Goal: Task Accomplishment & Management: Manage account settings

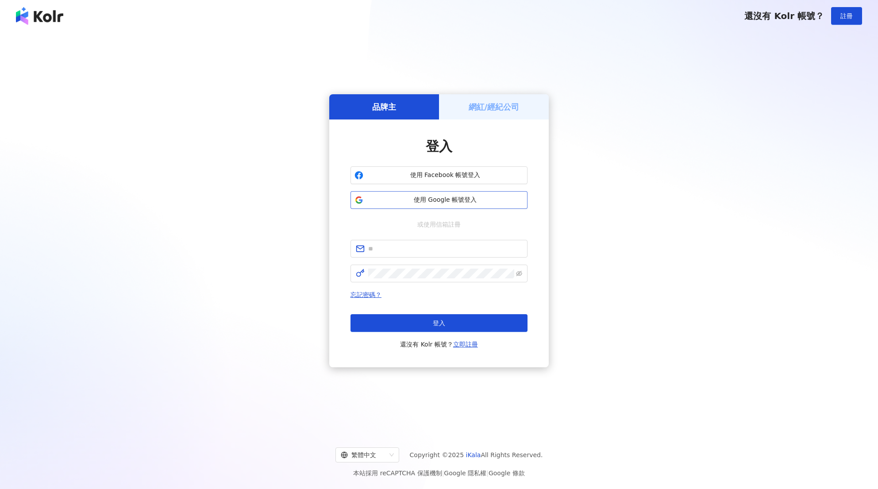
click at [443, 197] on span "使用 Google 帳號登入" at bounding box center [445, 200] width 157 height 9
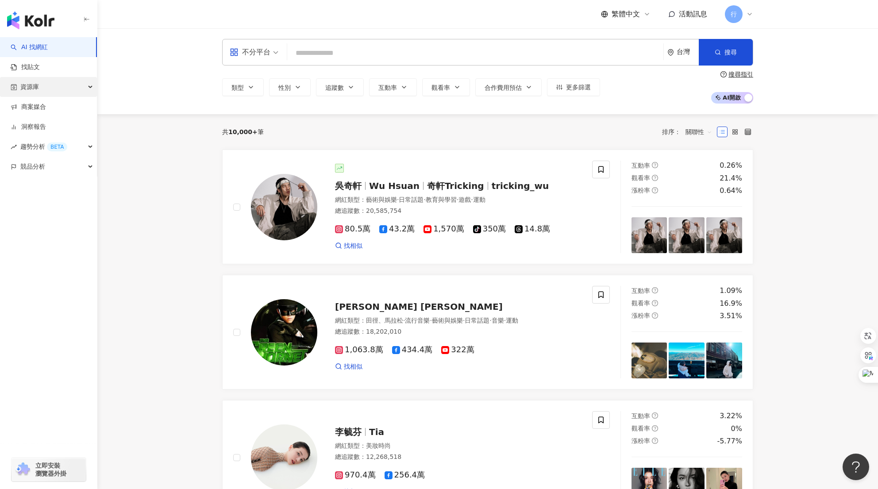
click at [53, 89] on div "資源庫" at bounding box center [48, 87] width 97 height 20
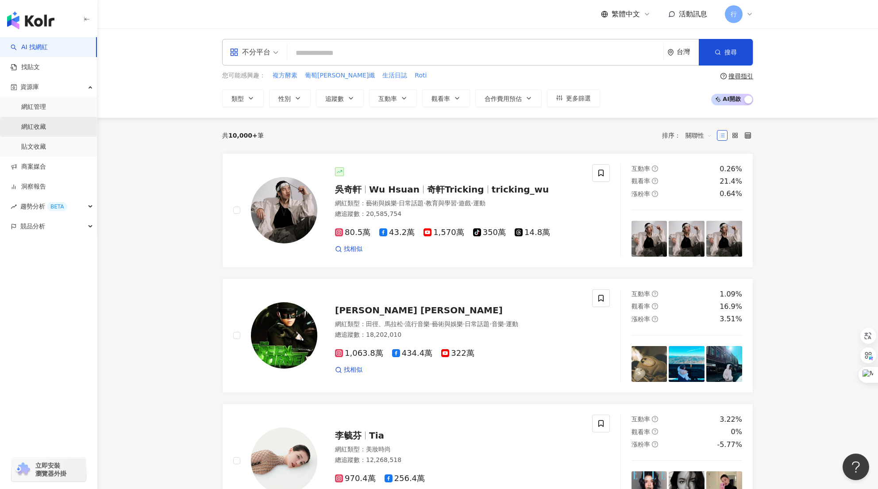
click at [41, 129] on link "網紅收藏" at bounding box center [33, 127] width 25 height 9
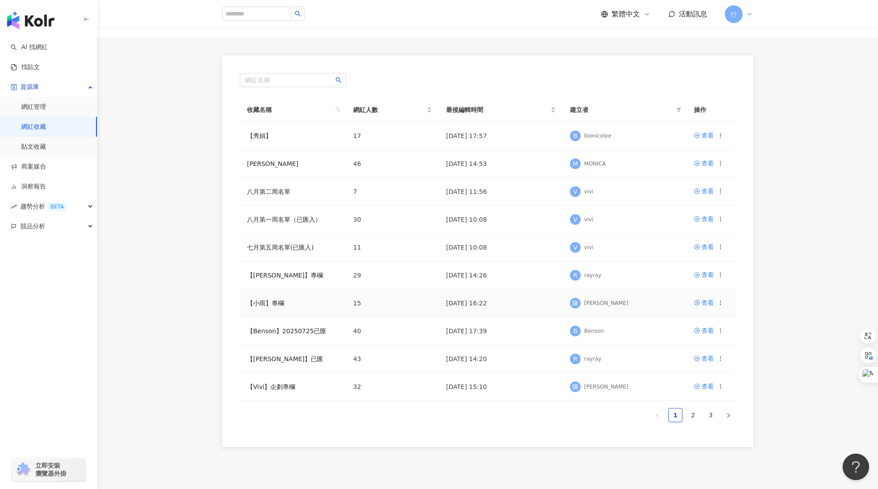
scroll to position [89, 0]
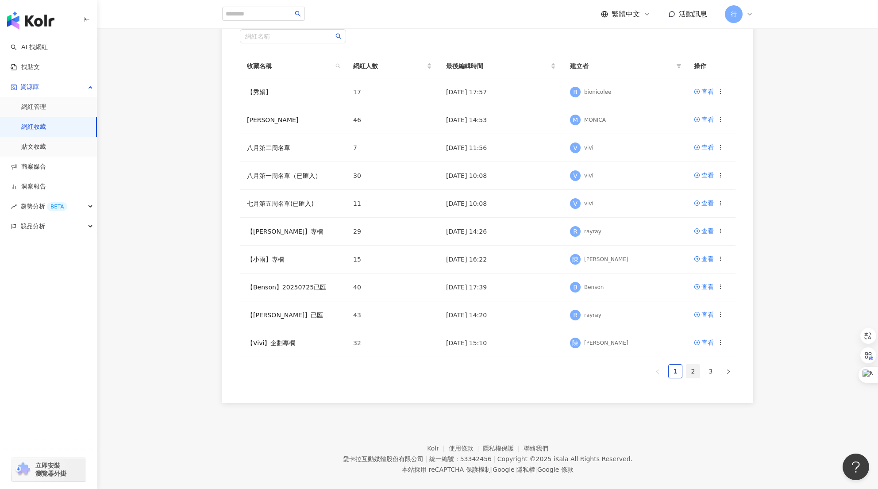
click at [699, 370] on link "2" at bounding box center [692, 371] width 13 height 13
click at [279, 116] on link "【Irene】專欄" at bounding box center [285, 119] width 76 height 7
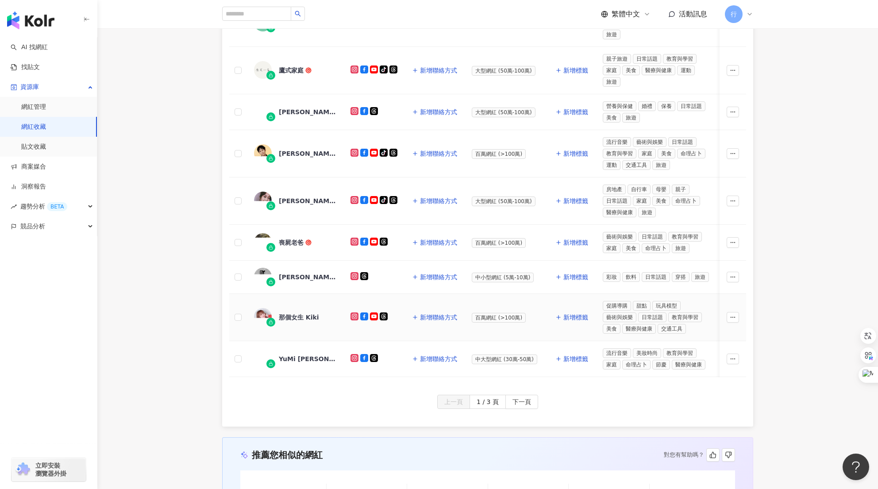
scroll to position [310, 0]
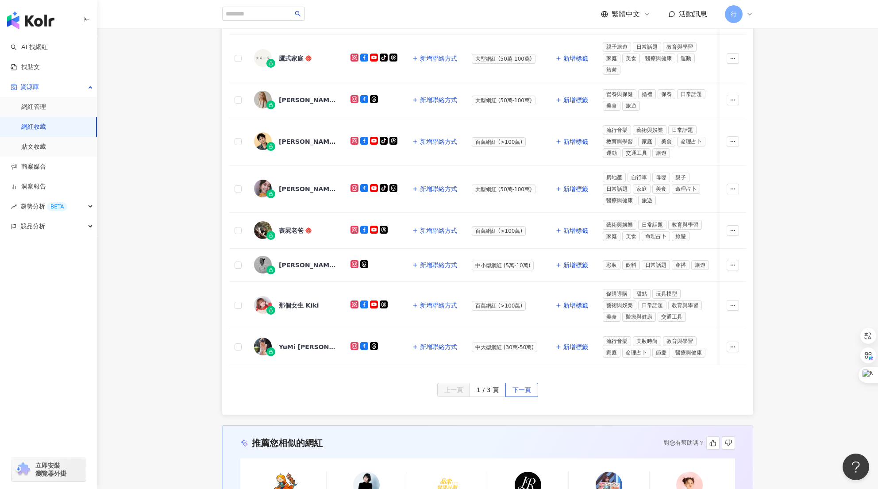
click at [534, 396] on button "下一頁" at bounding box center [521, 390] width 33 height 14
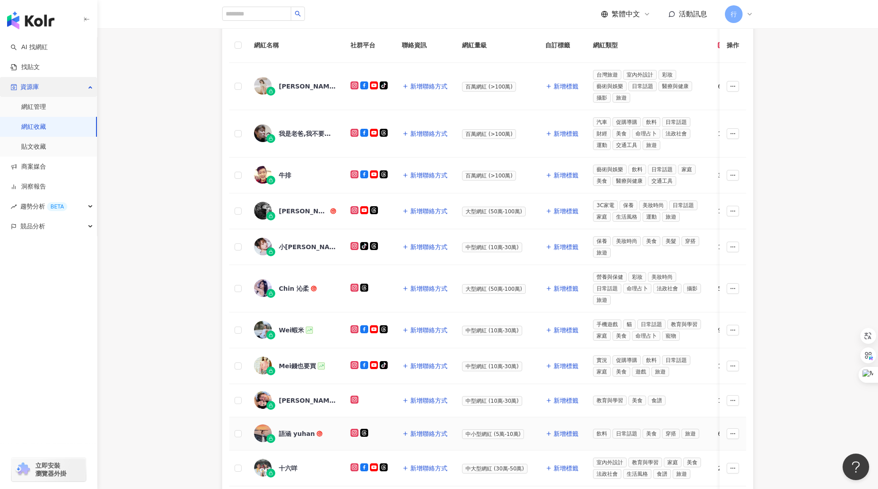
scroll to position [0, 0]
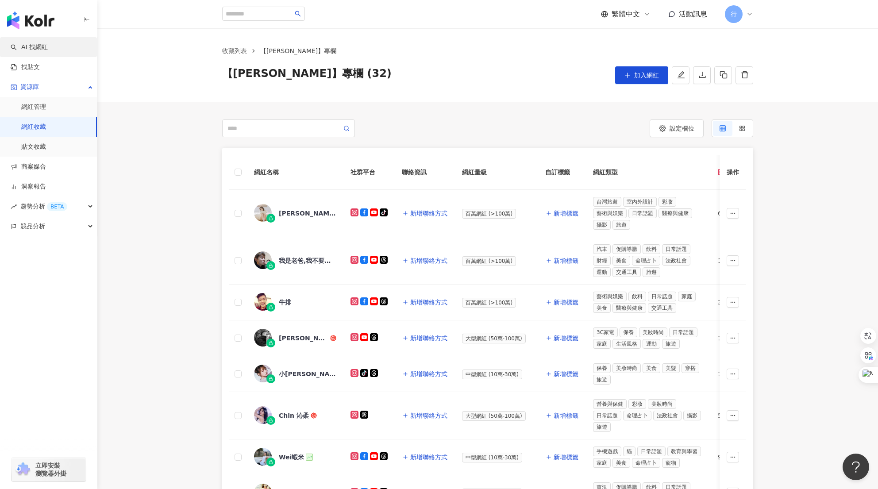
click at [25, 44] on link "AI 找網紅" at bounding box center [29, 47] width 37 height 9
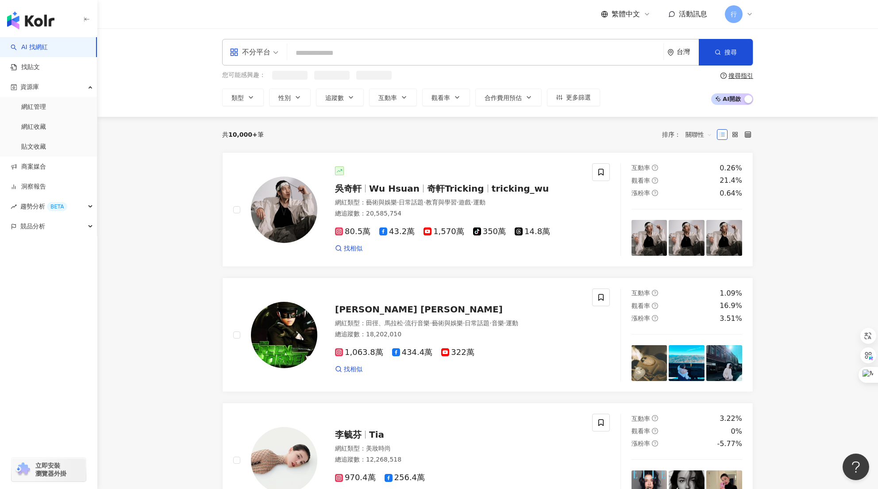
click at [373, 55] on input "search" at bounding box center [475, 53] width 369 height 17
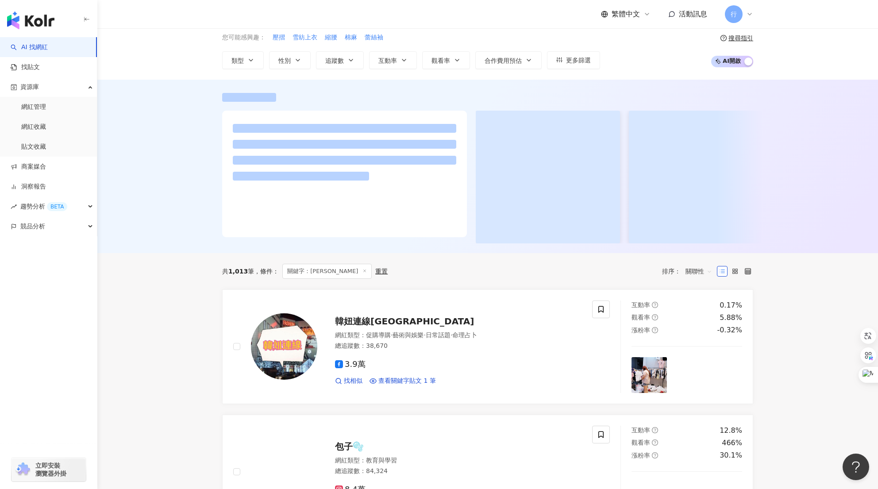
scroll to position [133, 0]
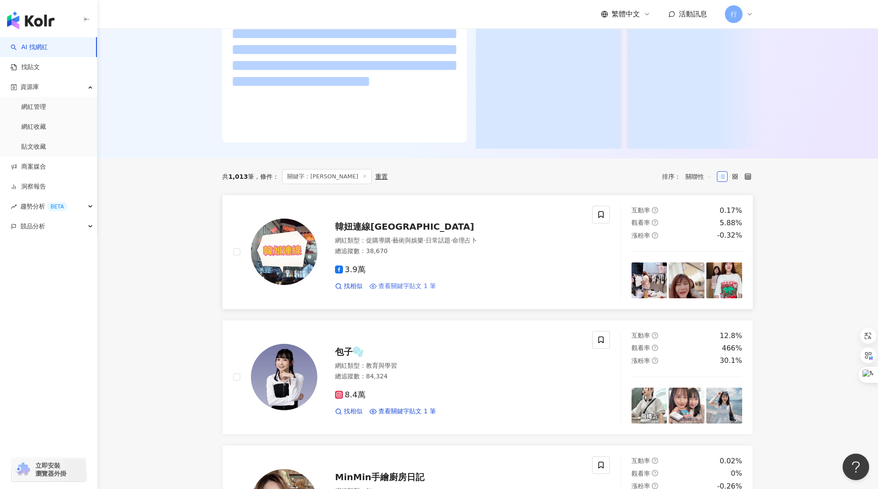
click at [421, 291] on span "查看關鍵字貼文 1 筆" at bounding box center [407, 286] width 58 height 9
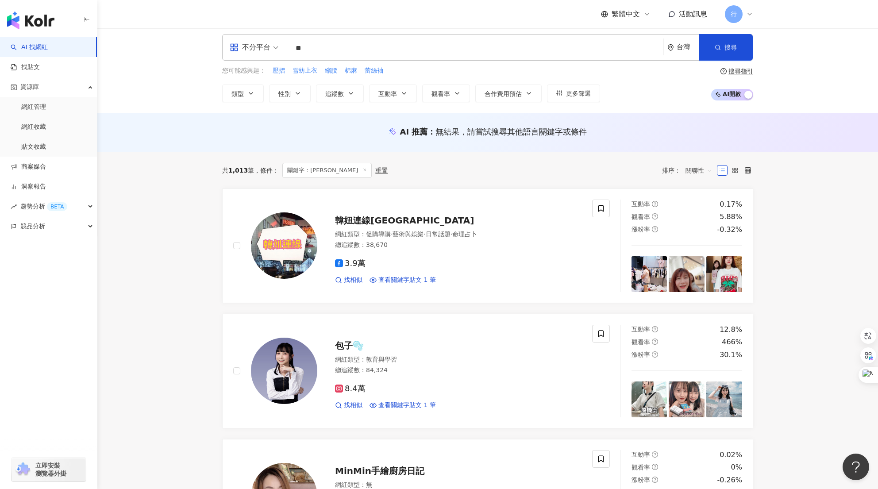
scroll to position [0, 0]
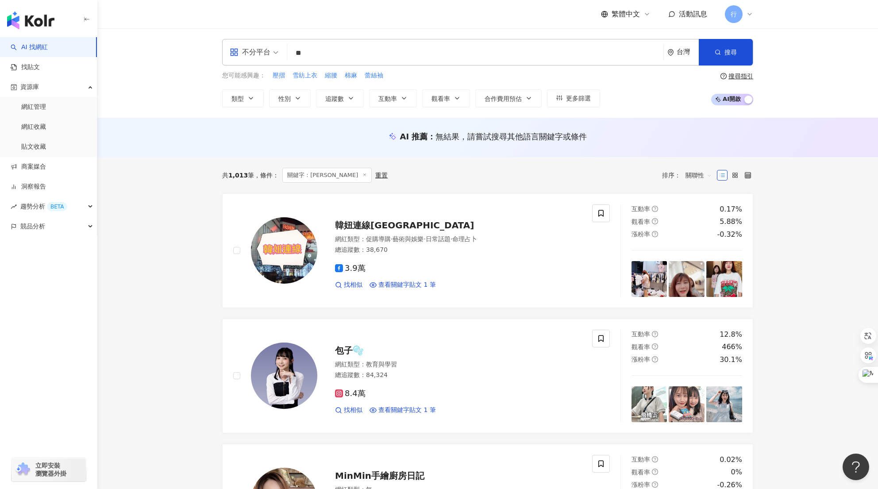
drag, startPoint x: 339, startPoint y: 54, endPoint x: 223, endPoint y: 46, distance: 116.7
click at [199, 32] on div "不分平台 ** 台灣 搜尋 89d11a15-8b54-4a8d-a342-946074abe65f 𝑺𝒄𝒂𝒓𝒍𝒆𝒕𝒕 🦊雪 紡 5,073 追蹤者 搜尋名稱…" at bounding box center [487, 72] width 781 height 89
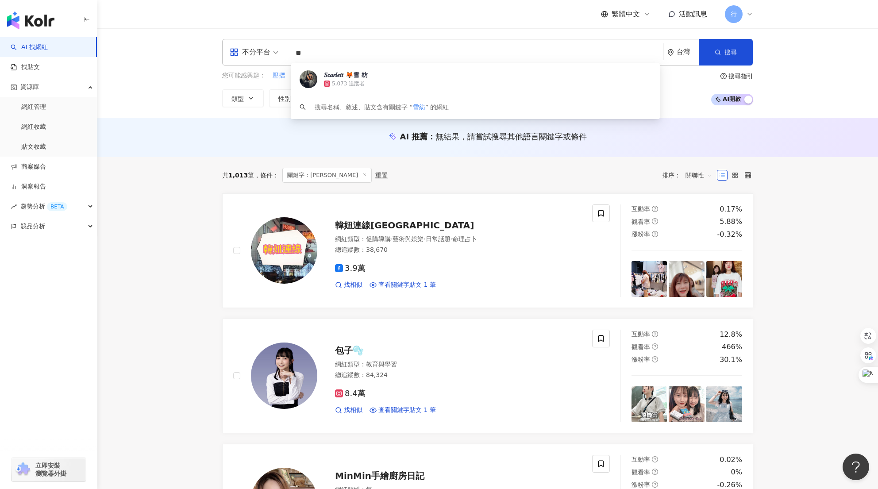
paste input "****"
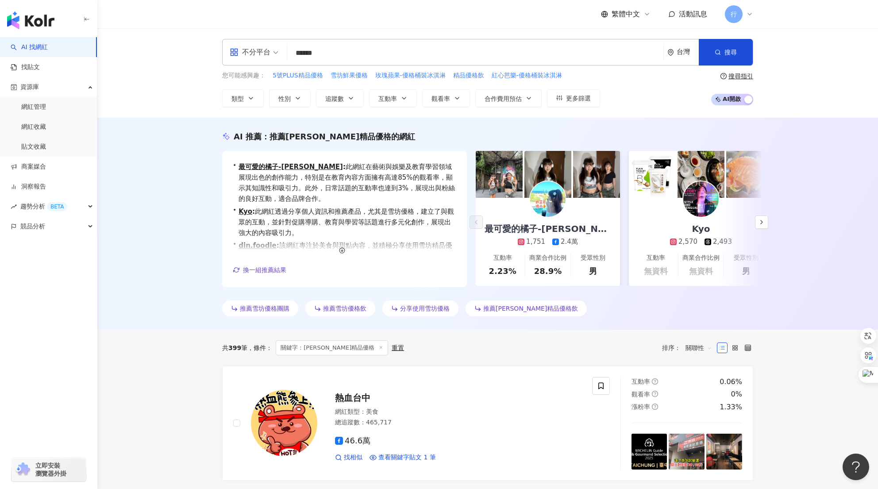
click at [297, 55] on input "******" at bounding box center [475, 53] width 369 height 17
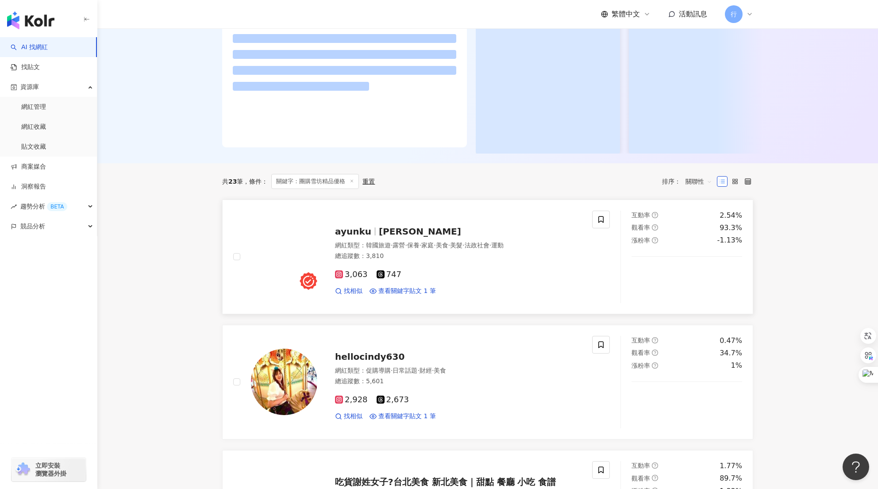
scroll to position [133, 0]
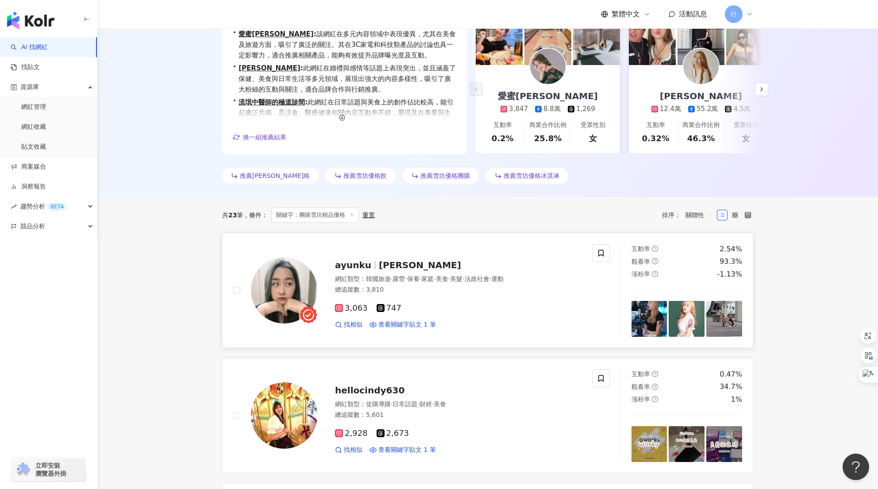
type input "********"
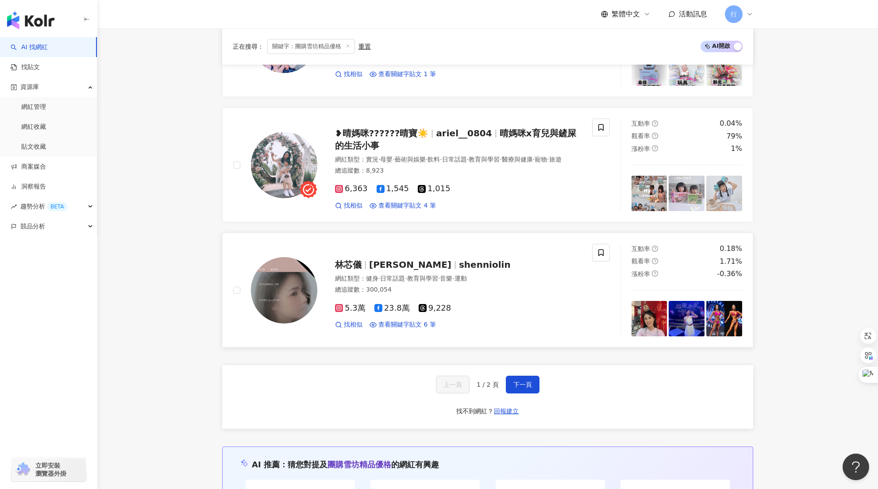
scroll to position [1593, 0]
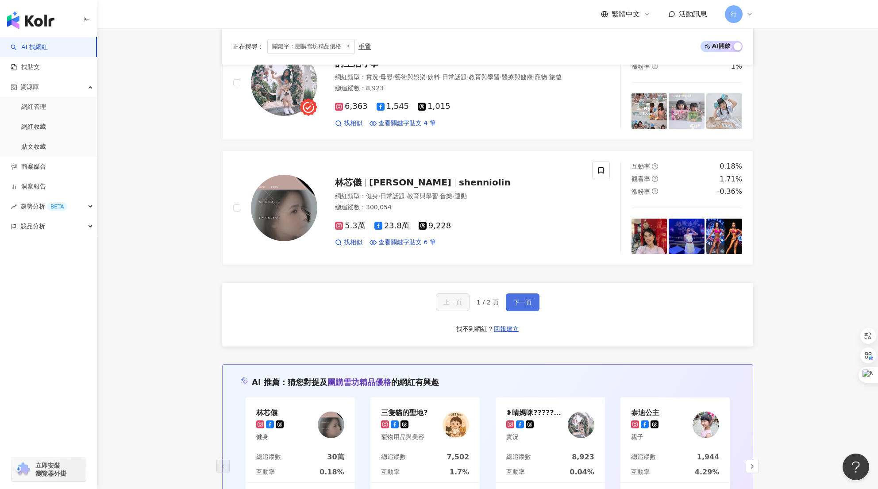
click at [513, 306] on span "下一頁" at bounding box center [522, 302] width 19 height 7
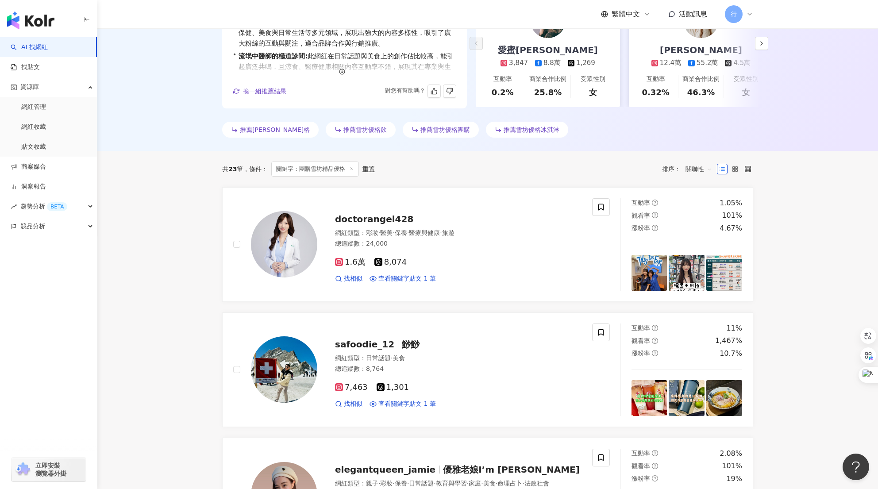
scroll to position [0, 0]
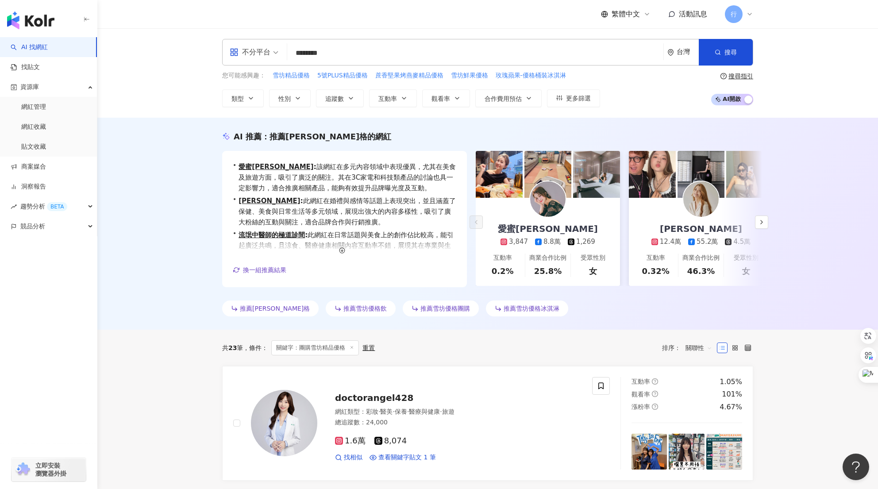
click at [422, 311] on span "推薦雪坊優格團購" at bounding box center [445, 308] width 50 height 7
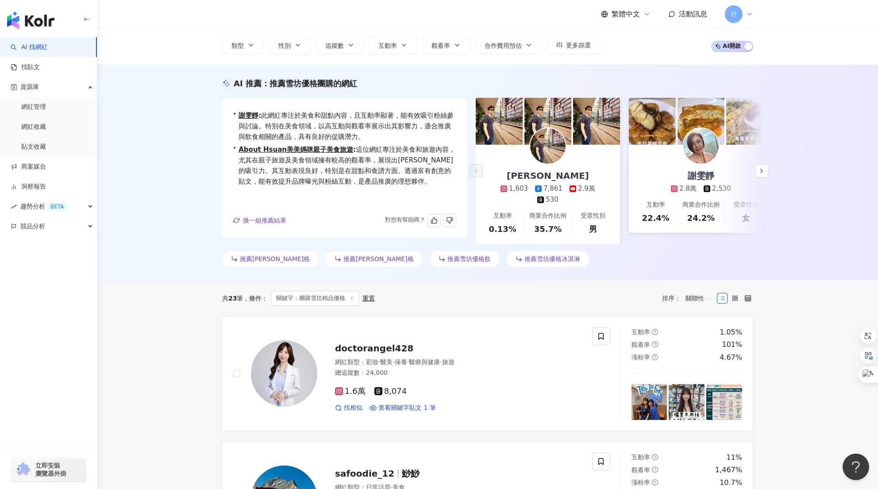
scroll to position [133, 0]
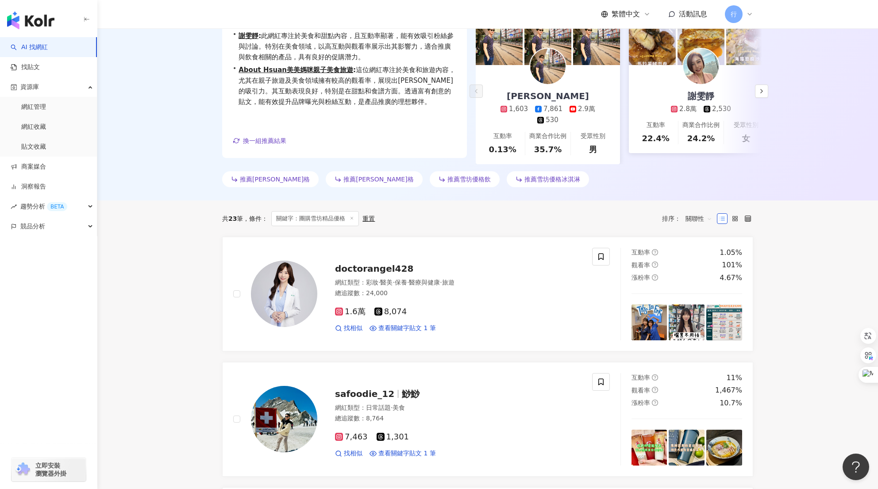
click at [328, 215] on span "關鍵字：團購雪坊精品優格" at bounding box center [315, 218] width 88 height 15
click at [371, 216] on div "重置" at bounding box center [368, 218] width 12 height 7
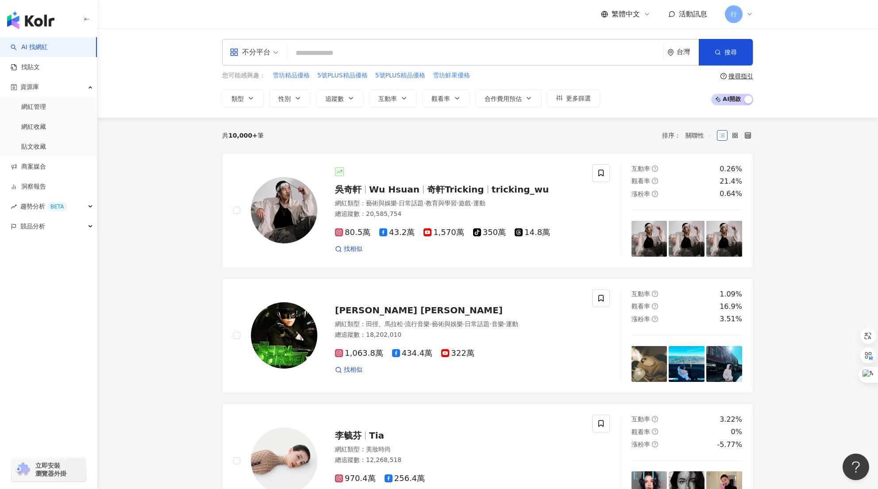
click at [341, 49] on input "search" at bounding box center [475, 53] width 369 height 17
click at [297, 76] on span "雪坊精品優格" at bounding box center [291, 75] width 37 height 9
type input "******"
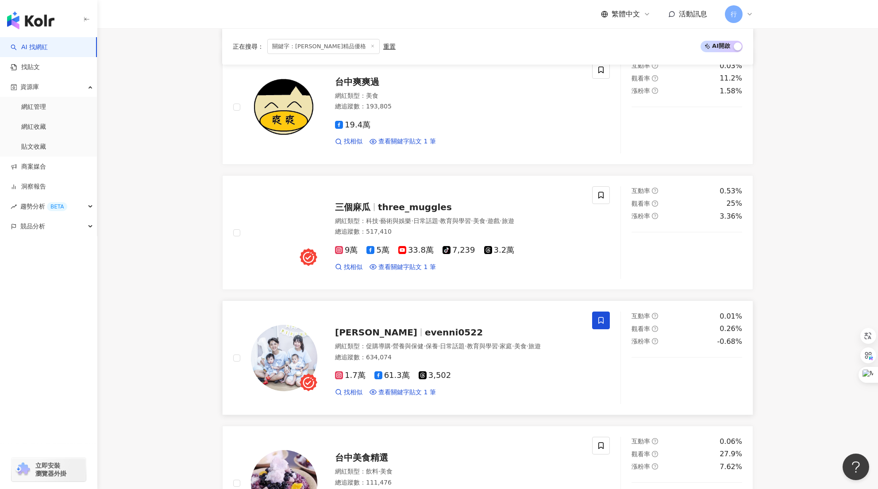
scroll to position [487, 0]
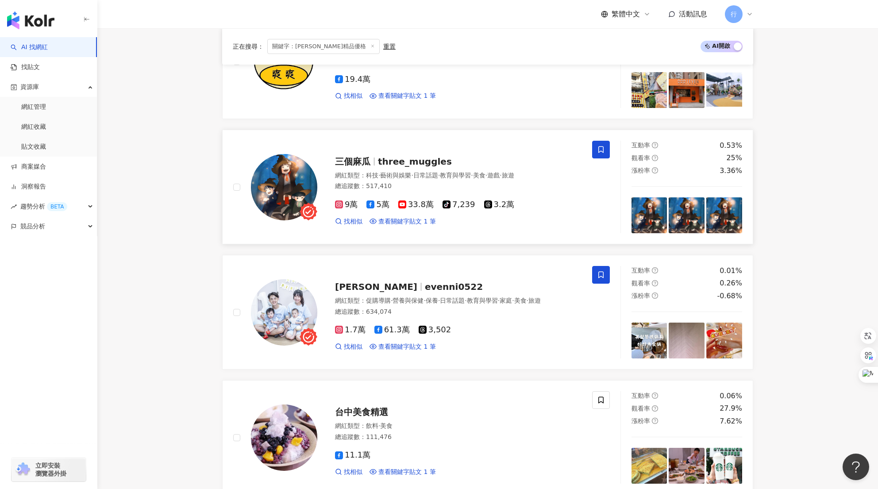
click at [603, 150] on icon at bounding box center [600, 149] width 5 height 7
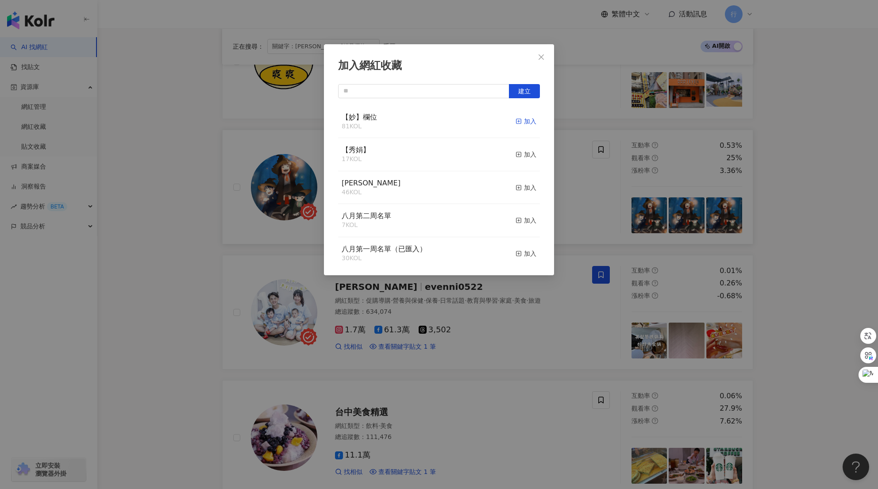
click at [516, 120] on icon "button" at bounding box center [519, 121] width 6 height 6
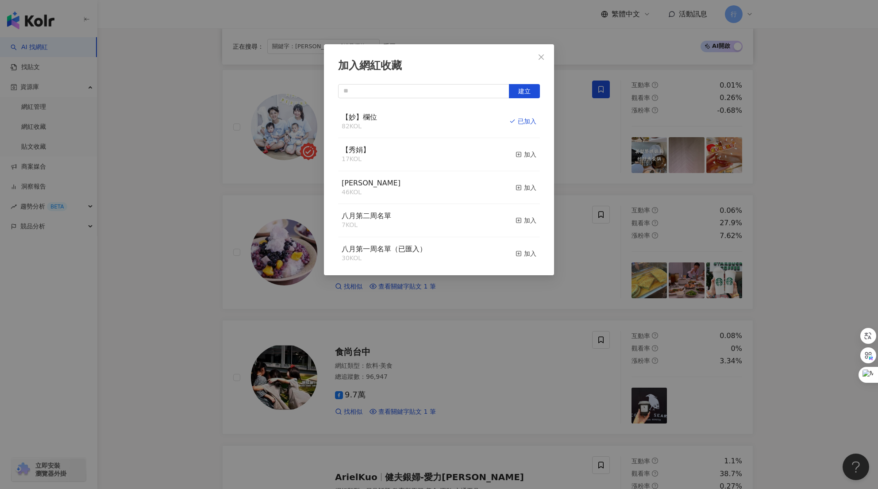
scroll to position [752, 0]
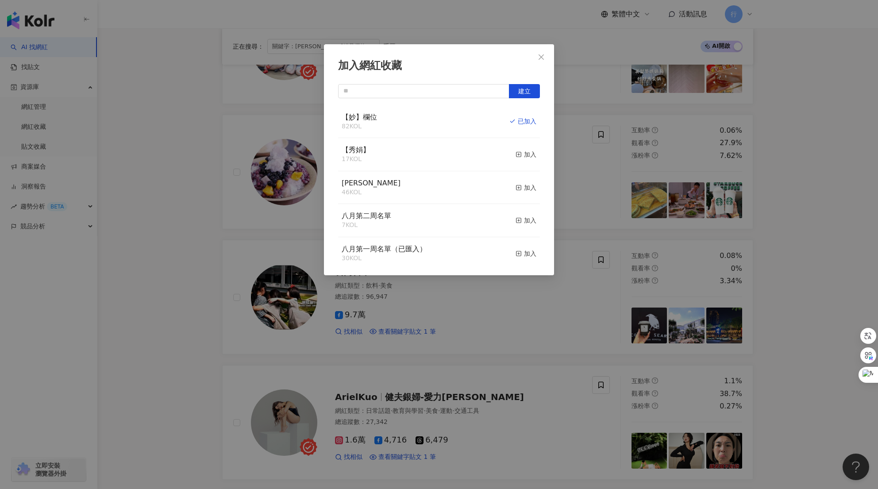
click at [547, 306] on div "加入網紅收藏 建立 【妙】欄位 82 KOL 已加入 【秀娟】 17 KOL 加入 Monica 46 KOL 加入 八月第二周名單 7 KOL 加入 八月第…" at bounding box center [439, 244] width 878 height 489
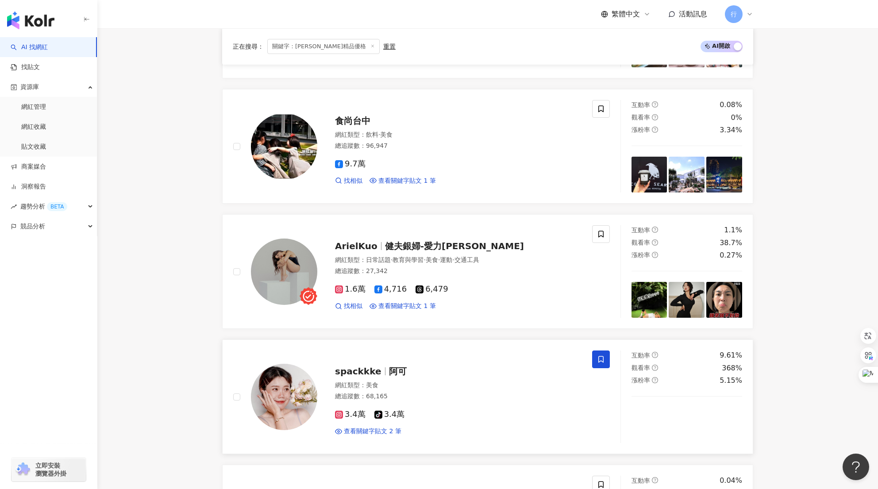
scroll to position [929, 0]
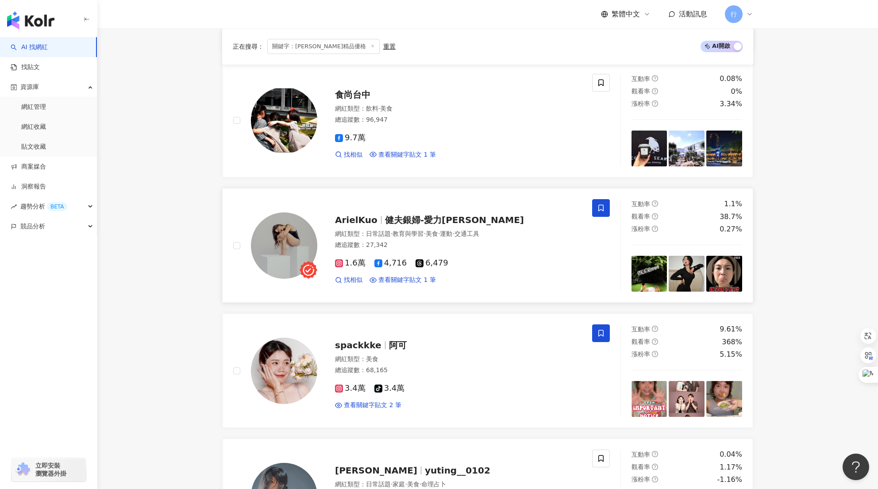
click at [605, 214] on span at bounding box center [601, 208] width 18 height 18
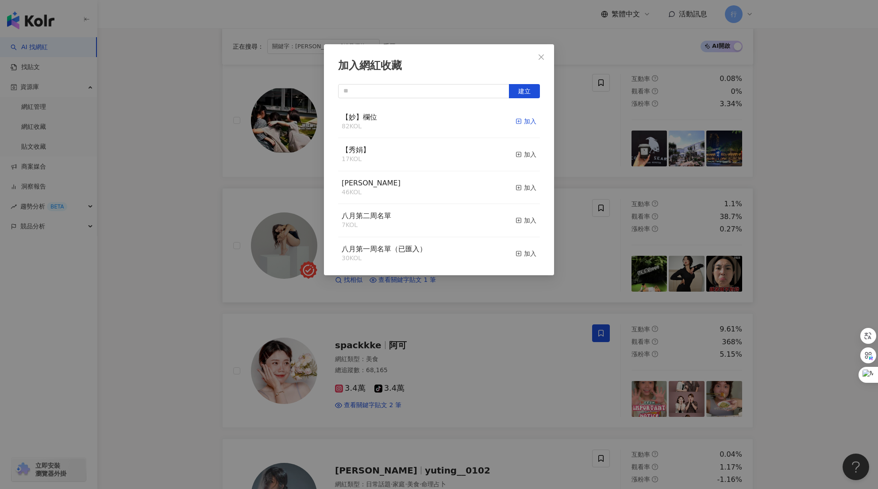
click at [520, 122] on div "加入" at bounding box center [526, 121] width 21 height 10
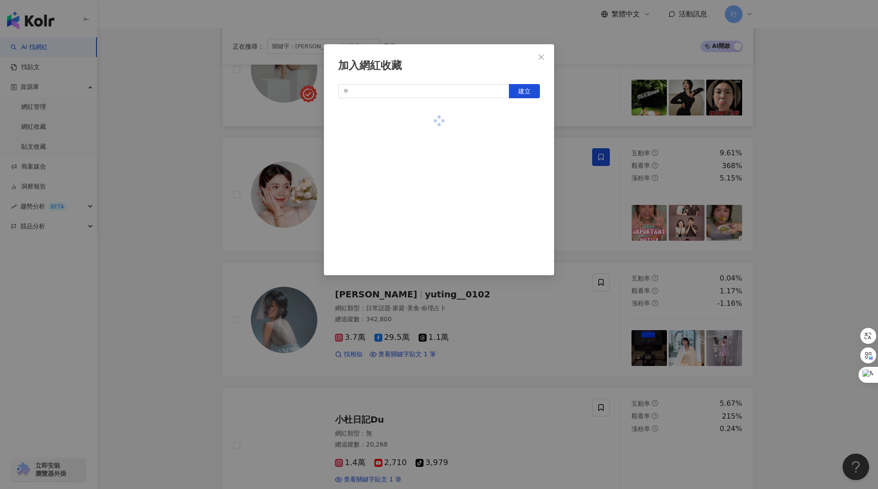
scroll to position [1107, 0]
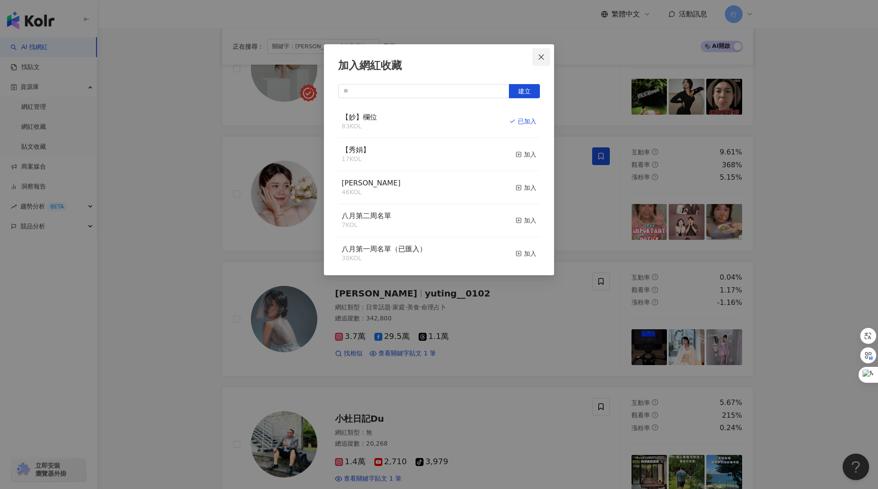
click at [544, 57] on icon "close" at bounding box center [541, 57] width 7 height 7
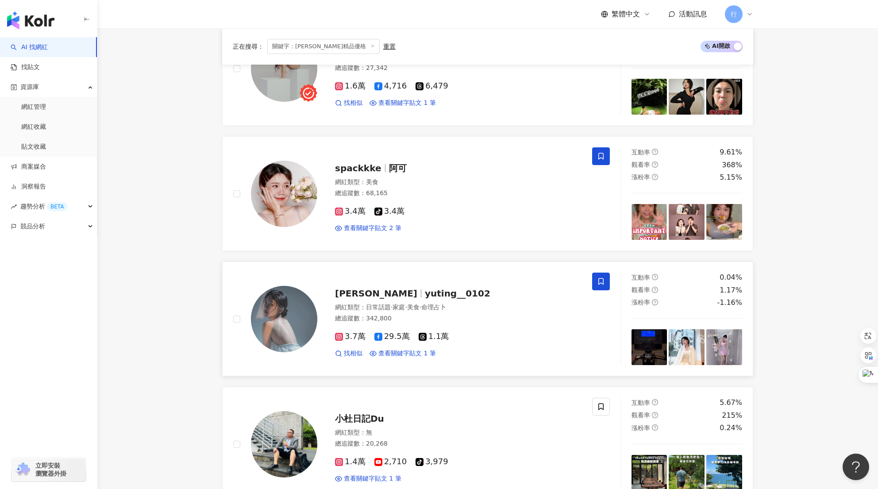
click at [604, 285] on icon at bounding box center [601, 282] width 8 height 8
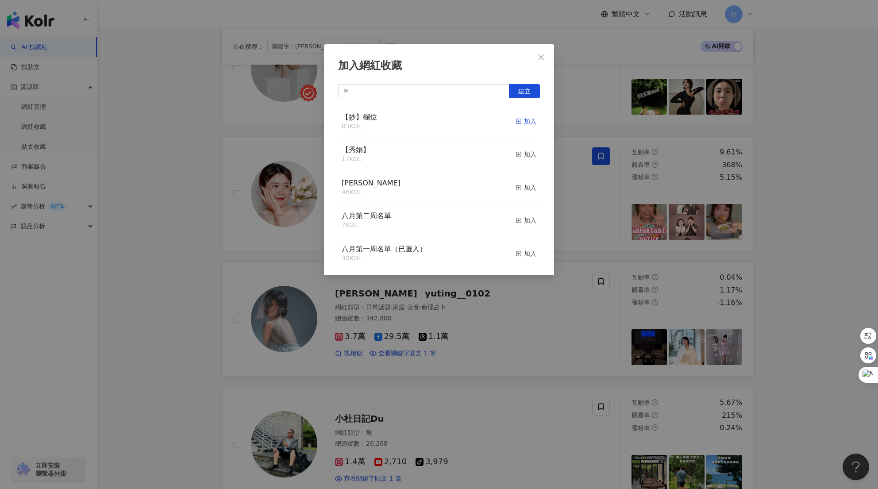
click at [528, 120] on div "加入" at bounding box center [526, 121] width 21 height 10
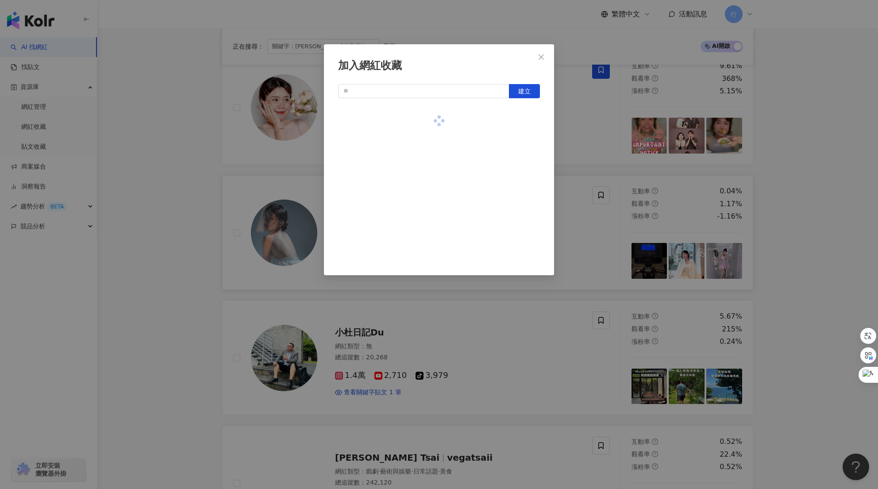
scroll to position [1195, 0]
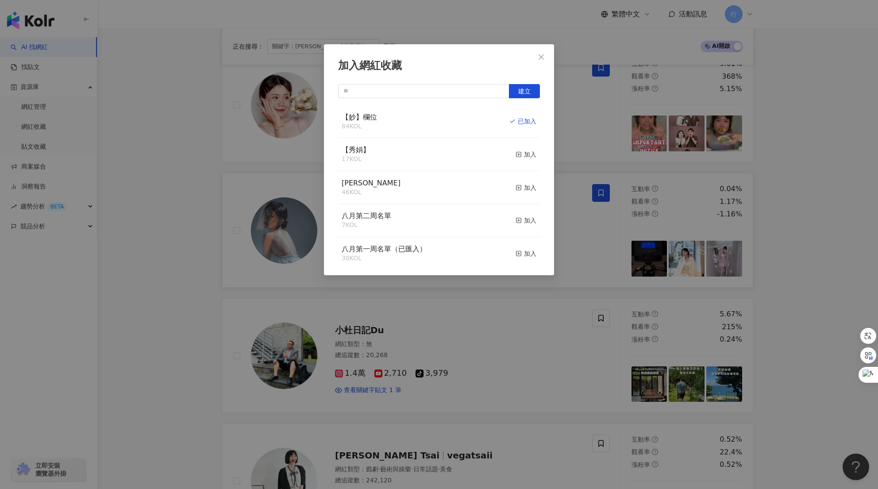
click at [571, 332] on div "加入網紅收藏 建立 【妙】欄位 84 KOL 已加入 【秀娟】 17 KOL 加入 Monica 46 KOL 加入 八月第二周名單 7 KOL 加入 八月第…" at bounding box center [439, 244] width 878 height 489
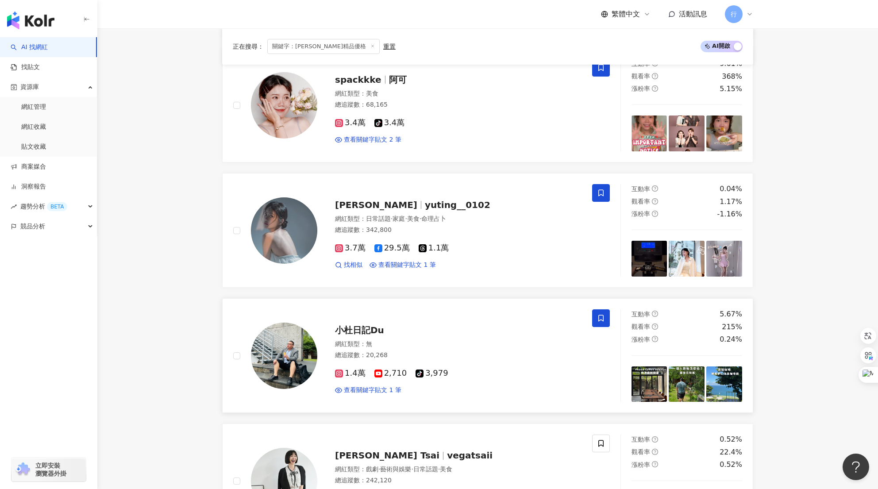
click at [605, 321] on span at bounding box center [601, 318] width 18 height 18
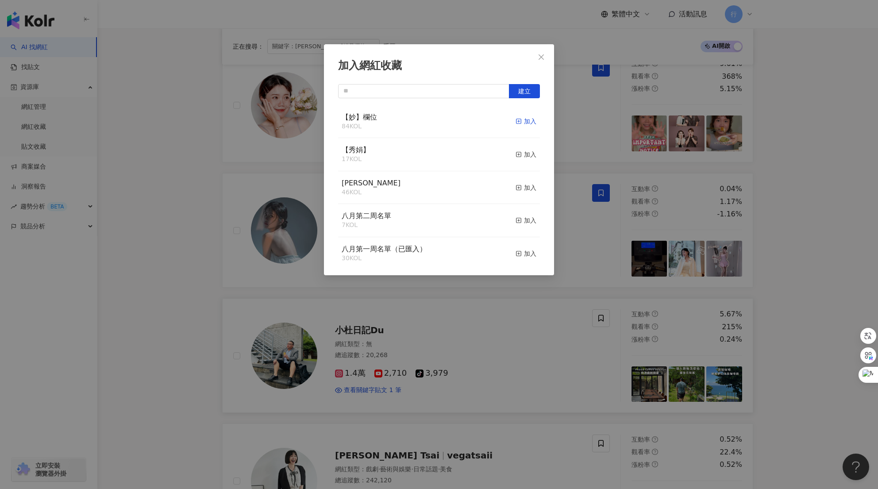
click at [524, 123] on div "加入" at bounding box center [526, 121] width 21 height 10
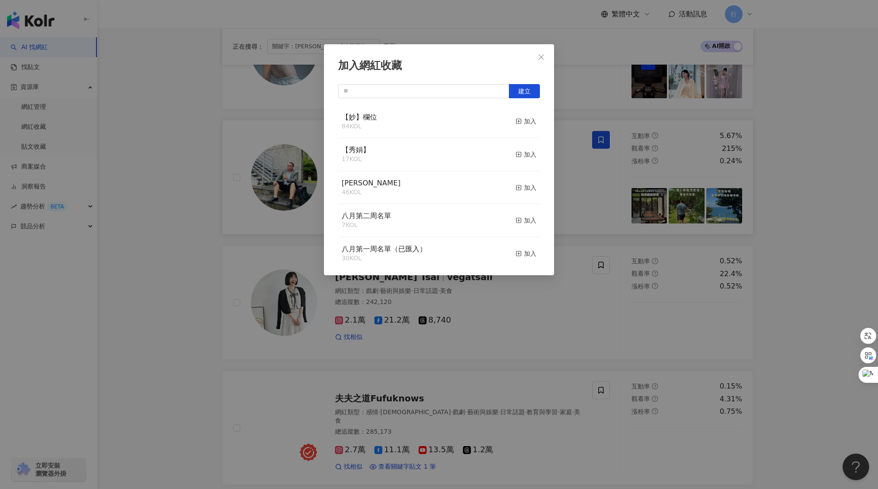
scroll to position [1416, 0]
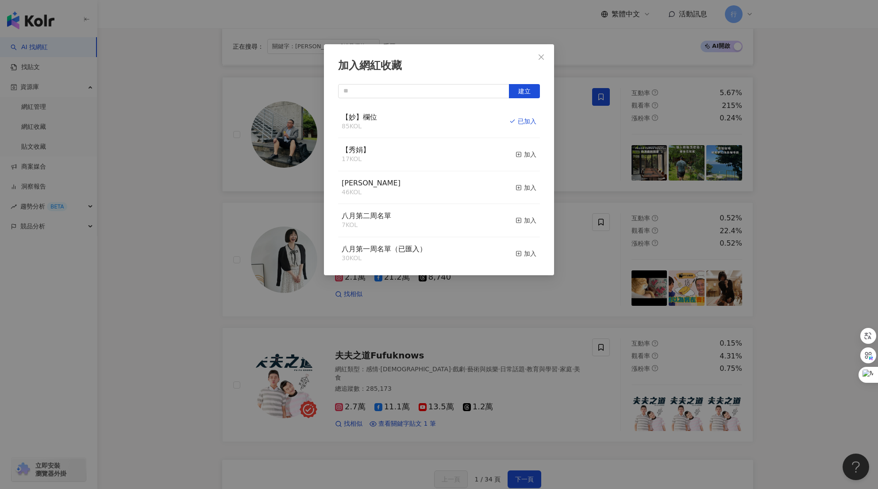
click at [515, 341] on div "加入網紅收藏 建立 【妙】欄位 85 KOL 已加入 【秀娟】 17 KOL 加入 Monica 46 KOL 加入 八月第二周名單 7 KOL 加入 八月第…" at bounding box center [439, 244] width 878 height 489
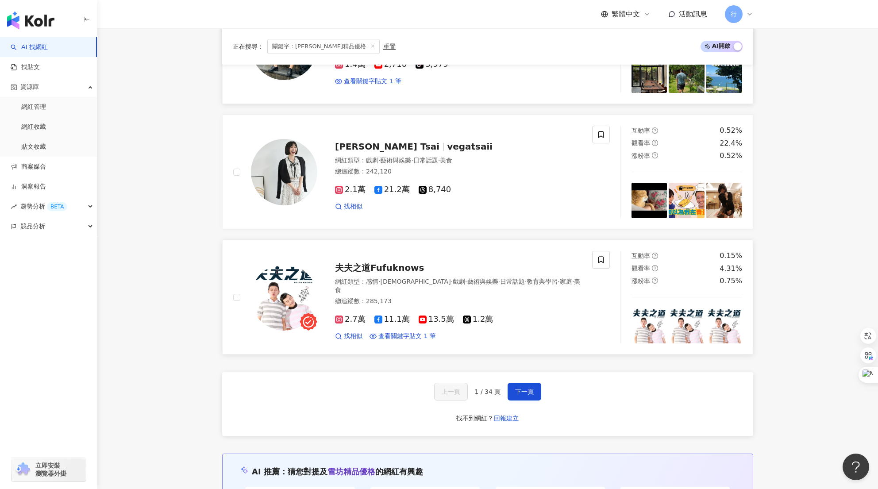
scroll to position [1505, 0]
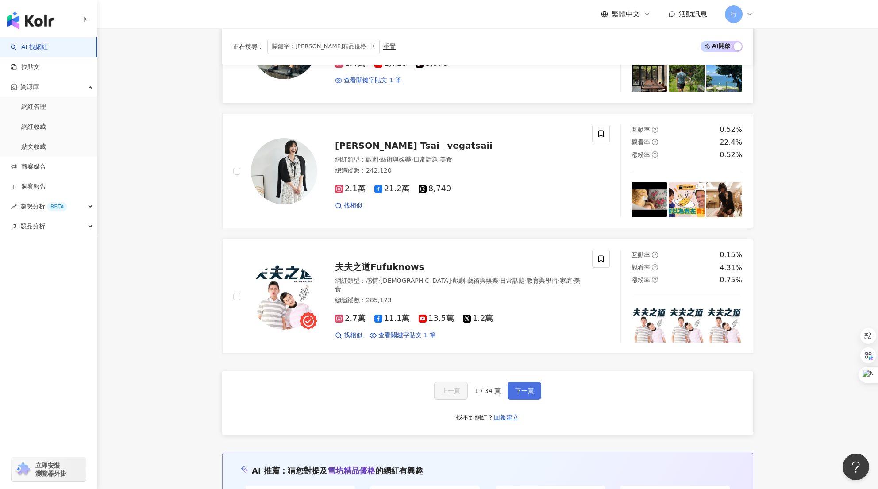
click at [533, 395] on button "下一頁" at bounding box center [525, 391] width 34 height 18
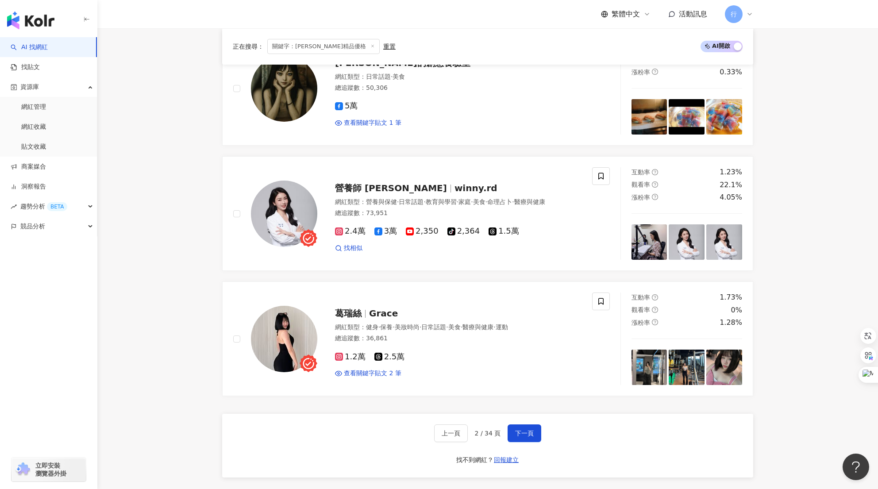
scroll to position [1416, 0]
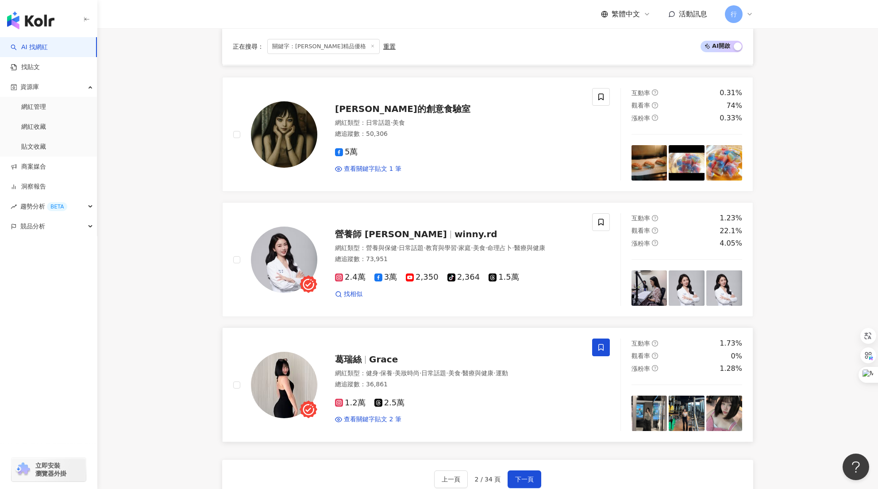
click at [598, 344] on icon at bounding box center [601, 347] width 8 height 8
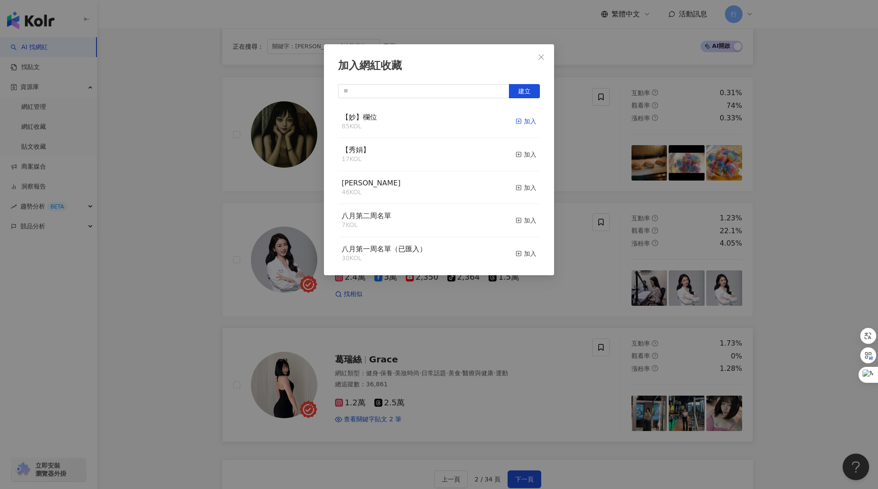
click at [523, 121] on div "加入" at bounding box center [526, 121] width 21 height 10
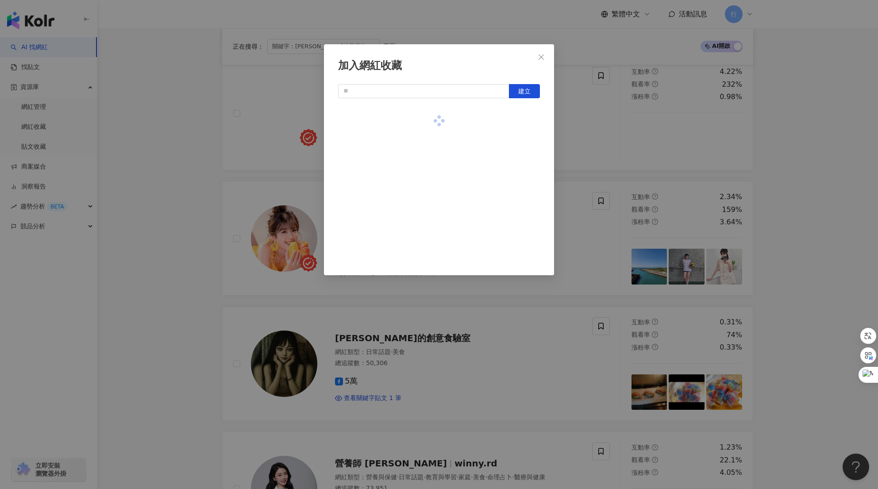
scroll to position [1151, 0]
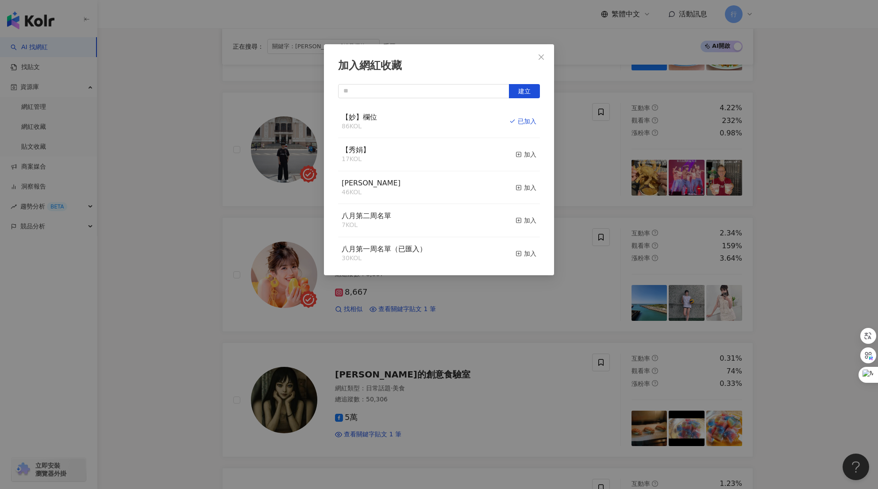
click at [598, 260] on div "加入網紅收藏 建立 【妙】欄位 86 KOL 已加入 【秀娟】 17 KOL 加入 Monica 46 KOL 加入 八月第二周名單 7 KOL 加入 八月第…" at bounding box center [439, 244] width 878 height 489
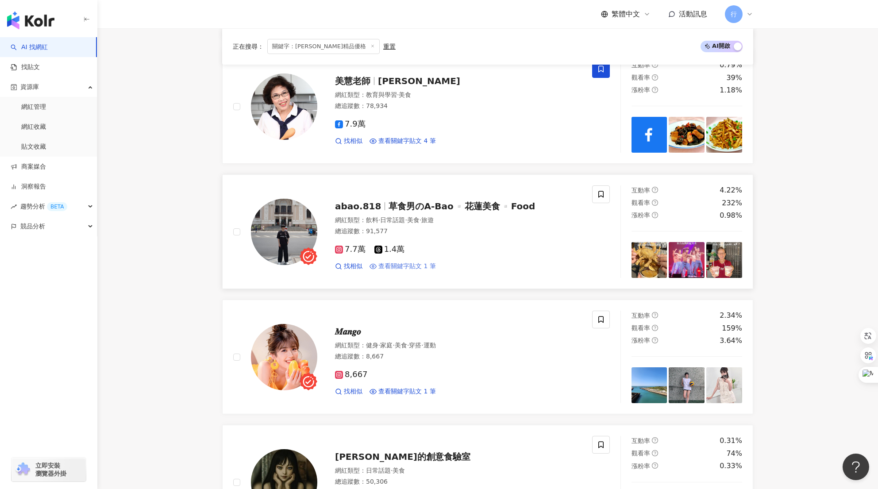
scroll to position [1018, 0]
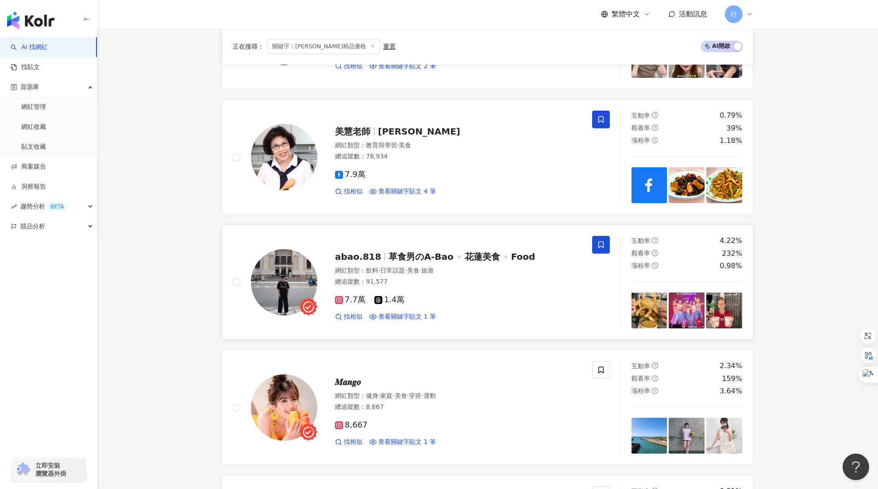
click at [603, 248] on icon at bounding box center [600, 245] width 5 height 7
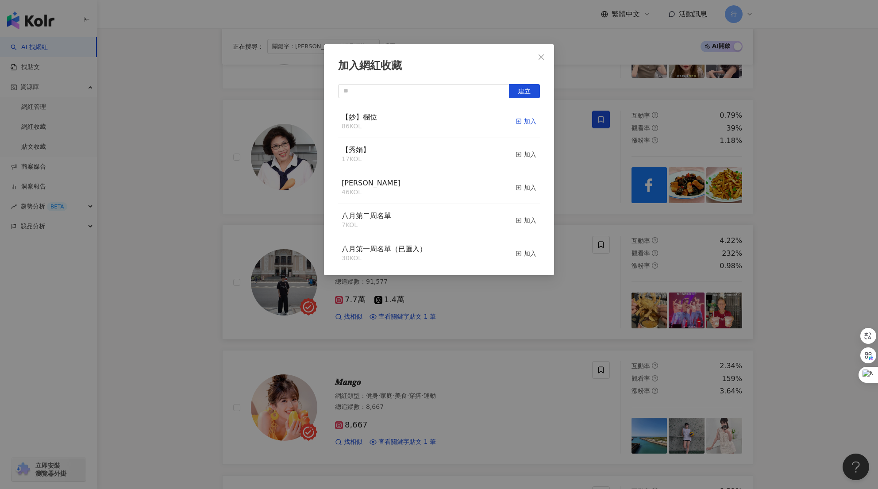
click at [522, 121] on div "加入" at bounding box center [526, 121] width 21 height 10
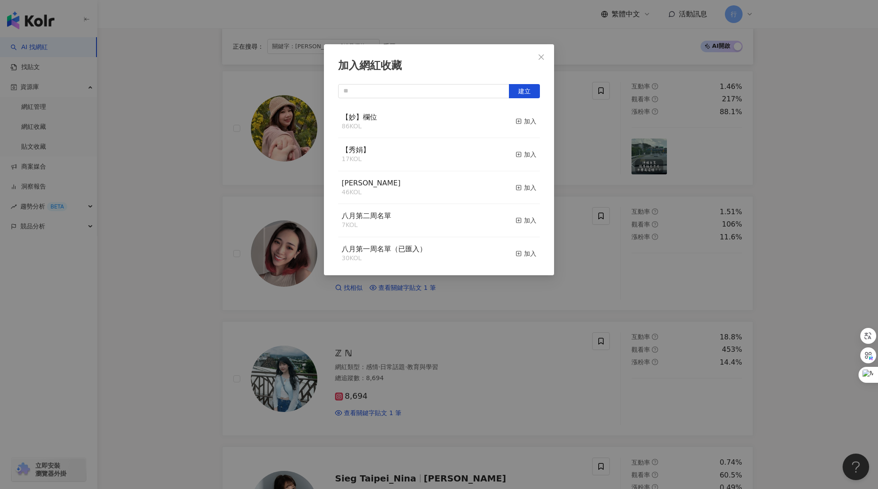
scroll to position [531, 0]
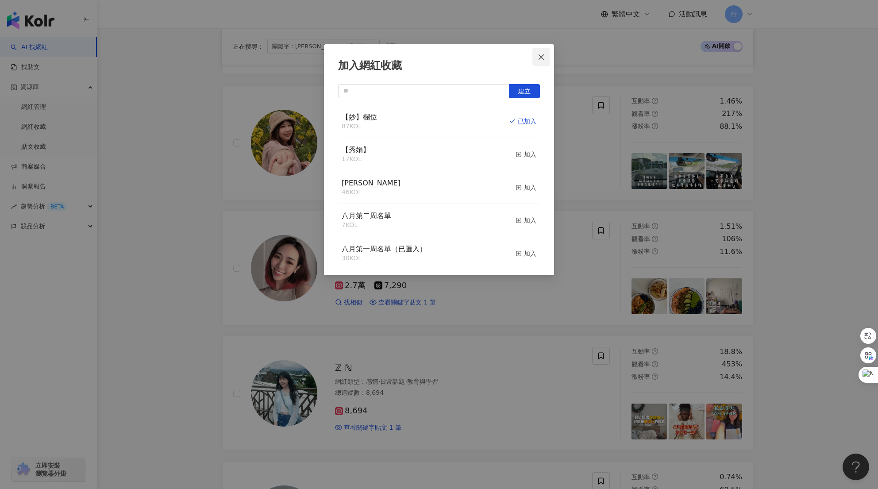
click at [540, 62] on button "Close" at bounding box center [541, 57] width 18 height 18
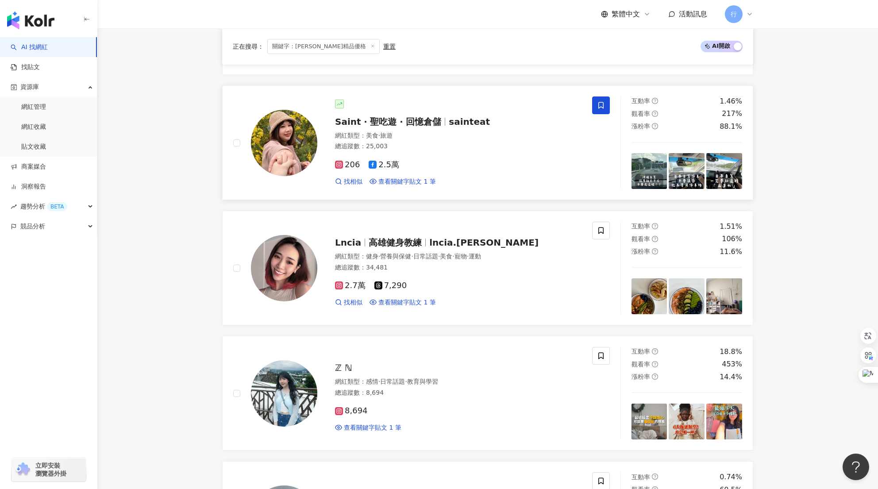
click at [598, 104] on icon at bounding box center [600, 105] width 5 height 7
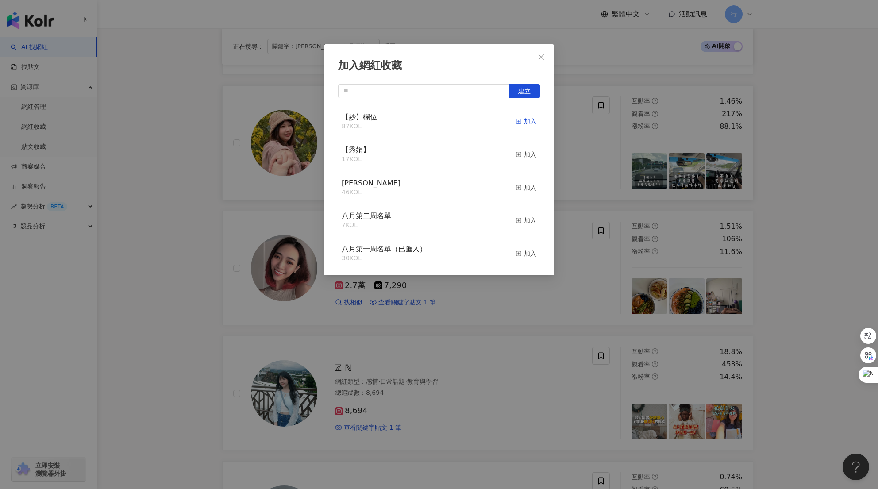
click at [516, 116] on div "加入" at bounding box center [526, 121] width 21 height 10
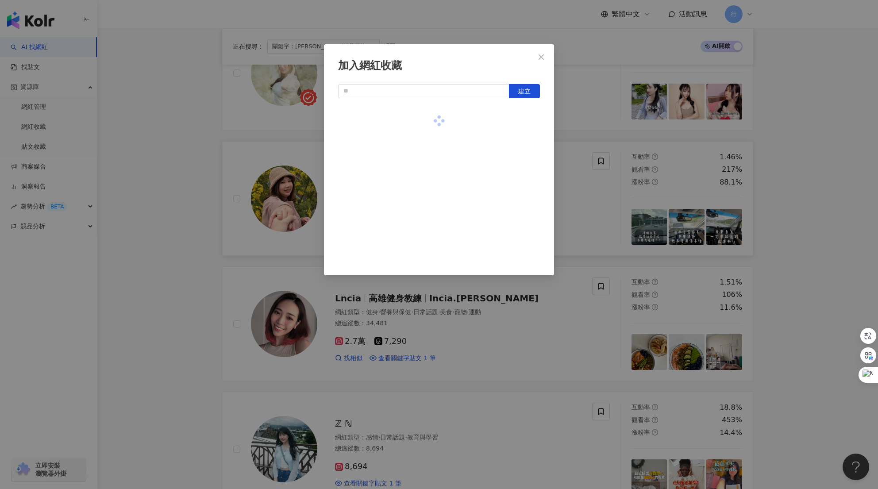
scroll to position [443, 0]
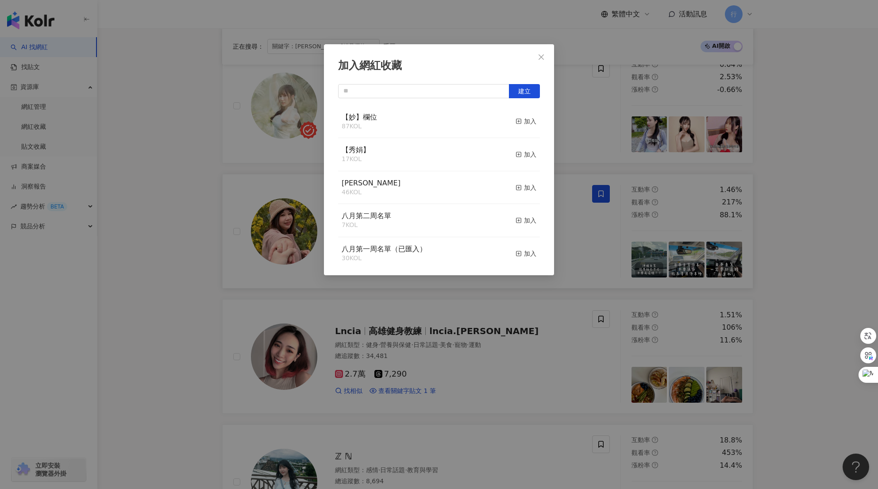
click at [569, 277] on div "加入網紅收藏 建立 【妙】欄位 87 KOL 加入 【秀娟】 17 KOL 加入 Monica 46 KOL 加入 八月第二周名單 7 KOL 加入 八月第一…" at bounding box center [439, 244] width 878 height 489
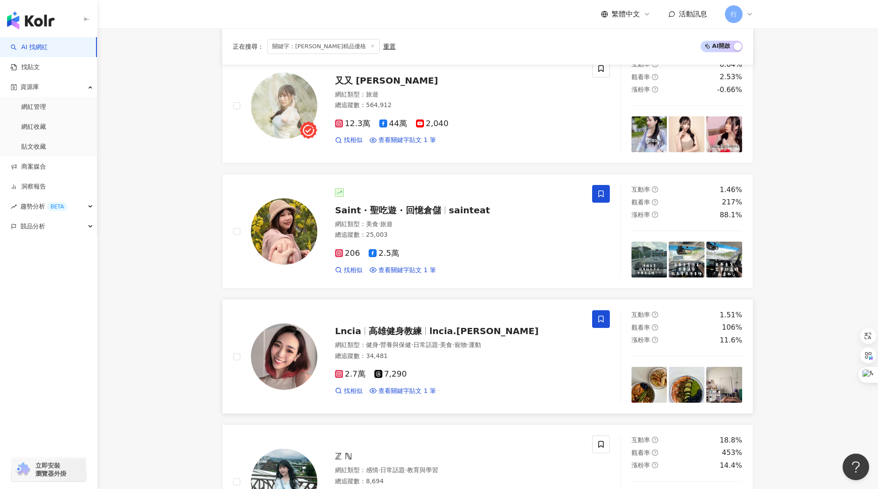
click at [602, 319] on icon at bounding box center [601, 319] width 8 height 8
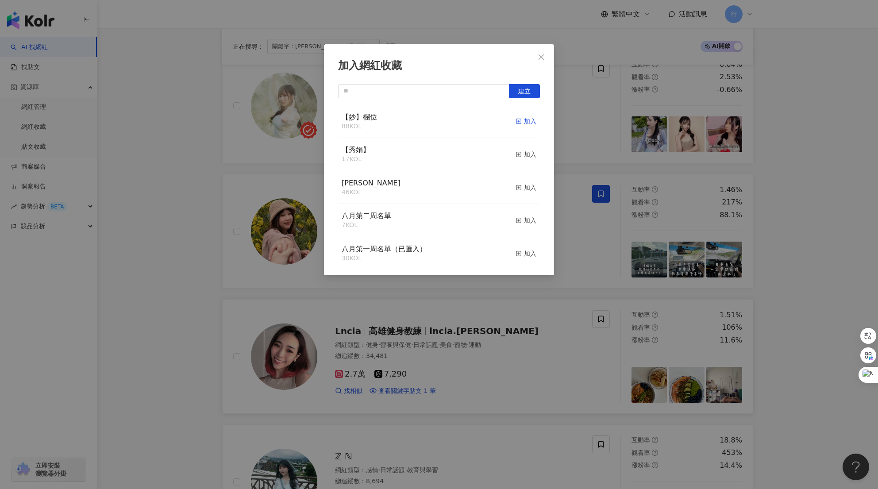
click at [522, 123] on div "加入" at bounding box center [526, 121] width 21 height 10
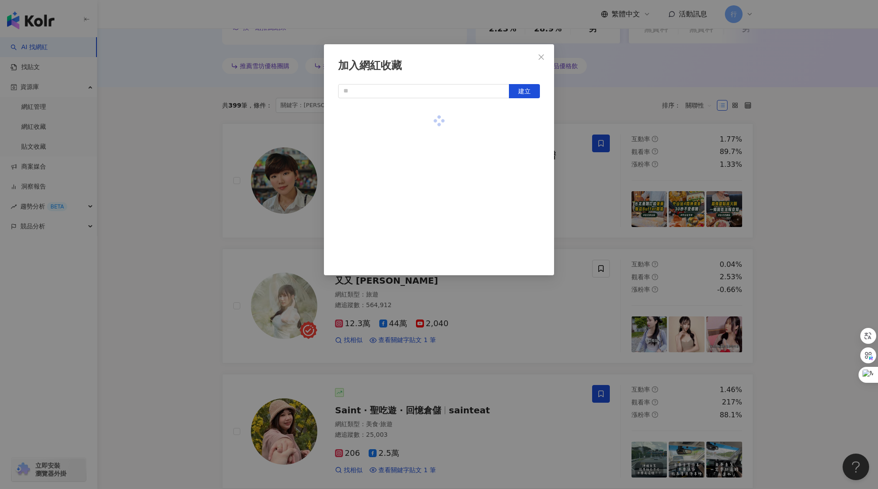
scroll to position [221, 0]
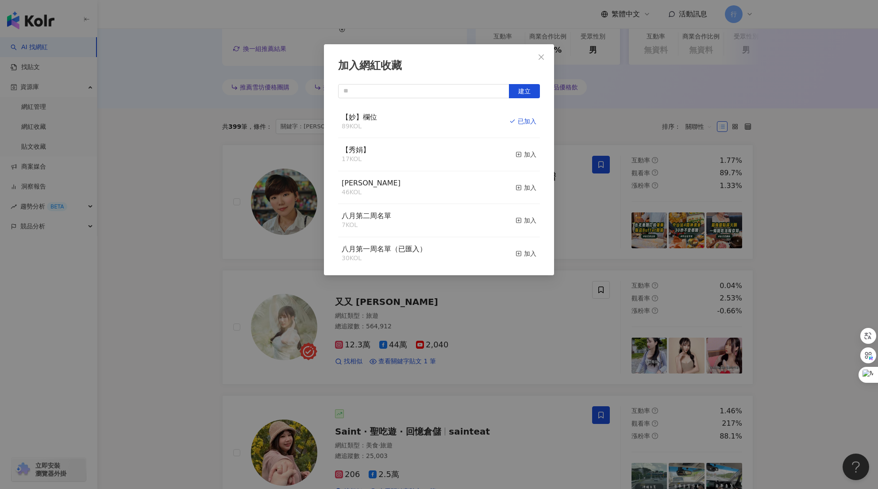
click at [601, 299] on div "加入網紅收藏 建立 【妙】欄位 89 KOL 已加入 【秀娟】 17 KOL 加入 Monica 46 KOL 加入 八月第二周名單 7 KOL 加入 八月第…" at bounding box center [439, 244] width 878 height 489
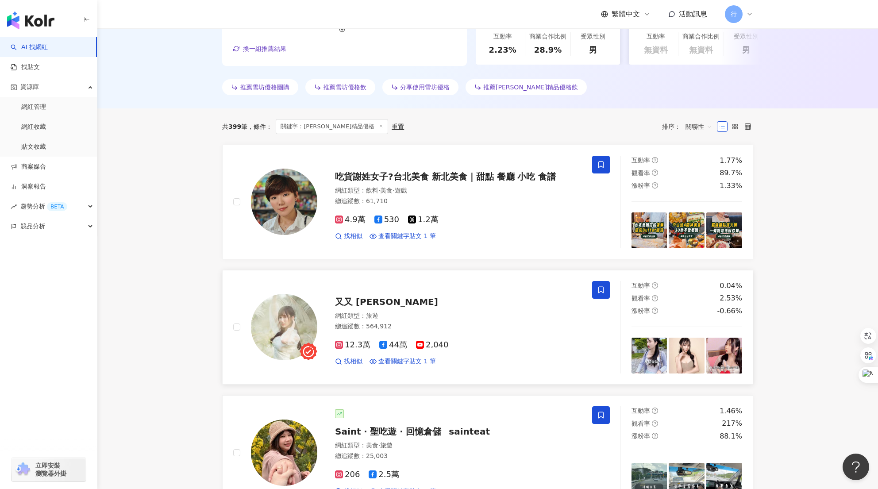
click at [604, 288] on icon at bounding box center [601, 290] width 8 height 8
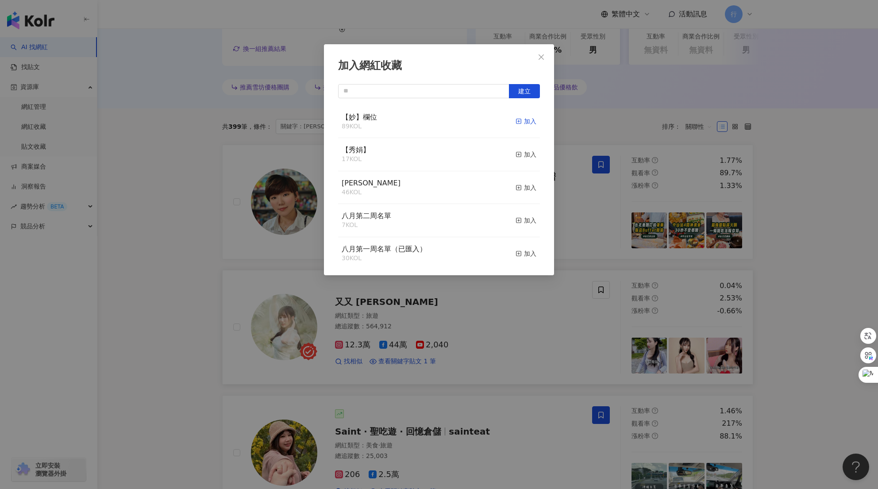
click at [521, 119] on div "加入" at bounding box center [526, 121] width 21 height 10
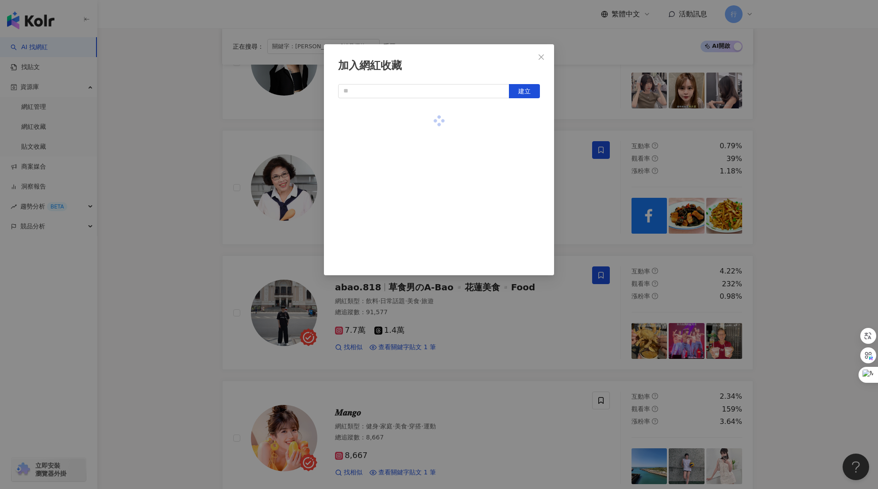
scroll to position [1107, 0]
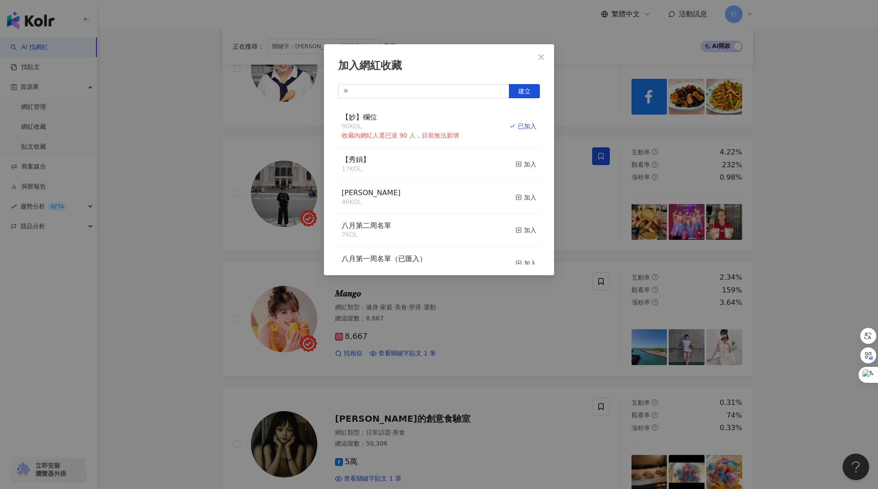
click at [561, 378] on div "加入網紅收藏 建立 【妙】欄位 90 KOL 收藏內網紅人選已達 90 人，目前無法新增 已加入 【秀娟】 17 KOL 加入 Monica 46 KOL 加…" at bounding box center [439, 244] width 878 height 489
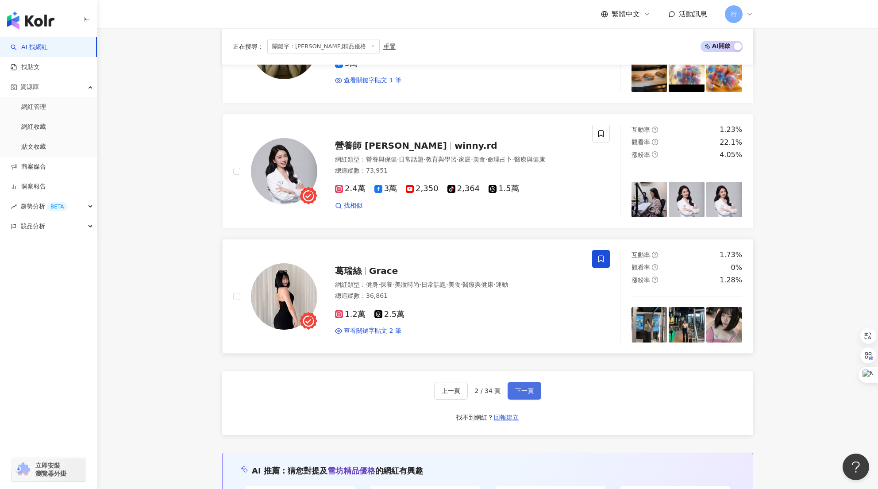
click at [520, 396] on button "下一頁" at bounding box center [525, 391] width 34 height 18
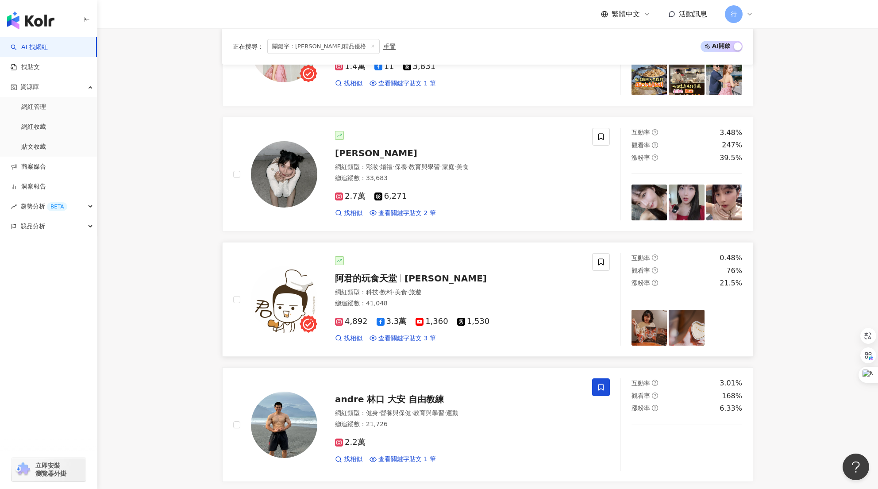
scroll to position [1328, 0]
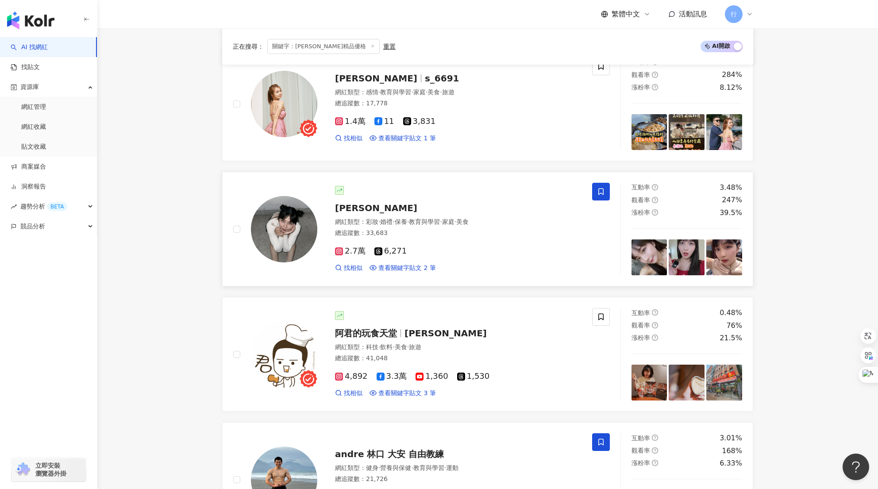
click at [602, 189] on icon at bounding box center [601, 192] width 8 height 8
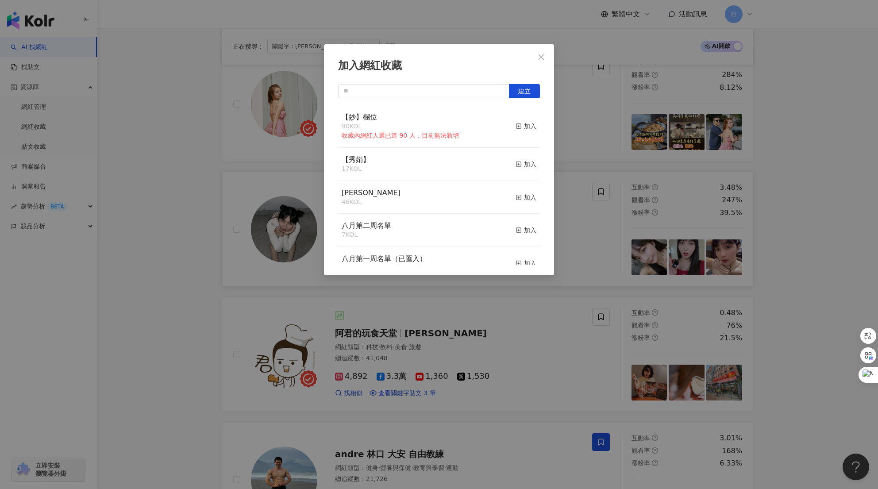
click at [605, 251] on div "加入網紅收藏 建立 【妙】欄位 90 KOL 收藏內網紅人選已達 90 人，目前無法新增 加入 【秀娟】 17 KOL 加入 Monica 46 KOL 加入…" at bounding box center [439, 244] width 878 height 489
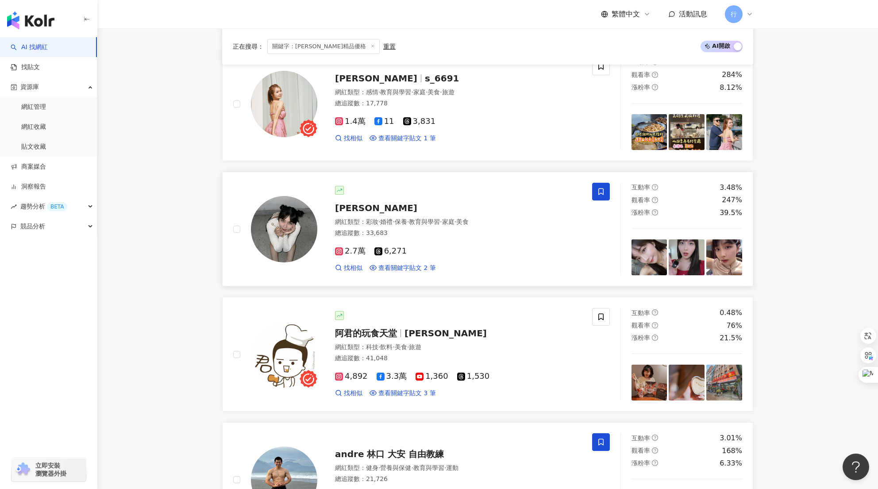
click at [602, 188] on icon at bounding box center [601, 192] width 8 height 8
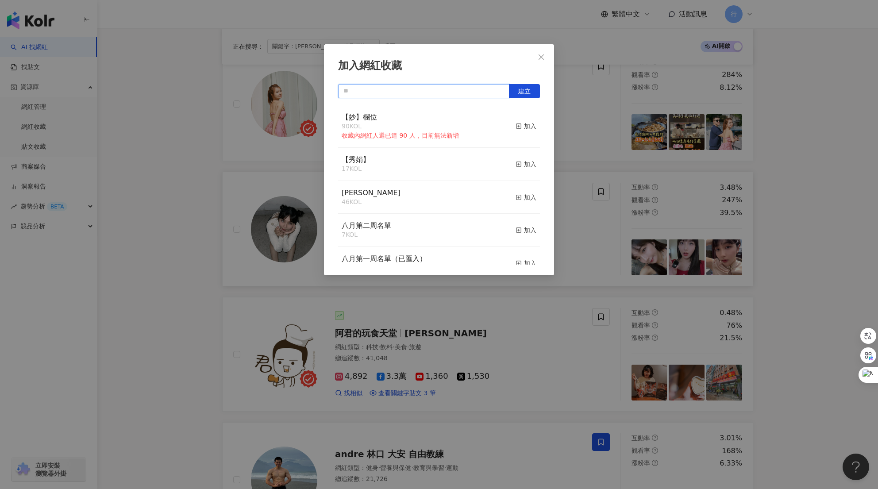
click at [391, 88] on input "text" at bounding box center [423, 91] width 171 height 14
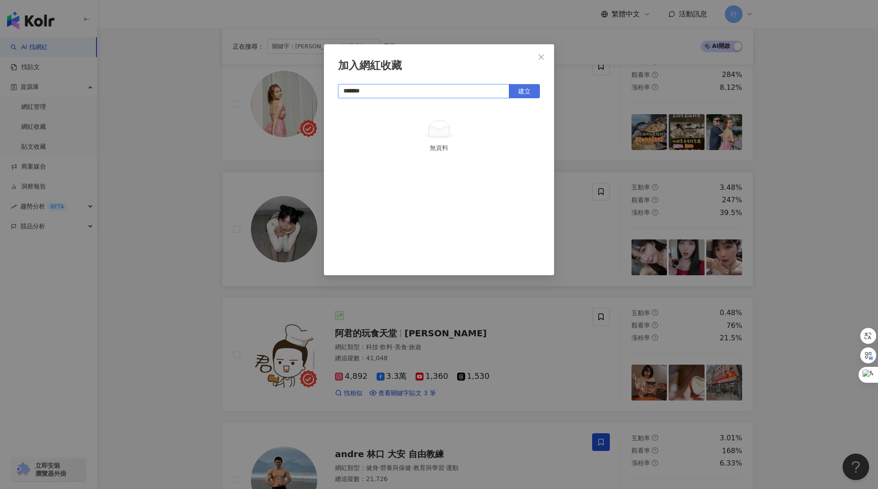
click at [527, 93] on span "建立" at bounding box center [524, 91] width 12 height 7
type input "*******"
click at [580, 131] on div "加入網紅收藏 ******* 建立 【妙】欄位02 1 KOL 已加入" at bounding box center [439, 244] width 878 height 489
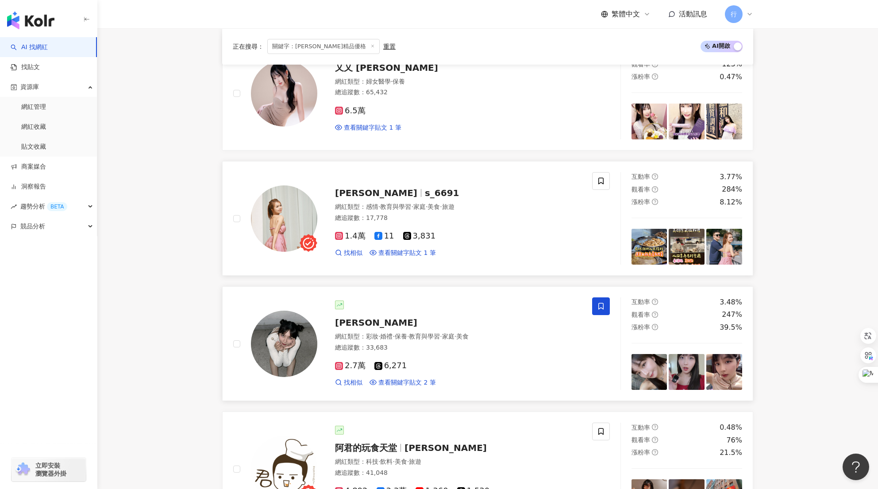
scroll to position [1195, 0]
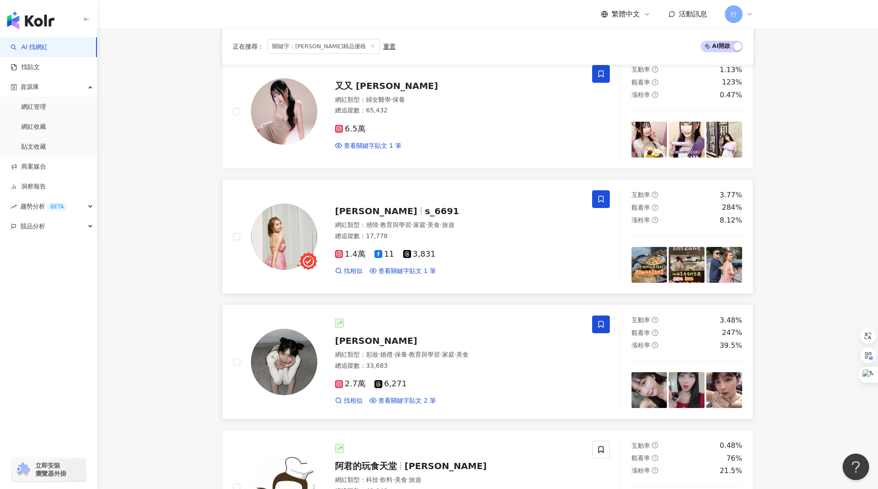
click at [598, 195] on icon at bounding box center [601, 199] width 8 height 8
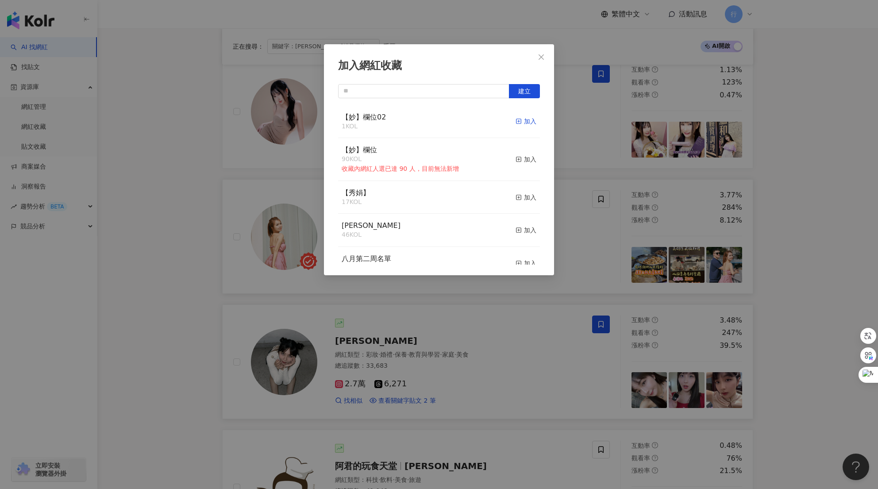
click at [517, 120] on div "加入" at bounding box center [526, 121] width 21 height 10
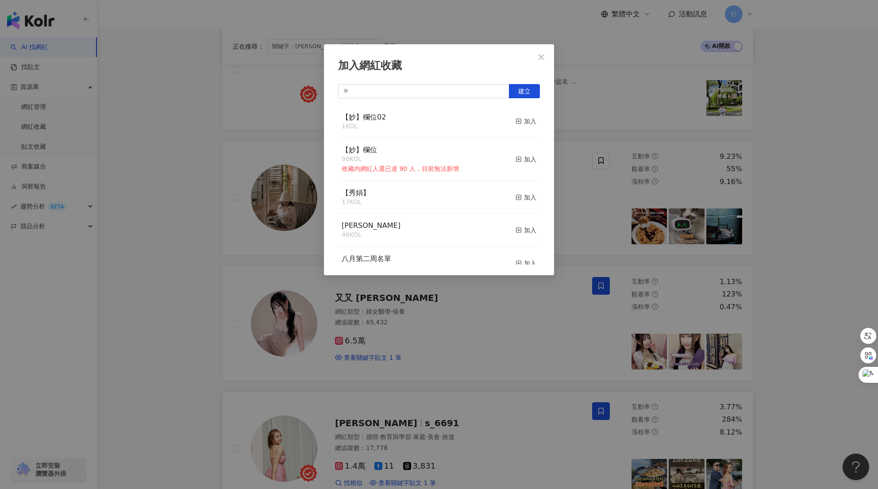
scroll to position [885, 0]
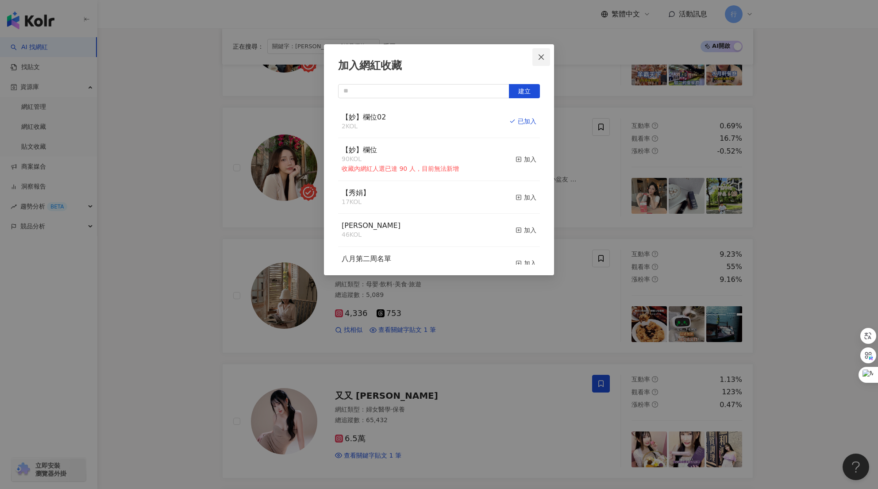
click at [542, 57] on icon "close" at bounding box center [541, 56] width 5 height 5
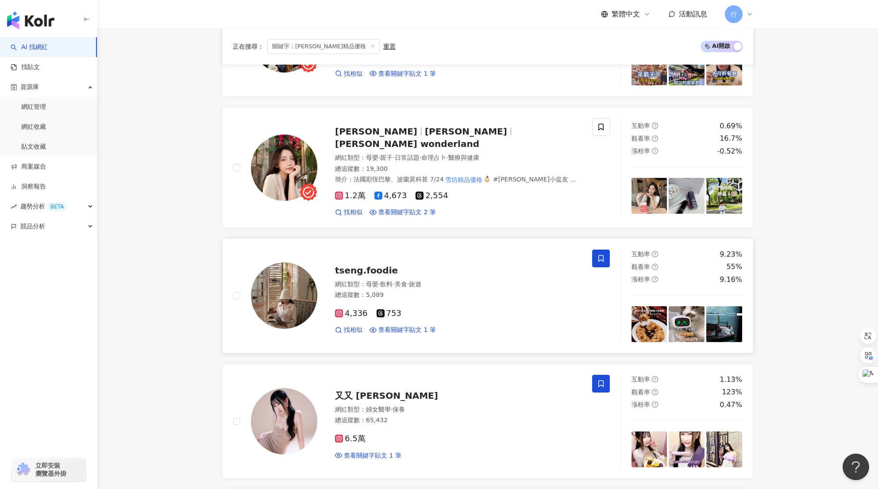
click at [597, 255] on icon at bounding box center [601, 259] width 8 height 8
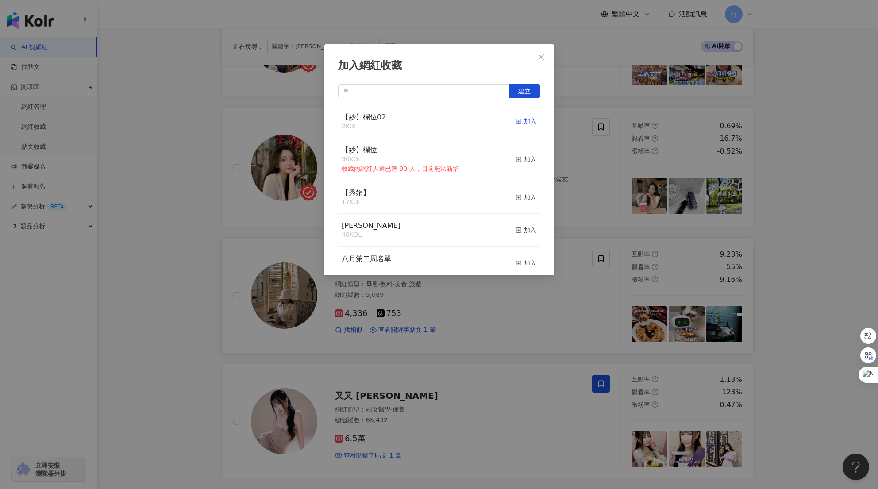
click at [523, 124] on div "加入" at bounding box center [526, 121] width 21 height 10
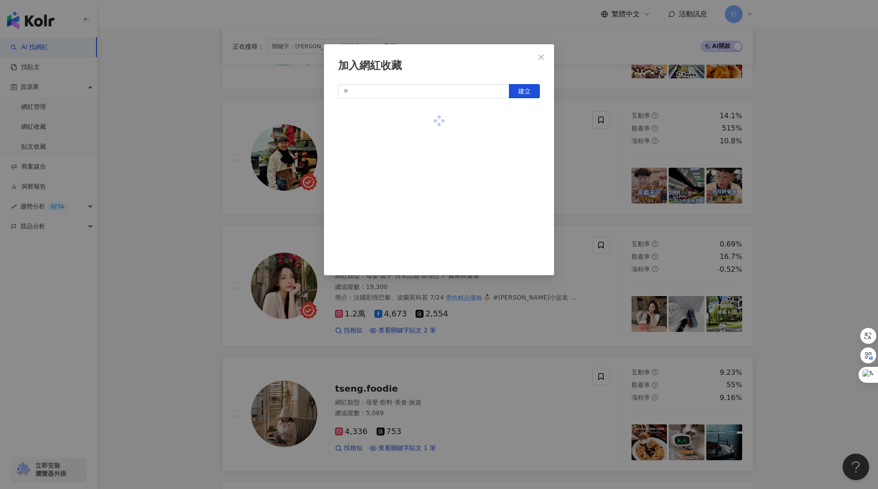
scroll to position [752, 0]
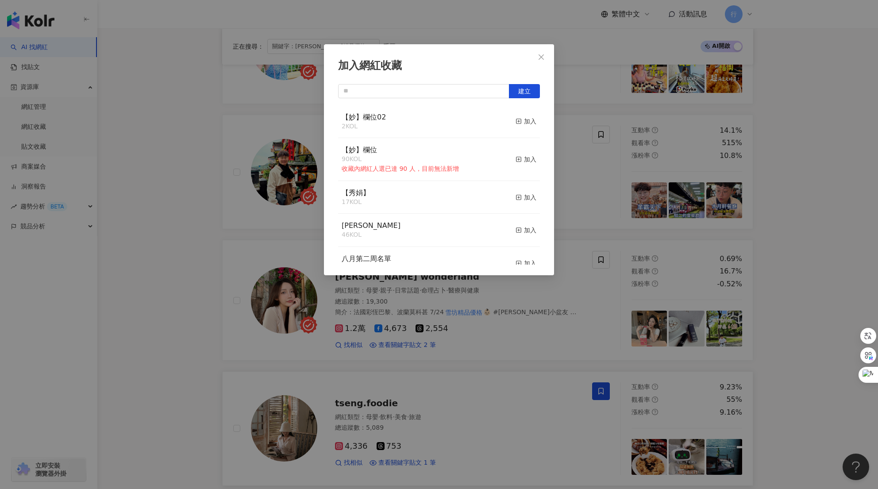
click at [596, 302] on div "加入網紅收藏 建立 【妙】欄位02 2 KOL 加入 【妙】欄位 90 KOL 收藏內網紅人選已達 90 人，目前無法新增 加入 【秀娟】 17 KOL 加入…" at bounding box center [439, 244] width 878 height 489
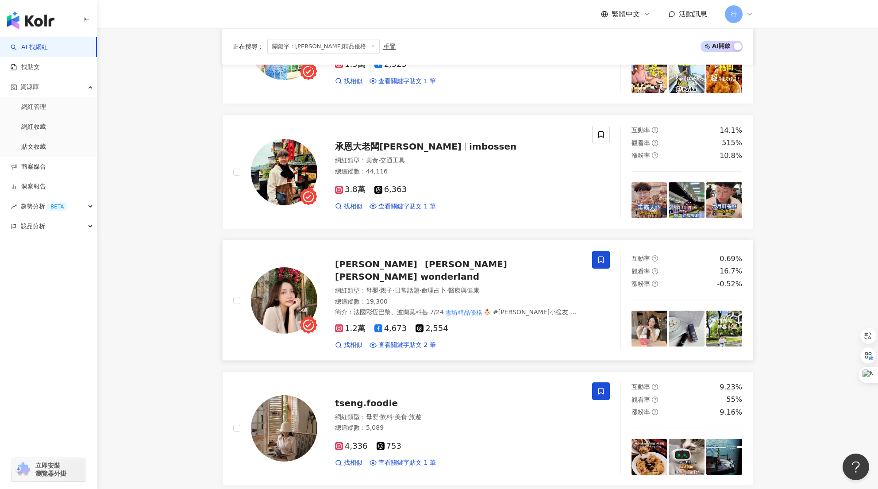
click at [599, 259] on icon at bounding box center [601, 260] width 8 height 8
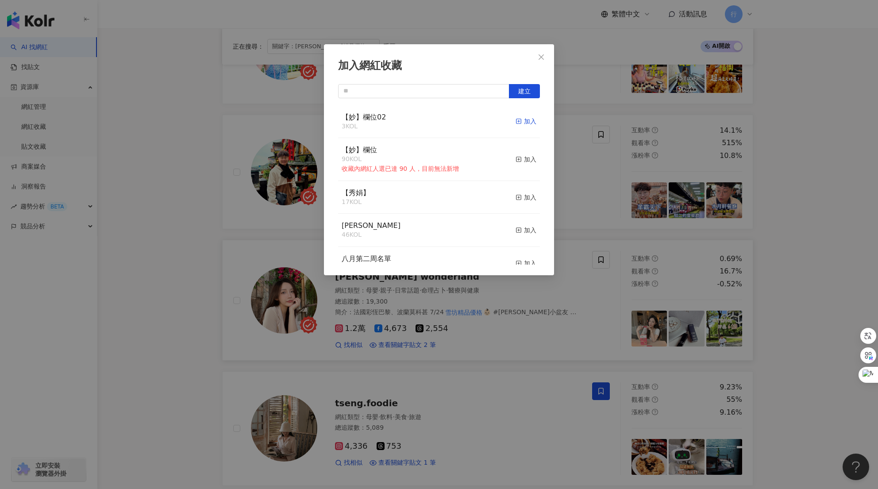
click at [519, 120] on div "加入" at bounding box center [526, 121] width 21 height 10
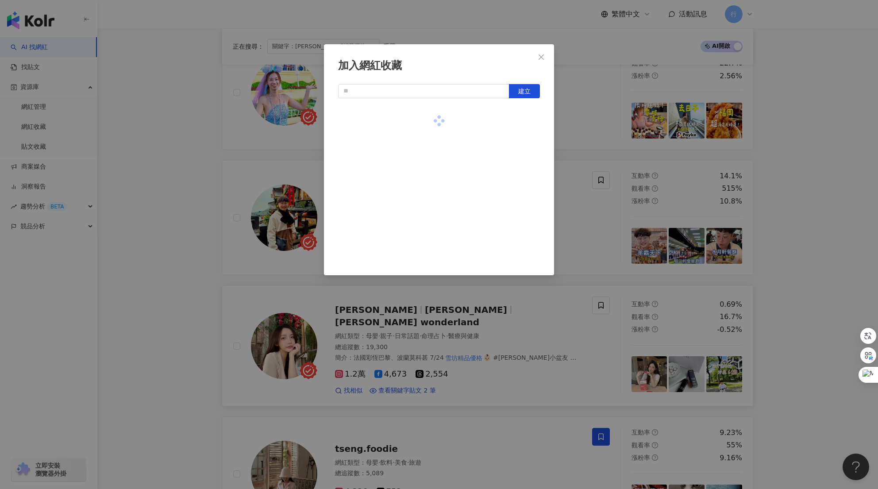
scroll to position [620, 0]
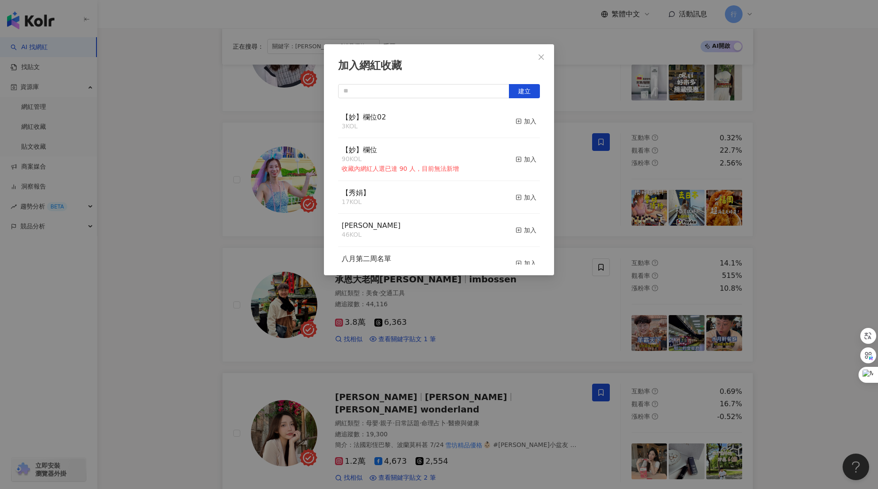
click at [605, 217] on div "加入網紅收藏 建立 【妙】欄位02 3 KOL 加入 【妙】欄位 90 KOL 收藏內網紅人選已達 90 人，目前無法新增 加入 【秀娟】 17 KOL 加入…" at bounding box center [439, 244] width 878 height 489
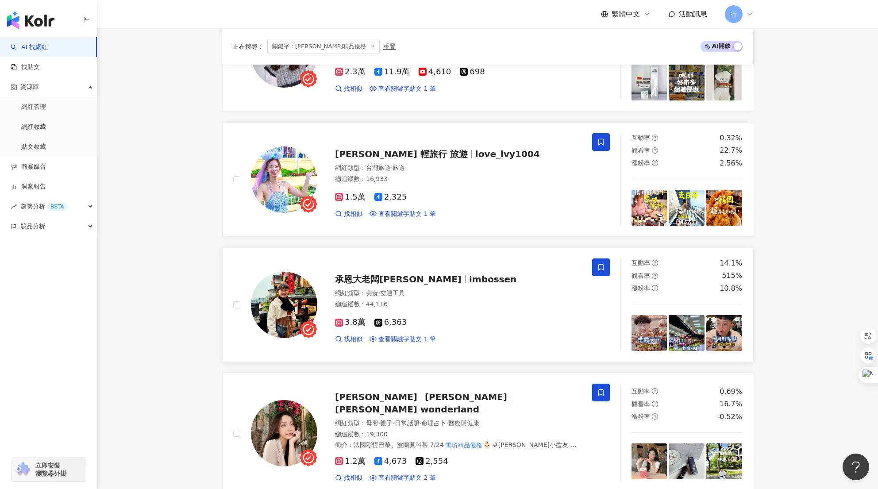
click at [601, 269] on icon at bounding box center [600, 267] width 5 height 7
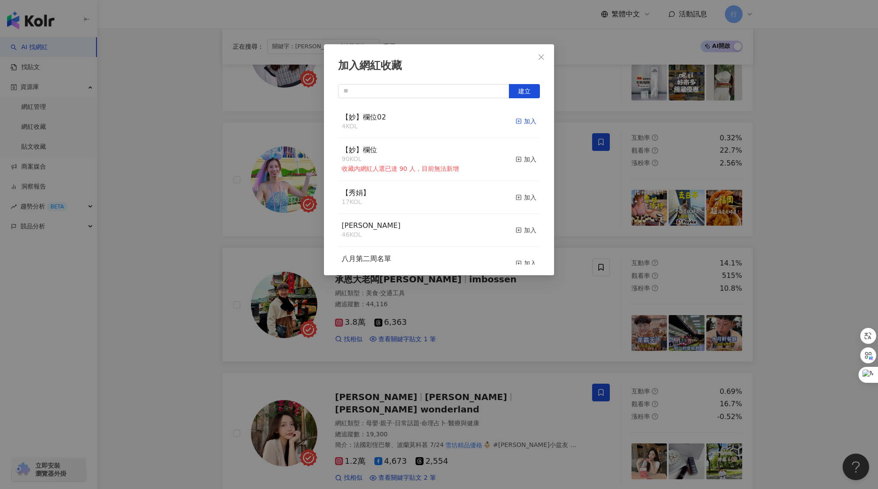
click at [521, 123] on div "加入" at bounding box center [526, 121] width 21 height 10
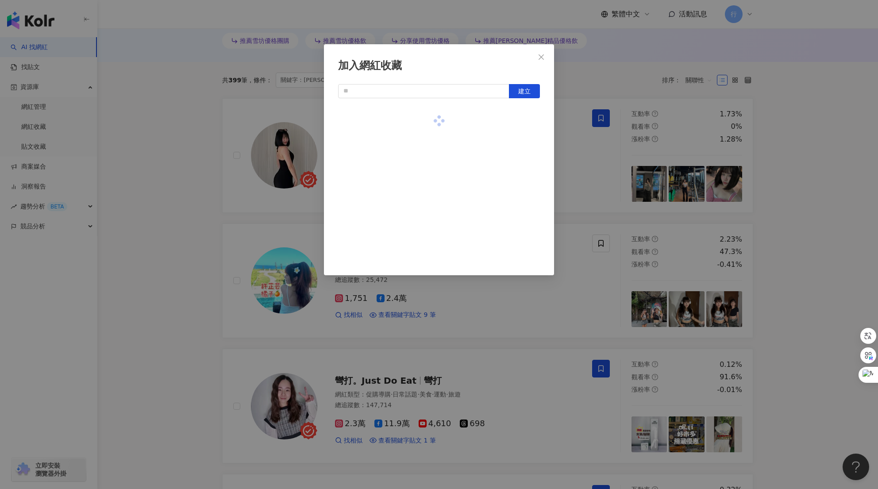
scroll to position [266, 0]
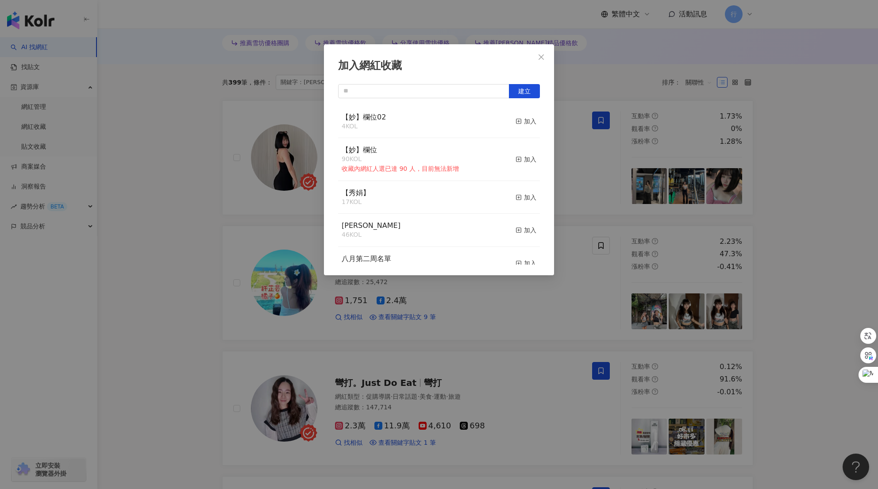
click at [609, 270] on div "加入網紅收藏 建立 【妙】欄位02 4 KOL 加入 【妙】欄位 90 KOL 收藏內網紅人選已達 90 人，目前無法新增 加入 【秀娟】 17 KOL 加入…" at bounding box center [439, 244] width 878 height 489
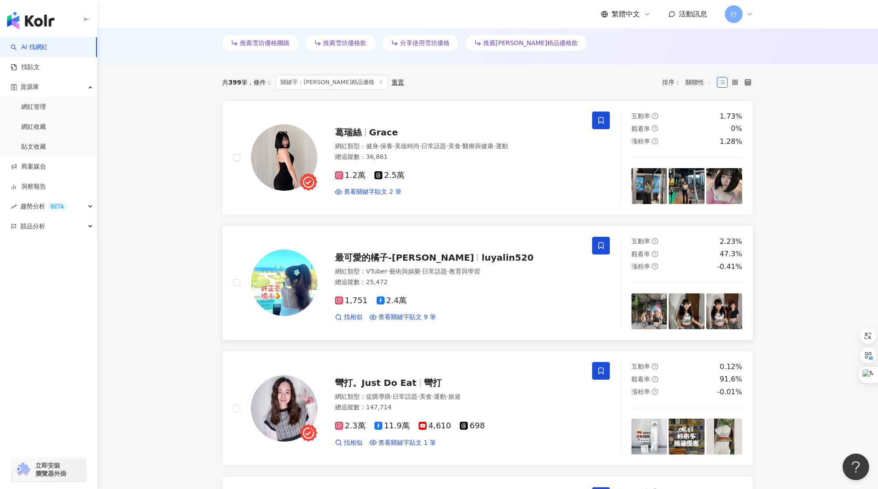
click at [605, 246] on span at bounding box center [601, 246] width 18 height 18
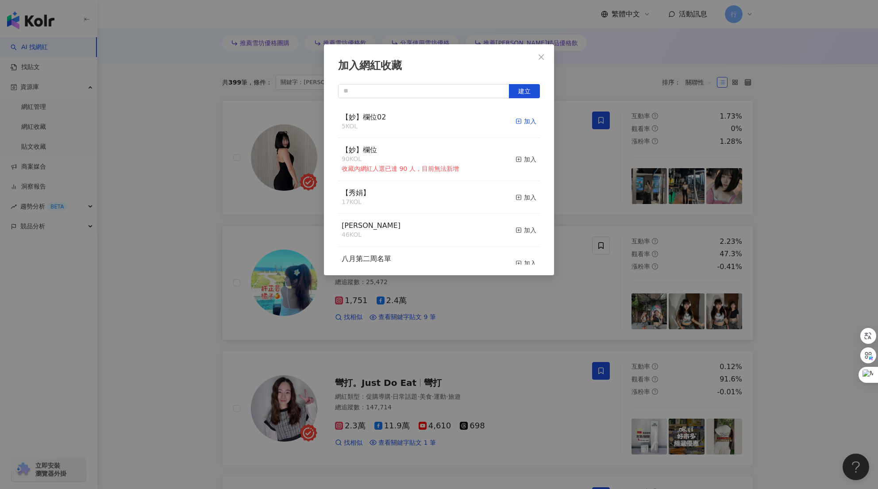
click at [516, 123] on icon "button" at bounding box center [519, 121] width 6 height 6
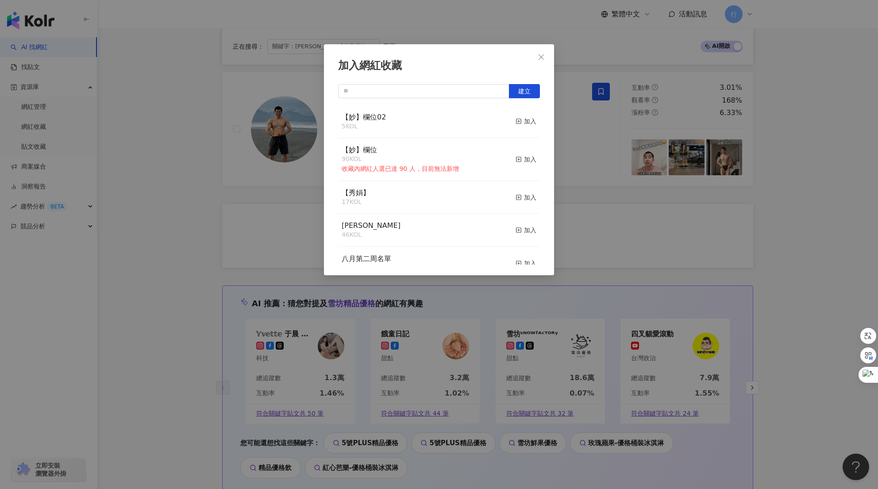
scroll to position [1682, 0]
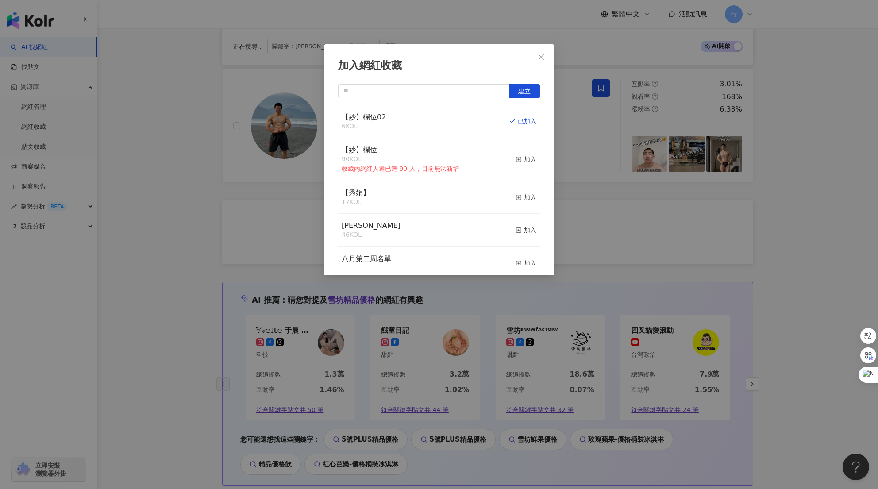
click at [630, 224] on div "加入網紅收藏 建立 【妙】欄位02 6 KOL 已加入 【妙】欄位 90 KOL 收藏內網紅人選已達 90 人，目前無法新增 加入 【秀娟】 17 KOL 加…" at bounding box center [439, 244] width 878 height 489
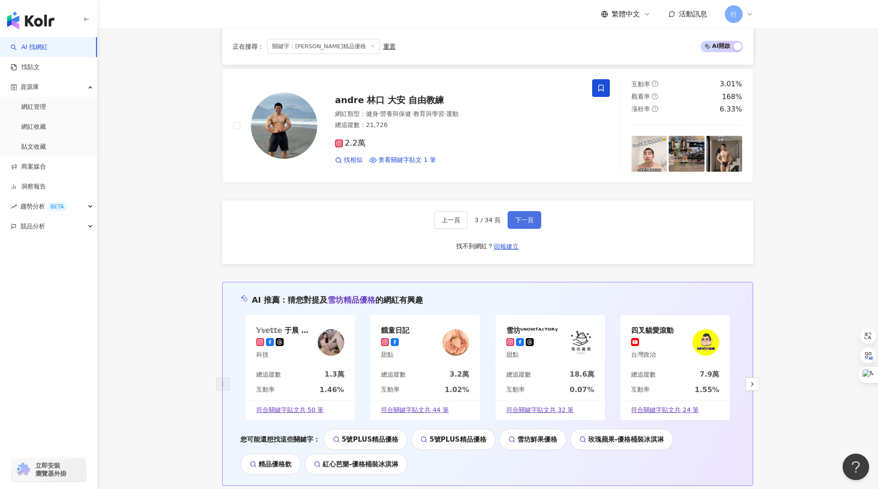
click at [519, 216] on span "下一頁" at bounding box center [524, 219] width 19 height 7
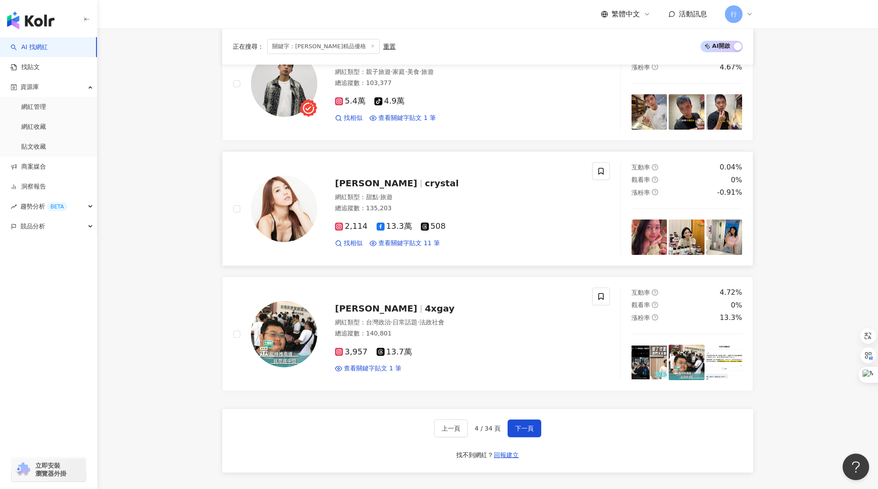
scroll to position [1416, 0]
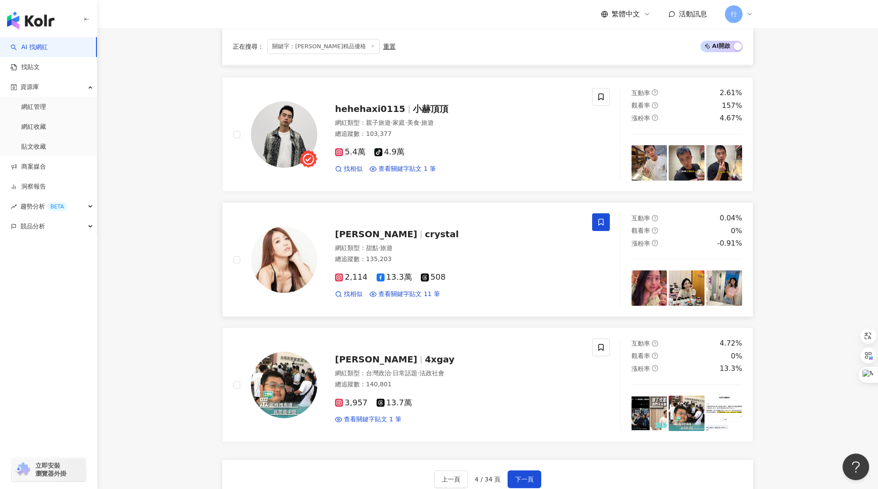
click at [599, 225] on icon at bounding box center [600, 222] width 5 height 7
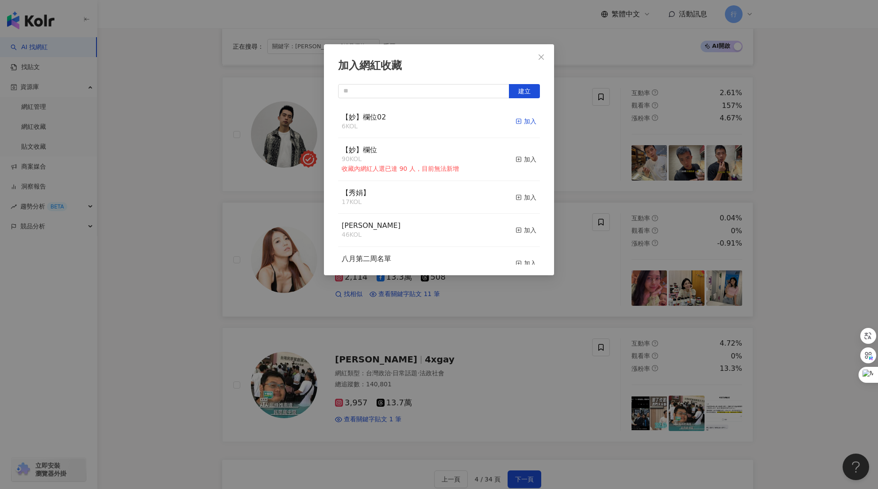
click at [516, 123] on icon "button" at bounding box center [519, 121] width 6 height 6
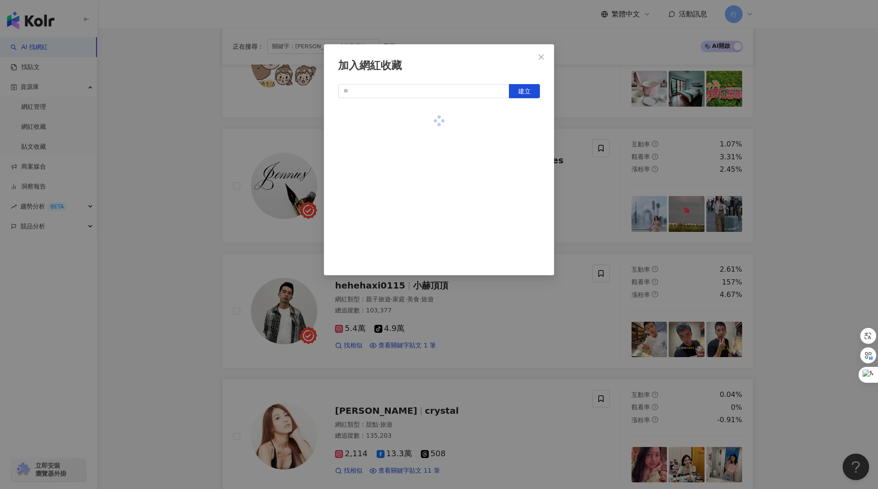
scroll to position [1239, 0]
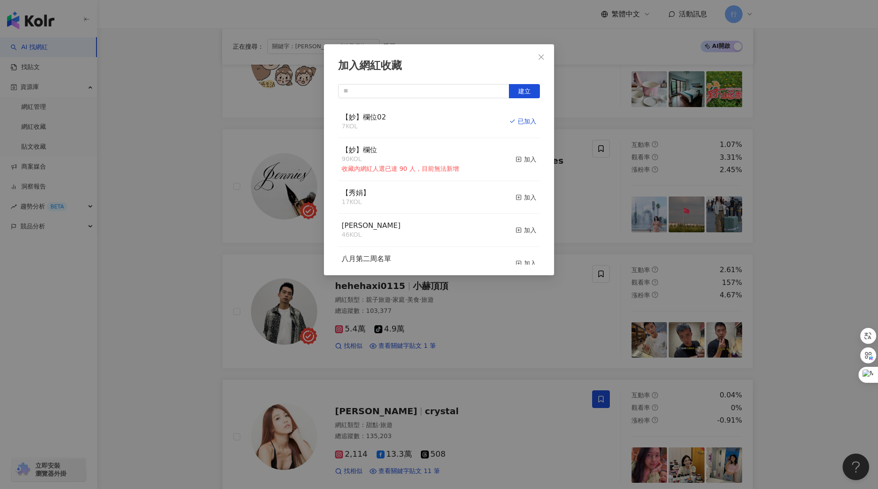
click at [580, 327] on div "加入網紅收藏 建立 【妙】欄位02 7 KOL 已加入 【妙】欄位 90 KOL 收藏內網紅人選已達 90 人，目前無法新增 加入 【秀娟】 17 KOL 加…" at bounding box center [439, 244] width 878 height 489
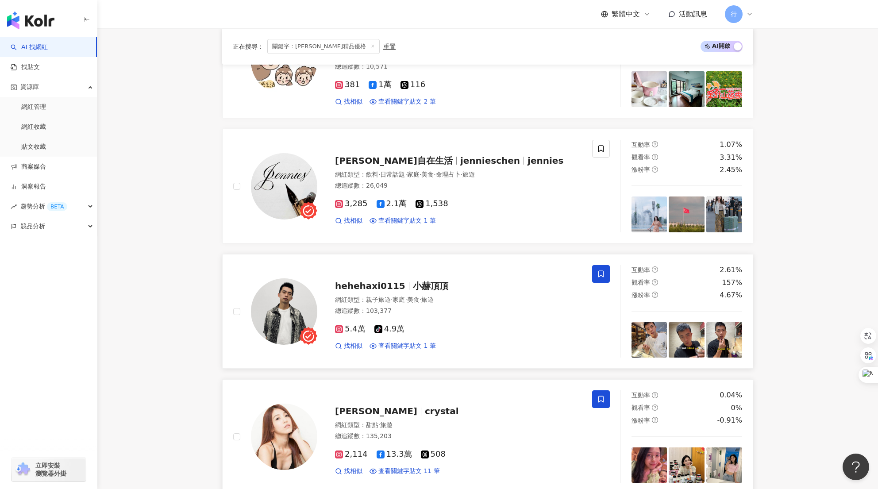
click at [606, 271] on span at bounding box center [601, 274] width 18 height 18
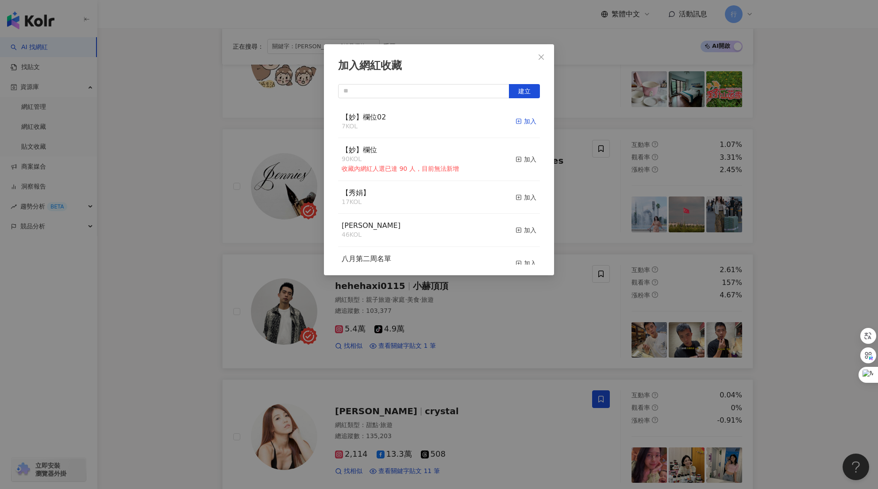
click at [524, 120] on div "加入" at bounding box center [526, 121] width 21 height 10
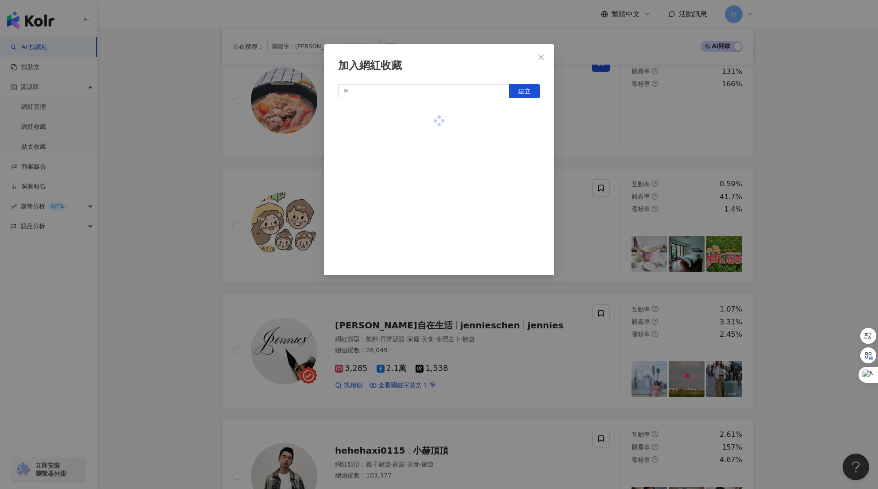
scroll to position [1062, 0]
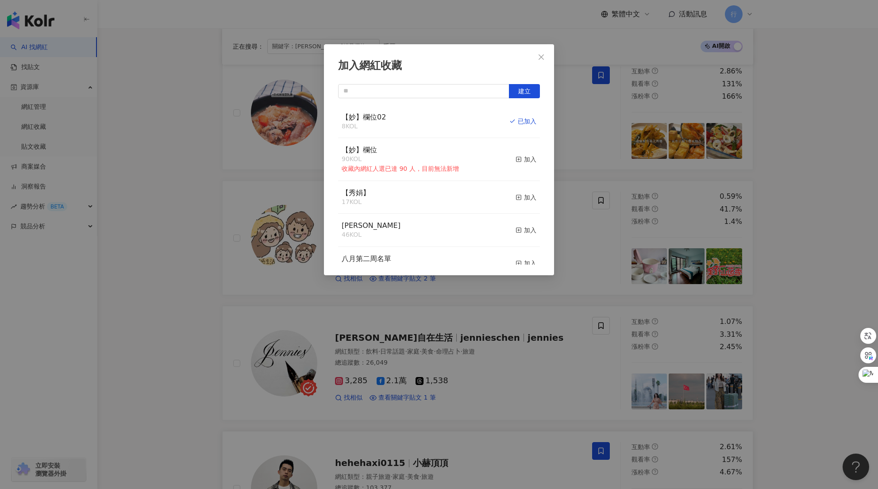
click at [521, 374] on div "加入網紅收藏 建立 【妙】欄位02 8 KOL 已加入 【妙】欄位 90 KOL 收藏內網紅人選已達 90 人，目前無法新增 加入 【秀娟】 17 KOL 加…" at bounding box center [439, 244] width 878 height 489
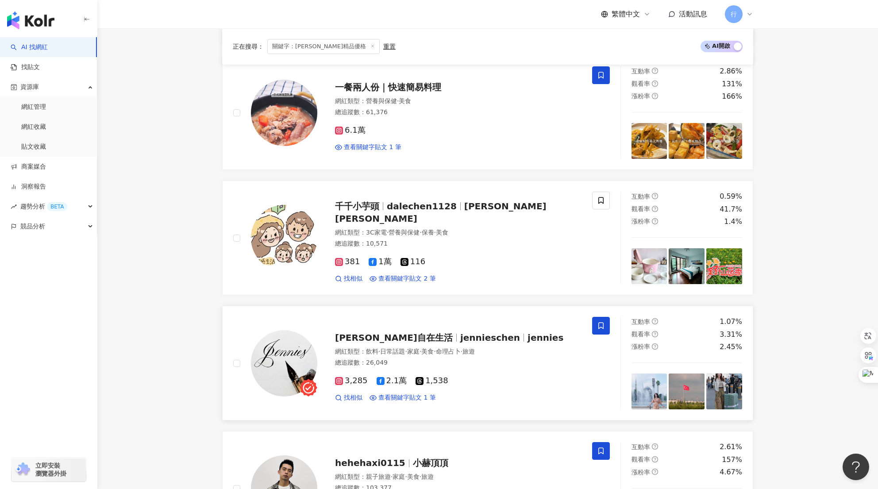
click at [601, 325] on icon at bounding box center [601, 326] width 8 height 8
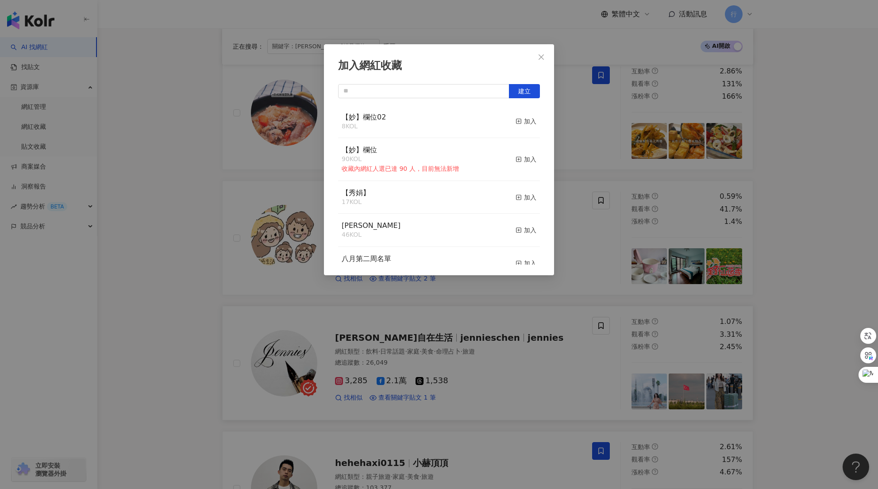
click at [514, 112] on div "【妙】欄位02 8 KOL 加入" at bounding box center [439, 121] width 202 height 33
click at [519, 119] on div "加入" at bounding box center [526, 121] width 21 height 10
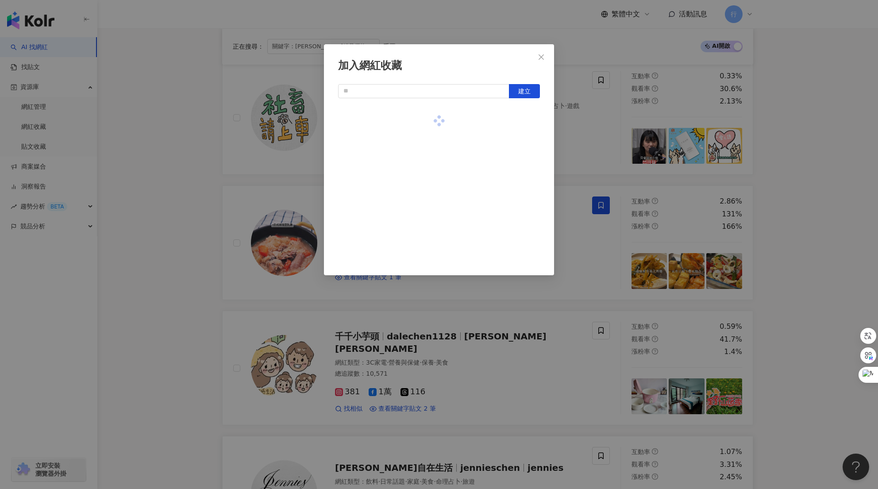
scroll to position [929, 0]
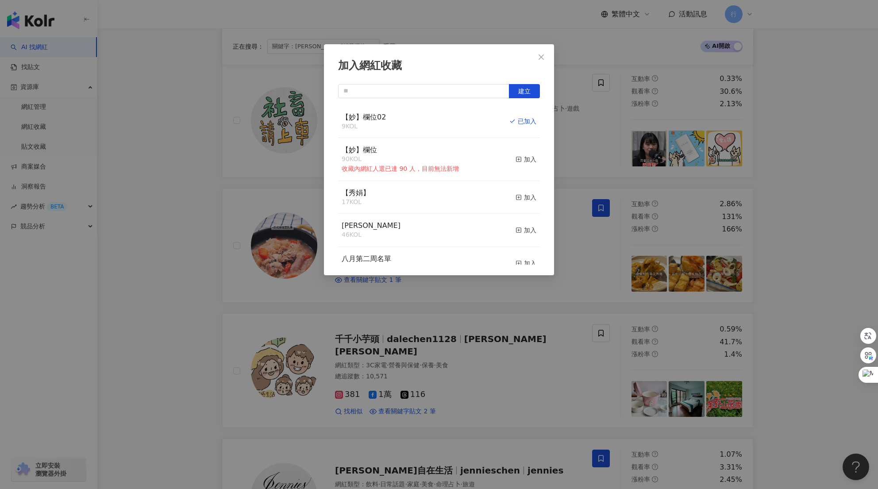
click at [610, 335] on div "加入網紅收藏 建立 【妙】欄位02 9 KOL 已加入 【妙】欄位 90 KOL 收藏內網紅人選已達 90 人，目前無法新增 加入 【秀娟】 17 KOL 加…" at bounding box center [439, 244] width 878 height 489
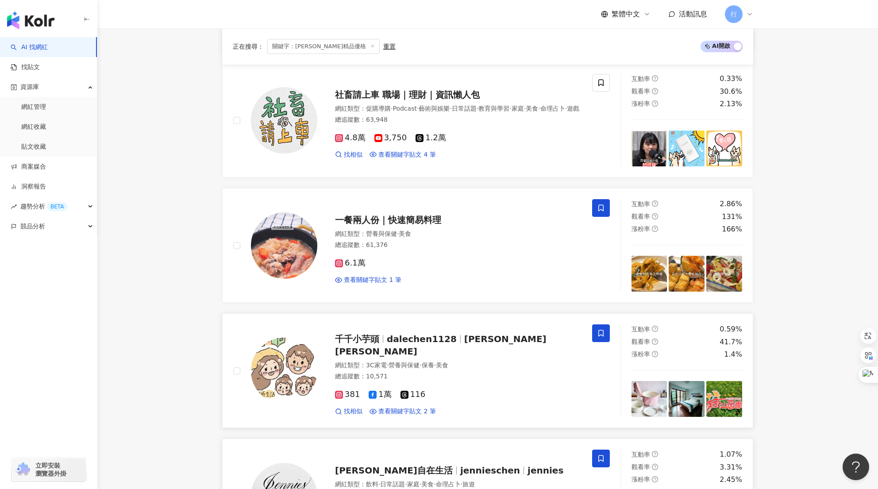
click at [602, 332] on icon at bounding box center [601, 333] width 8 height 8
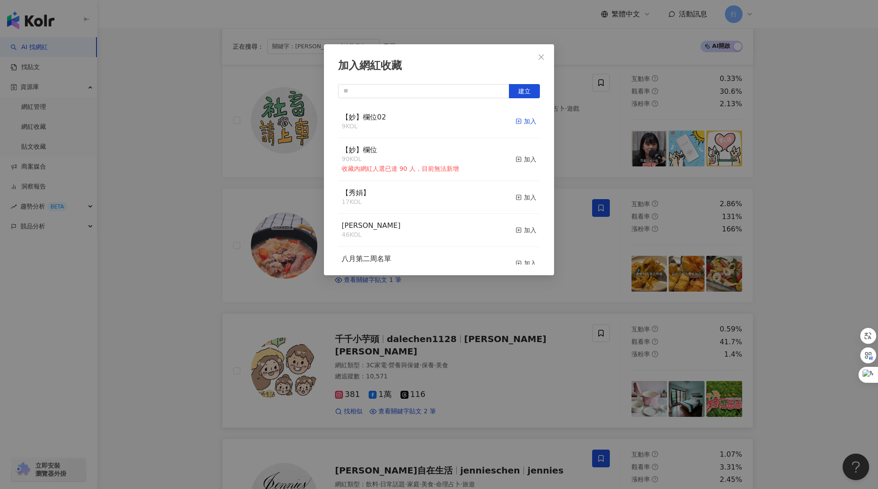
click at [521, 120] on div "加入" at bounding box center [526, 121] width 21 height 10
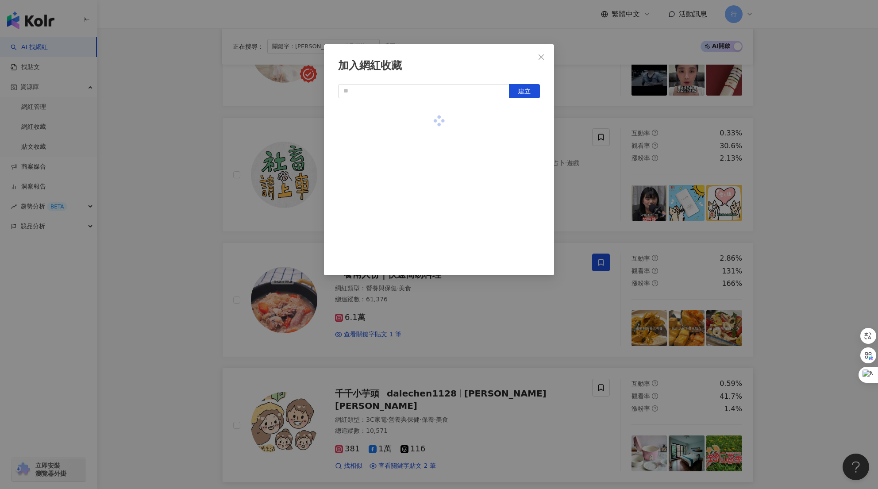
scroll to position [797, 0]
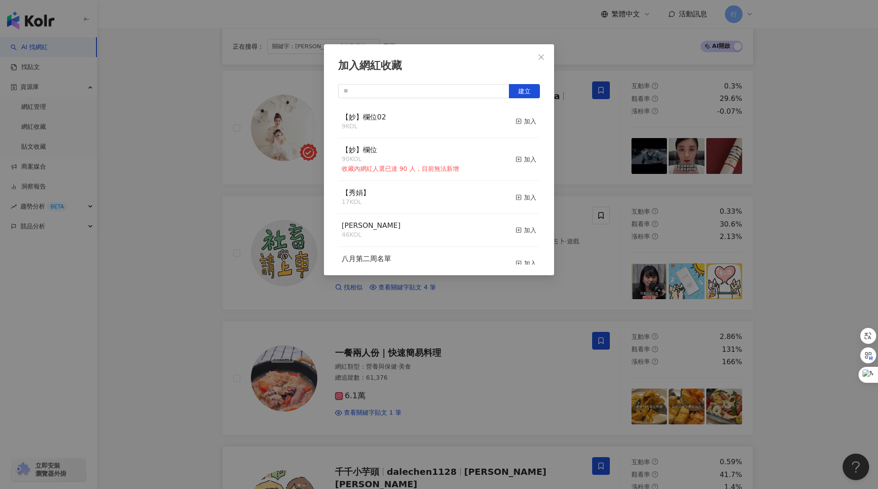
click at [578, 361] on div "加入網紅收藏 建立 【妙】欄位02 9 KOL 加入 【妙】欄位 90 KOL 收藏內網紅人選已達 90 人，目前無法新增 加入 【秀娟】 17 KOL 加入…" at bounding box center [439, 244] width 878 height 489
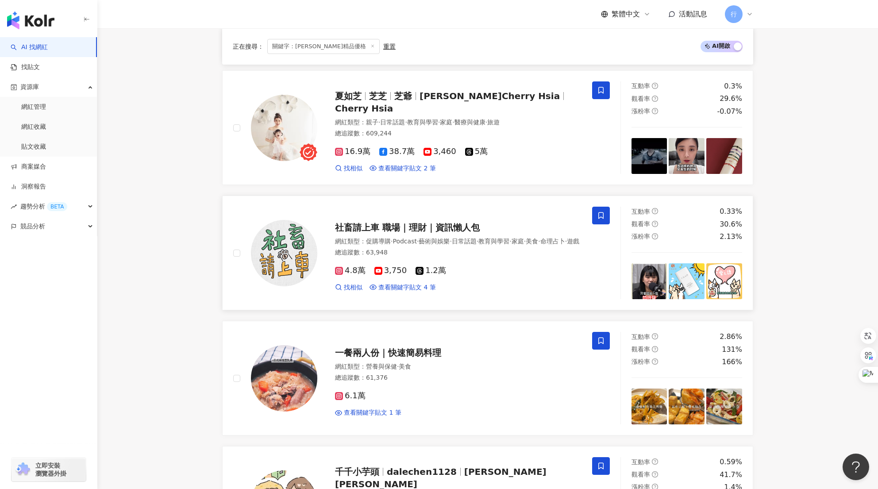
click at [603, 216] on icon at bounding box center [600, 215] width 5 height 7
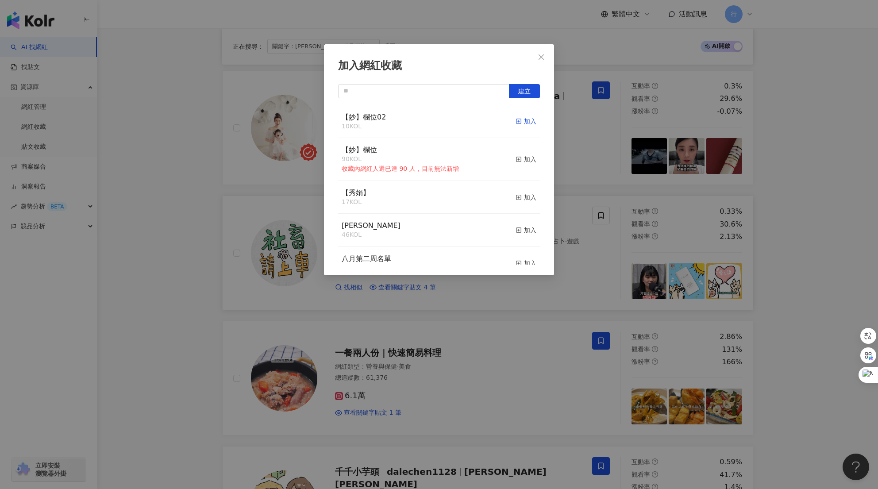
click at [516, 120] on icon "button" at bounding box center [519, 121] width 6 height 6
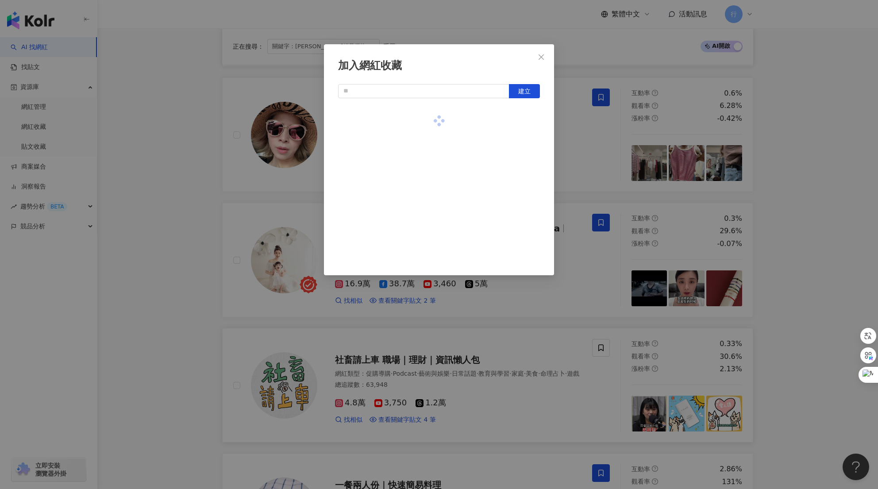
scroll to position [664, 0]
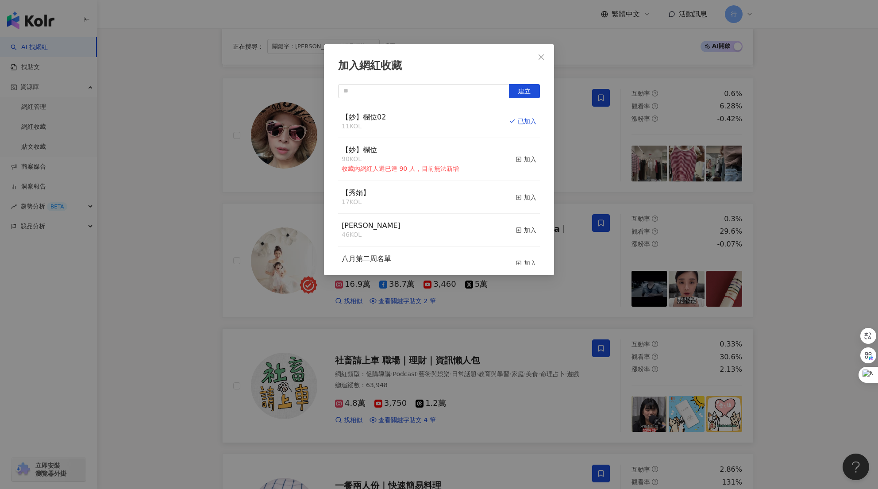
click at [601, 233] on div "加入網紅收藏 建立 【妙】欄位02 11 KOL 已加入 【妙】欄位 90 KOL 收藏內網紅人選已達 90 人，目前無法新增 加入 【秀娟】 17 KOL …" at bounding box center [439, 244] width 878 height 489
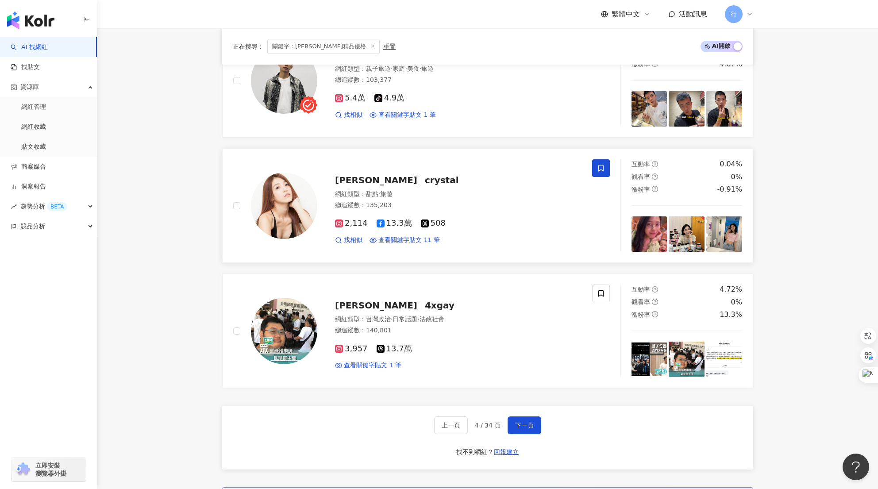
scroll to position [1682, 0]
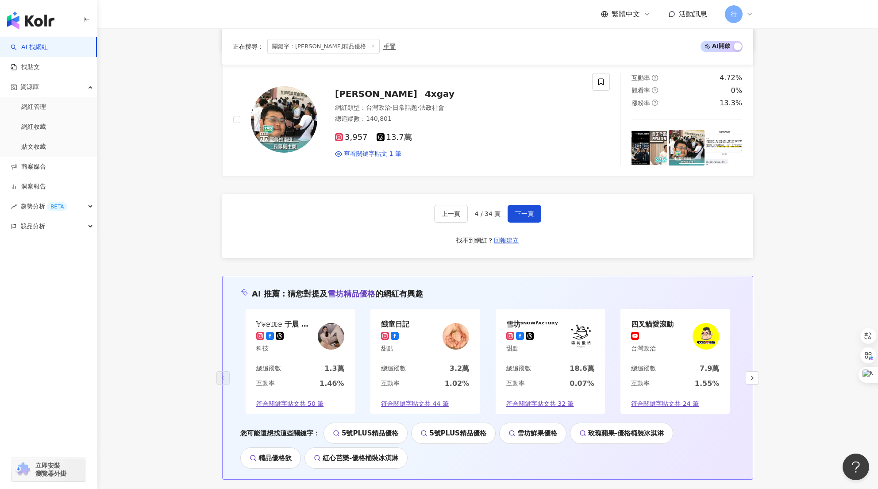
click at [514, 224] on div "上一頁 4 / 34 頁 下一頁 找不到網紅？ 回報建立" at bounding box center [487, 226] width 531 height 64
click at [522, 213] on span "下一頁" at bounding box center [524, 213] width 19 height 7
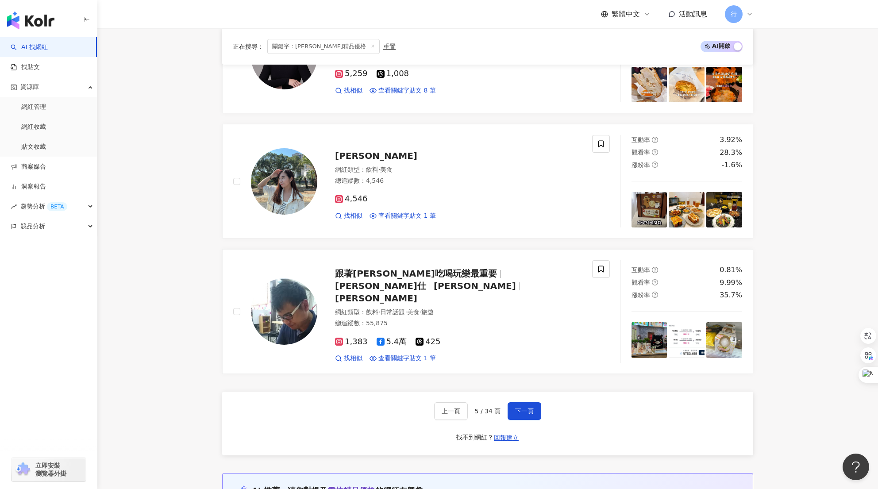
scroll to position [1461, 0]
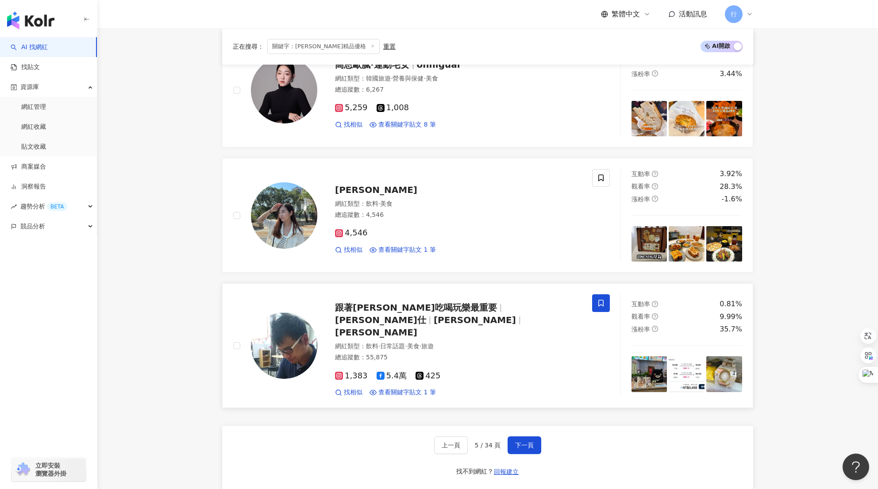
click at [599, 305] on icon at bounding box center [600, 303] width 5 height 7
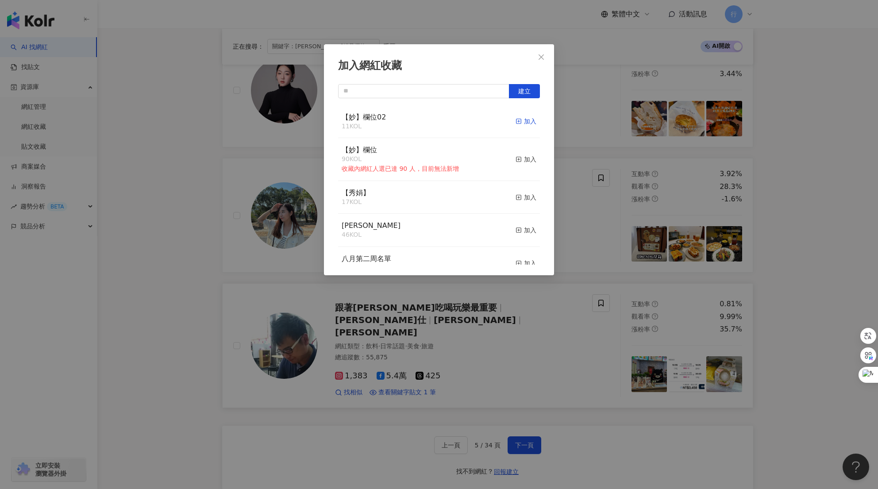
click at [519, 118] on div "加入" at bounding box center [526, 121] width 21 height 10
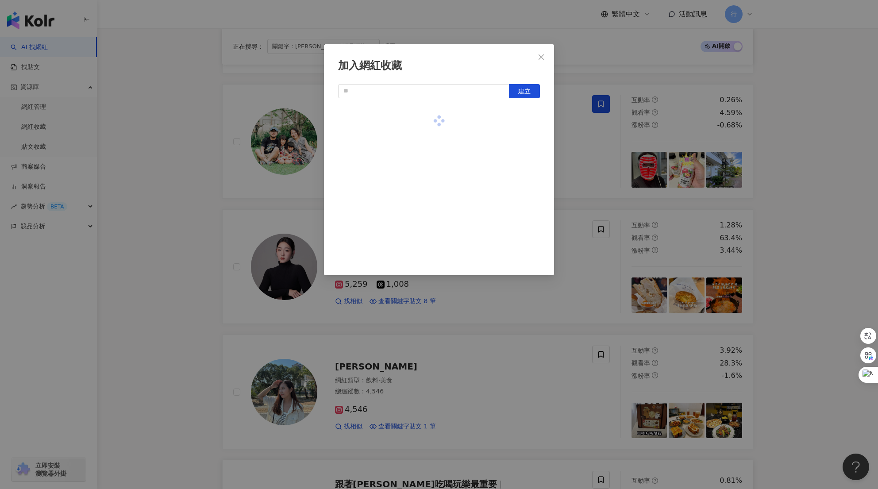
scroll to position [1284, 0]
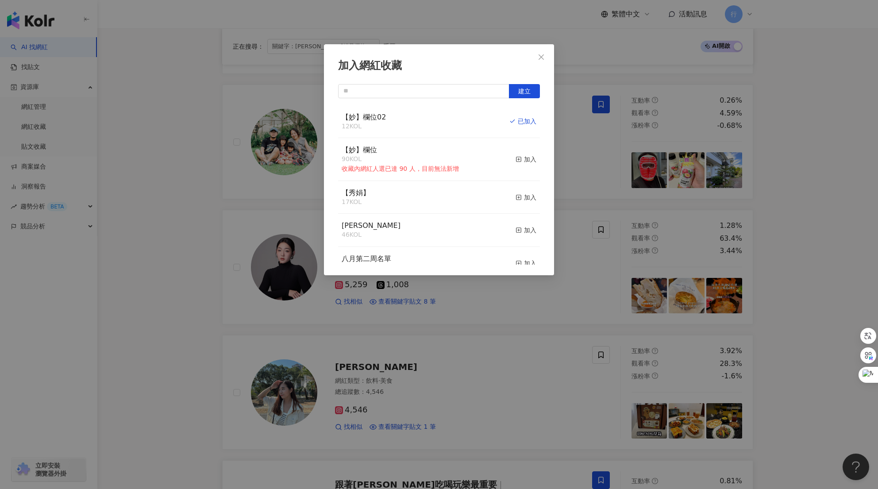
click at [565, 393] on div "加入網紅收藏 建立 【妙】欄位02 12 KOL 已加入 【妙】欄位 90 KOL 收藏內網紅人選已達 90 人，目前無法新增 加入 【秀娟】 17 KOL …" at bounding box center [439, 244] width 878 height 489
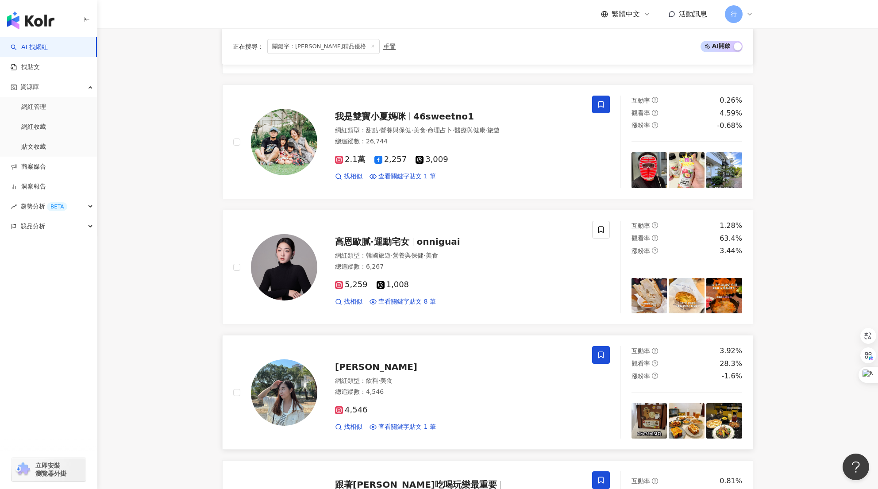
click at [594, 354] on span at bounding box center [601, 355] width 18 height 18
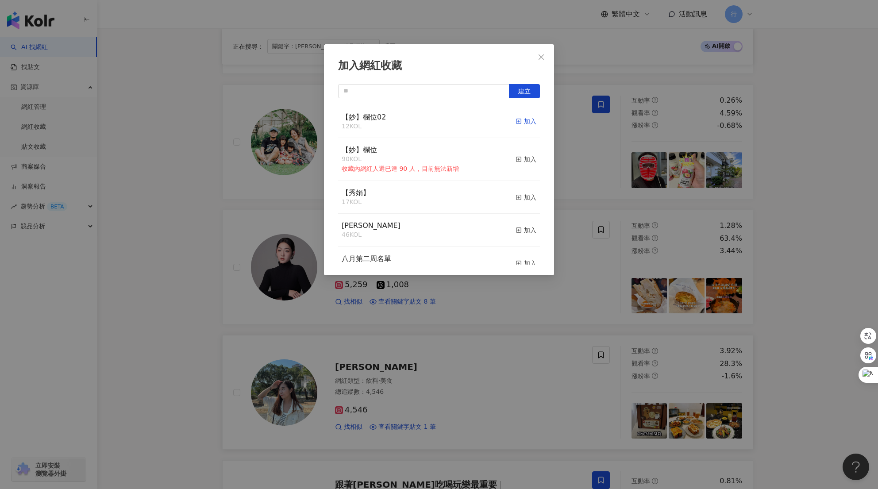
click at [520, 124] on div "加入" at bounding box center [526, 121] width 21 height 10
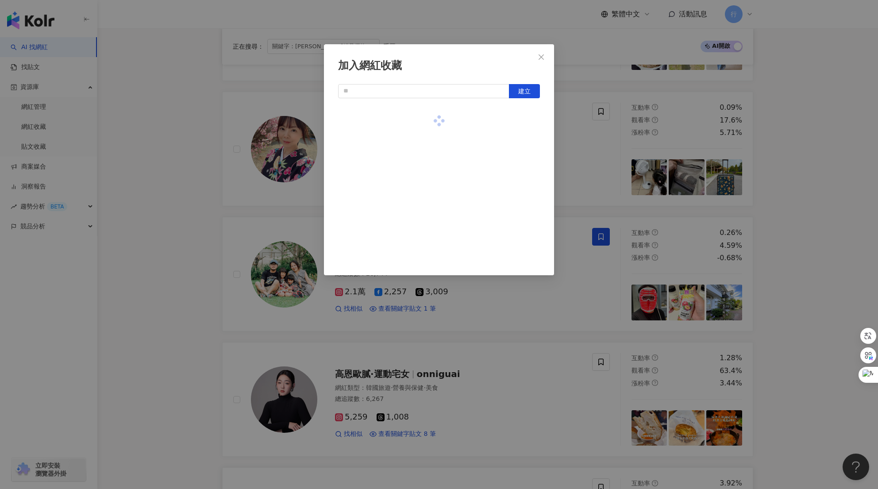
scroll to position [1151, 0]
click at [560, 376] on div "加入網紅收藏 建立 【妙】欄位02 13 KOL 已加入 【妙】欄位 90 KOL 收藏內網紅人選已達 90 人，目前無法新增 加入 【秀娟】 17 KOL …" at bounding box center [439, 244] width 878 height 489
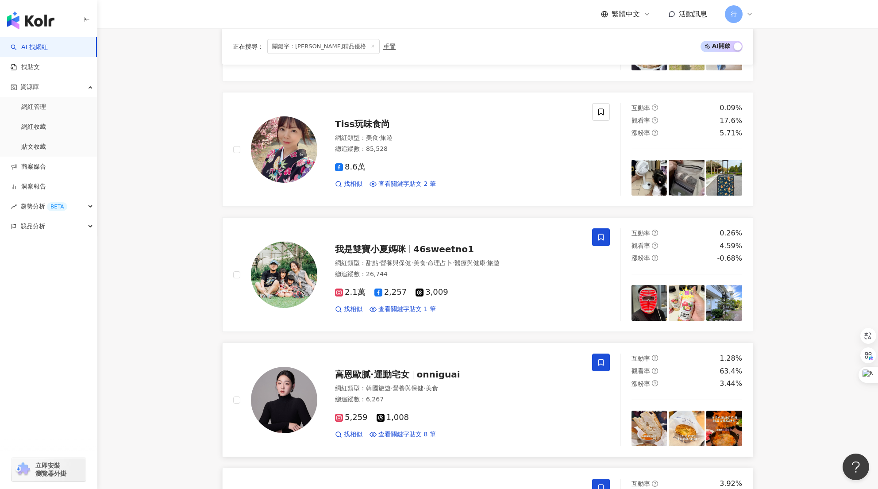
click at [597, 366] on icon at bounding box center [601, 363] width 8 height 8
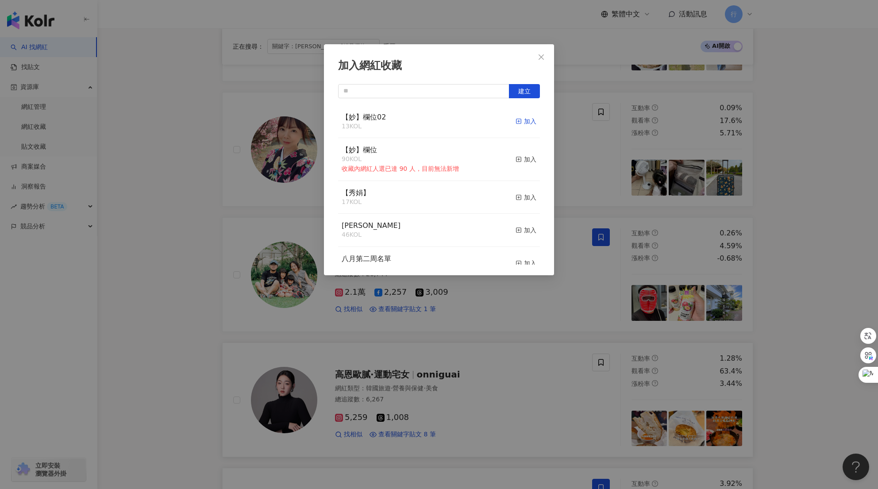
click at [516, 123] on div "加入" at bounding box center [526, 121] width 21 height 10
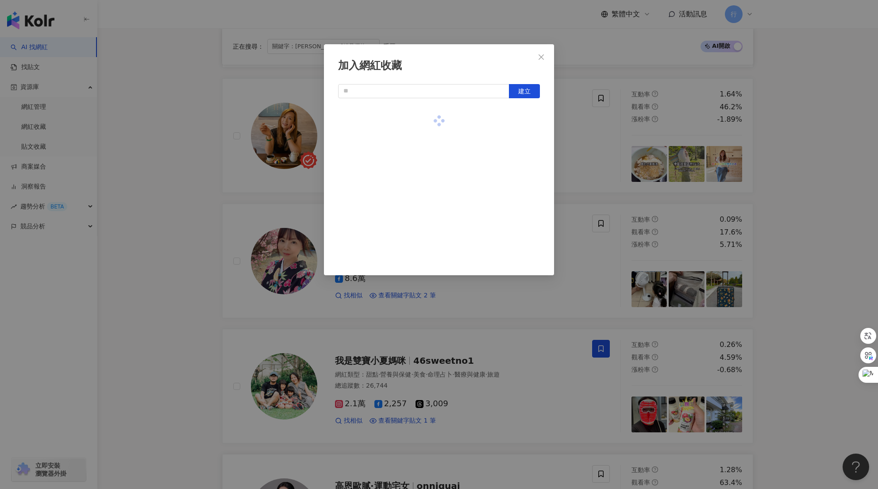
scroll to position [974, 0]
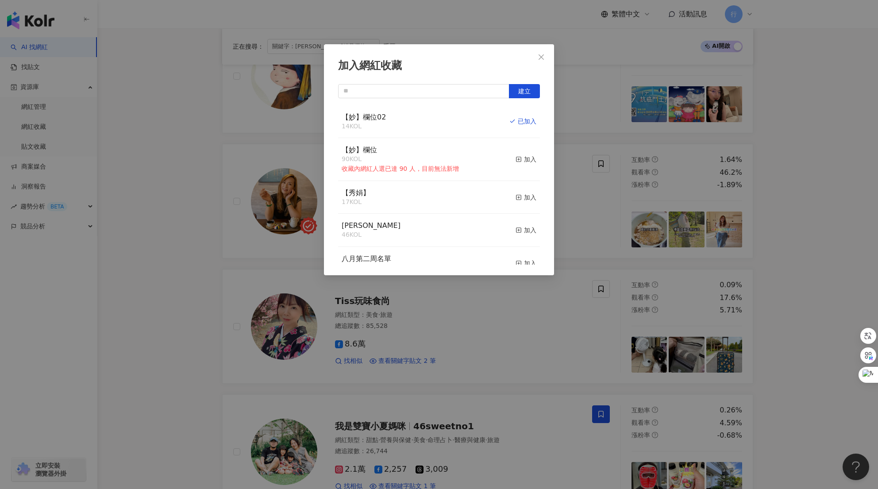
click at [601, 358] on div "加入網紅收藏 建立 【妙】欄位02 14 KOL 已加入 【妙】欄位 90 KOL 收藏內網紅人選已達 90 人，目前無法新增 加入 【秀娟】 17 KOL …" at bounding box center [439, 244] width 878 height 489
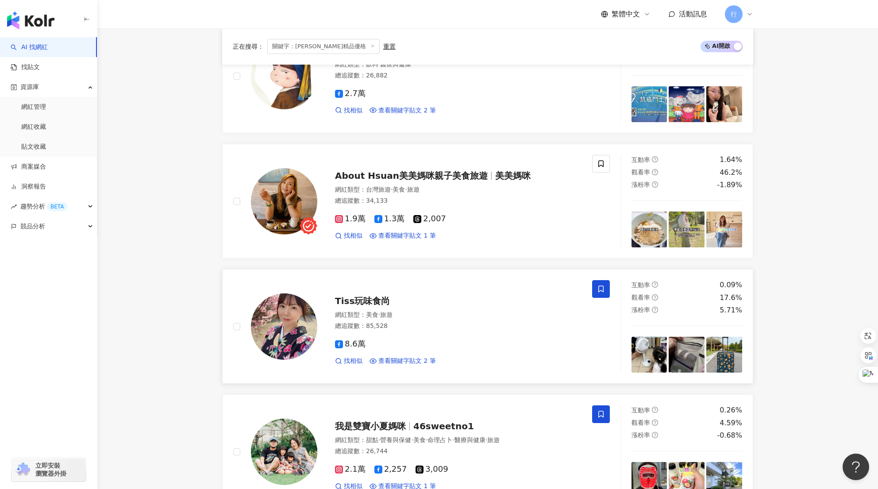
click at [601, 285] on icon at bounding box center [601, 289] width 8 height 8
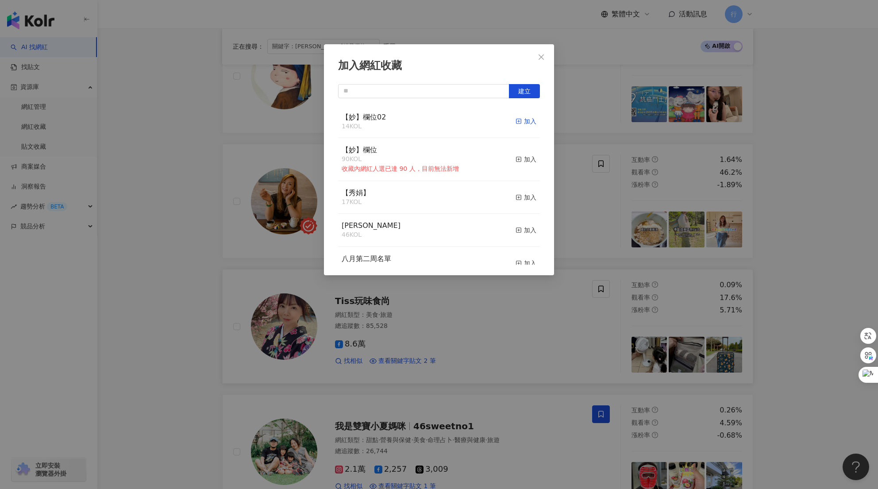
click at [518, 122] on div "加入" at bounding box center [526, 121] width 21 height 10
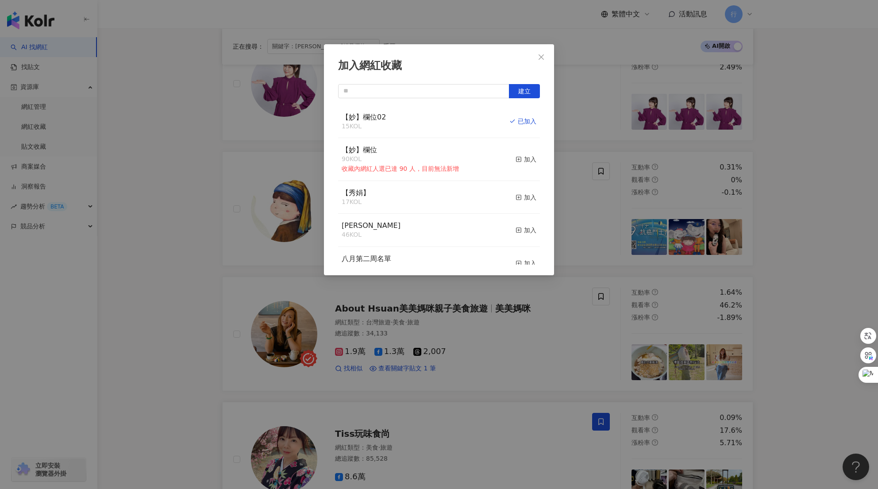
click at [553, 353] on div "加入網紅收藏 建立 【妙】欄位02 15 KOL 已加入 【妙】欄位 90 KOL 收藏內網紅人選已達 90 人，目前無法新增 加入 【秀娟】 17 KOL …" at bounding box center [439, 244] width 878 height 489
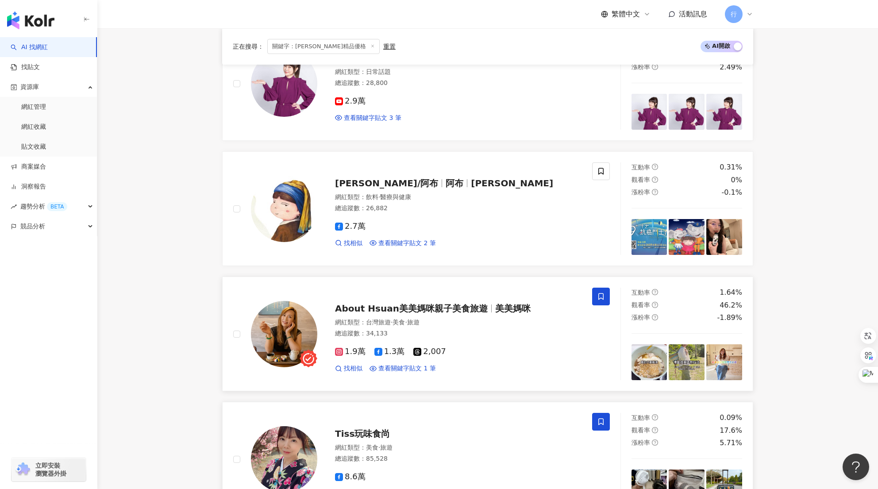
click at [600, 302] on span at bounding box center [601, 297] width 18 height 18
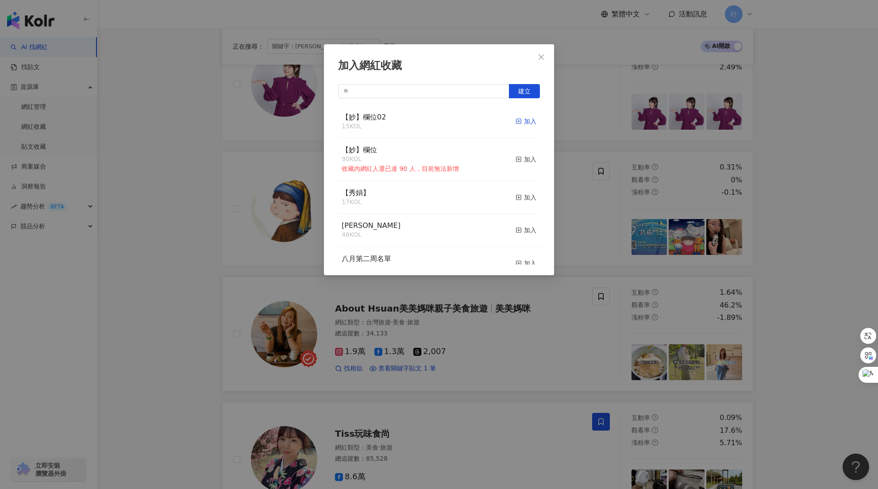
click at [522, 123] on div "加入" at bounding box center [526, 121] width 21 height 10
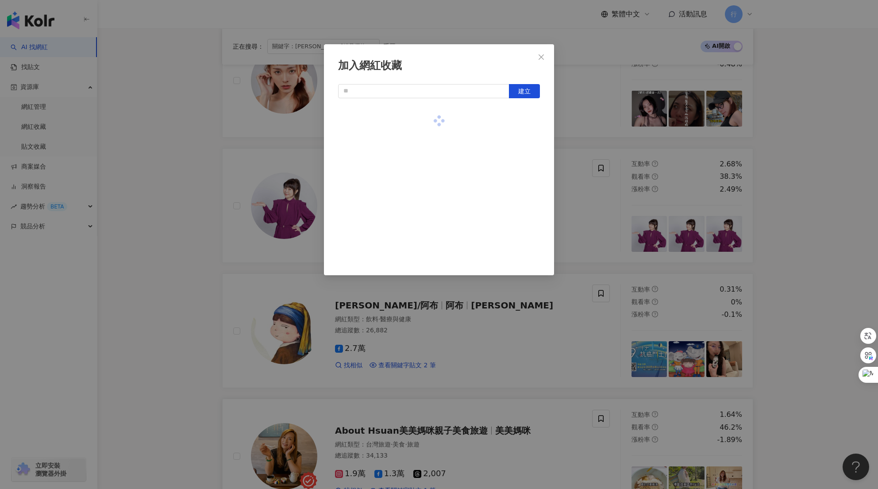
scroll to position [708, 0]
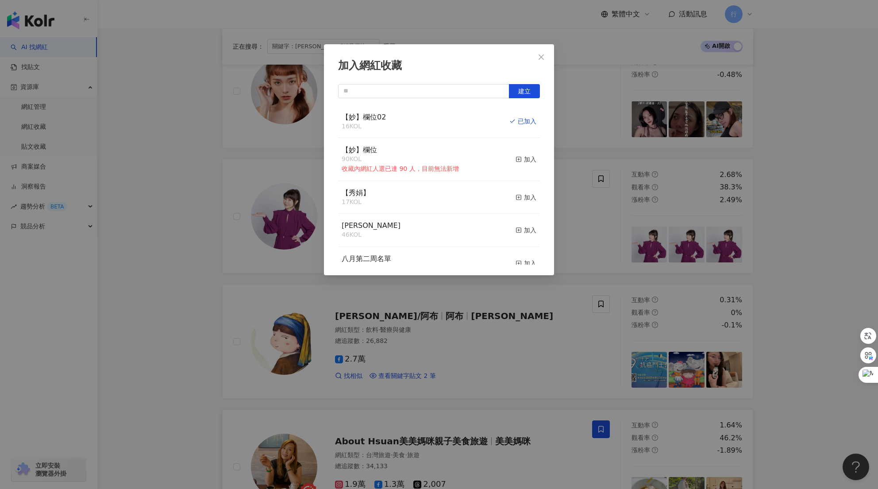
click at [550, 339] on div "加入網紅收藏 建立 【妙】欄位02 16 KOL 已加入 【妙】欄位 90 KOL 收藏內網紅人選已達 90 人，目前無法新增 加入 【秀娟】 17 KOL …" at bounding box center [439, 244] width 878 height 489
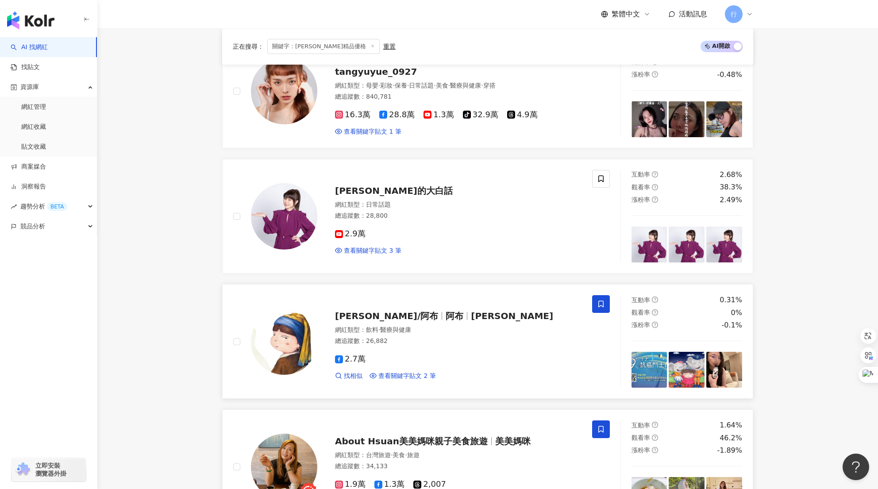
click at [596, 303] on span at bounding box center [601, 304] width 18 height 18
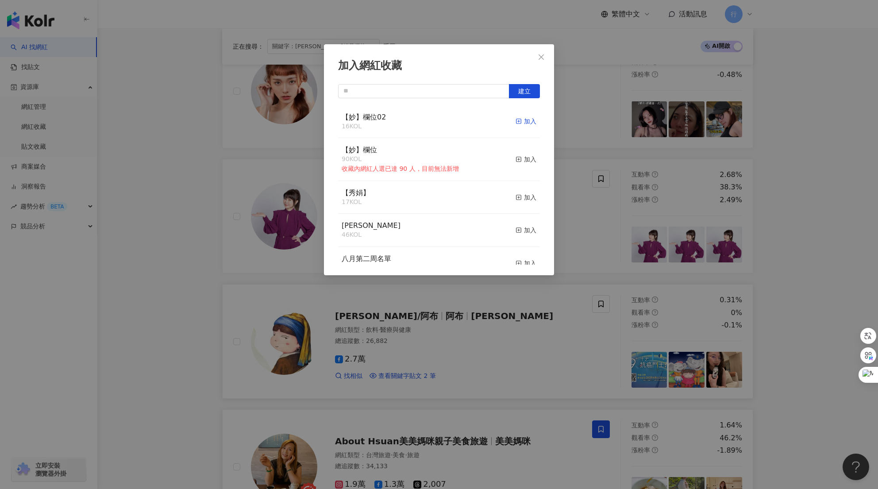
click at [522, 121] on div "加入" at bounding box center [526, 121] width 21 height 10
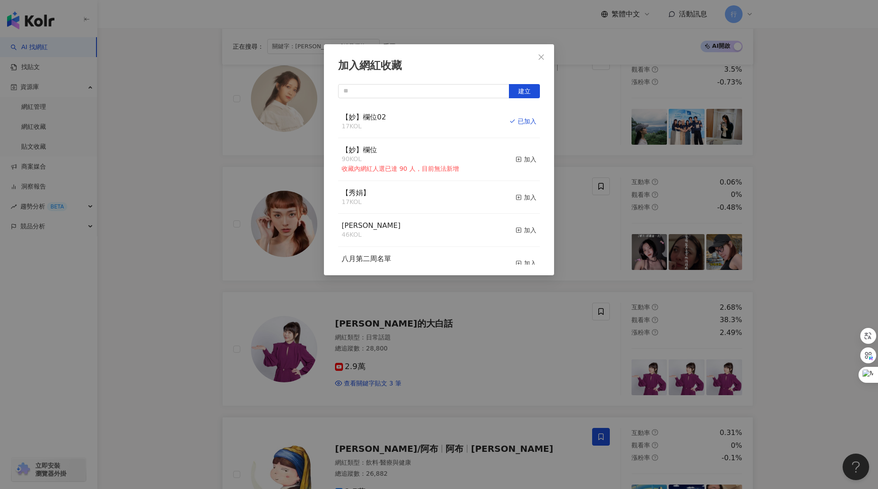
click at [484, 306] on div "加入網紅收藏 建立 【妙】欄位02 17 KOL 已加入 【妙】欄位 90 KOL 收藏內網紅人選已達 90 人，目前無法新增 加入 【秀娟】 17 KOL …" at bounding box center [439, 244] width 878 height 489
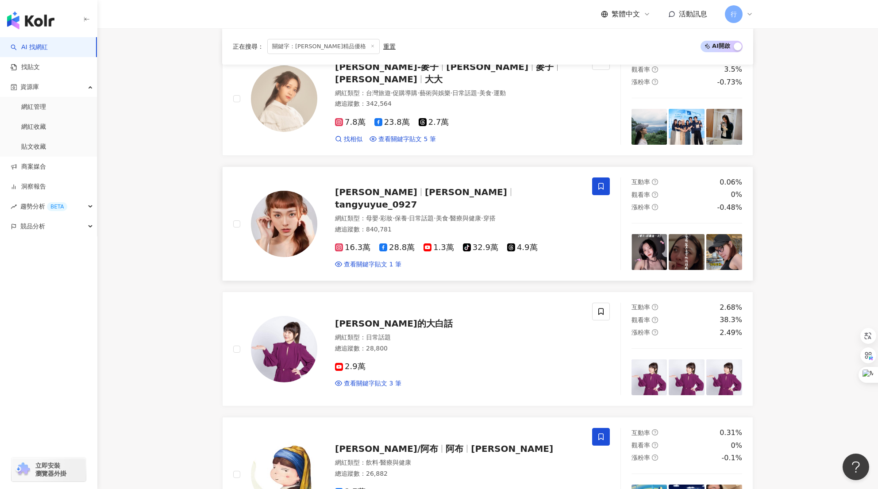
click at [599, 186] on icon at bounding box center [600, 186] width 5 height 7
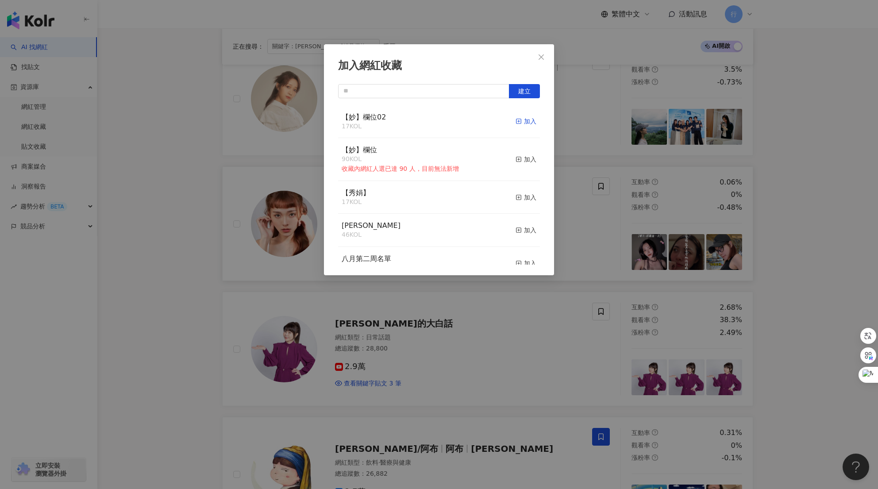
click at [516, 123] on div "加入" at bounding box center [526, 121] width 21 height 10
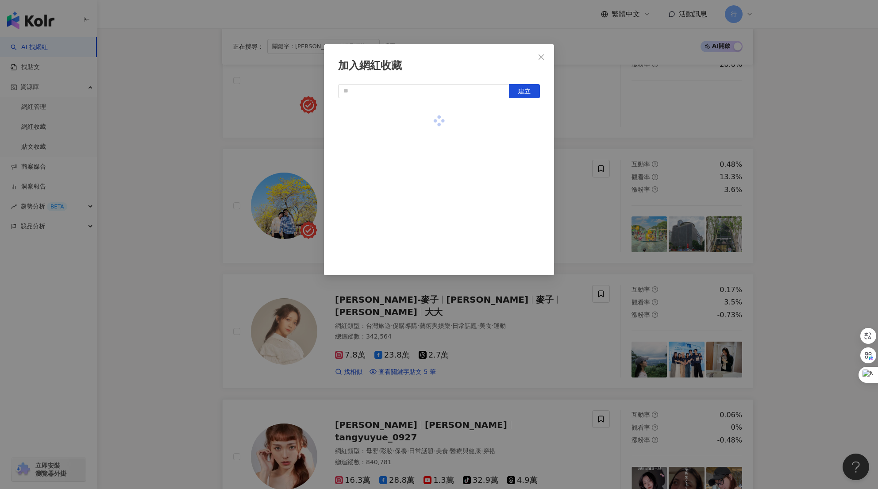
scroll to position [310, 0]
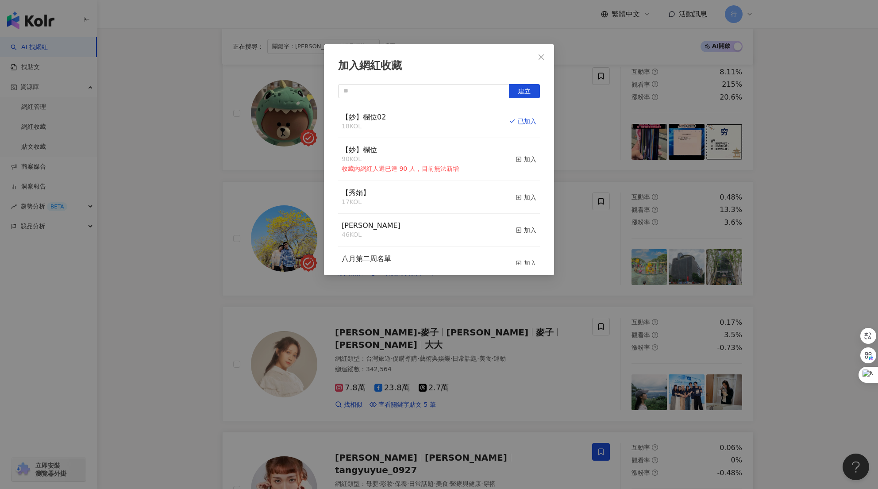
click at [599, 321] on div "加入網紅收藏 建立 【妙】欄位02 18 KOL 已加入 【妙】欄位 90 KOL 收藏內網紅人選已達 90 人，目前無法新增 加入 【秀娟】 17 KOL …" at bounding box center [439, 244] width 878 height 489
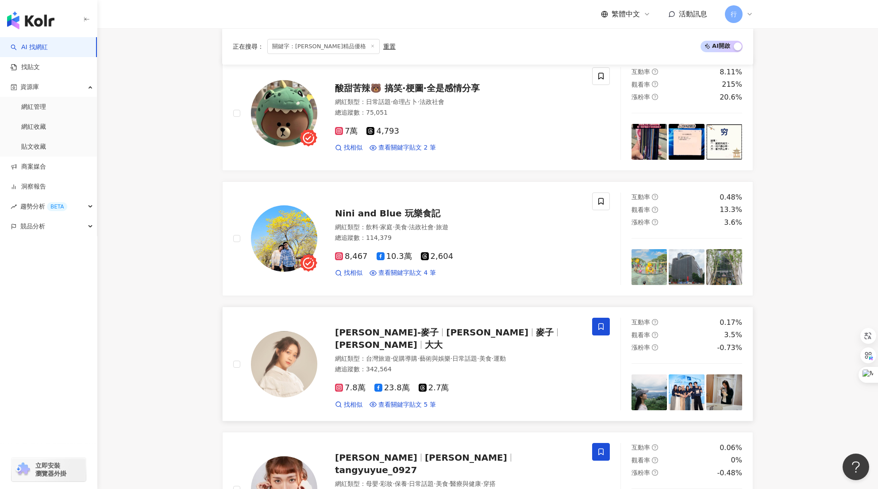
click at [607, 321] on span at bounding box center [601, 327] width 18 height 18
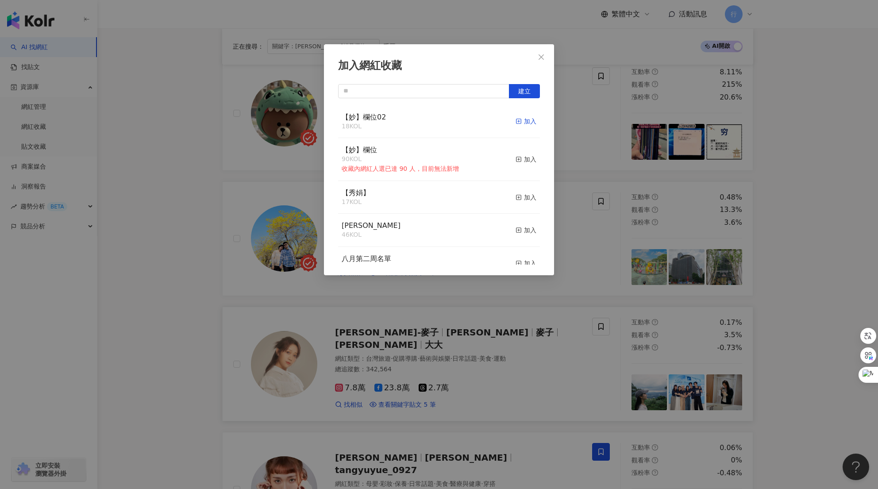
click at [521, 120] on div "加入" at bounding box center [526, 121] width 21 height 10
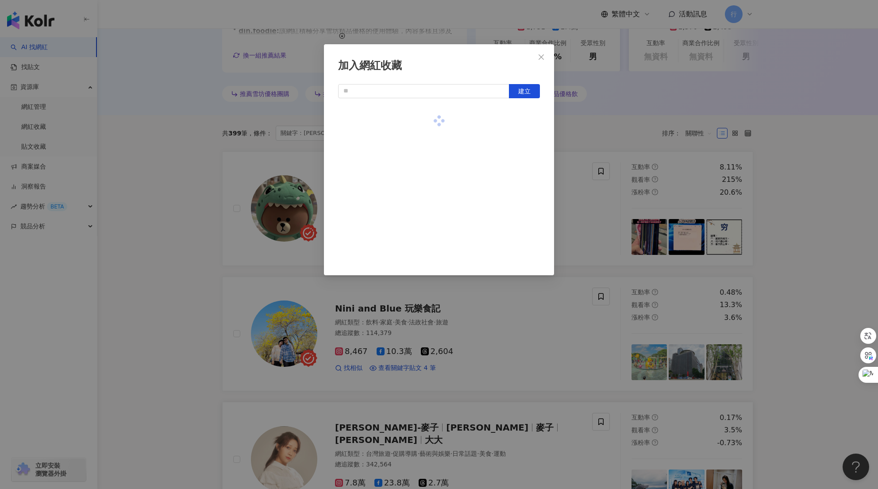
scroll to position [177, 0]
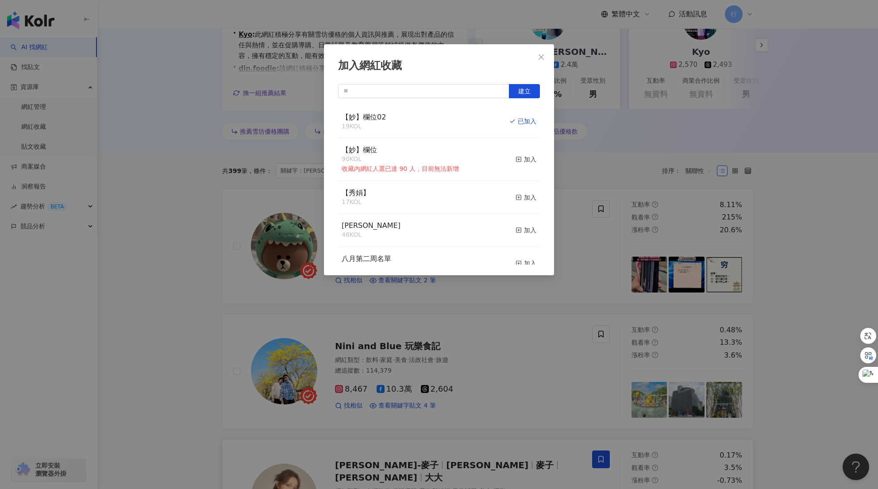
click at [555, 333] on div "加入網紅收藏 建立 【妙】欄位02 19 KOL 已加入 【妙】欄位 90 KOL 收藏內網紅人選已達 90 人，目前無法新增 加入 【秀娟】 17 KOL …" at bounding box center [439, 244] width 878 height 489
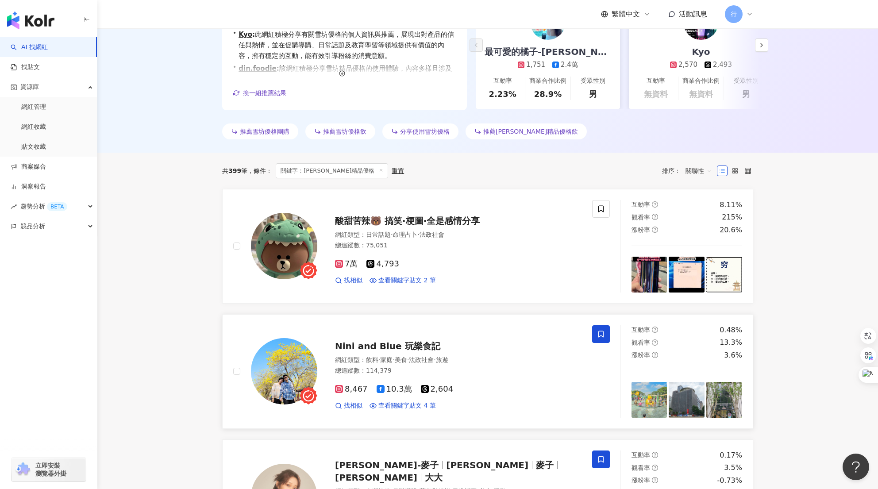
click at [603, 335] on icon at bounding box center [600, 334] width 5 height 7
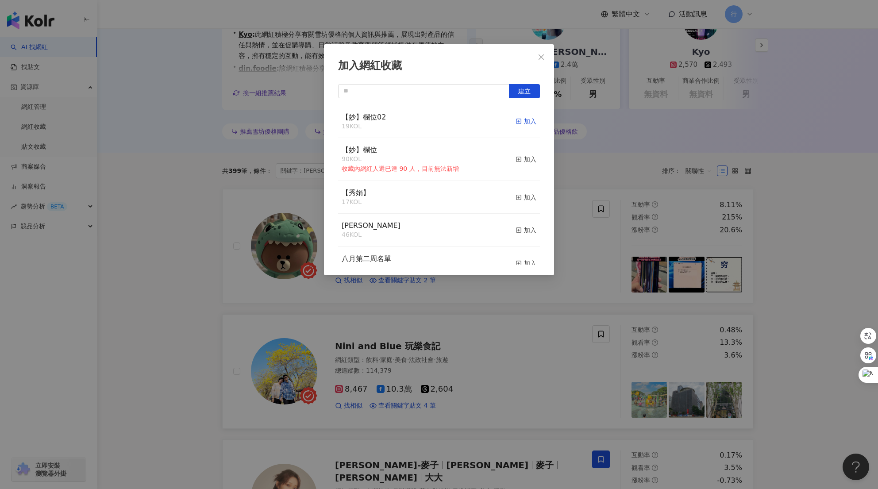
click at [516, 121] on div "加入" at bounding box center [526, 121] width 21 height 10
click at [587, 285] on div "加入網紅收藏 建立 【妙】欄位02 20 KOL 已加入 【妙】欄位 90 KOL 收藏內網紅人選已達 90 人，目前無法新增 加入 【秀娟】 17 KOL …" at bounding box center [439, 244] width 878 height 489
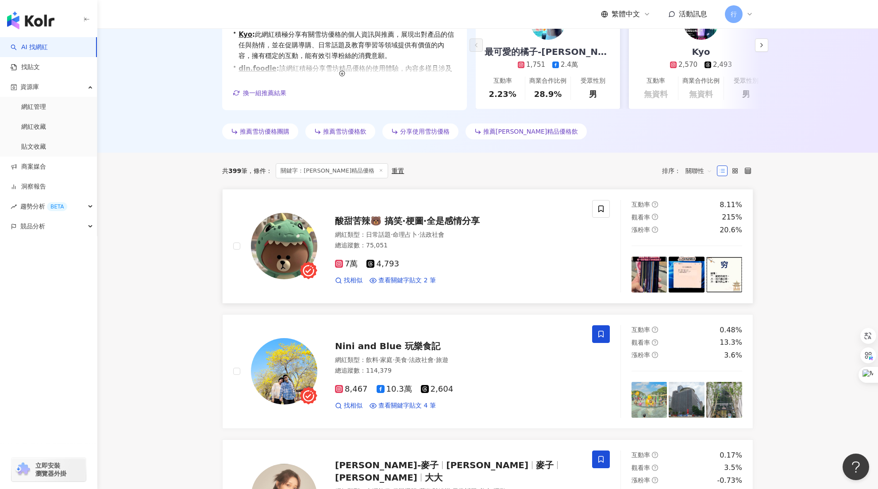
click at [562, 204] on div "酸甜苦辣🐻 搞笑·梗圖·全是感情分享 網紅類型 ： 日常話題 · 命理占卜 · 法政社會 總追蹤數 ： 75,051 7萬 4,793 找相似 查看關鍵字貼文…" at bounding box center [412, 246] width 359 height 93
drag, startPoint x: 819, startPoint y: 226, endPoint x: 806, endPoint y: 222, distance: 13.0
click at [599, 208] on icon at bounding box center [601, 209] width 8 height 8
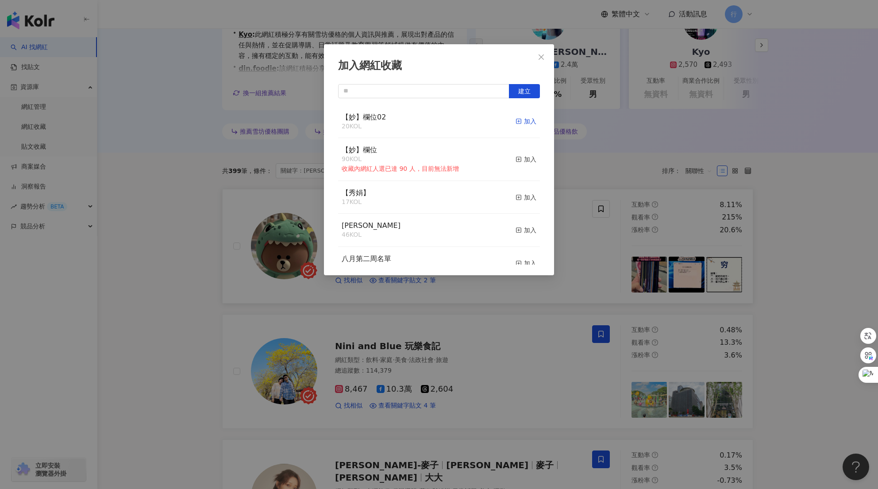
click at [526, 118] on div "加入" at bounding box center [526, 121] width 21 height 10
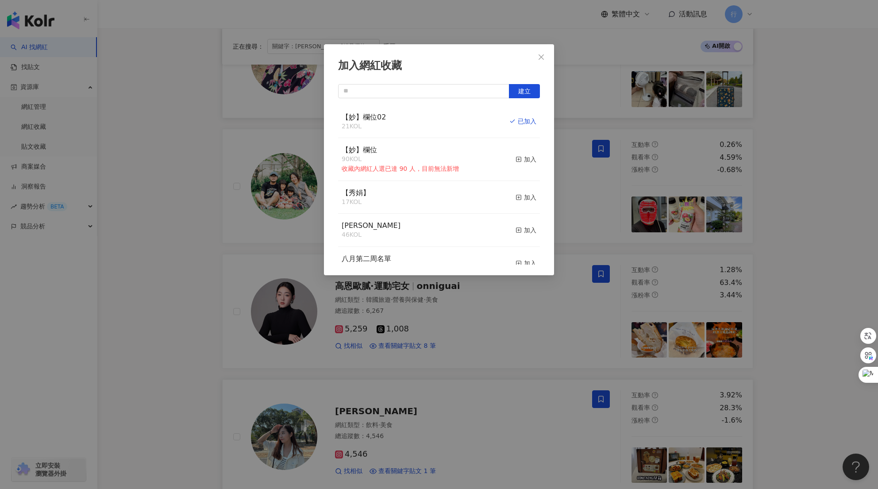
scroll to position [1461, 0]
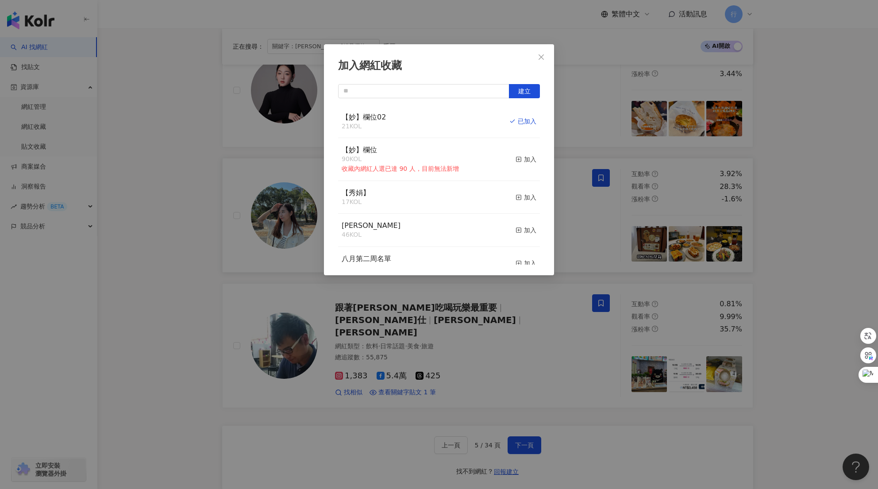
click at [512, 322] on div "加入網紅收藏 建立 【妙】欄位02 21 KOL 已加入 【妙】欄位 90 KOL 收藏內網紅人選已達 90 人，目前無法新增 加入 【秀娟】 17 KOL …" at bounding box center [439, 244] width 878 height 489
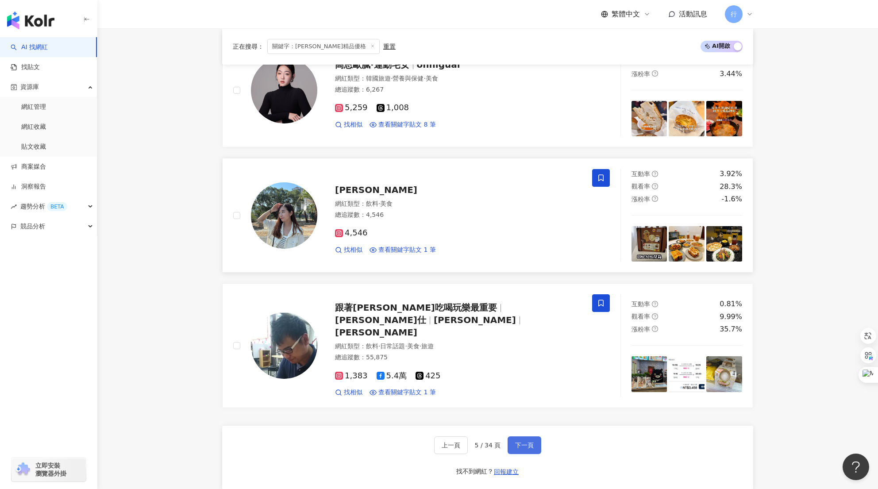
click at [526, 442] on span "下一頁" at bounding box center [524, 445] width 19 height 7
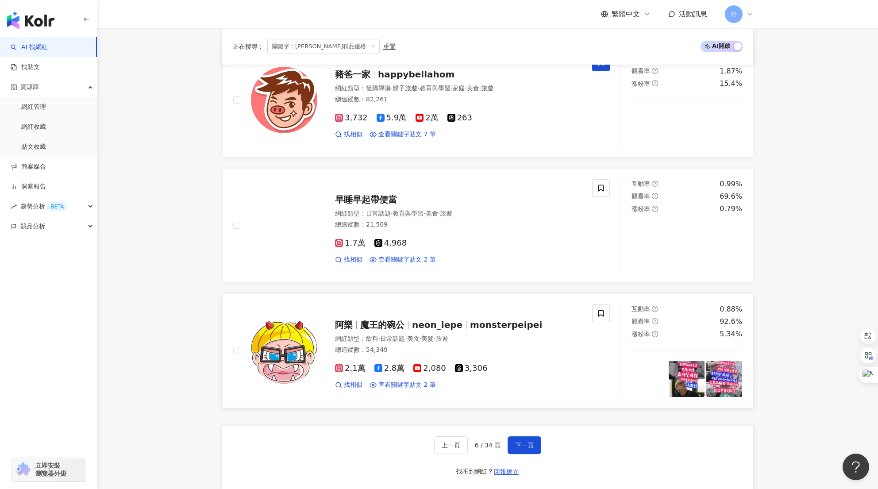
scroll to position [1416, 0]
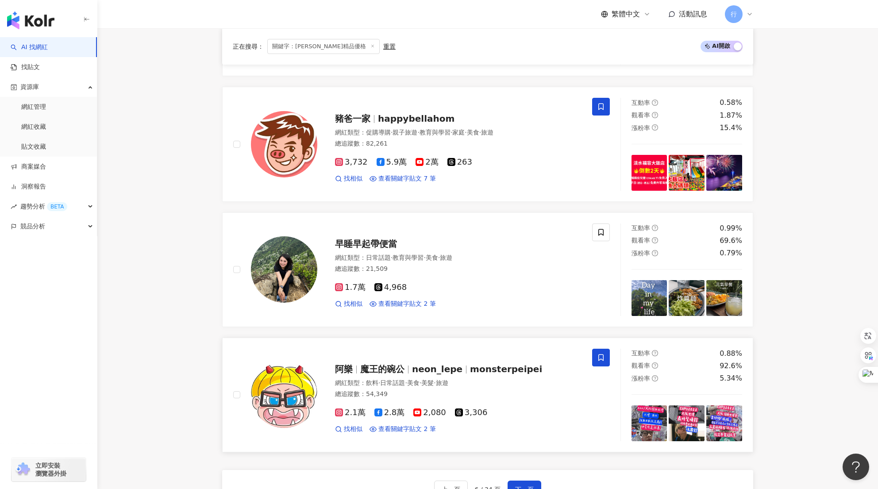
click at [607, 349] on span at bounding box center [601, 358] width 18 height 18
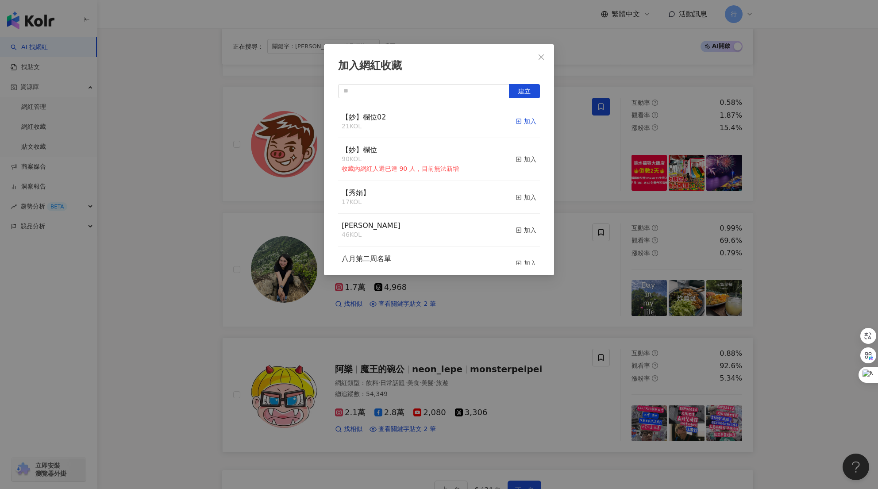
click at [522, 122] on div "加入" at bounding box center [526, 121] width 21 height 10
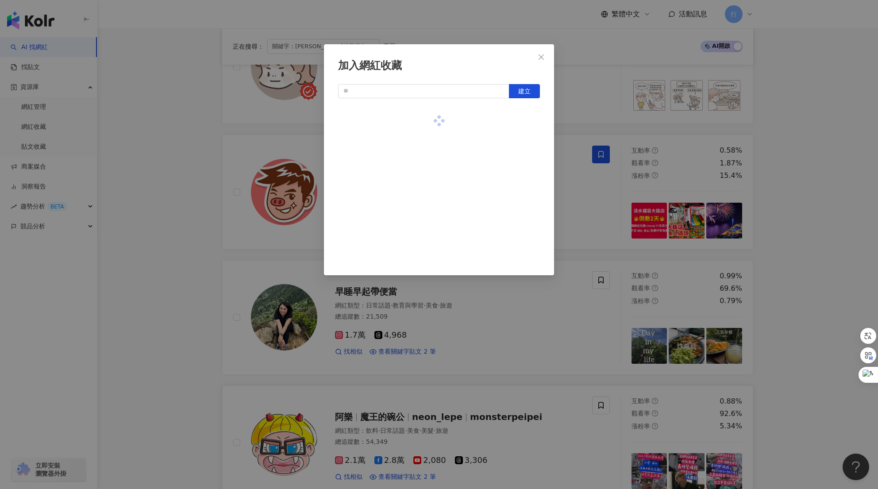
scroll to position [1328, 0]
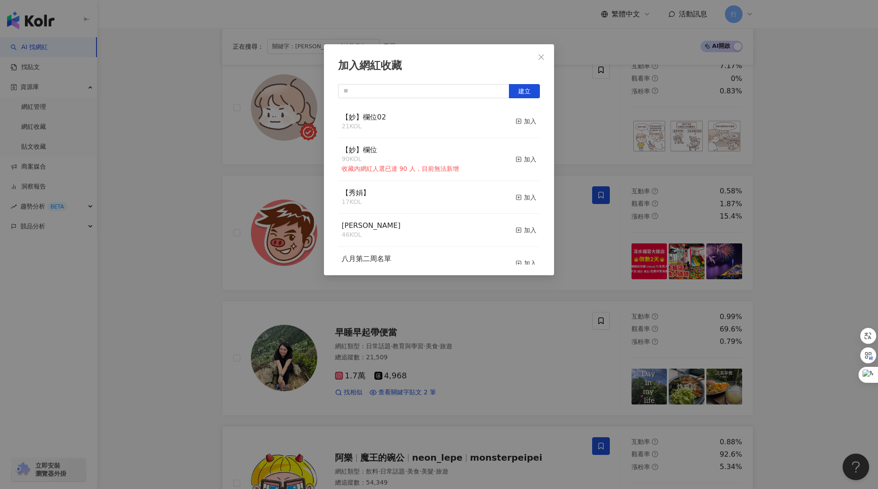
click at [609, 304] on div "加入網紅收藏 建立 【妙】欄位02 21 KOL 加入 【妙】欄位 90 KOL 收藏內網紅人選已達 90 人，目前無法新增 加入 【秀娟】 17 KOL 加…" at bounding box center [439, 244] width 878 height 489
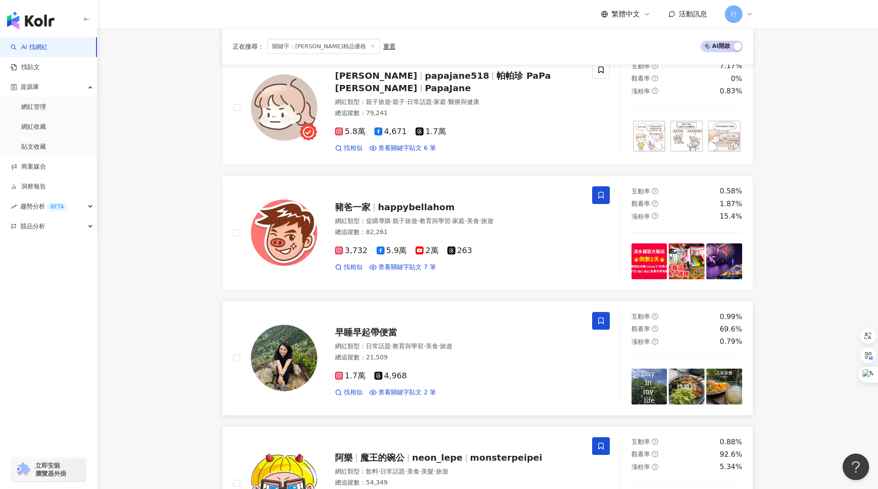
click at [602, 312] on span at bounding box center [601, 321] width 18 height 18
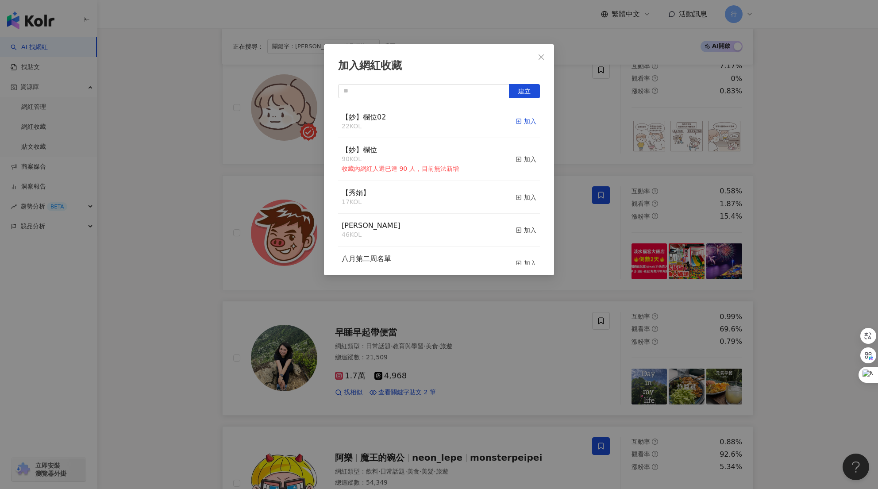
click at [522, 122] on div "加入" at bounding box center [526, 121] width 21 height 10
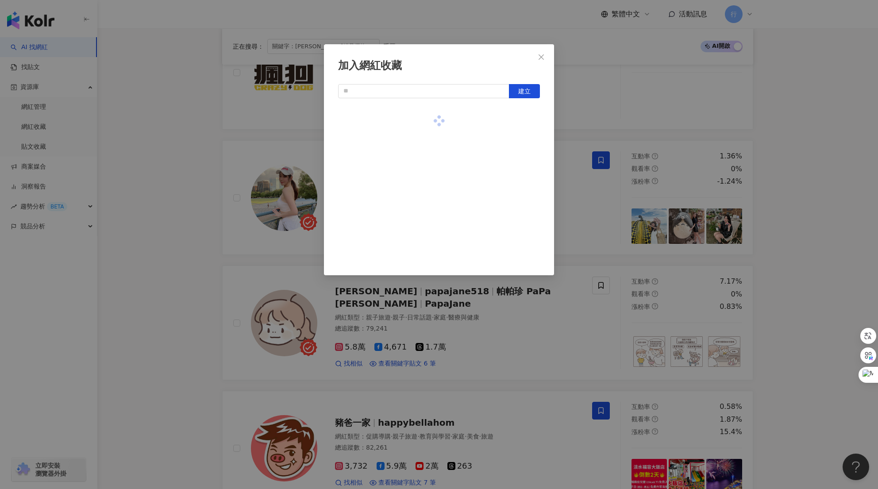
scroll to position [1062, 0]
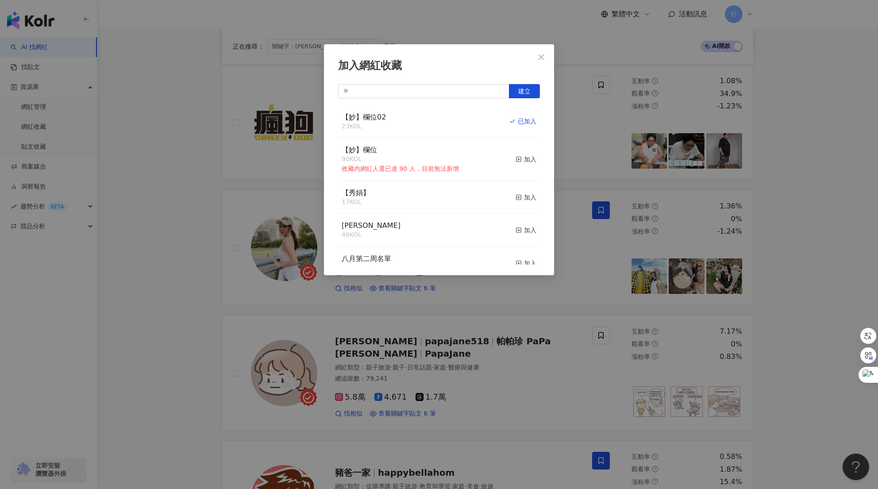
click at [554, 355] on div "加入網紅收藏 建立 【妙】欄位02 23 KOL 已加入 【妙】欄位 90 KOL 收藏內網紅人選已達 90 人，目前無法新增 加入 【秀娟】 17 KOL …" at bounding box center [439, 244] width 878 height 489
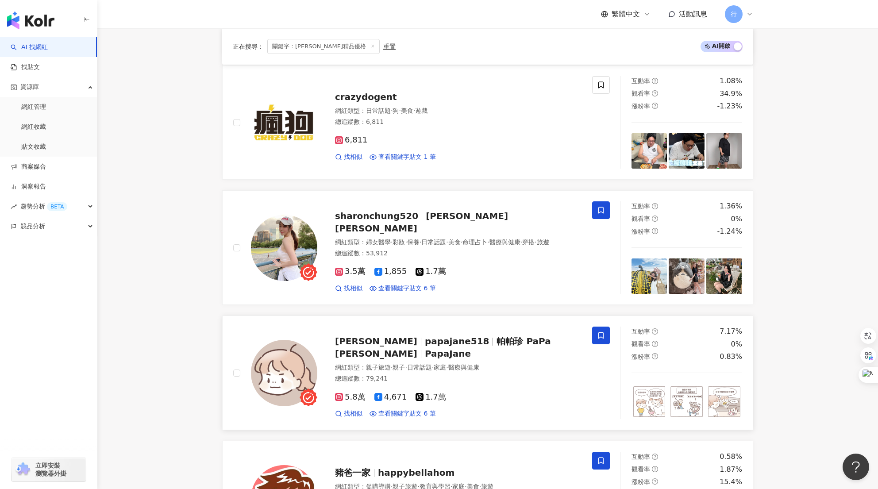
click at [594, 327] on span at bounding box center [601, 336] width 18 height 18
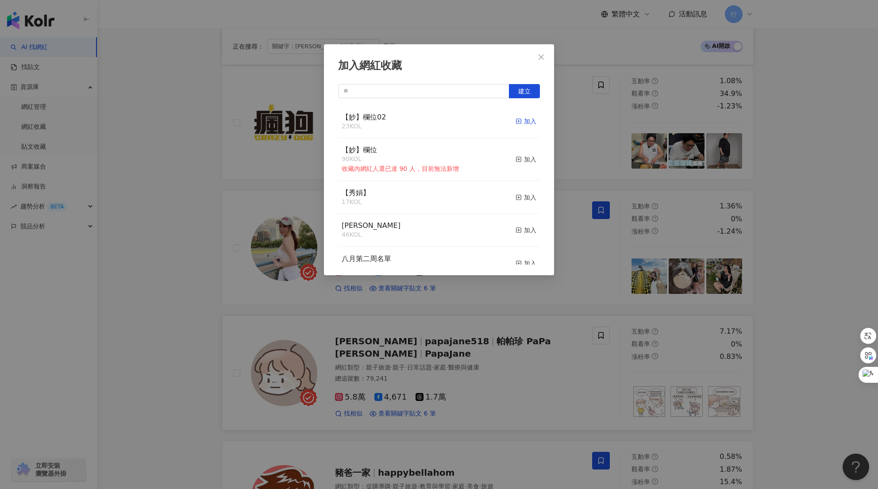
click at [524, 124] on div "加入" at bounding box center [526, 121] width 21 height 10
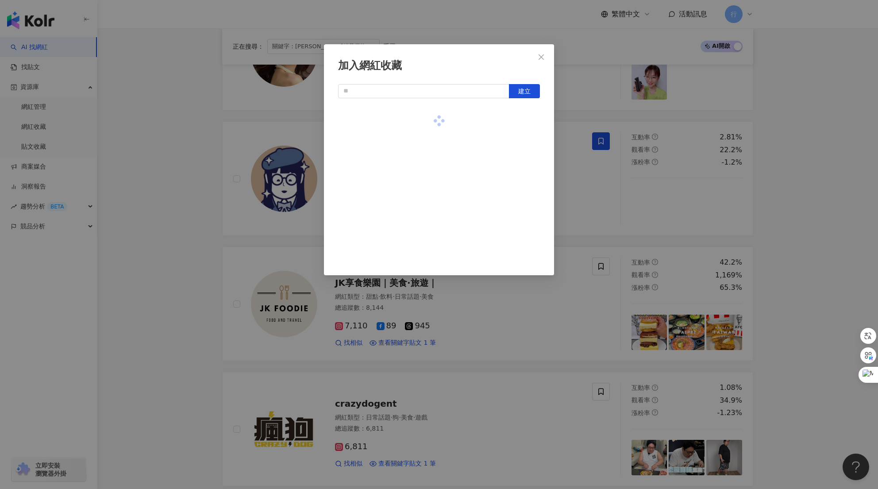
scroll to position [752, 0]
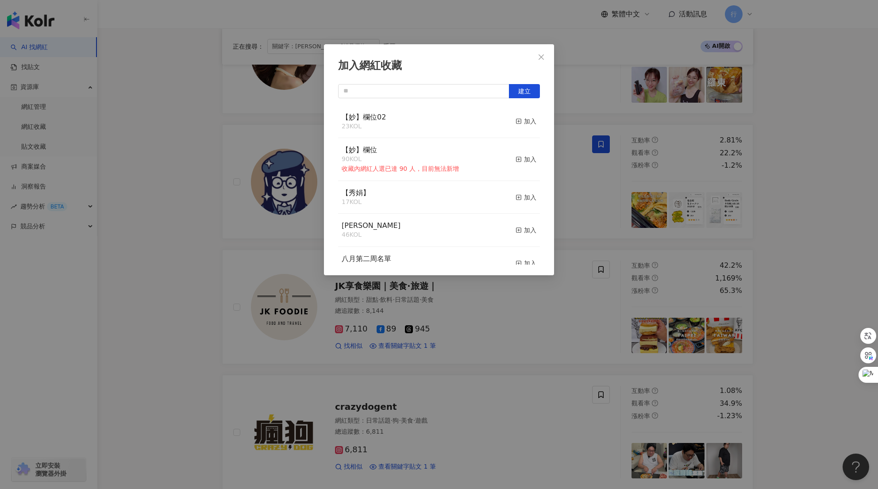
click at [610, 285] on div "加入網紅收藏 建立 【妙】欄位02 23 KOL 加入 【妙】欄位 90 KOL 收藏內網紅人選已達 90 人，目前無法新增 加入 【秀娟】 17 KOL 加…" at bounding box center [439, 244] width 878 height 489
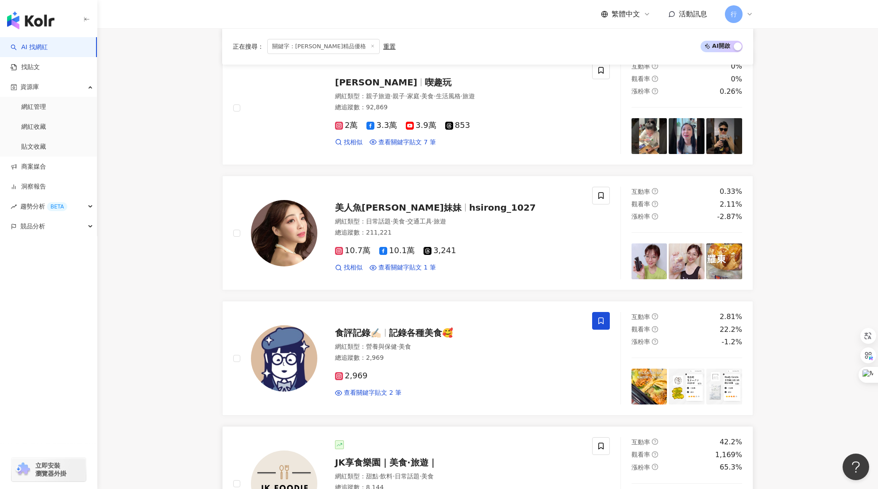
scroll to position [575, 0]
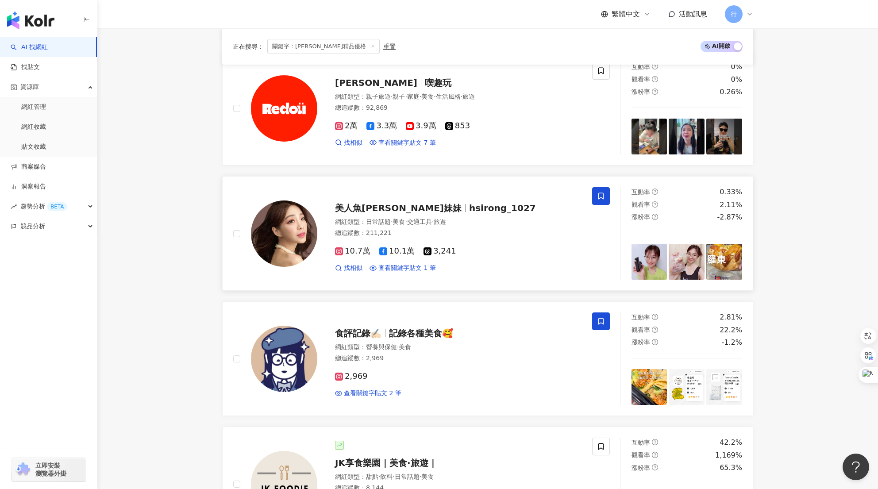
click at [605, 192] on icon at bounding box center [601, 196] width 8 height 8
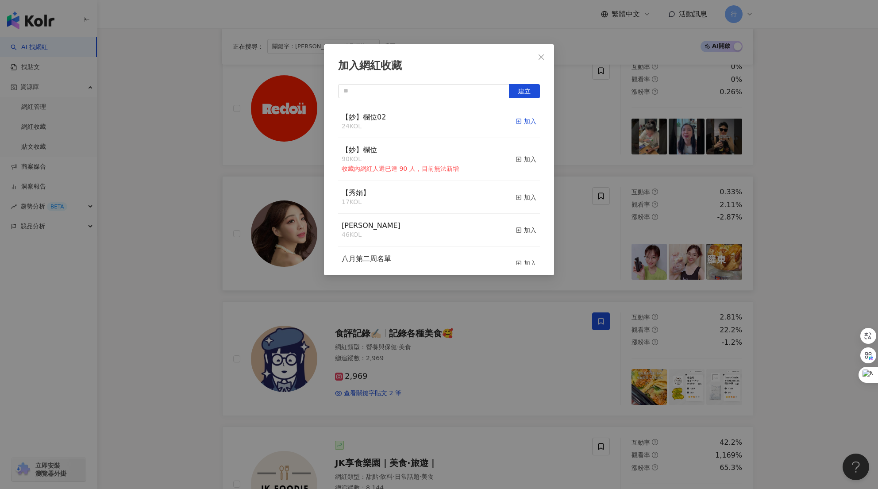
click at [521, 123] on div "加入" at bounding box center [526, 121] width 21 height 10
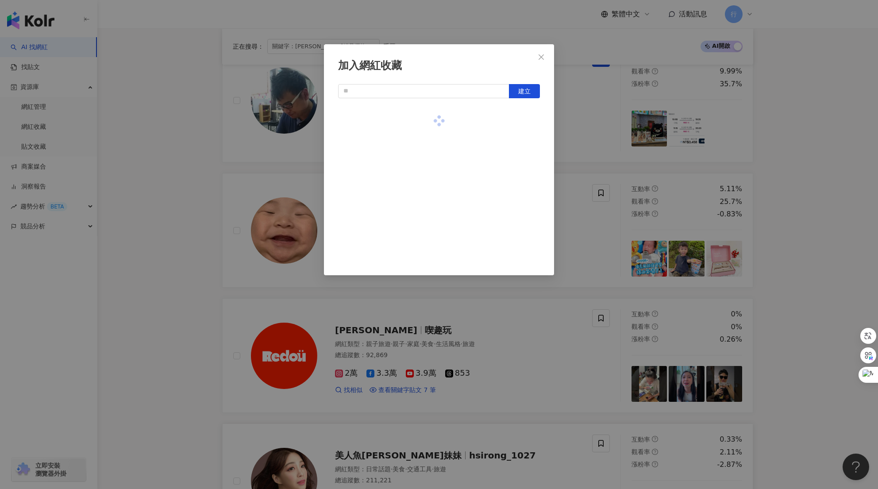
scroll to position [266, 0]
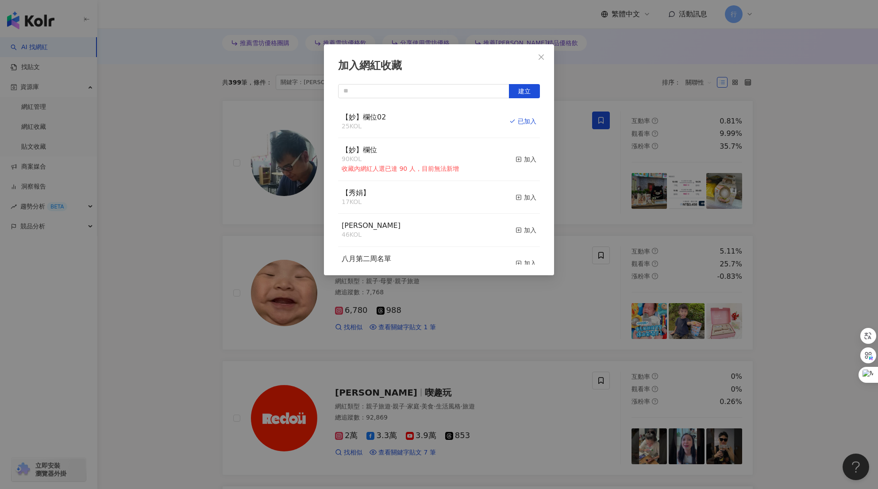
click at [478, 370] on div "加入網紅收藏 建立 【妙】欄位02 25 KOL 已加入 【妙】欄位 90 KOL 收藏內網紅人選已達 90 人，目前無法新增 加入 【秀娟】 17 KOL …" at bounding box center [439, 244] width 878 height 489
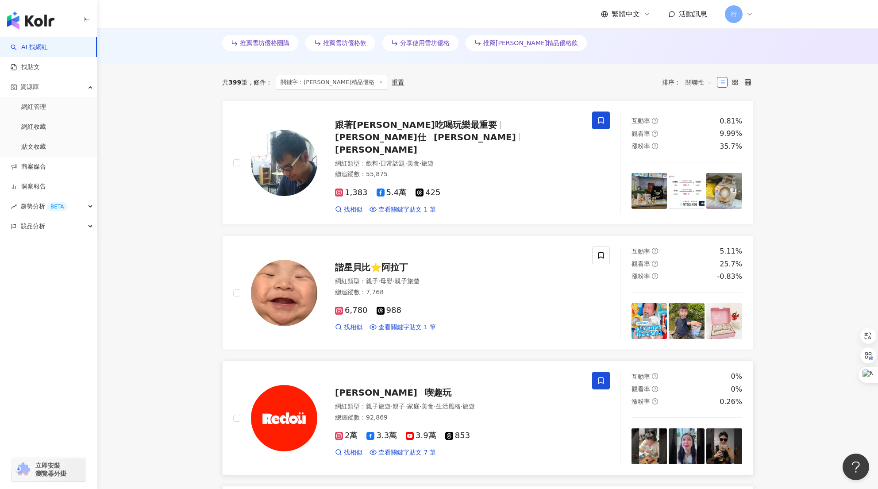
click at [598, 377] on icon at bounding box center [601, 381] width 8 height 8
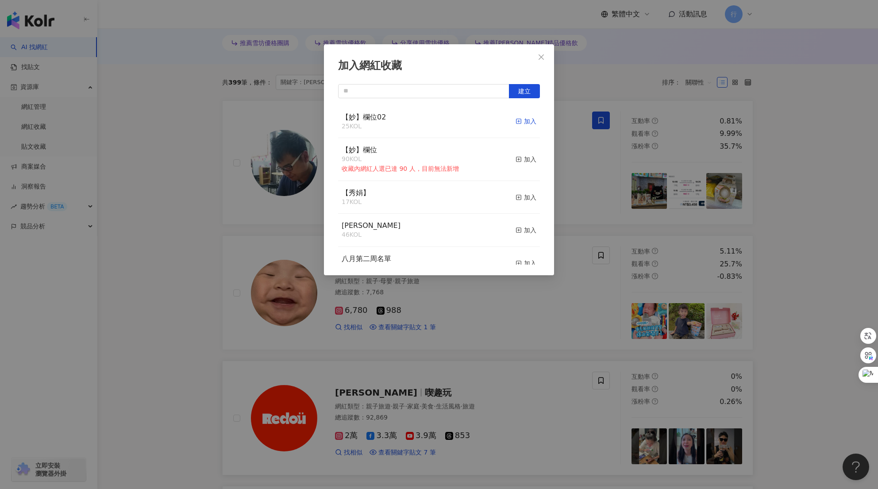
click at [521, 125] on div "加入" at bounding box center [526, 121] width 21 height 10
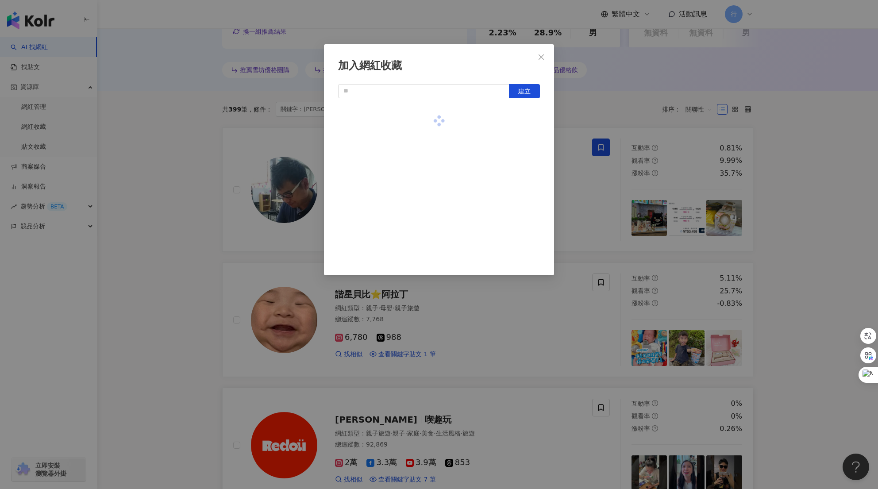
scroll to position [177, 0]
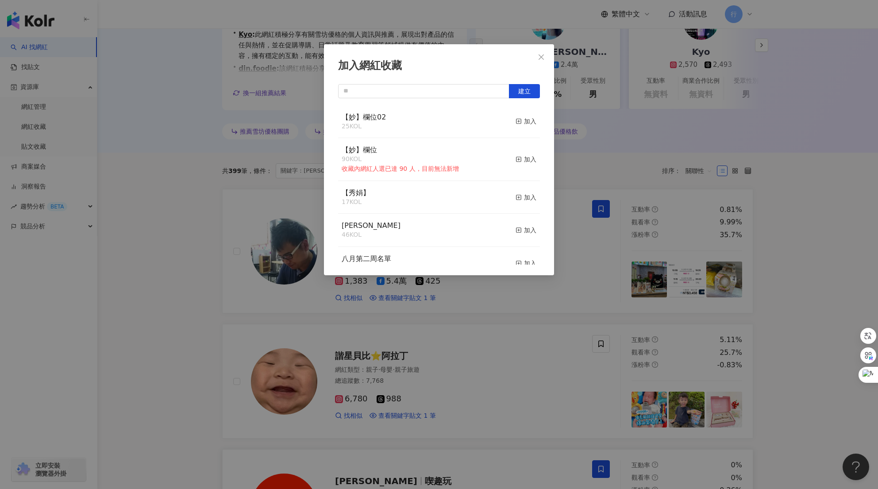
click at [606, 298] on div "加入網紅收藏 建立 【妙】欄位02 25 KOL 加入 【妙】欄位 90 KOL 收藏內網紅人選已達 90 人，目前無法新增 加入 【秀娟】 17 KOL 加…" at bounding box center [439, 244] width 878 height 489
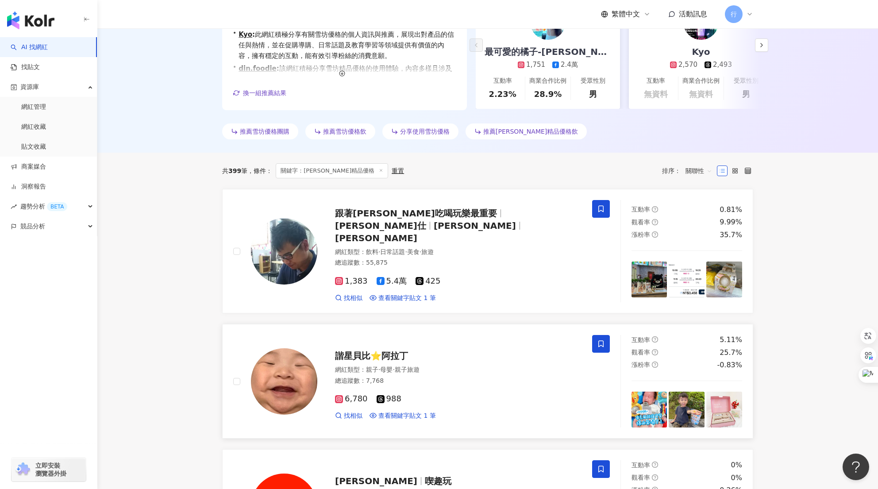
click at [603, 341] on icon at bounding box center [600, 344] width 5 height 7
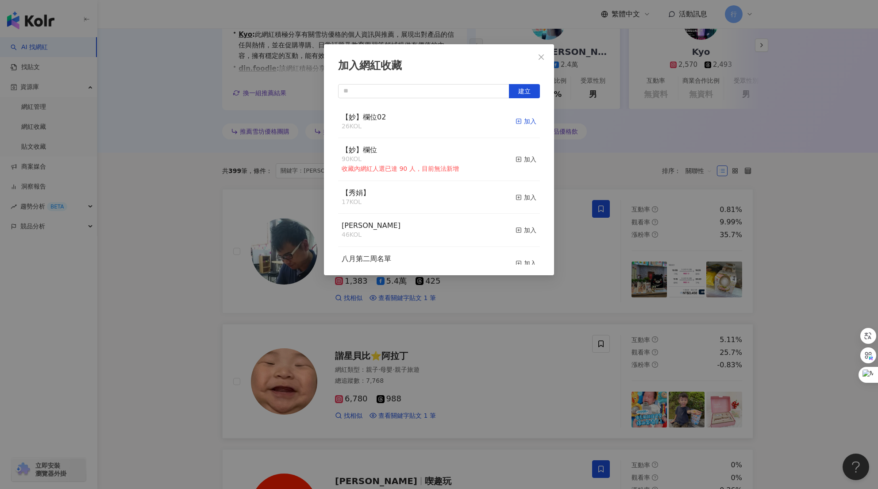
click at [527, 120] on div "加入" at bounding box center [526, 121] width 21 height 10
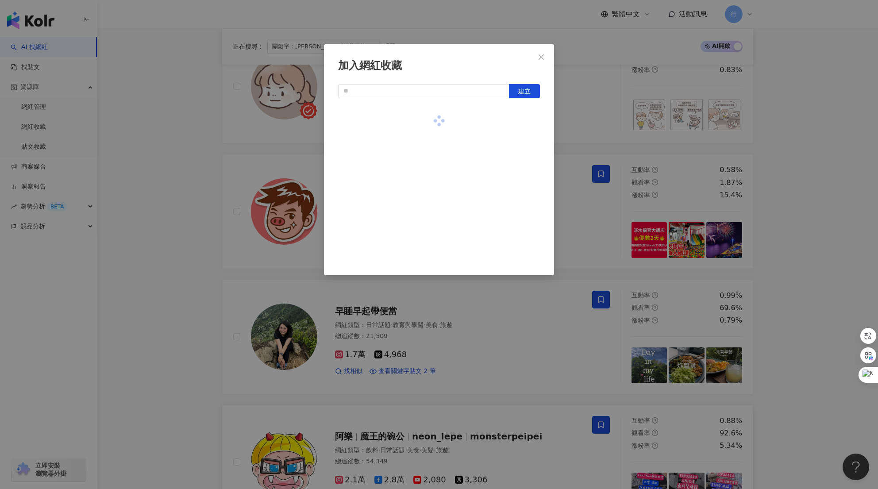
scroll to position [1461, 0]
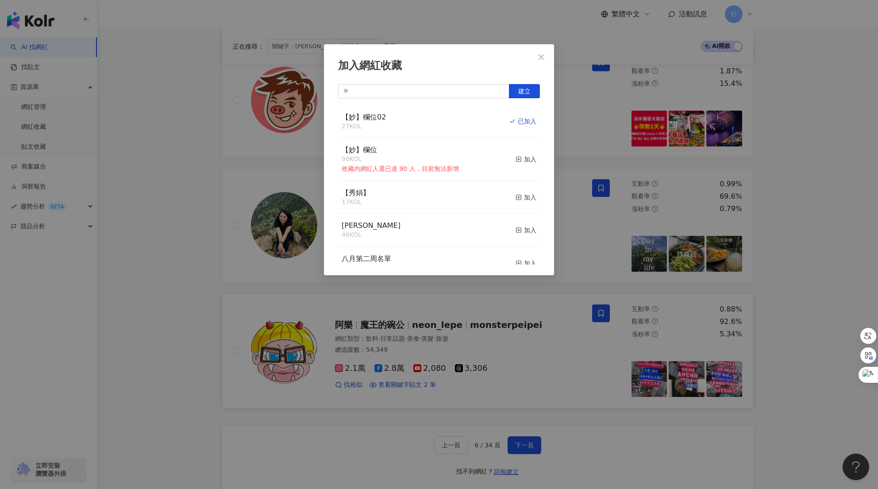
click at [518, 436] on div "加入網紅收藏 建立 【妙】欄位02 27 KOL 已加入 【妙】欄位 90 KOL 收藏內網紅人選已達 90 人，目前無法新增 加入 【秀娟】 17 KOL …" at bounding box center [439, 244] width 878 height 489
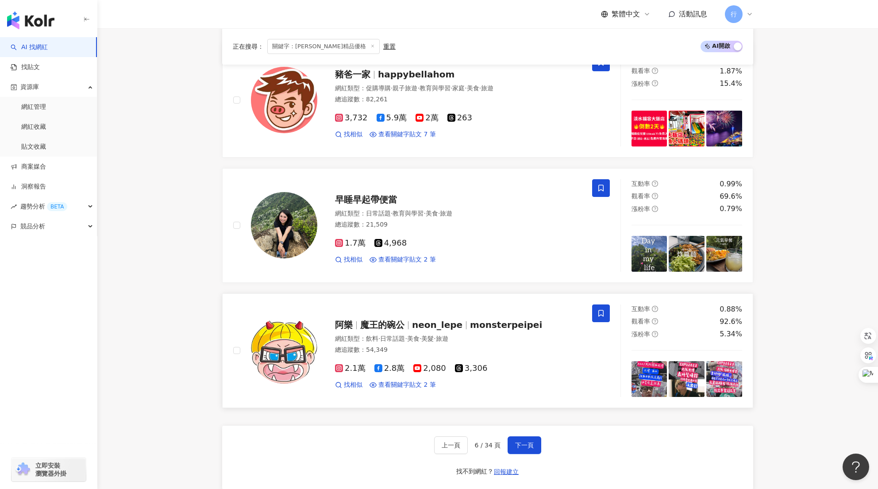
click at [531, 442] on span "下一頁" at bounding box center [524, 445] width 19 height 7
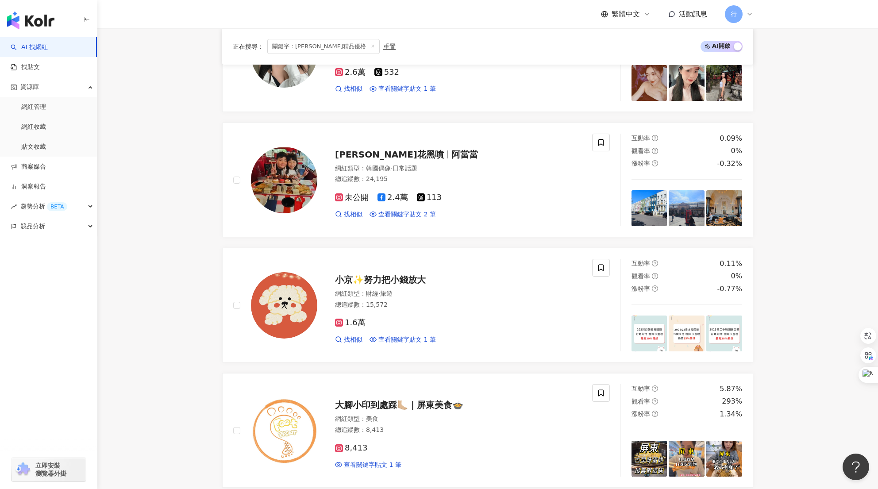
scroll to position [1463, 0]
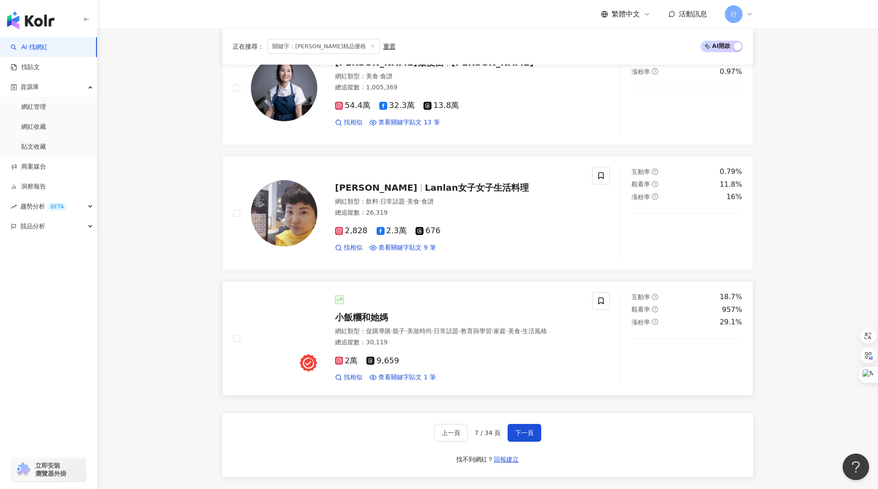
click at [611, 301] on div "小飯糰和她媽 網紅類型 ： 促購導購 · 親子 · 美妝時尚 · 日常話題 · 教育與學習 · 家庭 · 美食 · 生活風格 總追蹤數 ： 30,119 2萬…" at bounding box center [422, 338] width 398 height 93
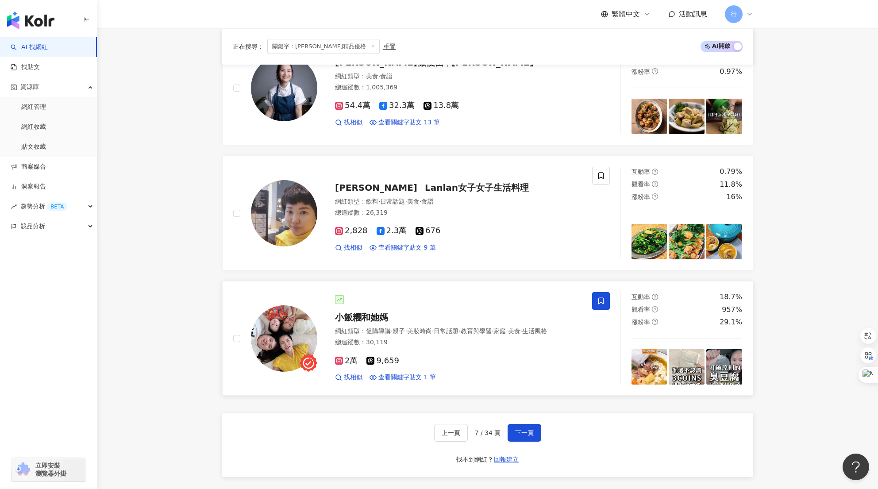
click at [599, 301] on icon at bounding box center [600, 301] width 5 height 7
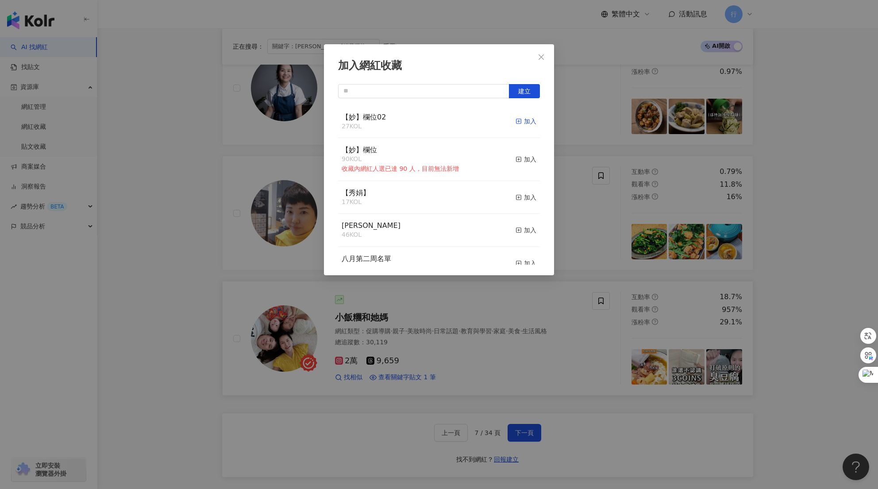
click at [522, 125] on div "加入" at bounding box center [526, 121] width 21 height 10
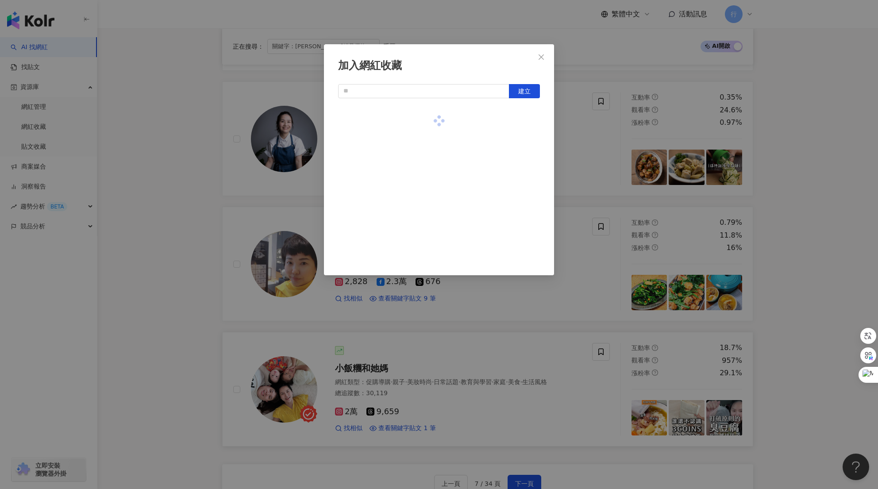
scroll to position [1330, 0]
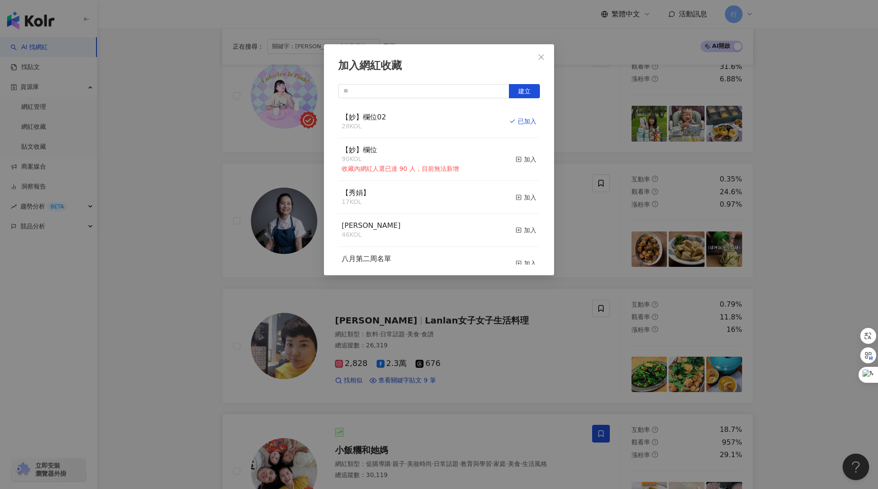
click at [564, 334] on div "加入網紅收藏 建立 【妙】欄位02 28 KOL 已加入 【妙】欄位 90 KOL 收藏內網紅人選已達 90 人，目前無法新增 加入 【秀娟】 17 KOL …" at bounding box center [439, 244] width 878 height 489
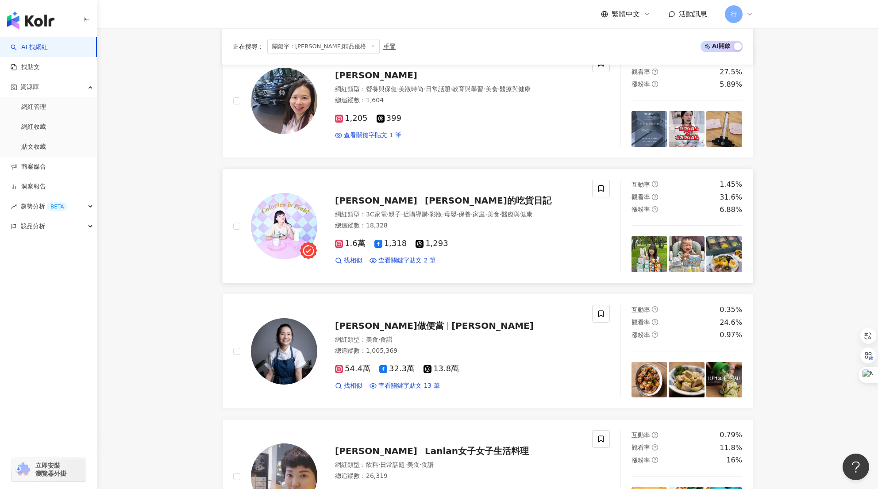
scroll to position [1197, 0]
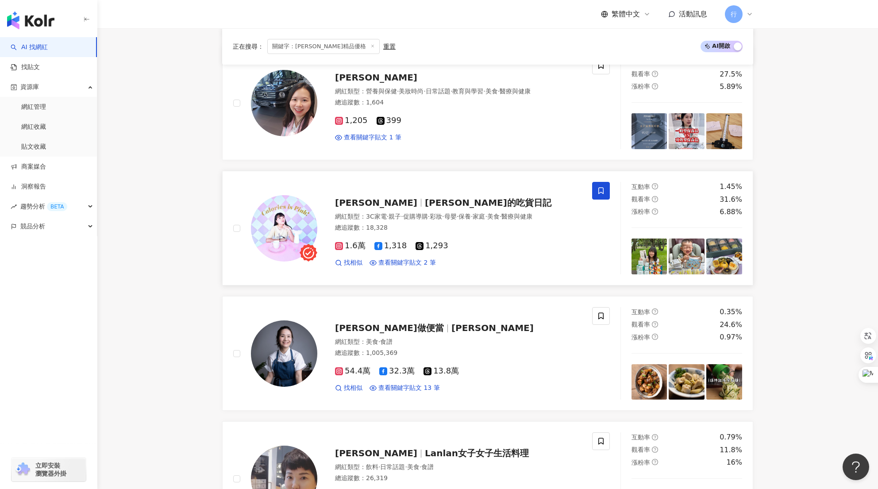
click at [598, 190] on icon at bounding box center [600, 191] width 5 height 7
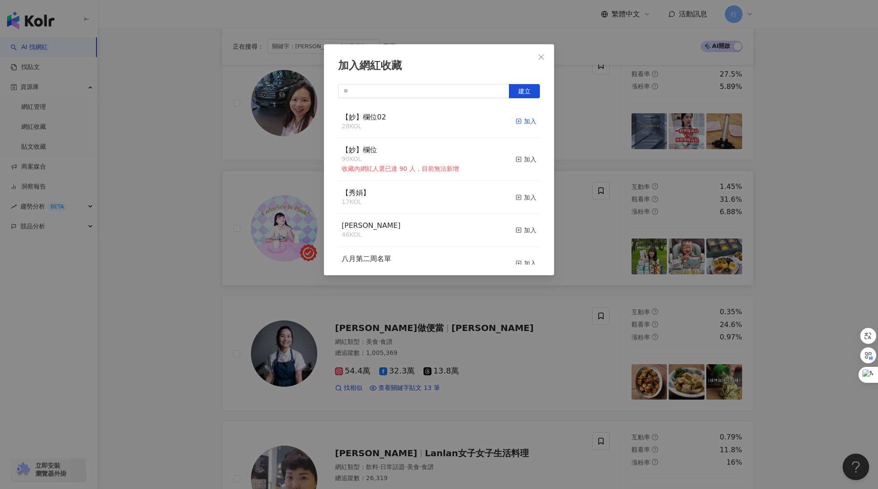
click at [522, 125] on div "加入" at bounding box center [526, 121] width 21 height 10
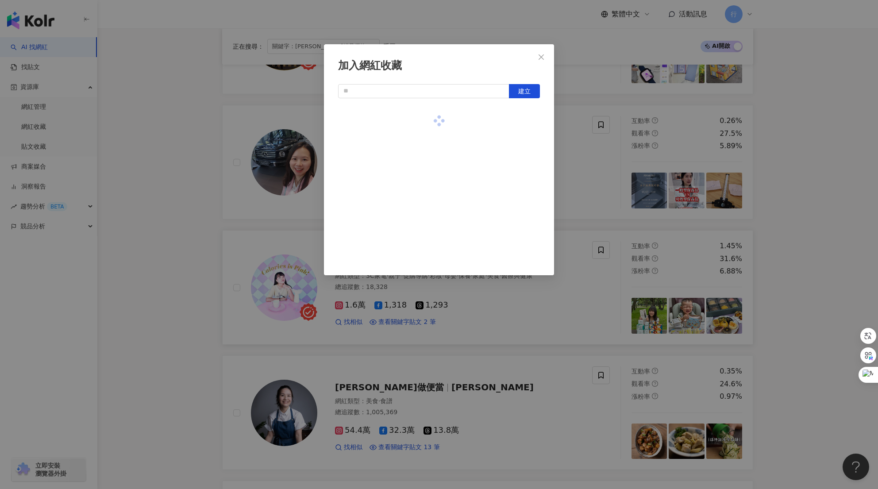
scroll to position [1020, 0]
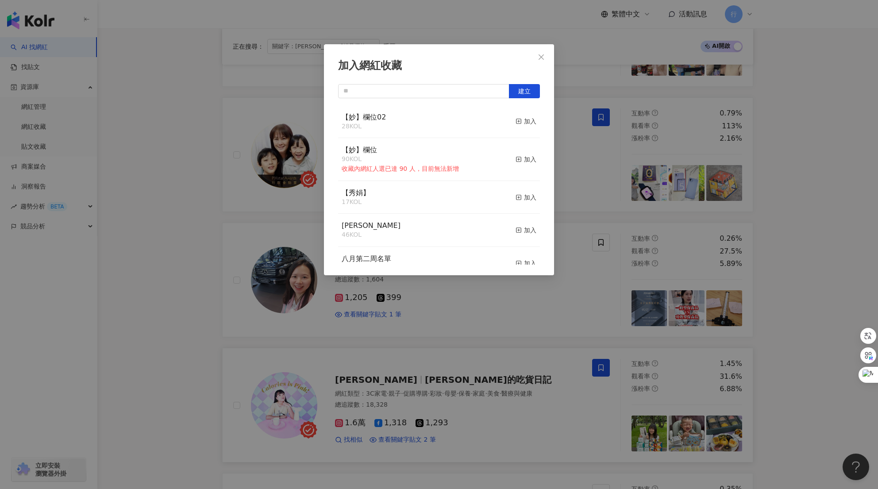
click at [597, 289] on div "加入網紅收藏 建立 【妙】欄位02 28 KOL 加入 【妙】欄位 90 KOL 收藏內網紅人選已達 90 人，目前無法新增 加入 【秀娟】 17 KOL 加…" at bounding box center [439, 244] width 878 height 489
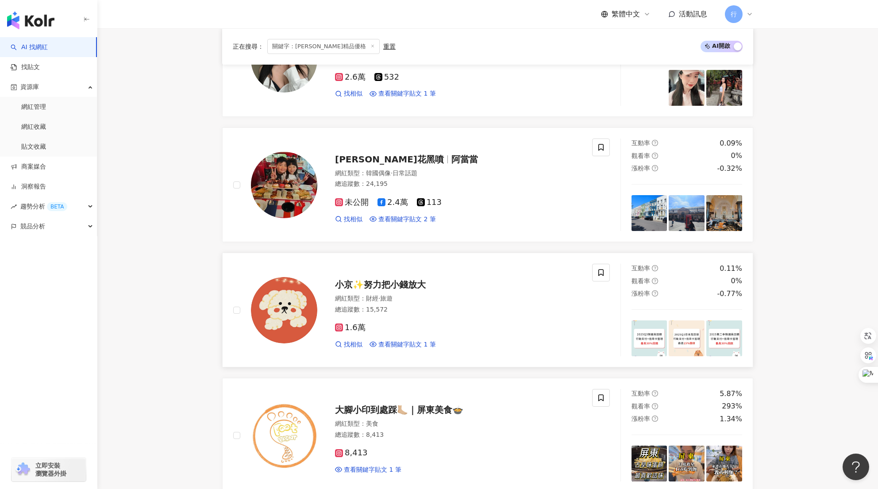
scroll to position [401, 0]
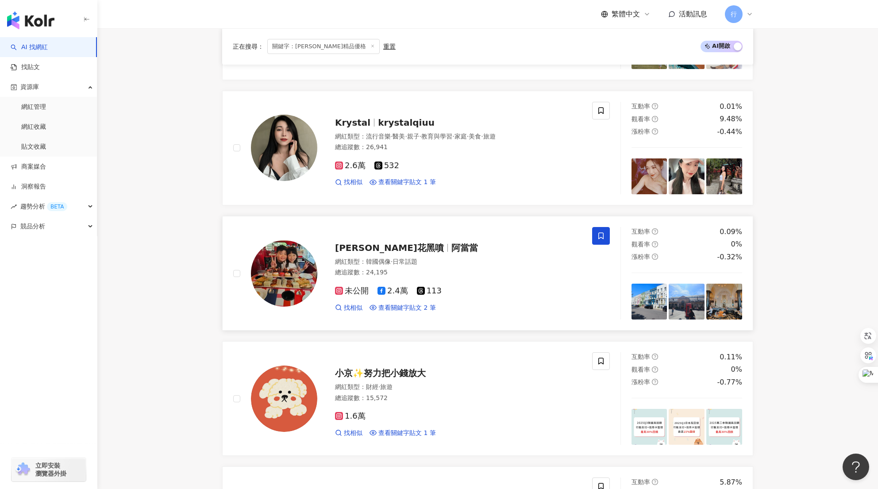
click at [598, 239] on icon at bounding box center [601, 236] width 8 height 8
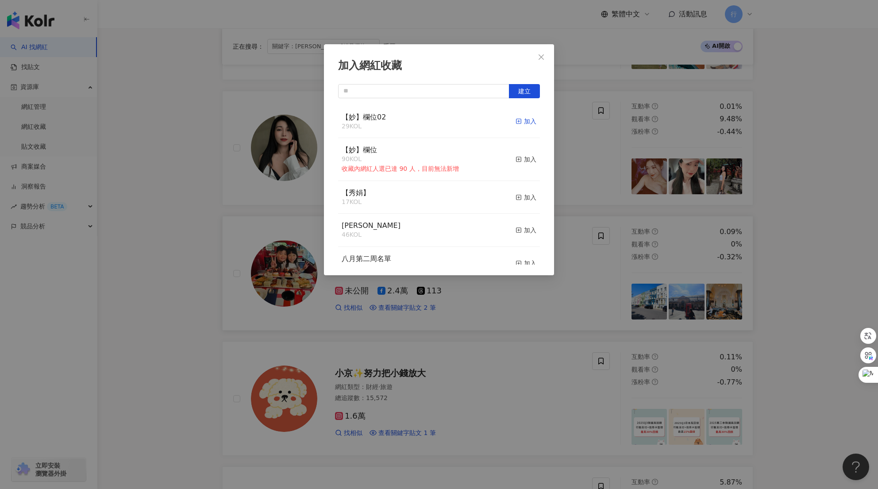
click at [521, 122] on div "加入" at bounding box center [526, 121] width 21 height 10
click at [590, 284] on div "加入網紅收藏 建立 【妙】欄位02 30 KOL 已加入 【妙】欄位 90 KOL 收藏內網紅人選已達 90 人，目前無法新增 加入 【秀娟】 17 KOL …" at bounding box center [439, 244] width 878 height 489
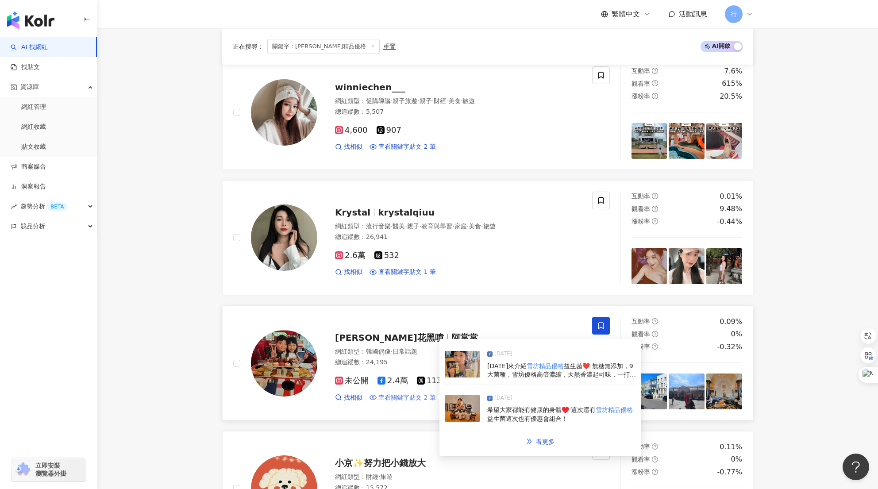
scroll to position [224, 0]
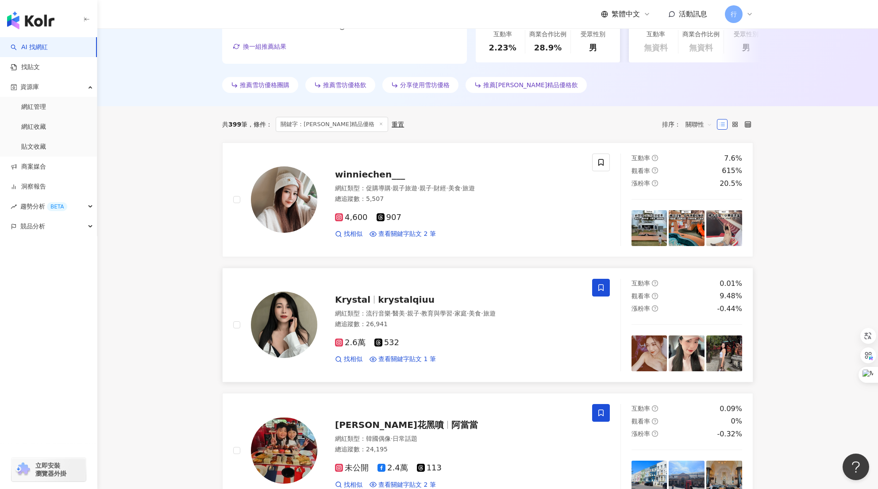
click at [599, 286] on icon at bounding box center [601, 288] width 8 height 8
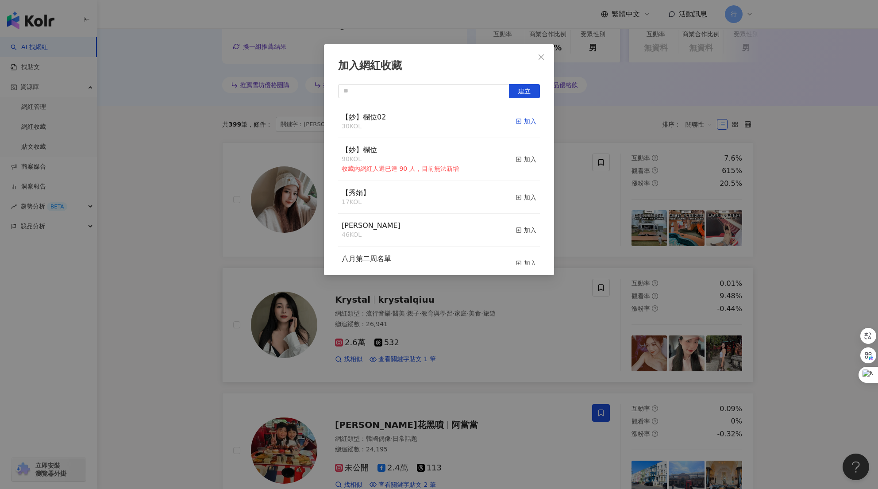
click at [522, 120] on div "加入" at bounding box center [526, 121] width 21 height 10
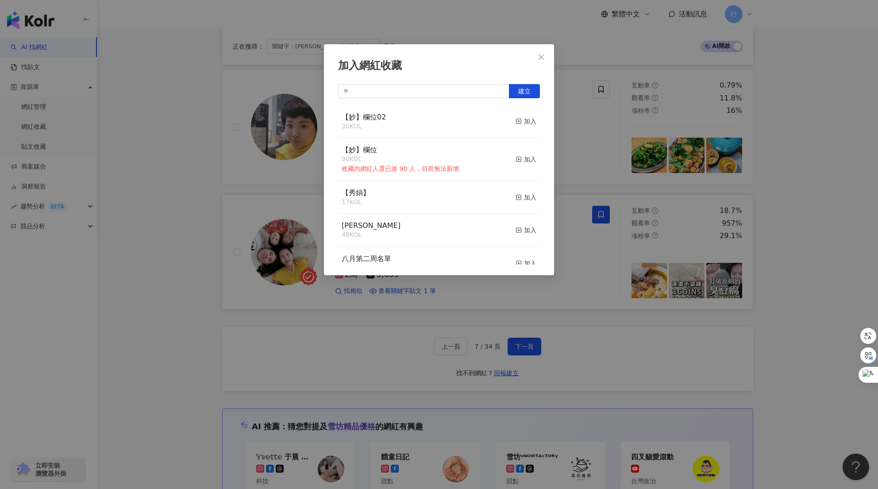
scroll to position [1815, 0]
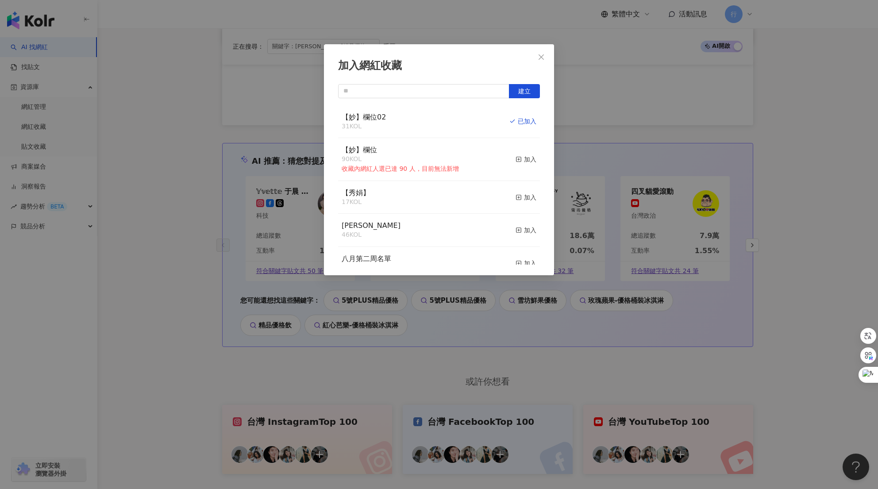
click at [770, 115] on div "加入網紅收藏 建立 【妙】欄位02 31 KOL 已加入 【妙】欄位 90 KOL 收藏內網紅人選已達 90 人，目前無法新增 加入 【秀娟】 17 KOL …" at bounding box center [439, 244] width 878 height 489
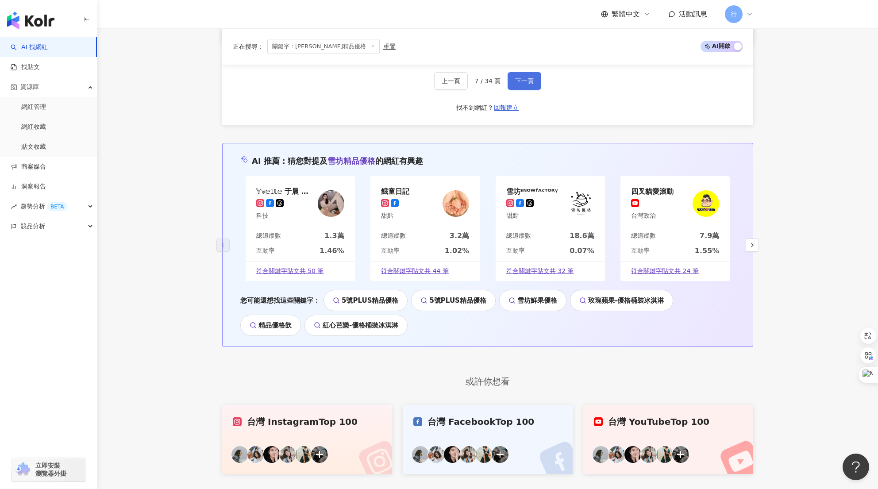
click at [529, 84] on span "下一頁" at bounding box center [524, 80] width 19 height 7
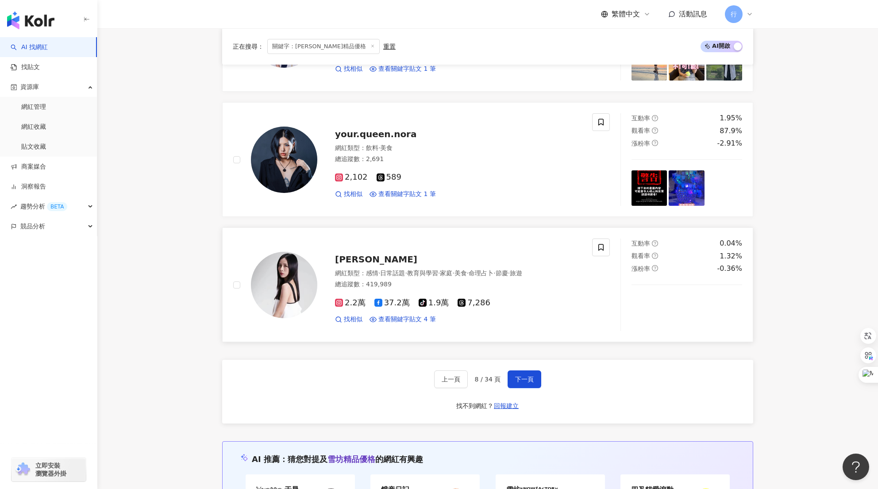
scroll to position [1505, 0]
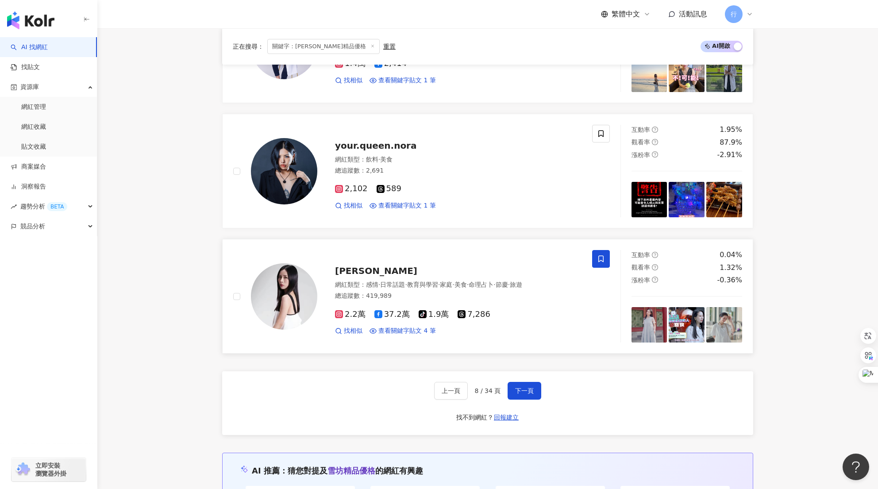
click at [605, 261] on icon at bounding box center [601, 259] width 8 height 8
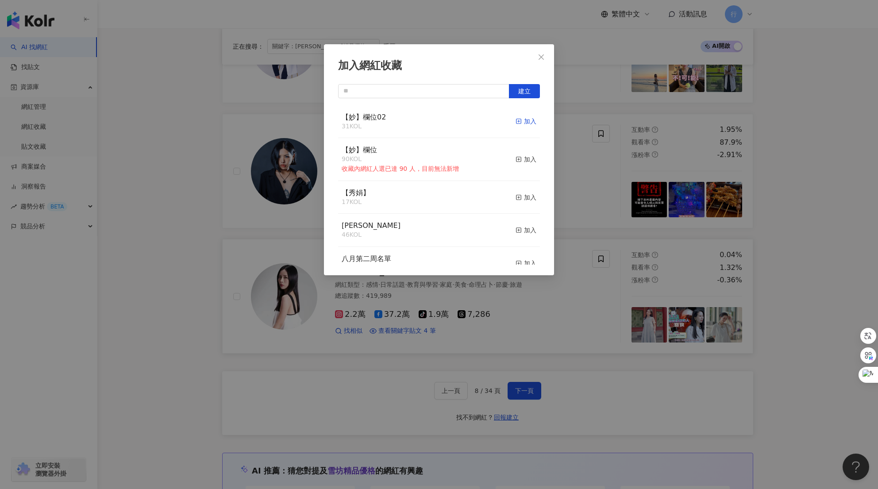
click at [521, 123] on div "加入" at bounding box center [526, 121] width 21 height 10
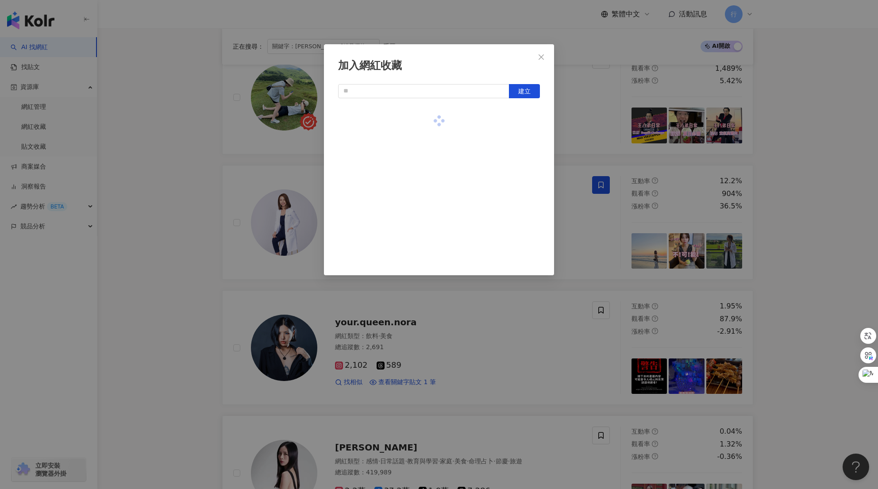
scroll to position [1328, 0]
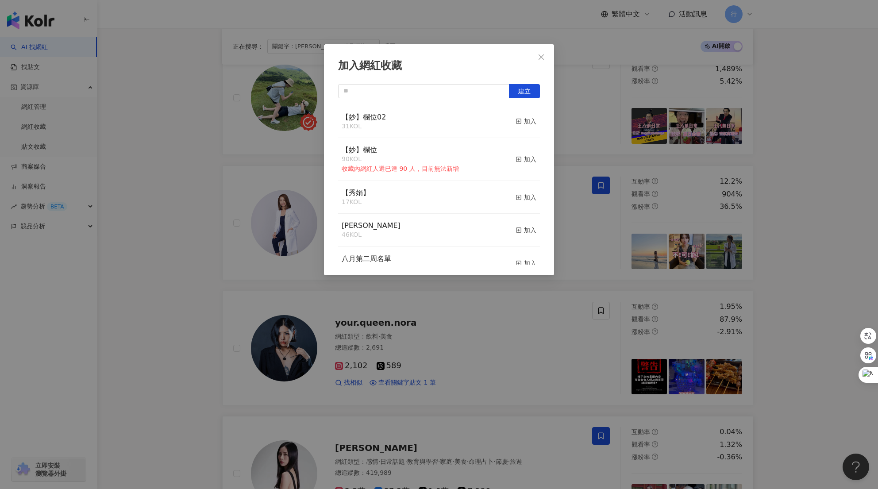
click at [557, 372] on div "加入網紅收藏 建立 【妙】欄位02 31 KOL 加入 【妙】欄位 90 KOL 收藏內網紅人選已達 90 人，目前無法新增 加入 【秀娟】 17 KOL 加…" at bounding box center [439, 244] width 878 height 489
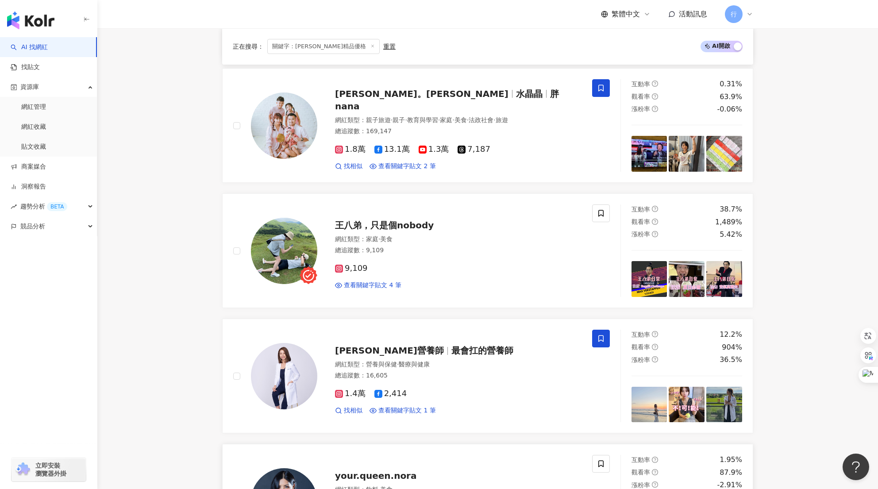
scroll to position [1151, 0]
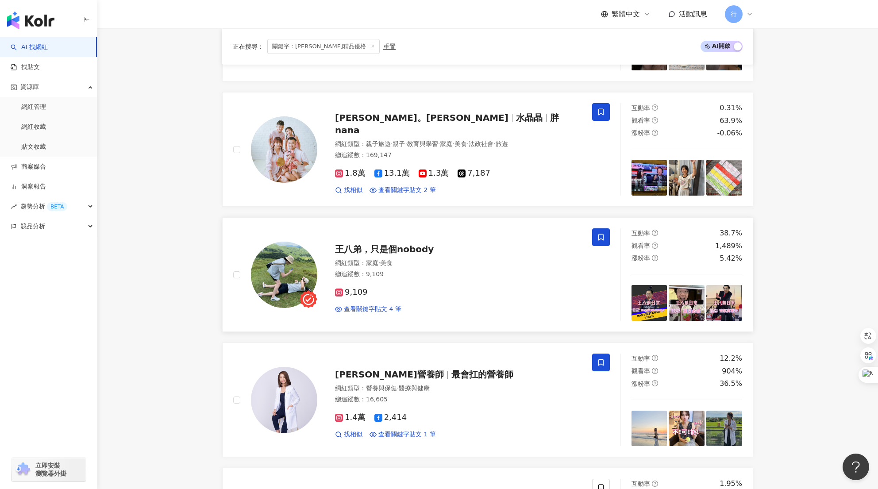
click at [602, 239] on icon at bounding box center [601, 237] width 8 height 8
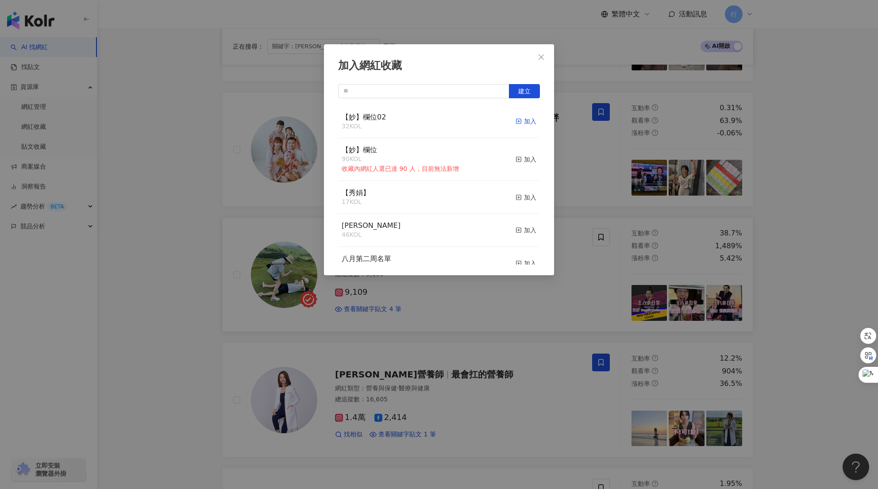
click at [523, 123] on div "加入" at bounding box center [526, 121] width 21 height 10
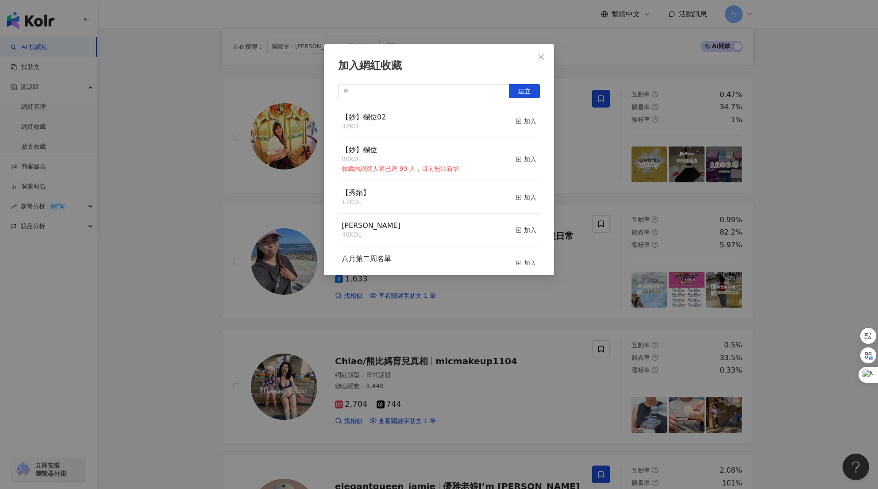
scroll to position [664, 0]
click at [507, 391] on div "加入網紅收藏 建立 【妙】欄位02 33 KOL 已加入 【妙】欄位 90 KOL 收藏內網紅人選已達 90 人，目前無法新增 加入 【秀娟】 17 KOL …" at bounding box center [439, 244] width 878 height 489
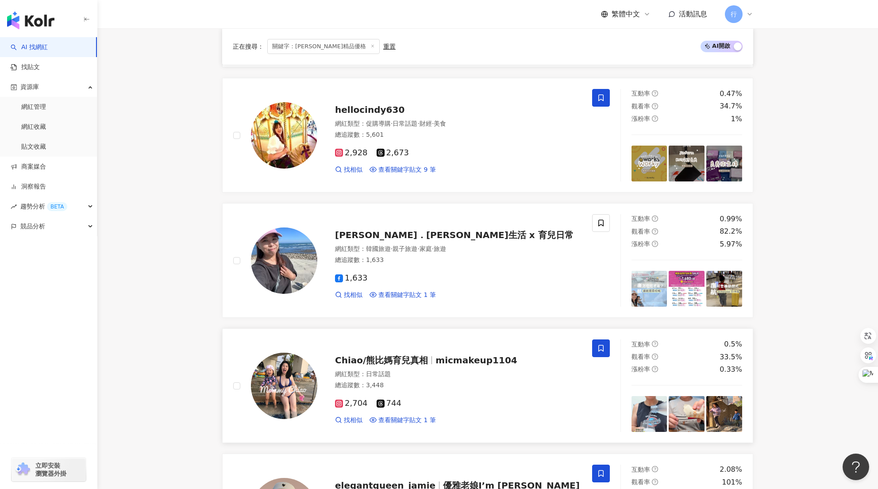
click at [604, 352] on icon at bounding box center [601, 348] width 8 height 8
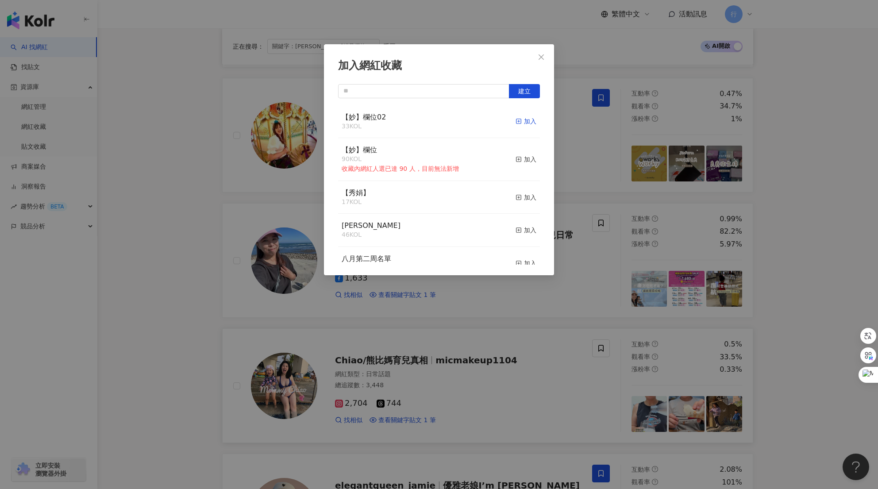
click at [522, 122] on div "加入" at bounding box center [526, 121] width 21 height 10
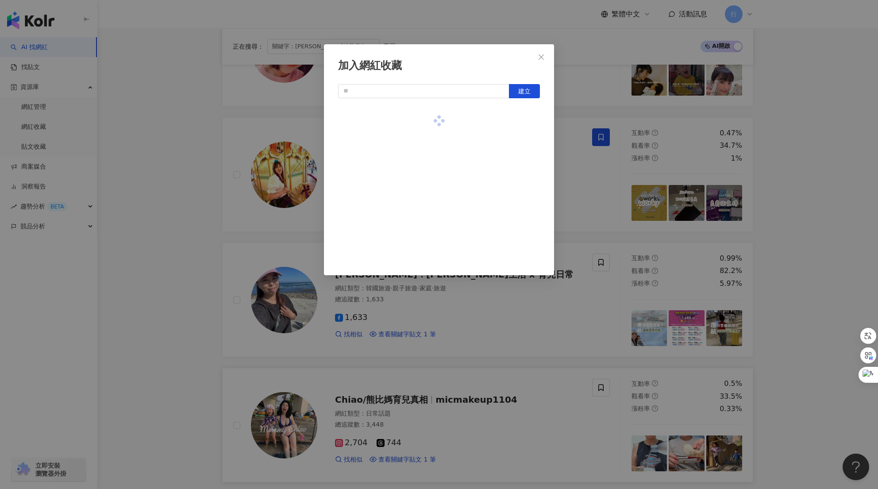
scroll to position [620, 0]
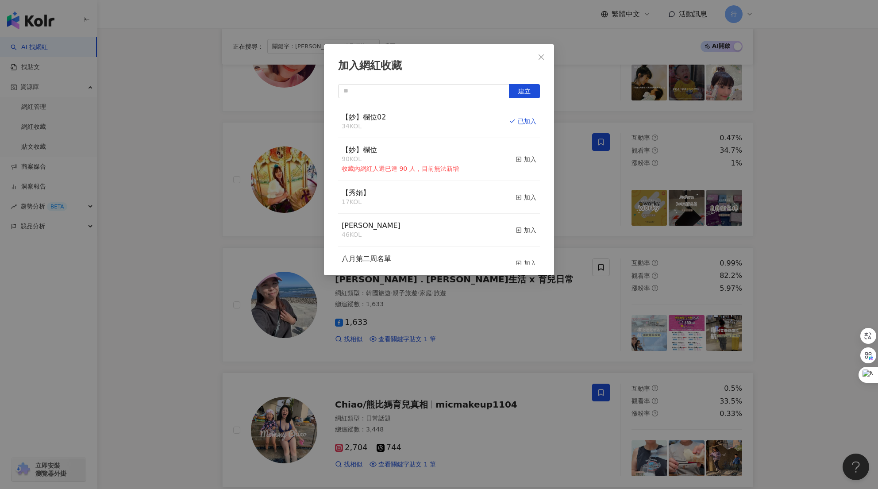
click at [587, 320] on div "加入網紅收藏 建立 【妙】欄位02 34 KOL 已加入 【妙】欄位 90 KOL 收藏內網紅人選已達 90 人，目前無法新增 加入 【秀娟】 17 KOL …" at bounding box center [439, 244] width 878 height 489
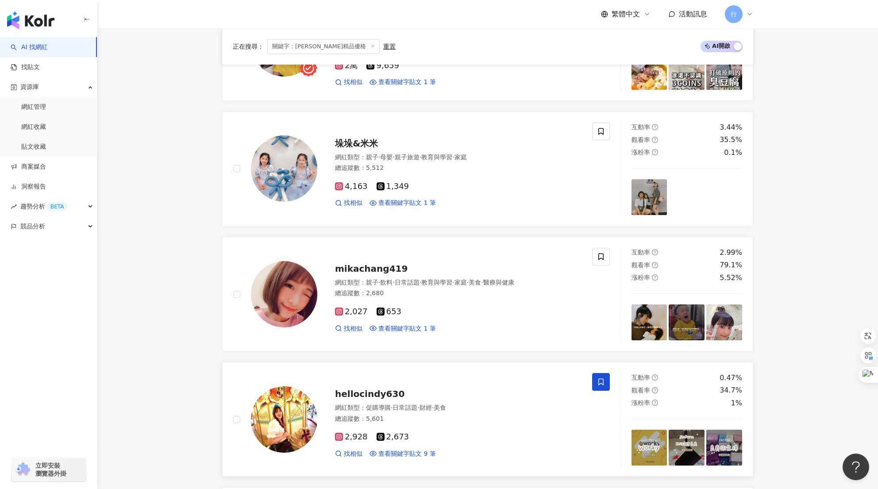
scroll to position [310, 0]
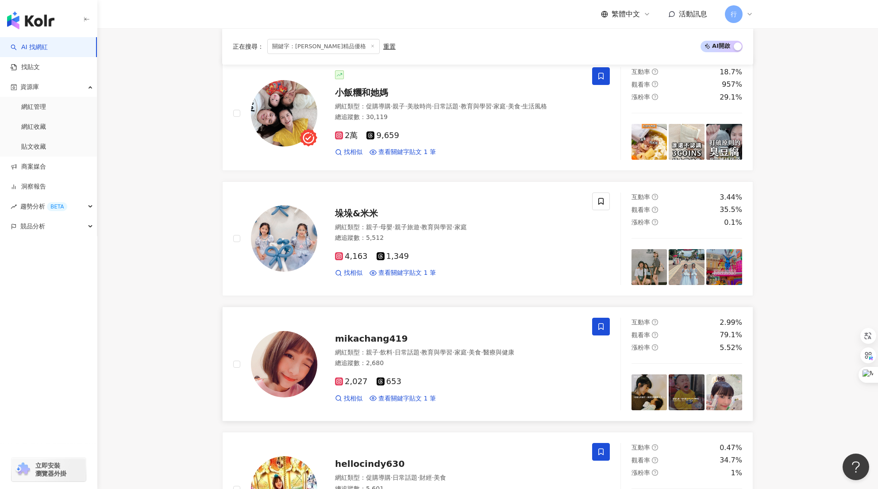
click at [597, 327] on icon at bounding box center [601, 327] width 8 height 8
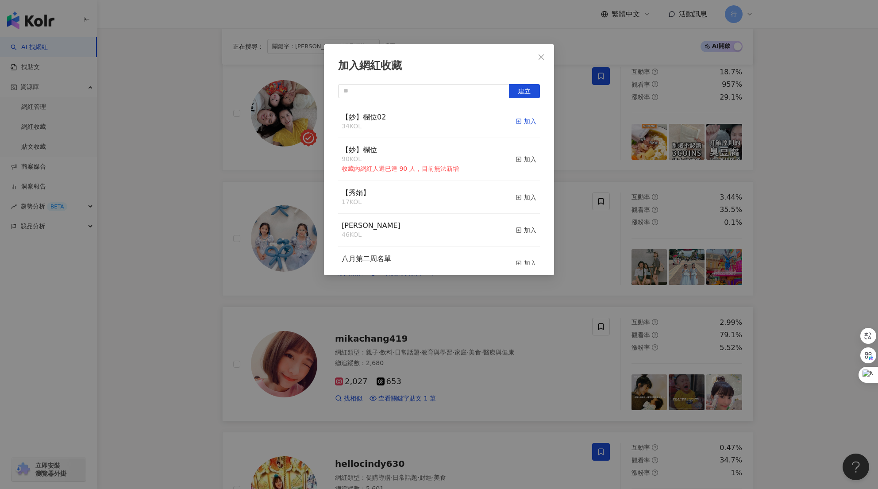
click at [525, 120] on div "加入" at bounding box center [526, 121] width 21 height 10
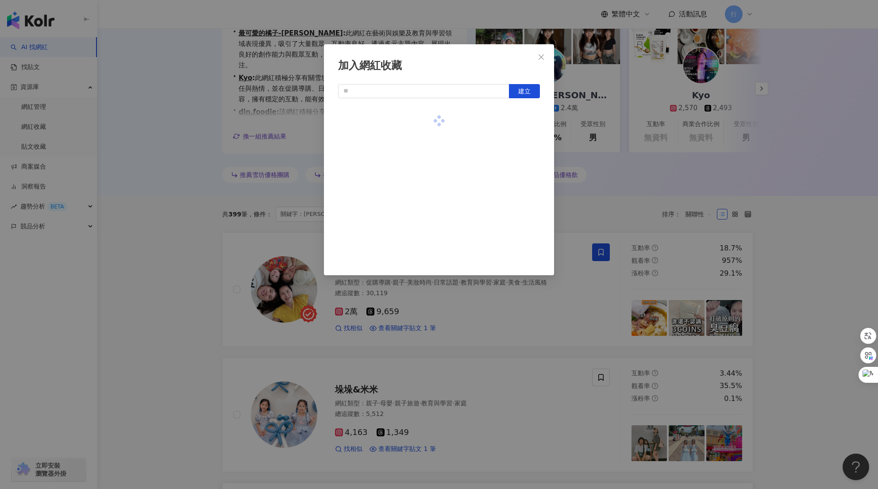
scroll to position [133, 0]
click at [559, 340] on div "加入網紅收藏 建立 【妙】欄位02 34 KOL 加入 【妙】欄位 90 KOL 收藏內網紅人選已達 90 人，目前無法新增 加入 【秀娟】 17 KOL 加…" at bounding box center [439, 244] width 878 height 489
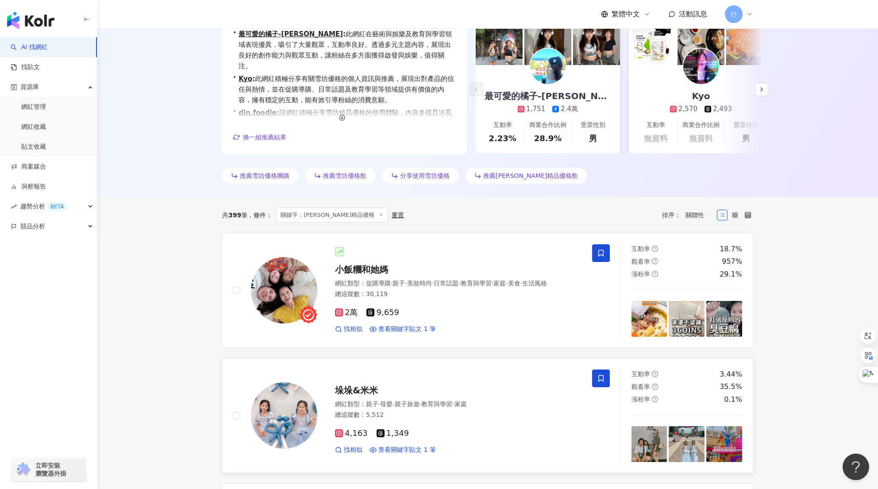
click at [598, 382] on icon at bounding box center [601, 378] width 8 height 8
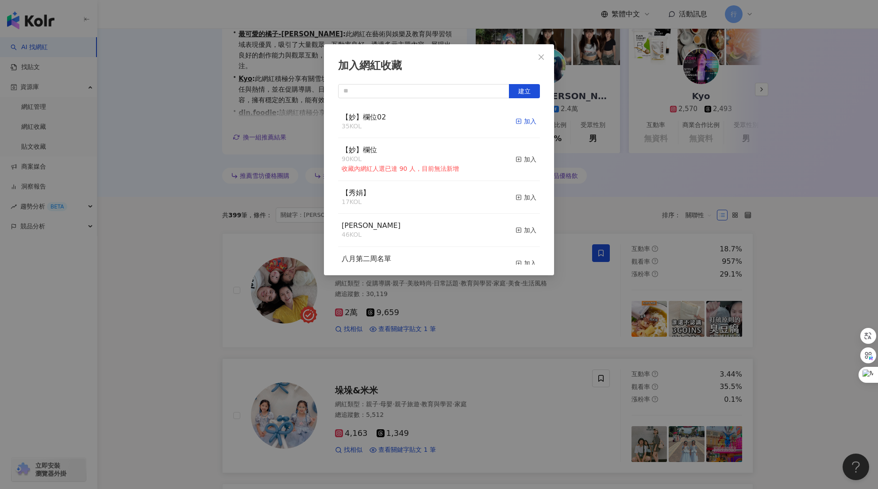
click at [528, 122] on div "加入" at bounding box center [526, 121] width 21 height 10
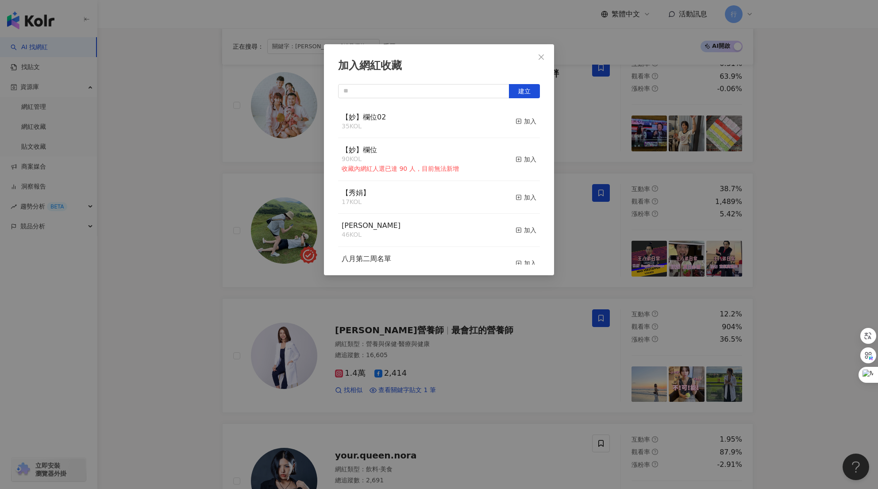
scroll to position [1461, 0]
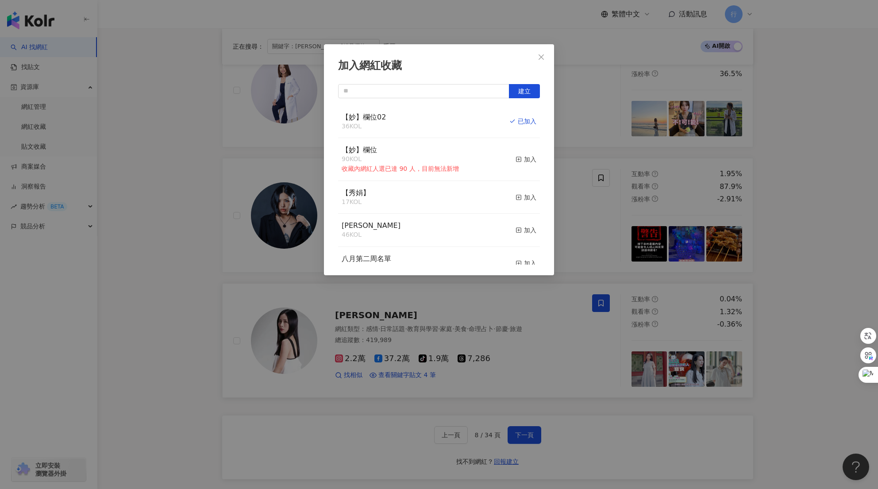
click at [529, 438] on div "加入網紅收藏 建立 【妙】欄位02 36 KOL 已加入 【妙】欄位 90 KOL 收藏內網紅人選已達 90 人，目前無法新增 加入 【秀娟】 17 KOL …" at bounding box center [439, 244] width 878 height 489
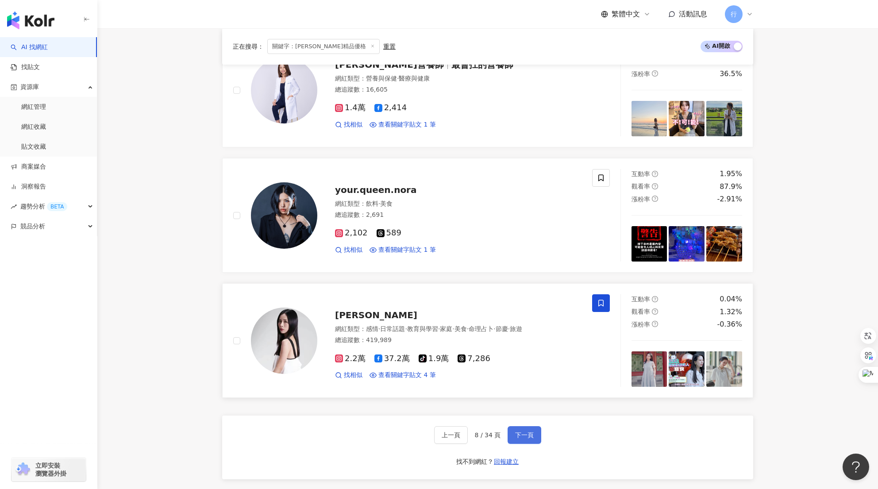
click at [529, 438] on span "下一頁" at bounding box center [524, 435] width 19 height 7
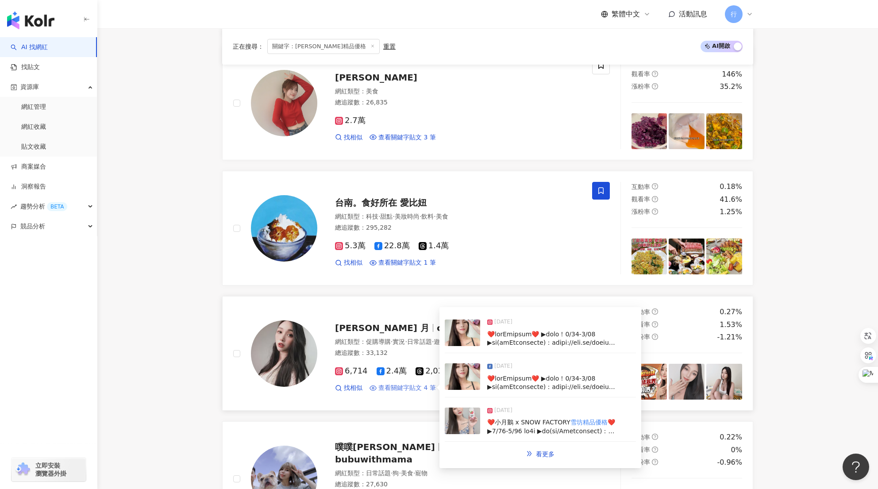
scroll to position [914, 0]
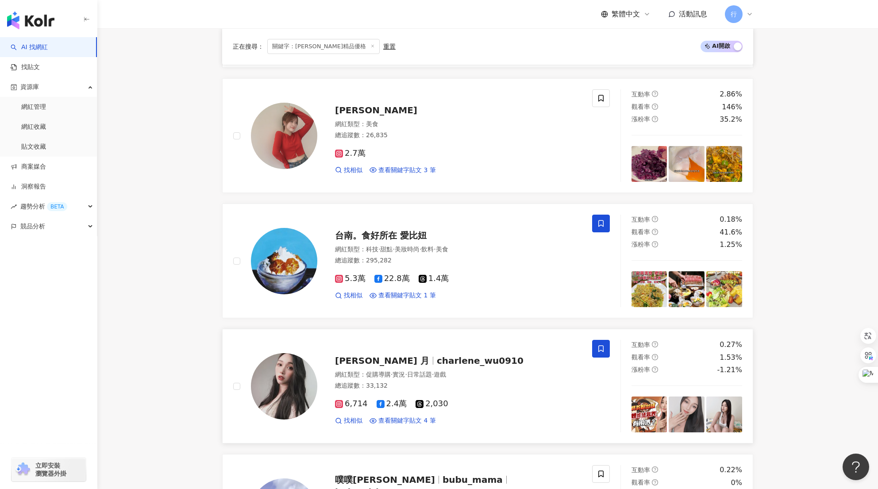
click at [599, 348] on icon at bounding box center [601, 349] width 8 height 8
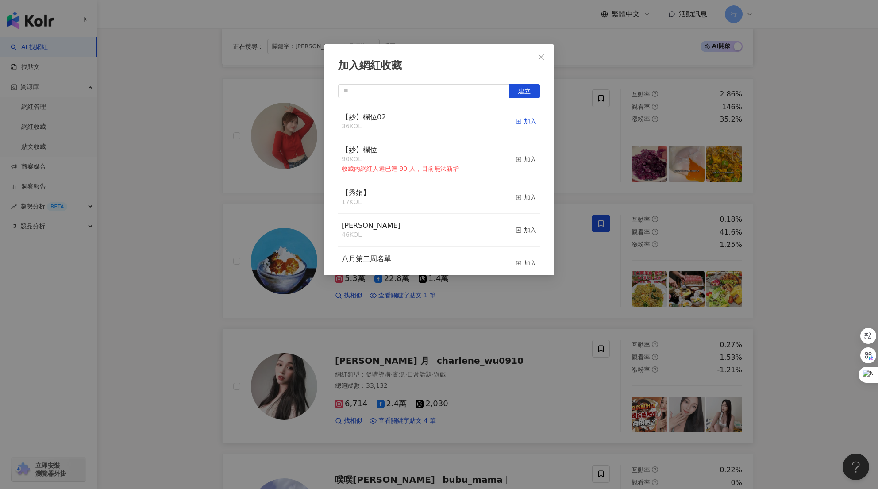
click at [523, 126] on div "加入" at bounding box center [526, 121] width 21 height 10
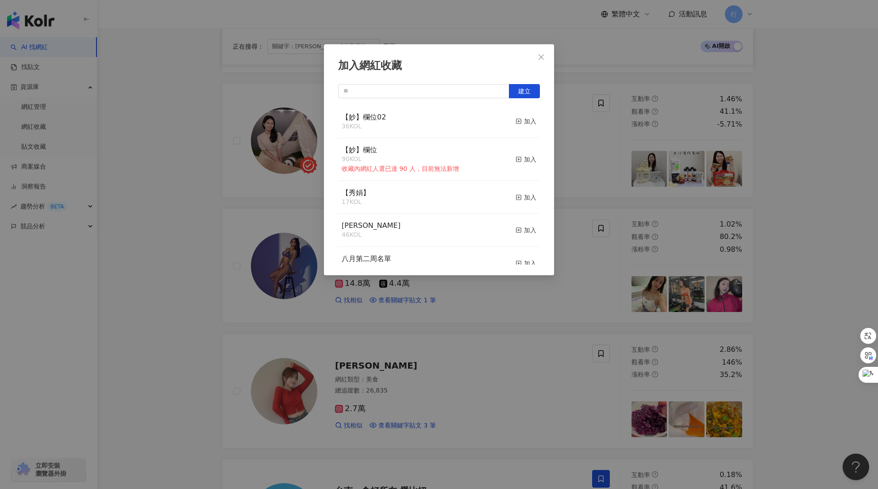
scroll to position [648, 0]
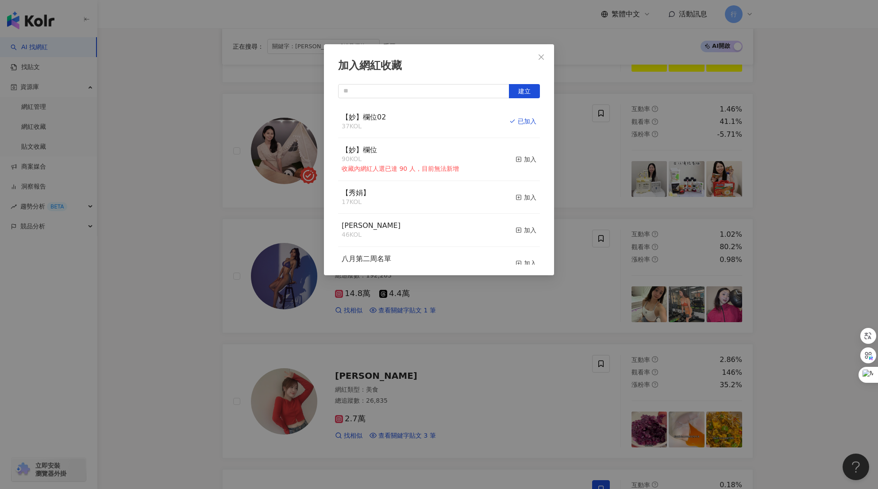
click at [518, 399] on div "加入網紅收藏 建立 【妙】欄位02 37 KOL 已加入 【妙】欄位 90 KOL 收藏內網紅人選已達 90 人，目前無法新增 加入 【秀娟】 17 KOL …" at bounding box center [439, 244] width 878 height 489
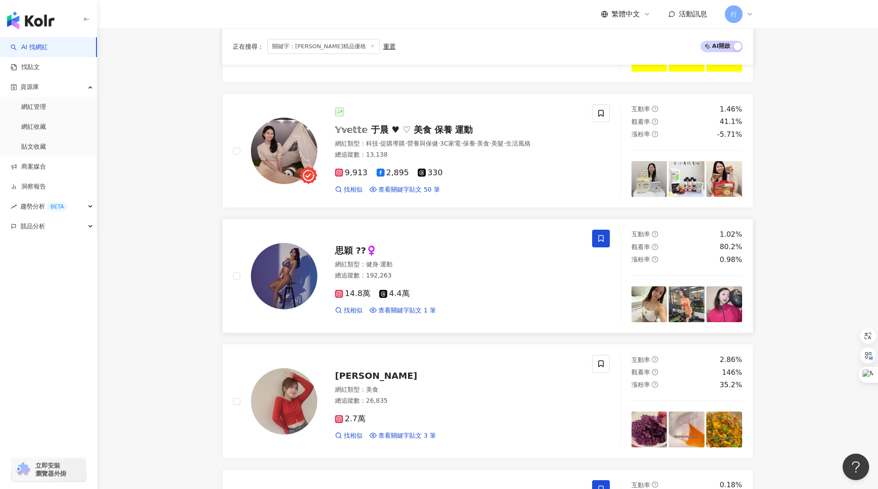
click at [608, 238] on span at bounding box center [601, 239] width 18 height 18
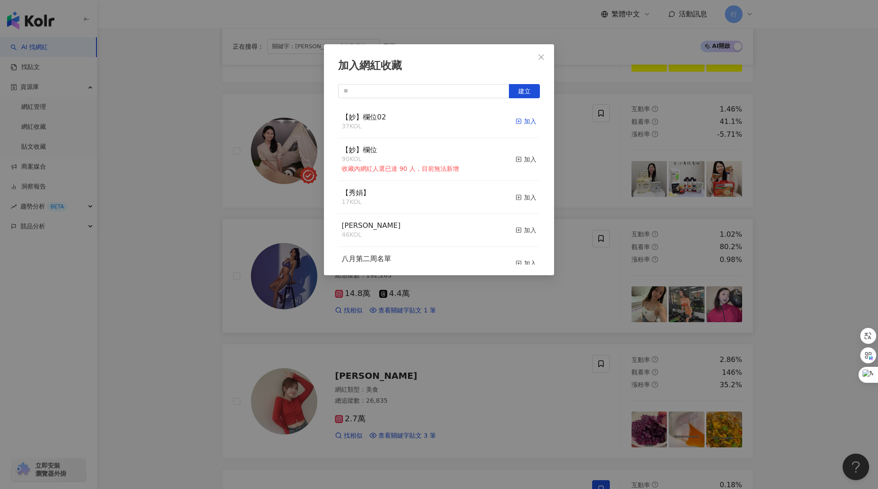
click at [521, 119] on div "加入" at bounding box center [526, 121] width 21 height 10
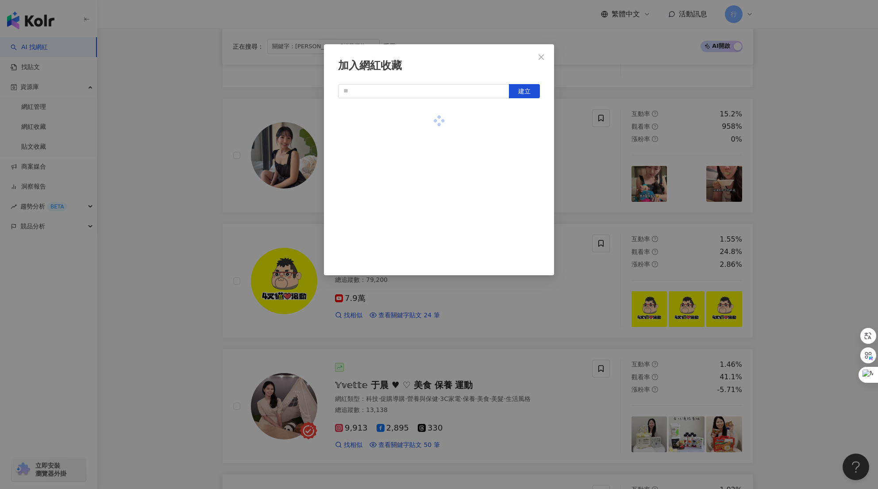
scroll to position [383, 0]
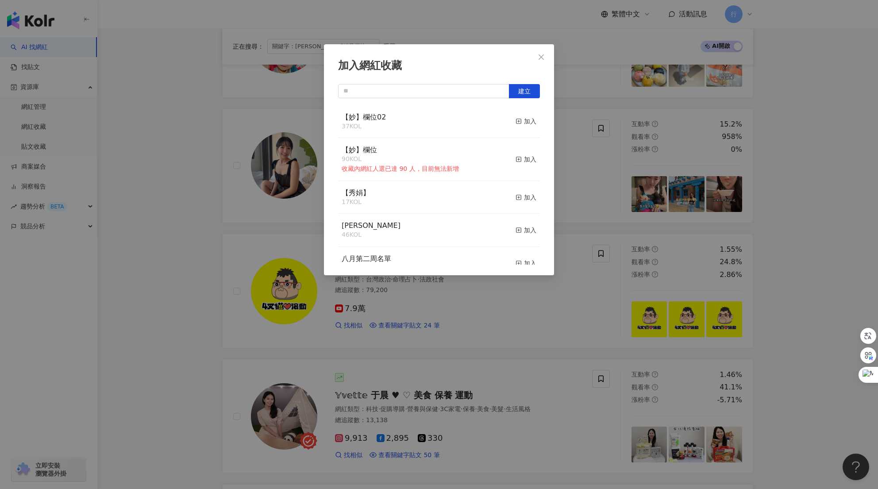
click at [537, 333] on div "加入網紅收藏 建立 【妙】欄位02 37 KOL 加入 【妙】欄位 90 KOL 收藏內網紅人選已達 90 人，目前無法新增 加入 【秀娟】 17 KOL 加…" at bounding box center [439, 244] width 878 height 489
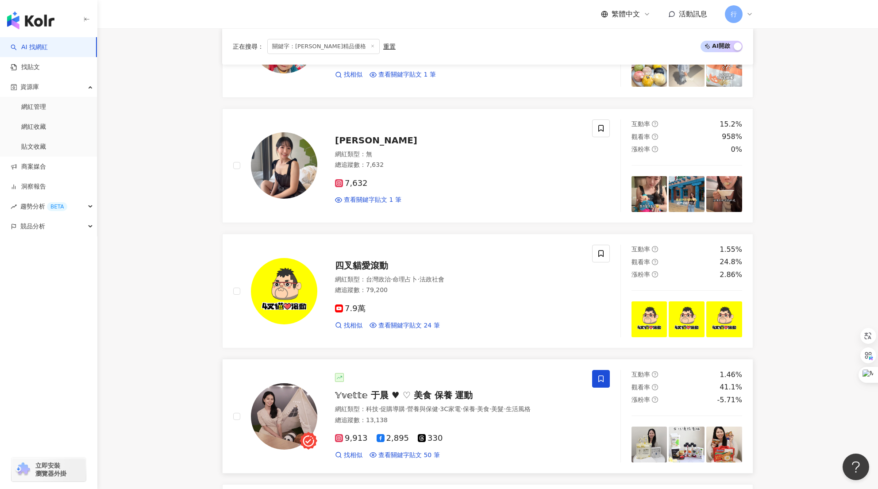
click at [604, 379] on icon at bounding box center [601, 379] width 8 height 8
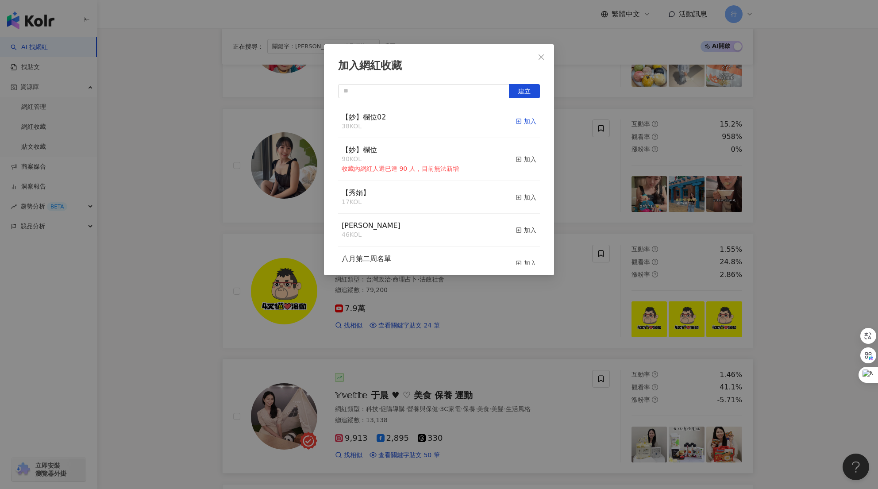
click at [524, 124] on div "加入" at bounding box center [526, 121] width 21 height 10
click at [553, 347] on div "加入網紅收藏 建立 【妙】欄位02 39 KOL 已加入 【妙】欄位 90 KOL 收藏內網紅人選已達 90 人，目前無法新增 加入 【秀娟】 17 KOL …" at bounding box center [439, 244] width 878 height 489
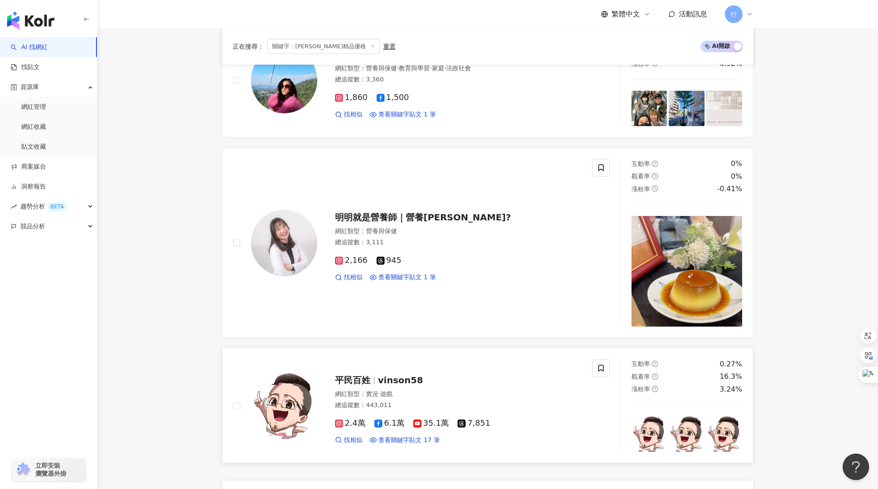
scroll to position [1534, 0]
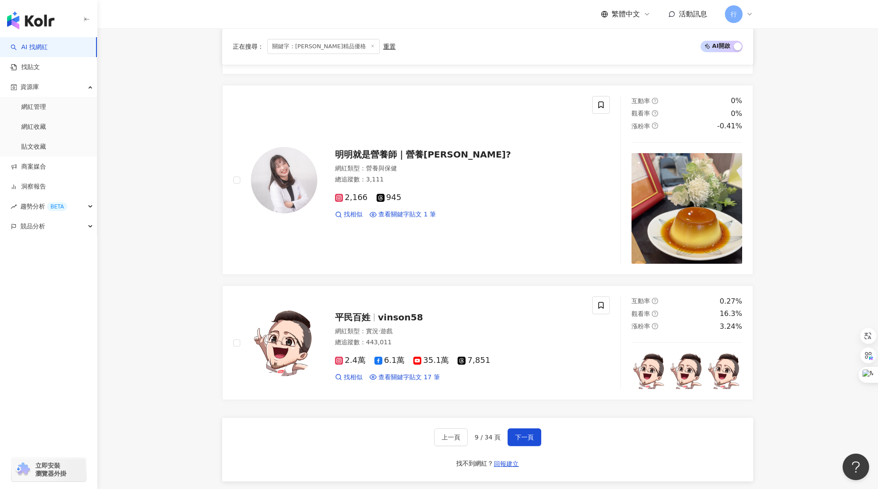
click at [521, 448] on div "上一頁 9 / 34 頁 下一頁 找不到網紅？ 回報建立" at bounding box center [487, 450] width 531 height 64
click at [527, 436] on span "下一頁" at bounding box center [524, 437] width 19 height 7
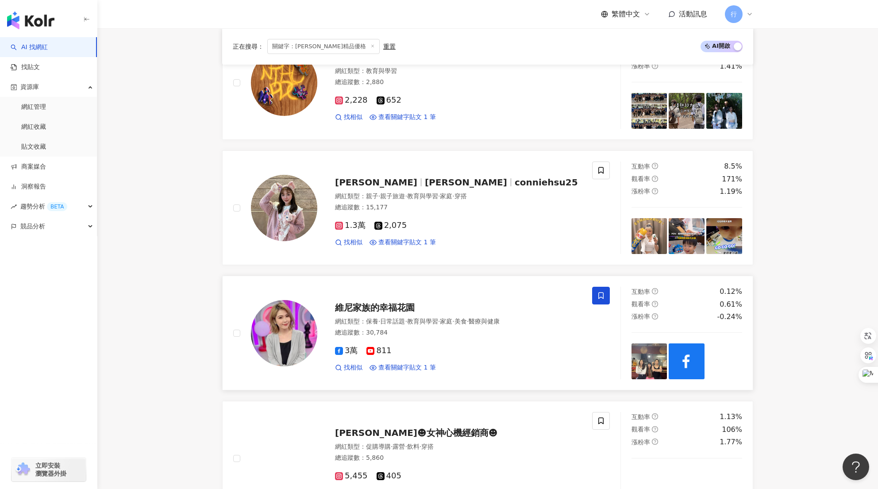
scroll to position [1060, 0]
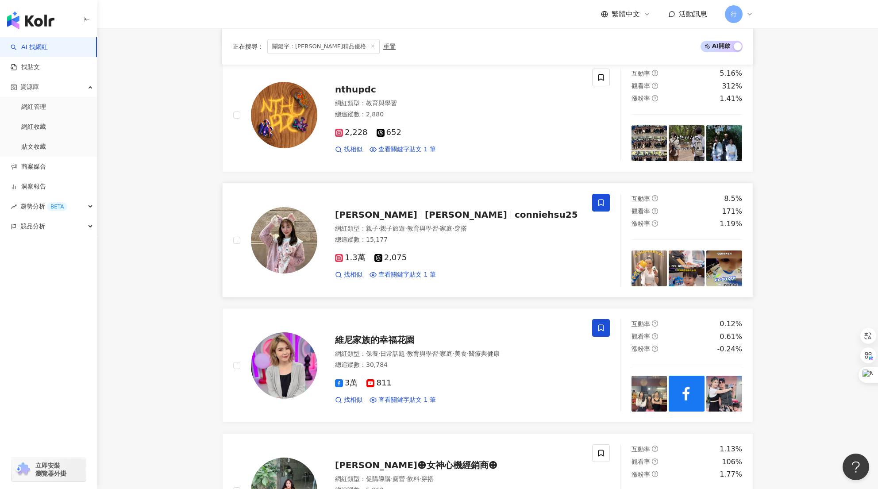
click at [602, 203] on icon at bounding box center [601, 203] width 8 height 8
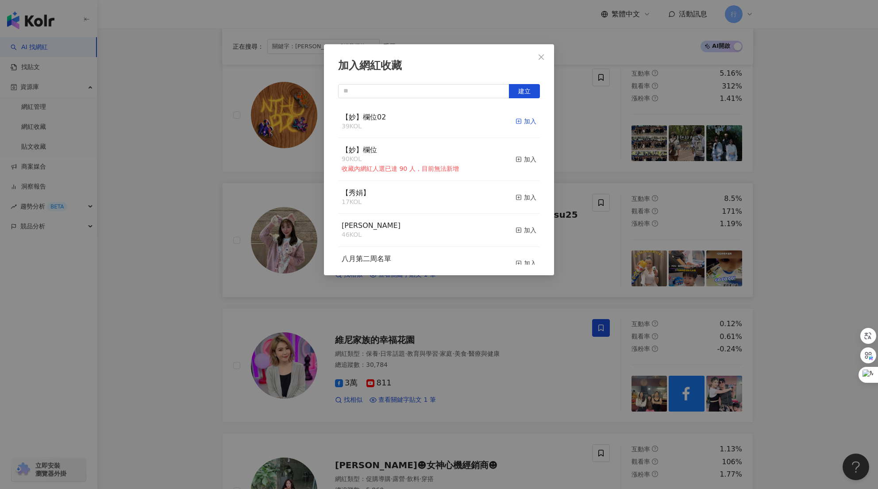
click at [518, 123] on div "加入" at bounding box center [526, 121] width 21 height 10
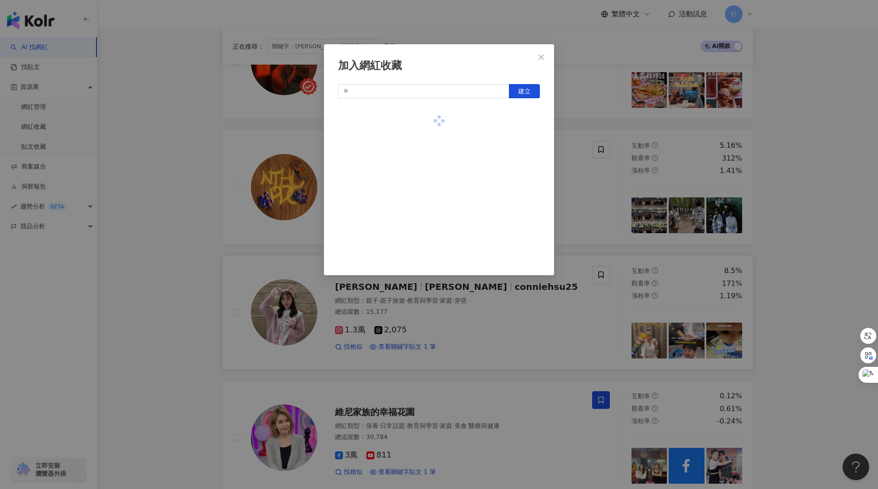
scroll to position [883, 0]
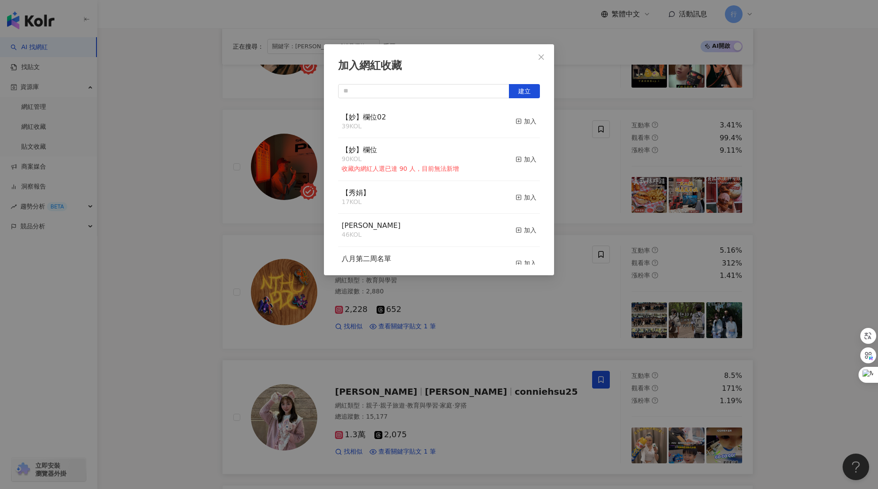
click at [582, 219] on div "加入網紅收藏 建立 【妙】欄位02 39 KOL 加入 【妙】欄位 90 KOL 收藏內網紅人選已達 90 人，目前無法新增 加入 【秀娟】 17 KOL 加…" at bounding box center [439, 244] width 878 height 489
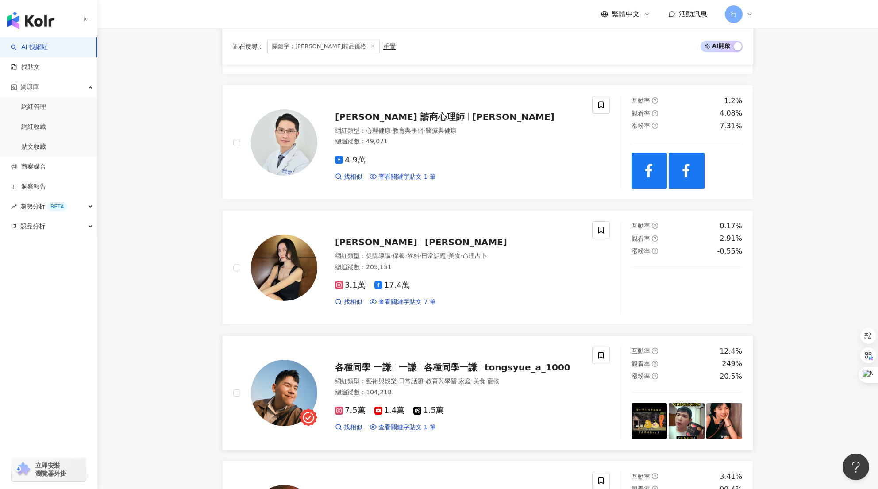
scroll to position [485, 0]
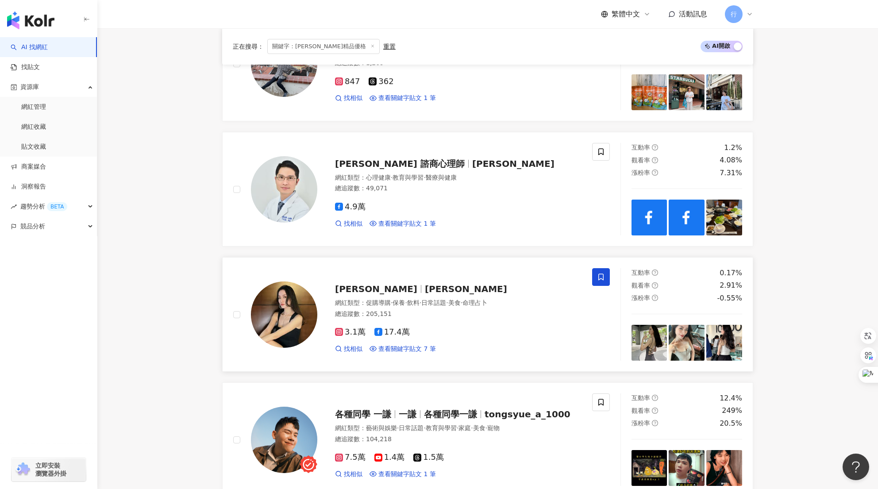
click at [606, 276] on span at bounding box center [601, 277] width 18 height 18
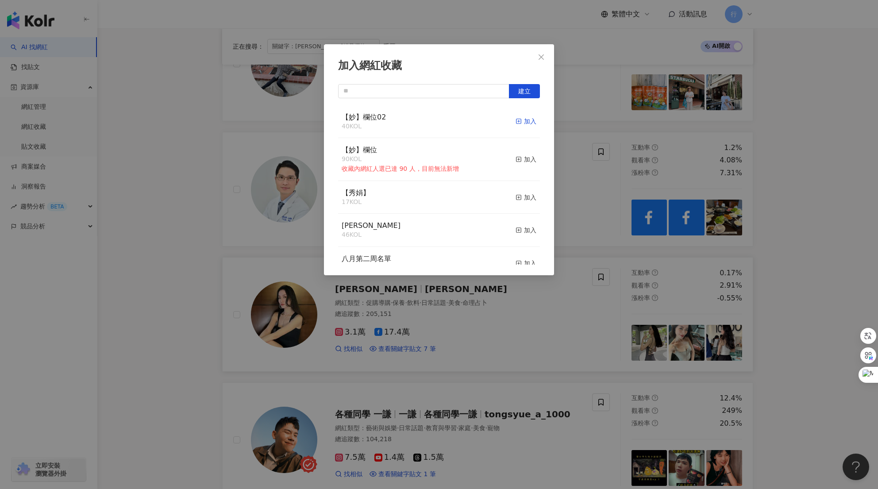
click at [526, 117] on div "加入" at bounding box center [526, 121] width 21 height 10
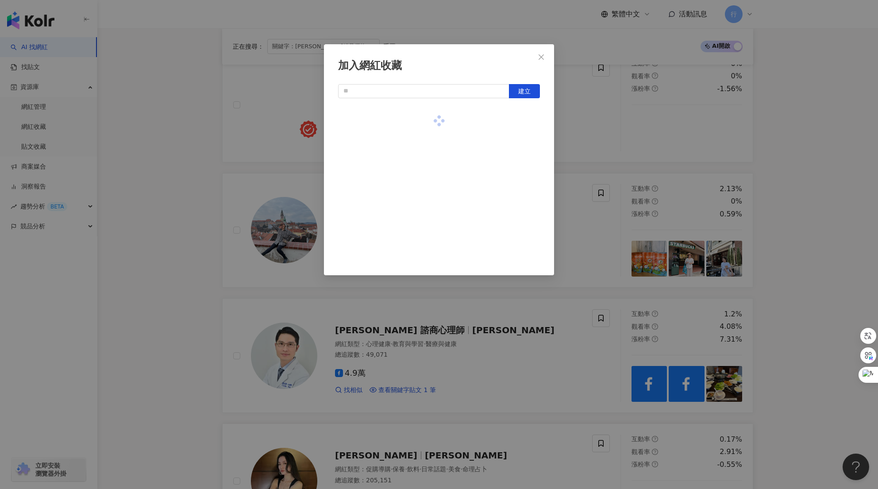
scroll to position [308, 0]
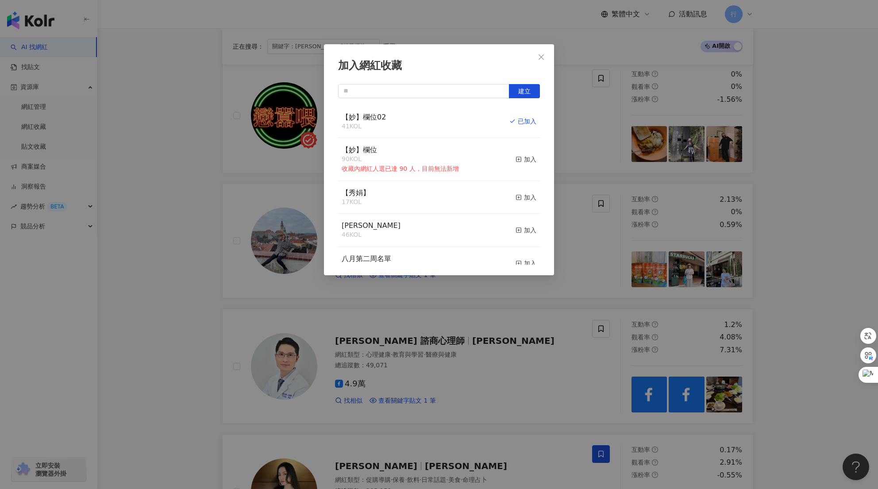
click at [591, 250] on div "加入網紅收藏 建立 【妙】欄位02 41 KOL 已加入 【妙】欄位 90 KOL 收藏內網紅人選已達 90 人，目前無法新增 加入 【秀娟】 17 KOL …" at bounding box center [439, 244] width 878 height 489
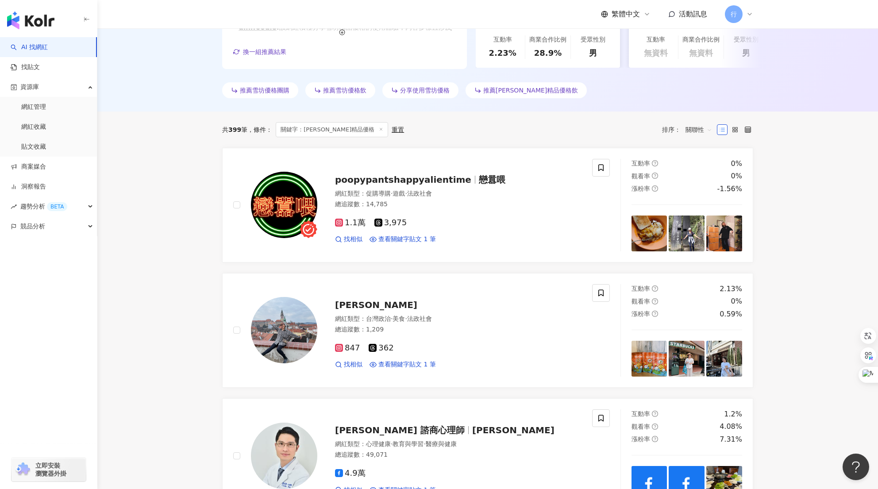
scroll to position [175, 0]
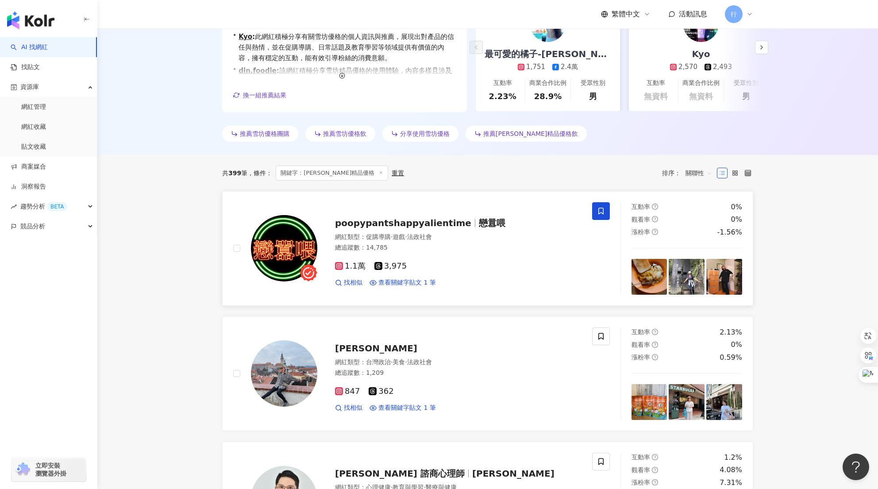
click at [605, 213] on span at bounding box center [601, 211] width 18 height 18
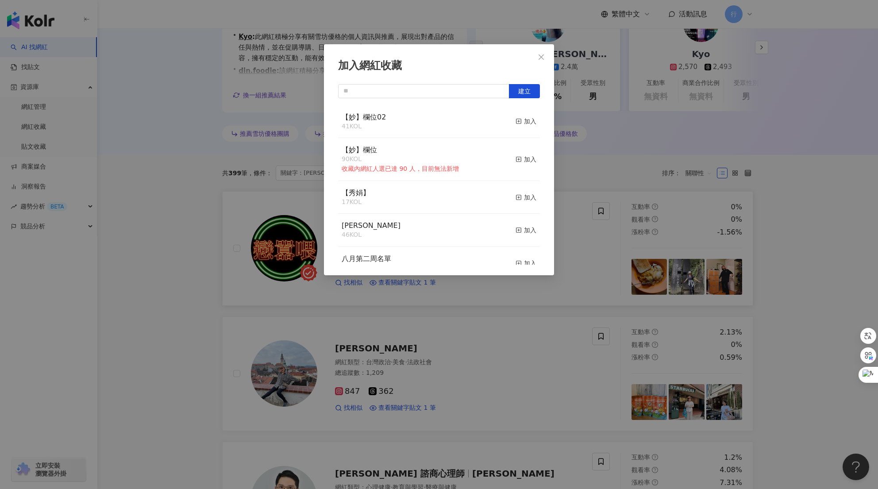
click at [524, 116] on button "加入" at bounding box center [526, 121] width 21 height 19
click at [559, 304] on div "加入網紅收藏 建立 【妙】欄位02 42 KOL 已加入 【妙】欄位 90 KOL 收藏內網紅人選已達 90 人，目前無法新增 加入 【秀娟】 17 KOL …" at bounding box center [439, 244] width 878 height 489
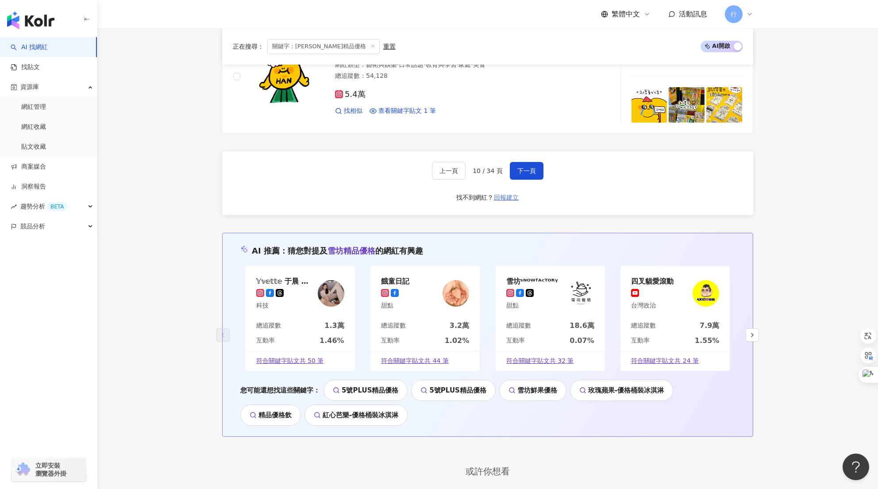
scroll to position [1680, 0]
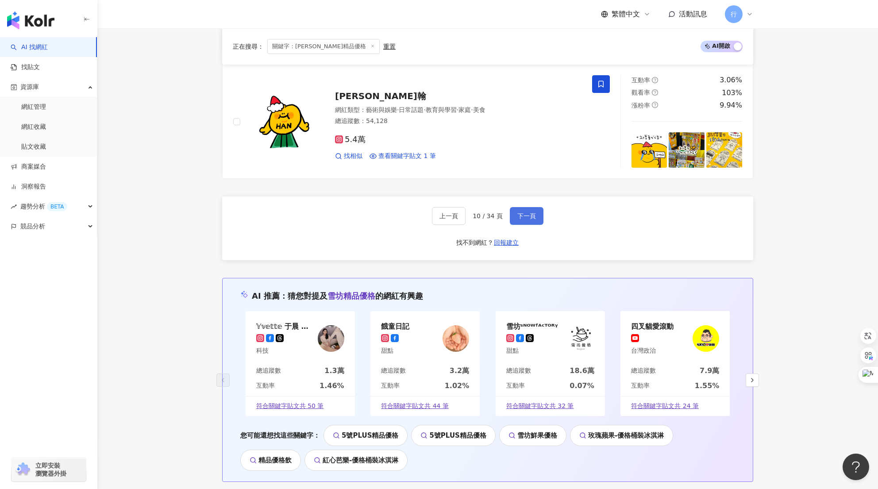
click at [524, 212] on span "下一頁" at bounding box center [526, 215] width 19 height 7
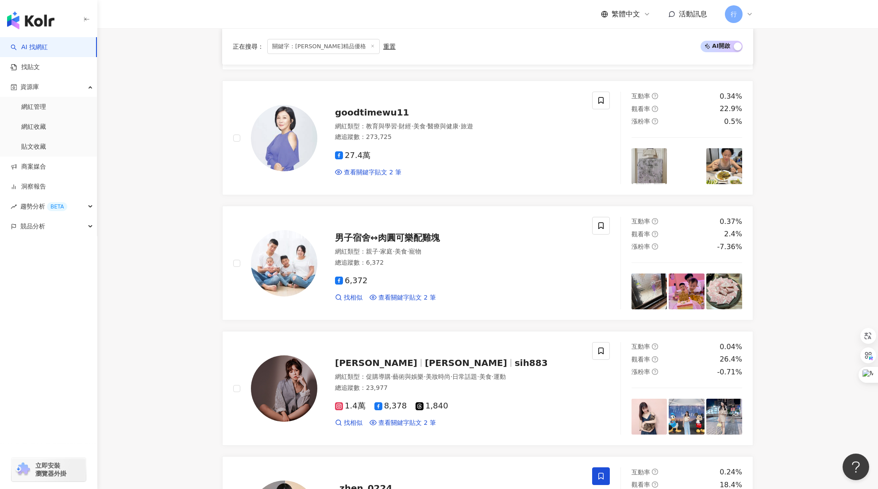
scroll to position [1514, 0]
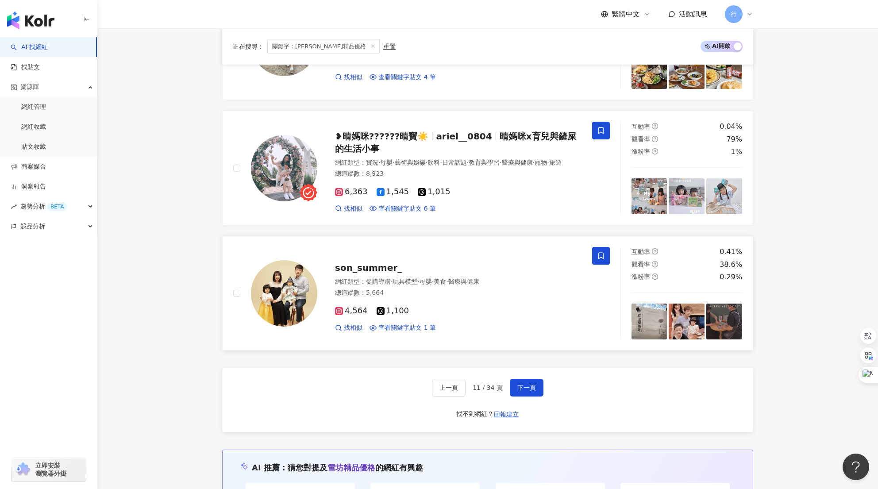
click at [602, 260] on icon at bounding box center [601, 256] width 8 height 8
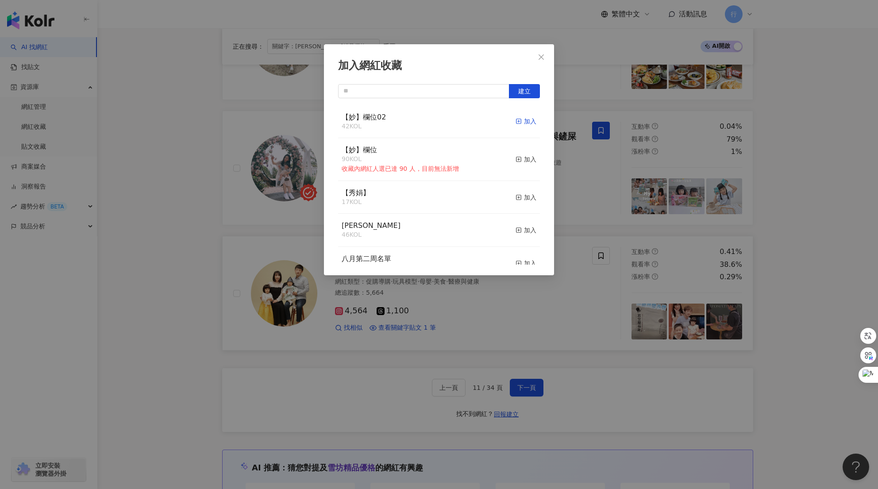
click at [519, 123] on line "button" at bounding box center [519, 121] width 0 height 2
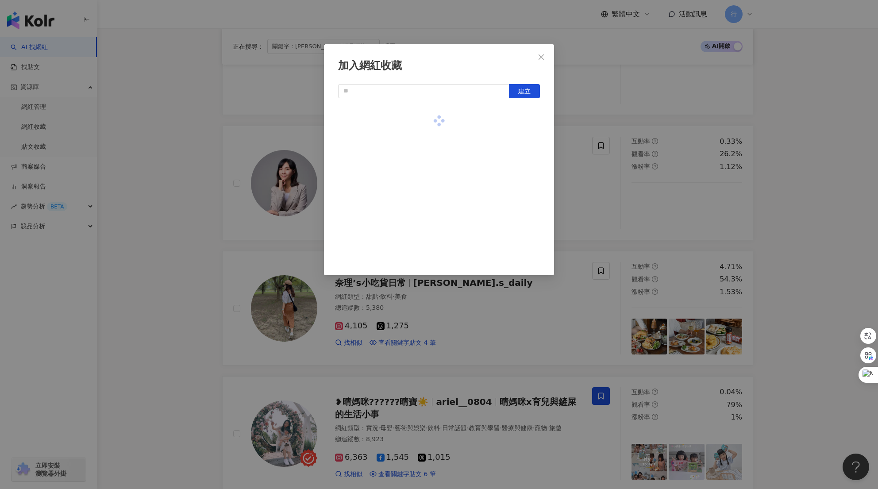
scroll to position [1204, 0]
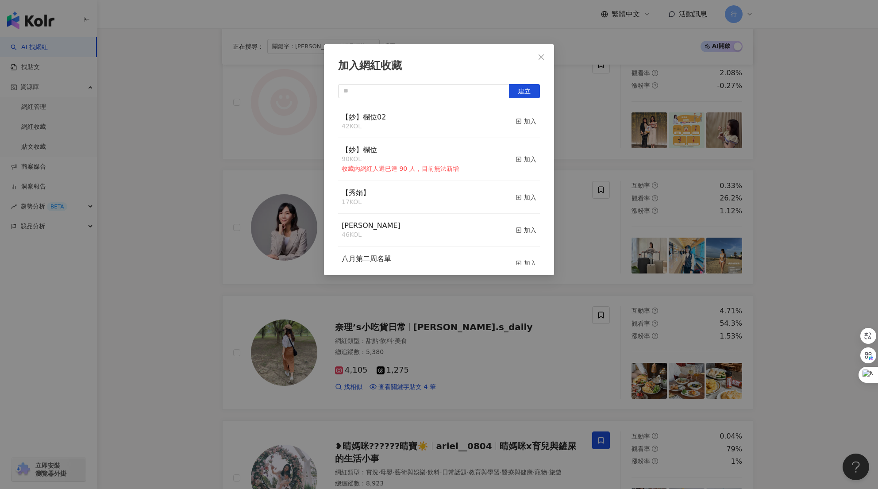
click at [551, 369] on div "加入網紅收藏 建立 【妙】欄位02 42 KOL 加入 【妙】欄位 90 KOL 收藏內網紅人選已達 90 人，目前無法新增 加入 【秀娟】 17 KOL 加…" at bounding box center [439, 244] width 878 height 489
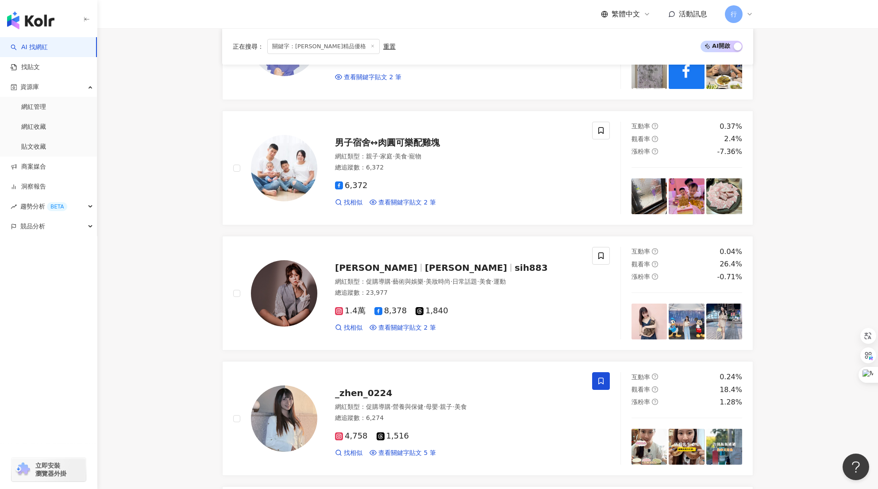
scroll to position [629, 0]
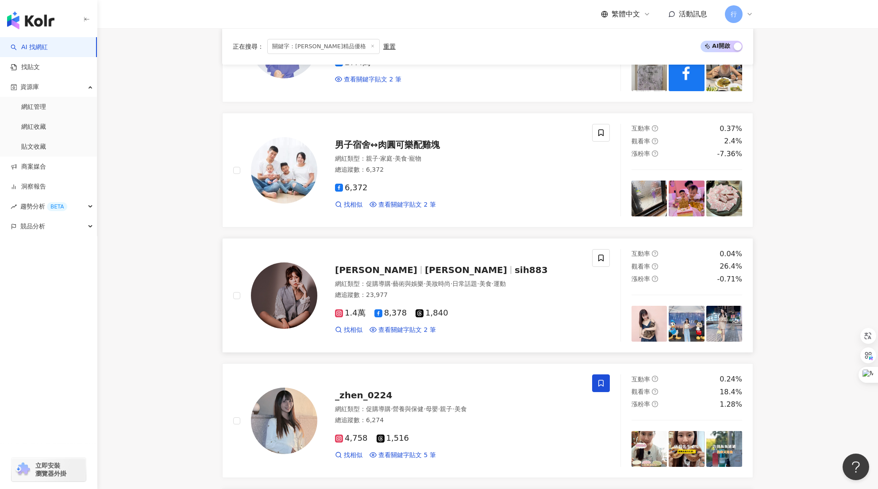
click at [610, 264] on div "陳思樺 Ariel sih883 網紅類型 ： 促購導購 · 藝術與娛樂 · 美妝時尚 · 日常話題 · 美食 · 運動 總追蹤數 ： 23,977 1.4萬…" at bounding box center [422, 295] width 398 height 93
click at [602, 258] on icon at bounding box center [601, 258] width 8 height 8
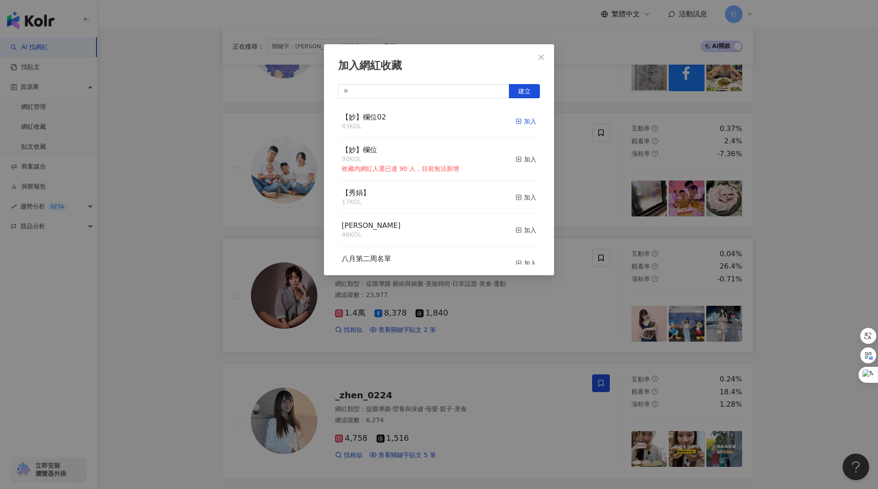
click at [523, 120] on div "加入" at bounding box center [526, 121] width 21 height 10
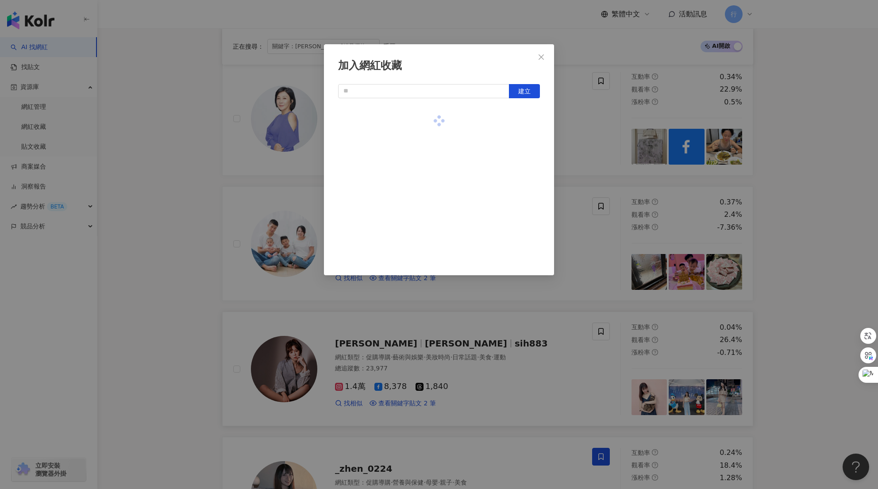
scroll to position [452, 0]
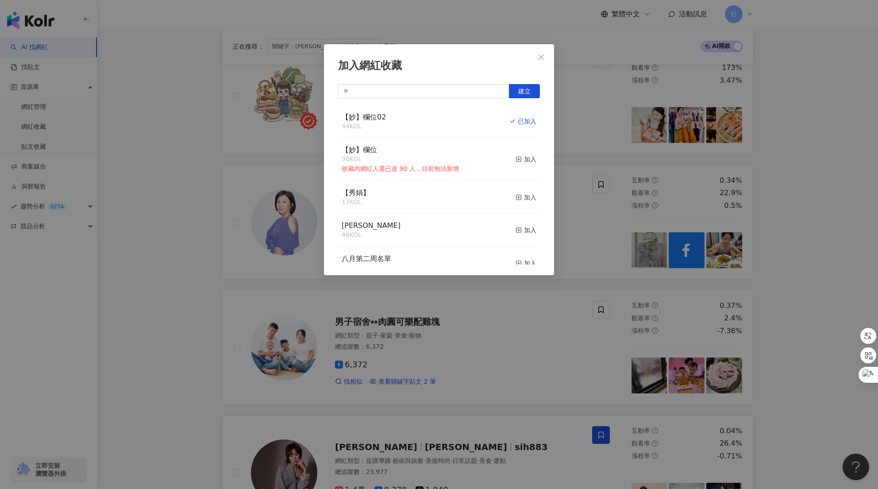
click at [539, 370] on div "加入網紅收藏 建立 【妙】欄位02 44 KOL 已加入 【妙】欄位 90 KOL 收藏內網紅人選已達 90 人，目前無法新增 加入 【秀娟】 17 KOL …" at bounding box center [439, 244] width 878 height 489
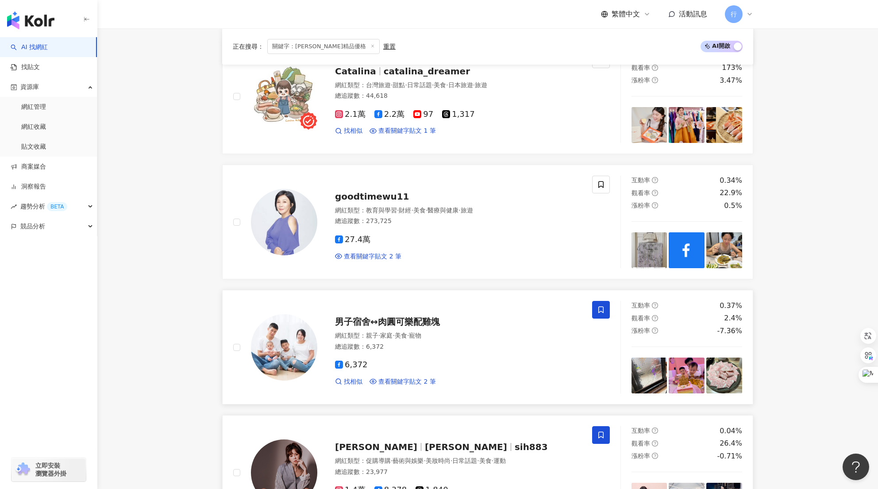
click at [596, 312] on span at bounding box center [601, 310] width 18 height 18
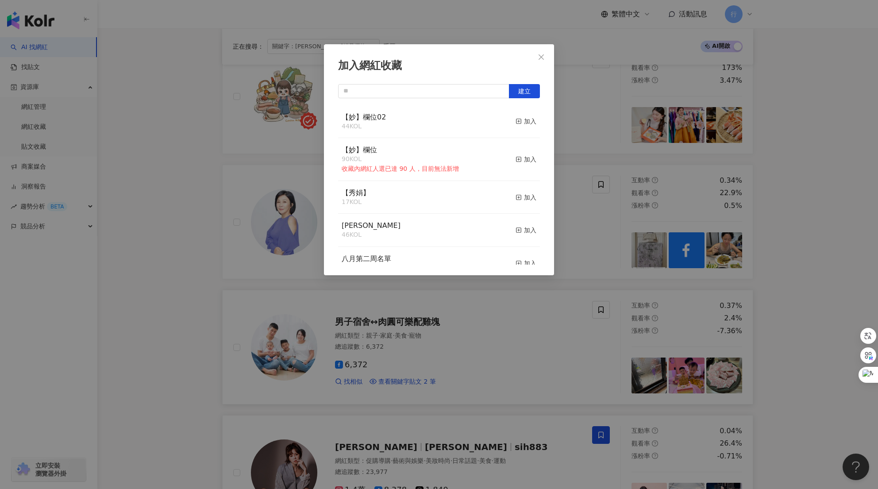
click at [519, 116] on button "加入" at bounding box center [526, 121] width 21 height 19
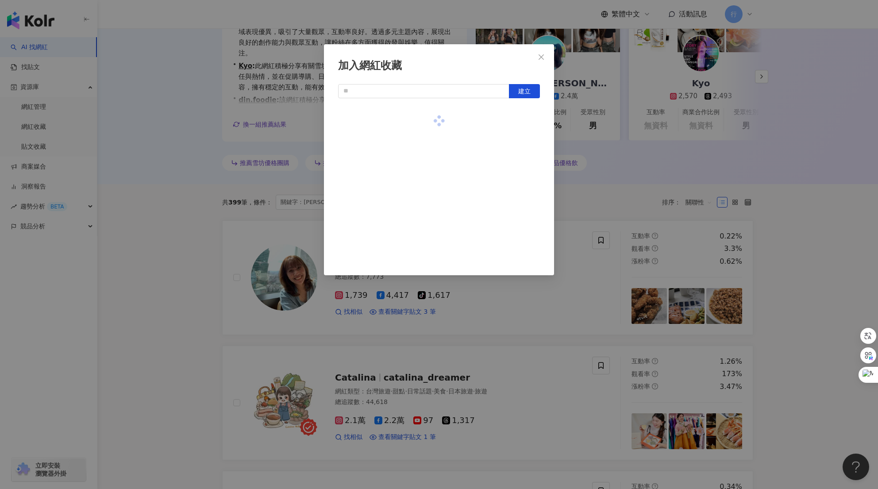
scroll to position [142, 0]
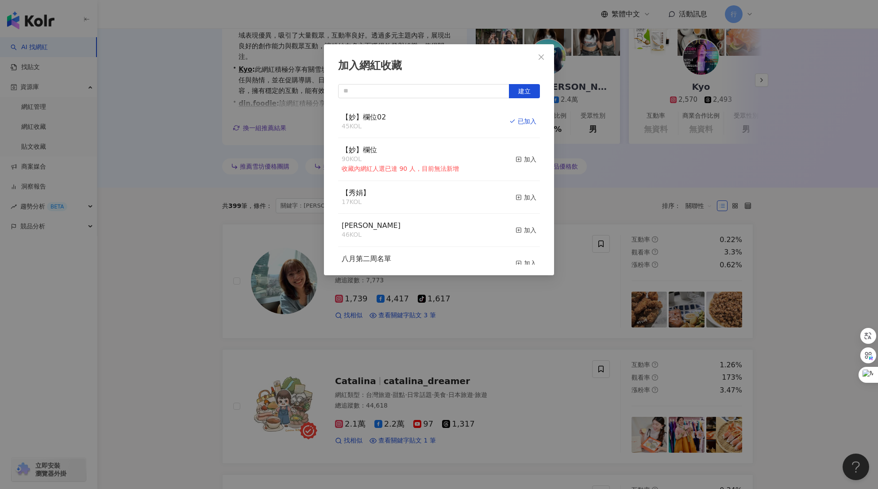
click at [551, 359] on div "加入網紅收藏 建立 【妙】欄位02 45 KOL 已加入 【妙】欄位 90 KOL 收藏內網紅人選已達 90 人，目前無法新增 加入 【秀娟】 17 KOL …" at bounding box center [439, 244] width 878 height 489
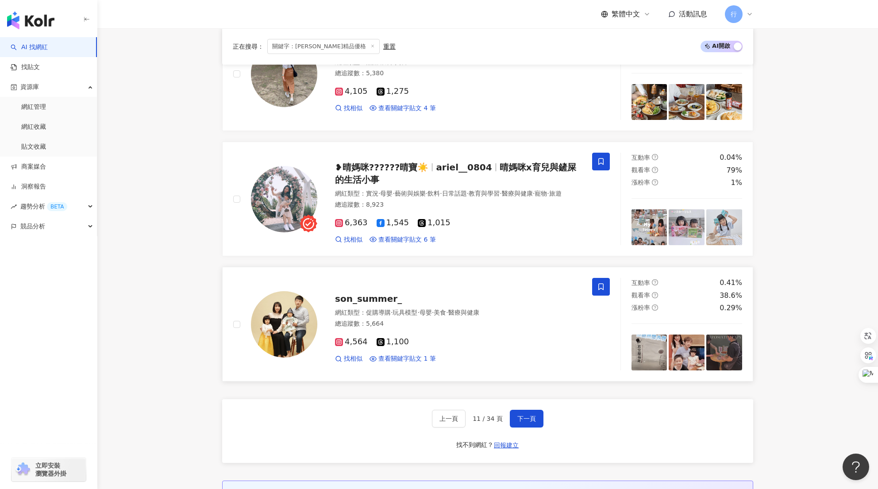
scroll to position [1603, 0]
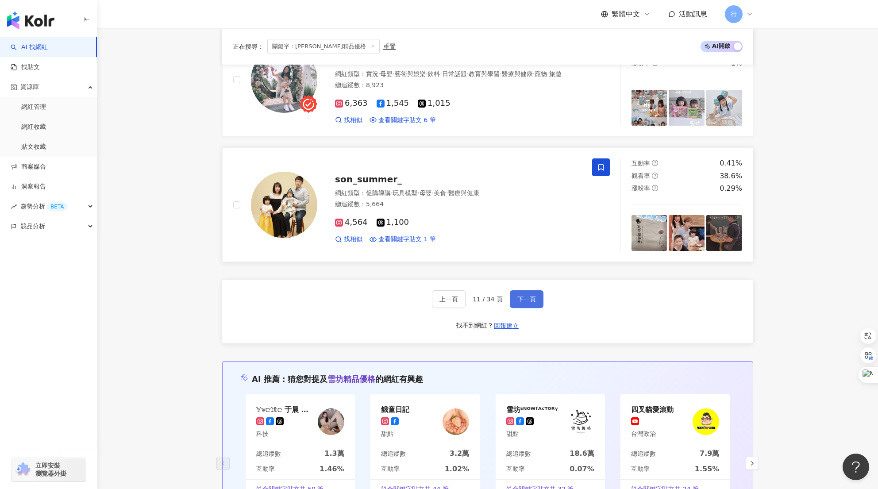
click at [533, 308] on button "下一頁" at bounding box center [527, 299] width 34 height 18
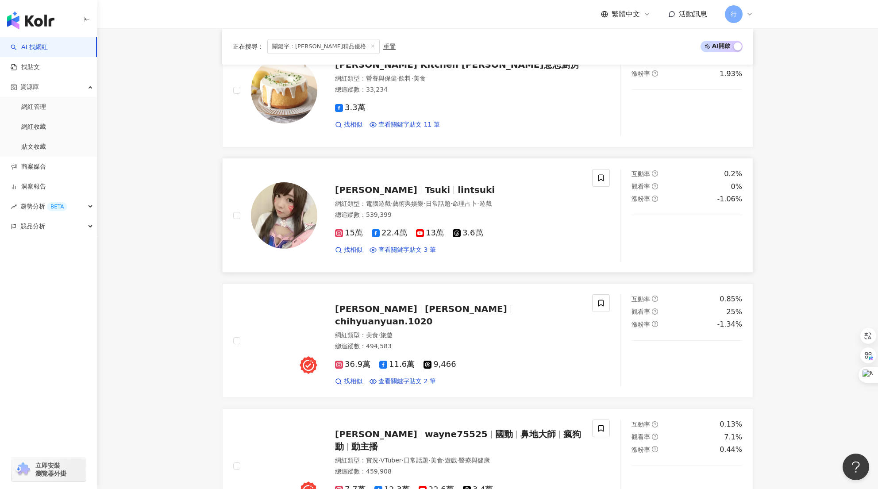
scroll to position [1149, 0]
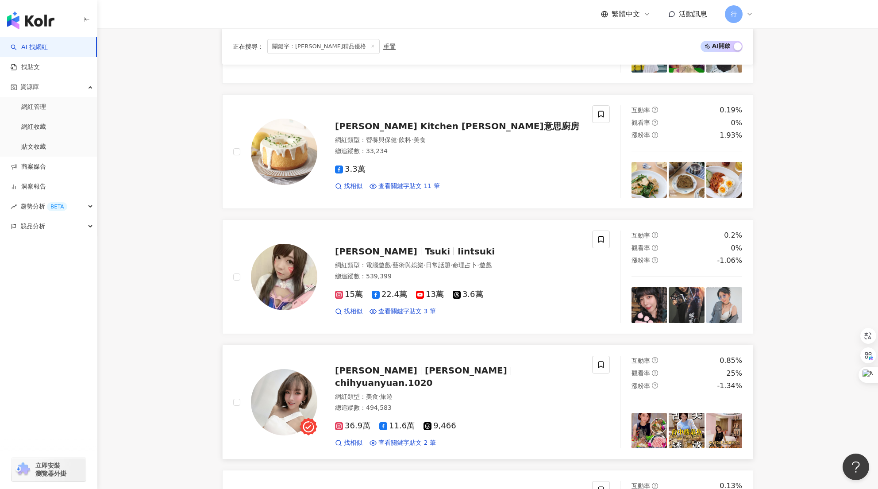
click at [611, 366] on div "Yuanyuan媛媛兒 Chih Yuan Yuan chihyuanyuan.1020 網紅類型 ： 美食 · 旅遊 總追蹤數 ： 494,583 36.9…" at bounding box center [422, 402] width 398 height 93
click at [602, 361] on icon at bounding box center [601, 365] width 8 height 8
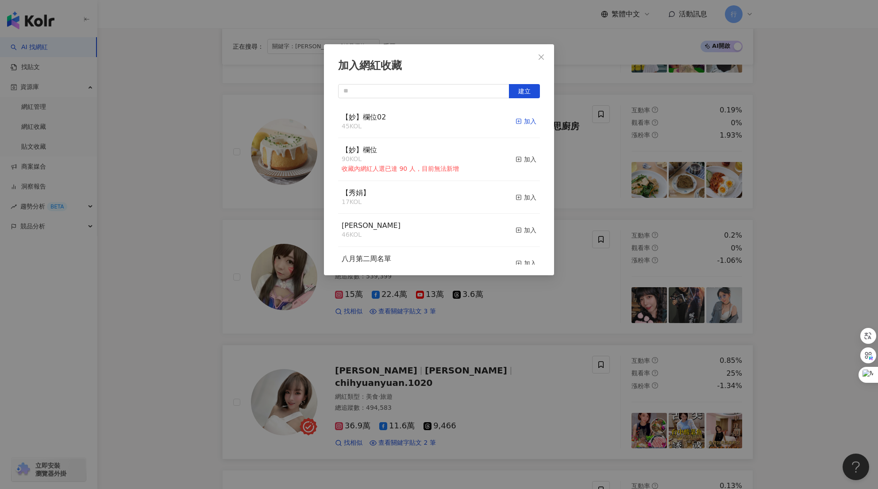
click at [516, 123] on icon "button" at bounding box center [519, 121] width 6 height 6
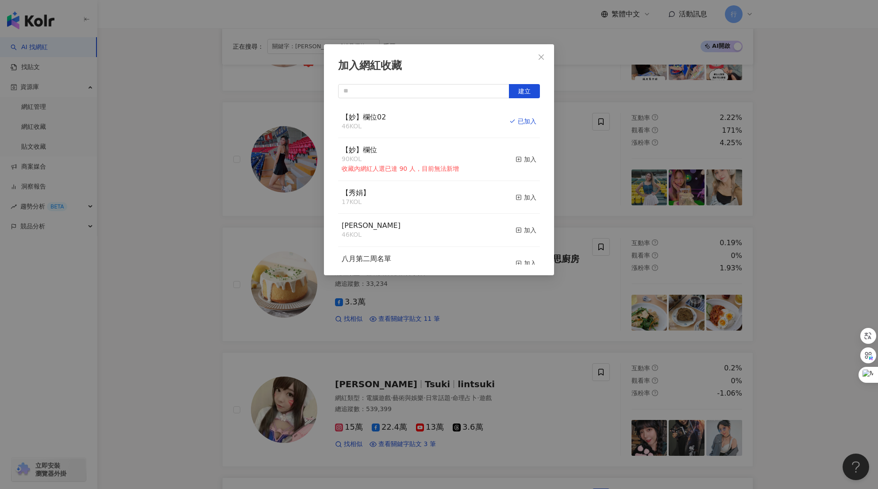
click at [556, 427] on div "加入網紅收藏 建立 【妙】欄位02 46 KOL 已加入 【妙】欄位 90 KOL 收藏內網紅人選已達 90 人，目前無法新增 加入 【秀娟】 17 KOL …" at bounding box center [439, 244] width 878 height 489
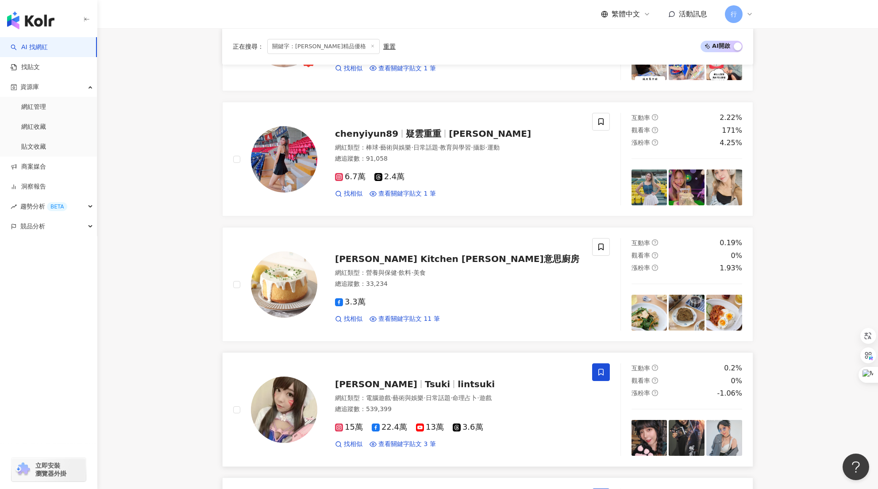
click at [596, 366] on span at bounding box center [601, 372] width 18 height 18
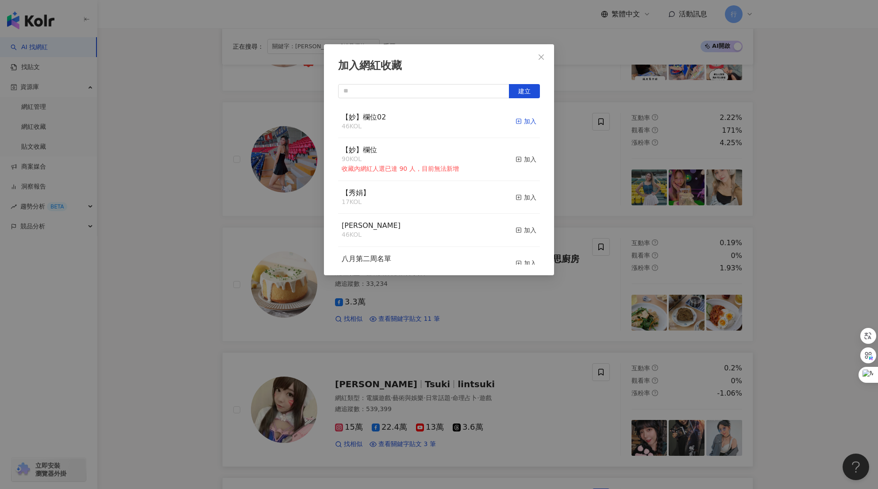
click at [522, 124] on div "加入" at bounding box center [526, 121] width 21 height 10
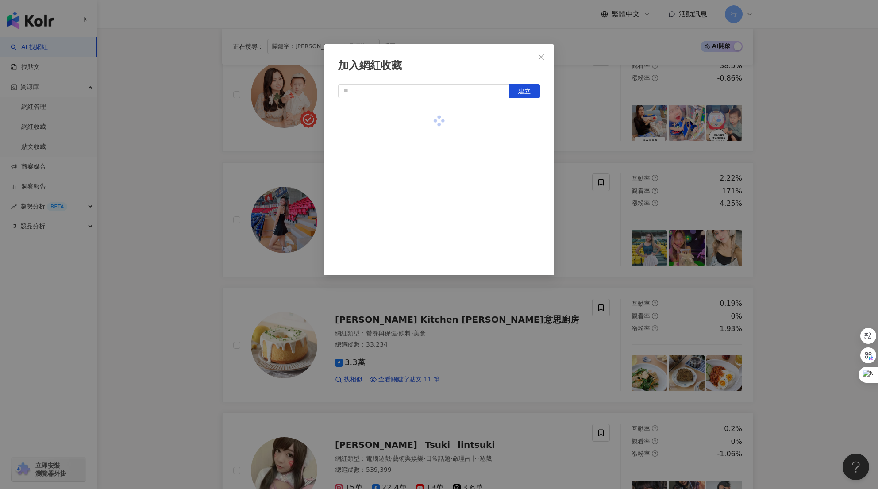
scroll to position [883, 0]
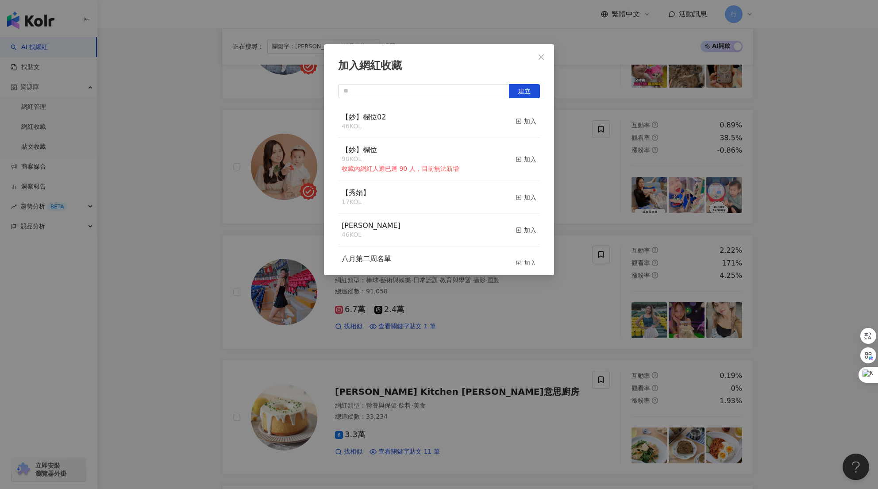
click at [806, 207] on div "加入網紅收藏 建立 【妙】欄位02 46 KOL 加入 【妙】欄位 90 KOL 收藏內網紅人選已達 90 人，目前無法新增 加入 【秀娟】 17 KOL 加…" at bounding box center [439, 244] width 878 height 489
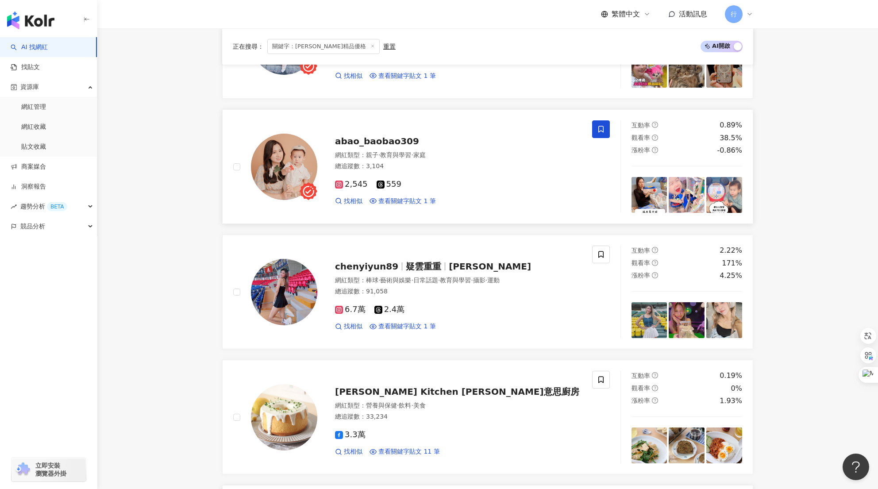
click at [601, 131] on icon at bounding box center [600, 129] width 5 height 7
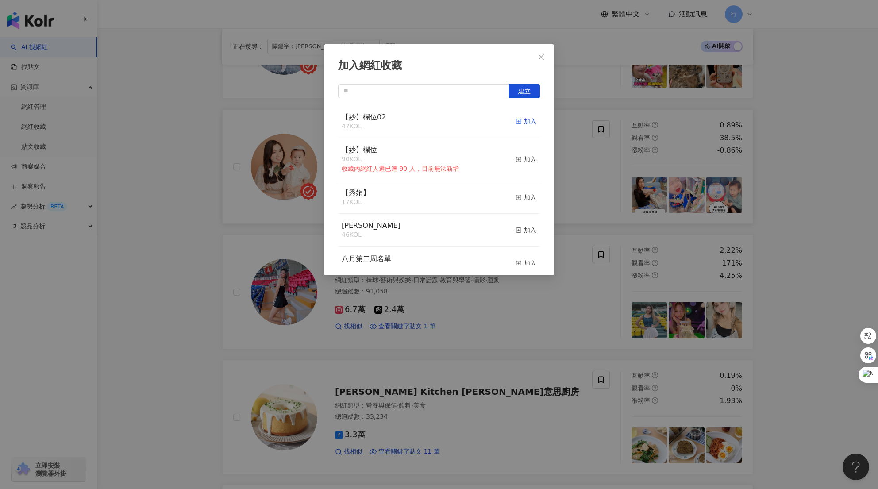
click at [518, 119] on div "加入" at bounding box center [526, 121] width 21 height 10
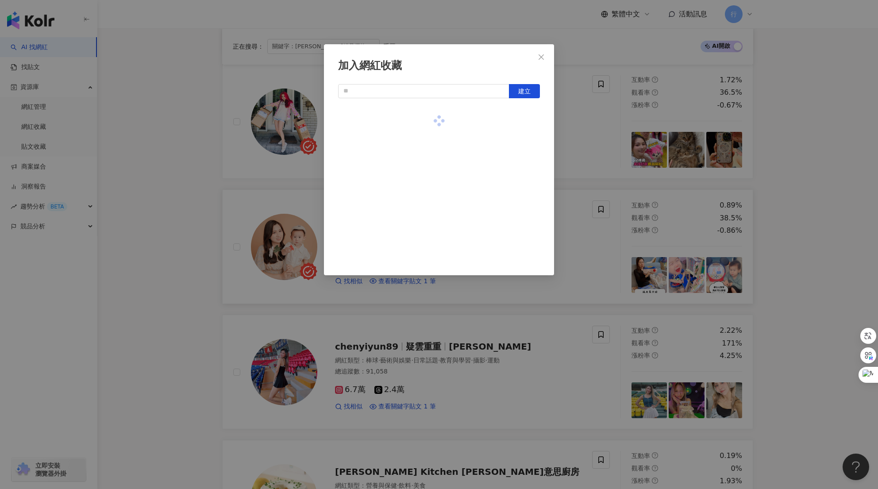
scroll to position [706, 0]
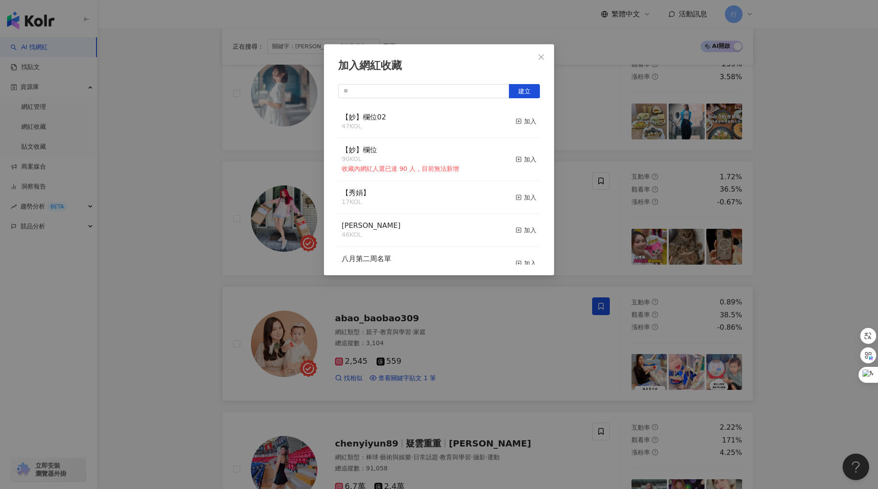
click at [803, 186] on div "加入網紅收藏 建立 【妙】欄位02 47 KOL 加入 【妙】欄位 90 KOL 收藏內網紅人選已達 90 人，目前無法新增 加入 【秀娟】 17 KOL 加…" at bounding box center [439, 244] width 878 height 489
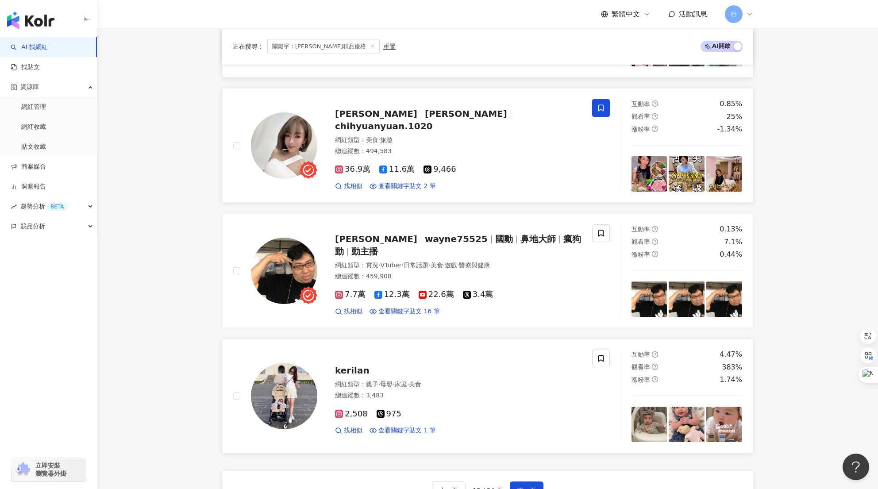
scroll to position [1458, 0]
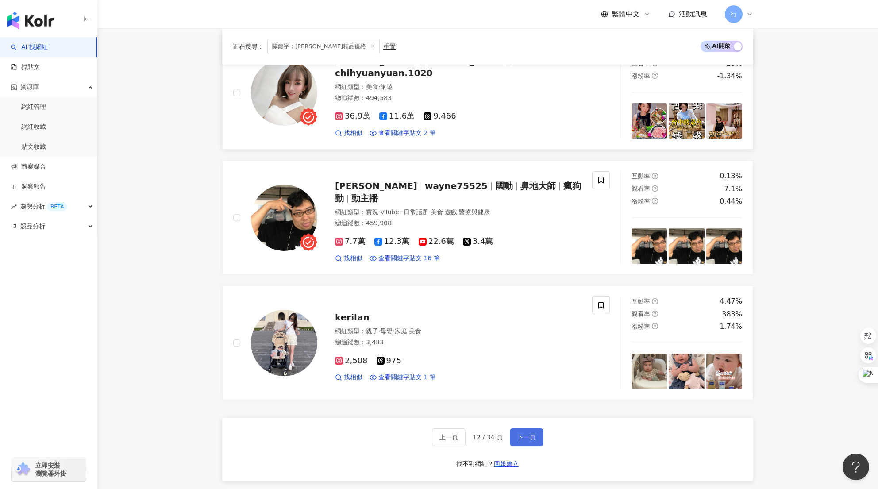
click at [517, 431] on button "下一頁" at bounding box center [527, 437] width 34 height 18
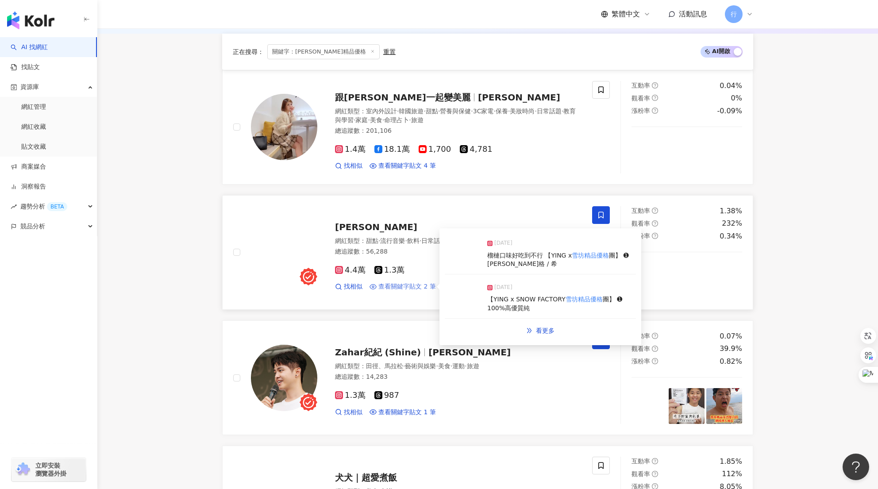
scroll to position [219, 0]
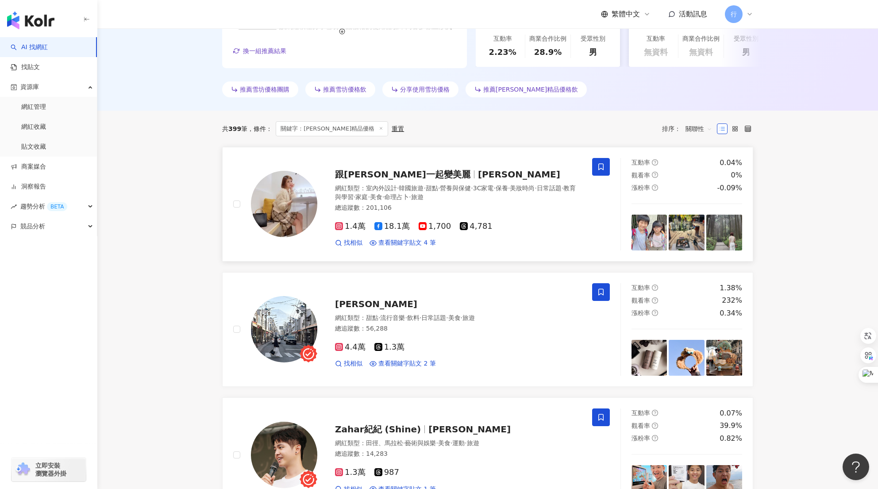
click at [608, 174] on span at bounding box center [601, 167] width 18 height 18
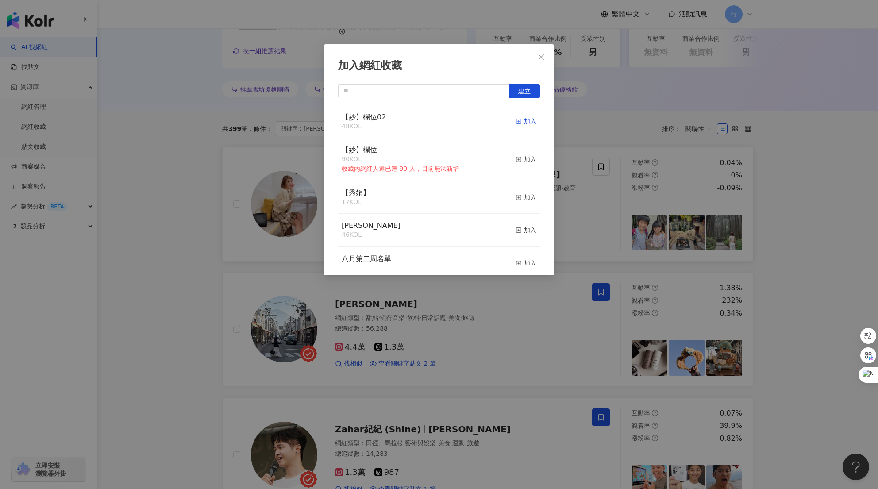
click at [522, 116] on div "加入" at bounding box center [526, 121] width 21 height 10
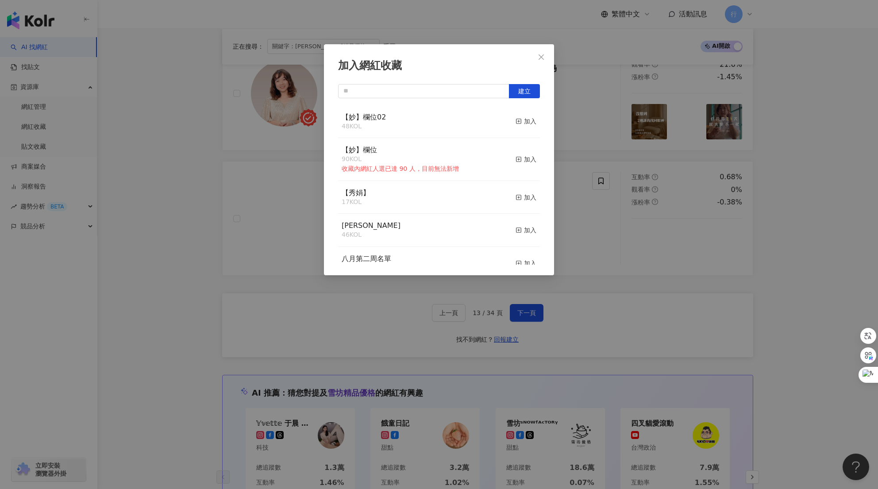
scroll to position [1638, 0]
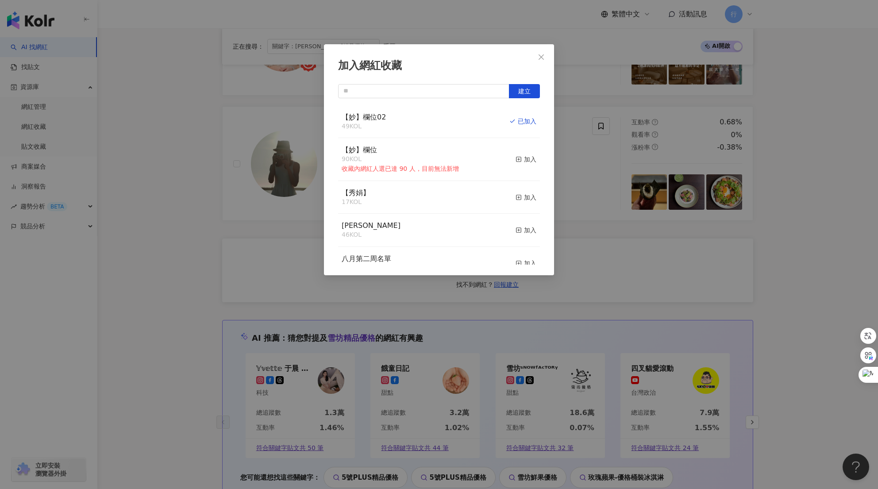
click at [803, 227] on div "加入網紅收藏 建立 【妙】欄位02 49 KOL 已加入 【妙】欄位 90 KOL 收藏內網紅人選已達 90 人，目前無法新增 加入 【秀娟】 17 KOL …" at bounding box center [439, 244] width 878 height 489
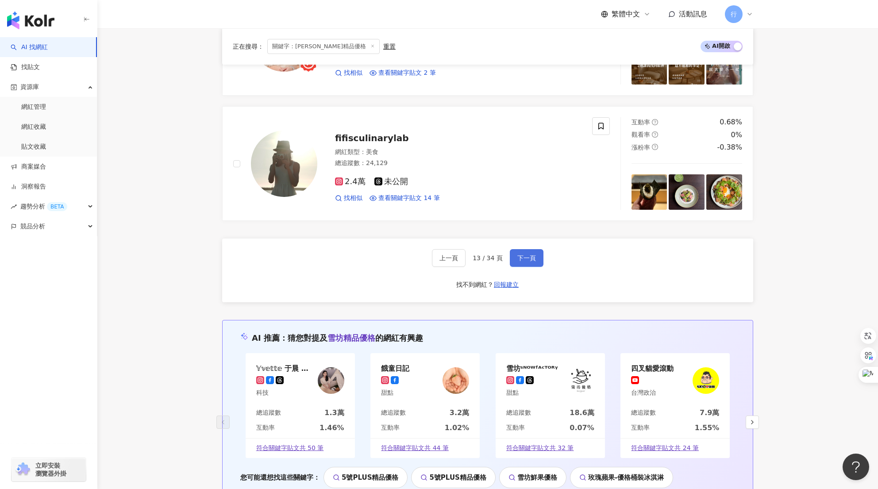
click at [527, 261] on span "下一頁" at bounding box center [526, 258] width 19 height 7
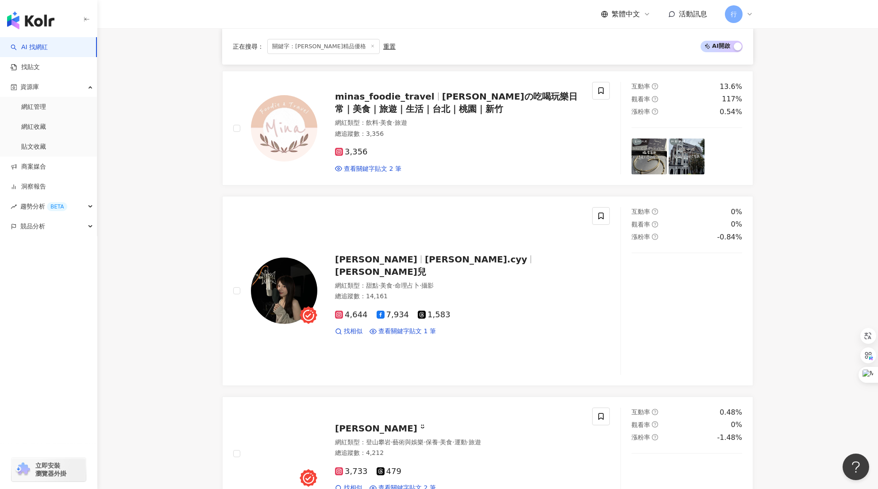
scroll to position [1713, 0]
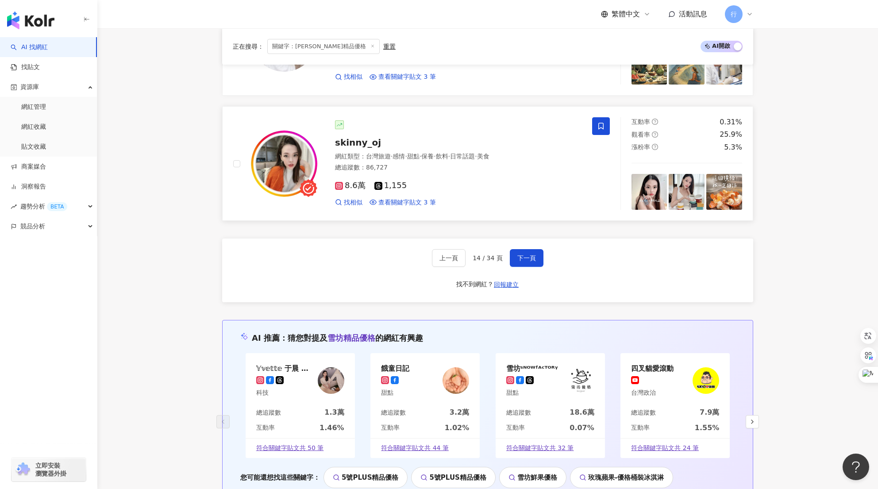
click at [603, 127] on icon at bounding box center [600, 126] width 5 height 7
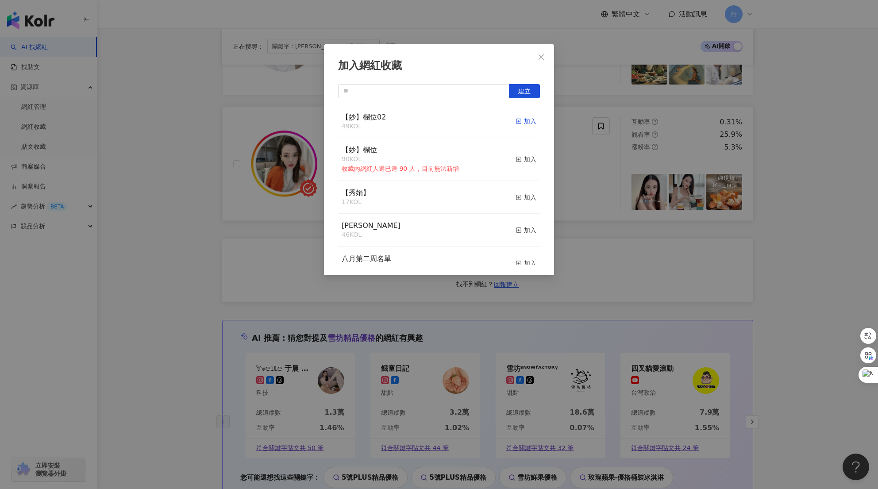
click at [517, 124] on div "加入" at bounding box center [526, 121] width 21 height 10
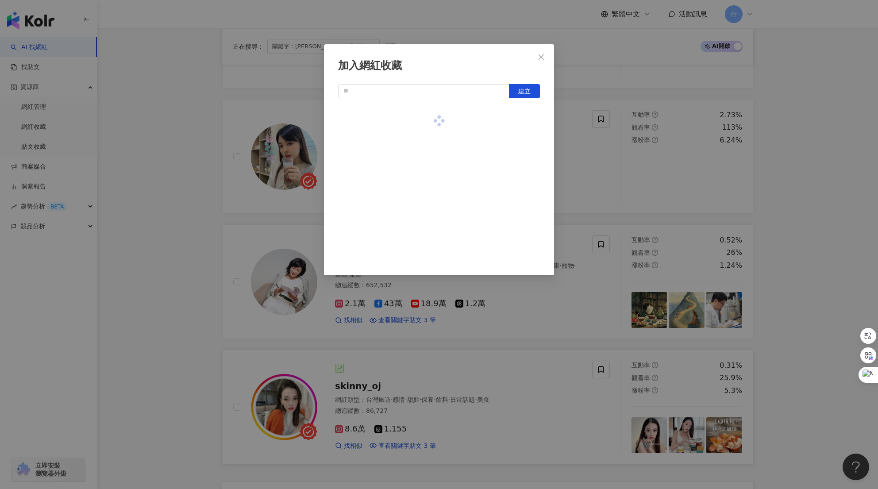
scroll to position [1447, 0]
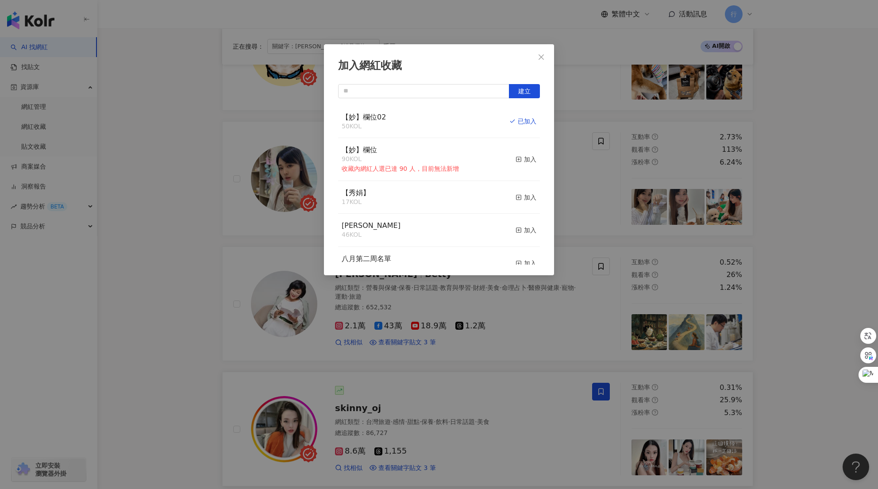
click at [810, 162] on div "加入網紅收藏 建立 【妙】欄位02 50 KOL 已加入 【妙】欄位 90 KOL 收藏內網紅人選已達 90 人，目前無法新增 加入 【秀娟】 17 KOL …" at bounding box center [439, 244] width 878 height 489
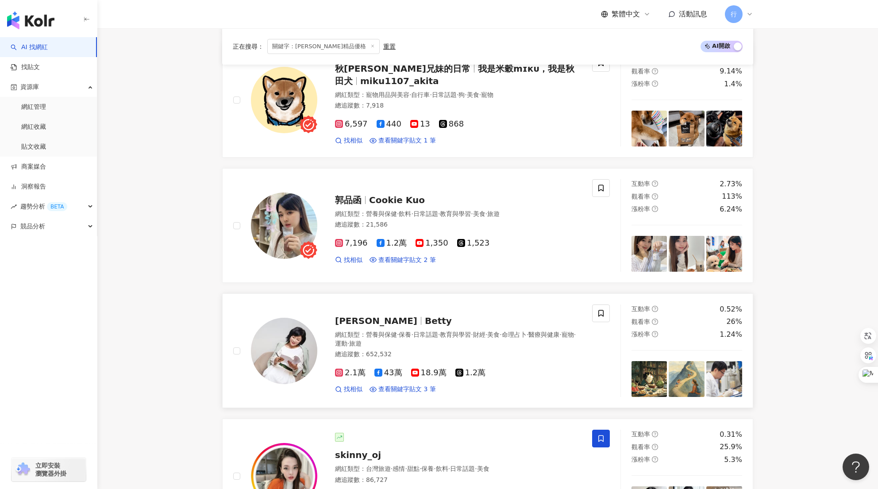
scroll to position [1359, 0]
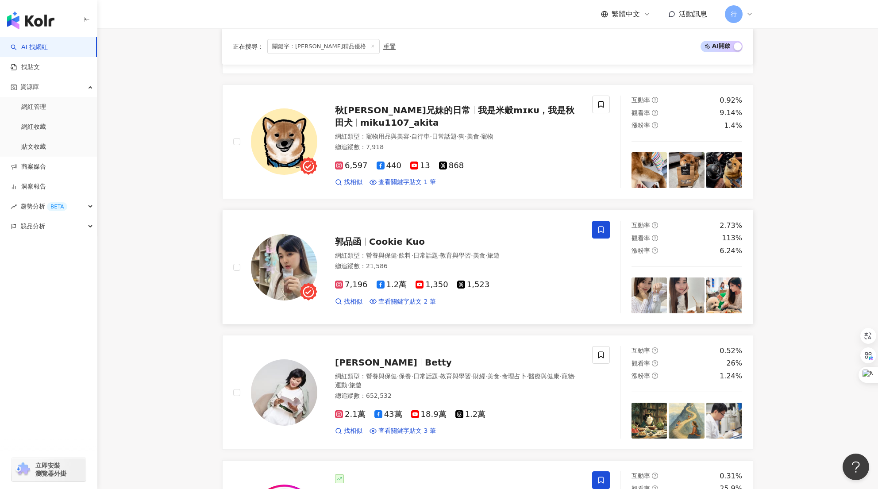
click at [596, 228] on span at bounding box center [601, 230] width 18 height 18
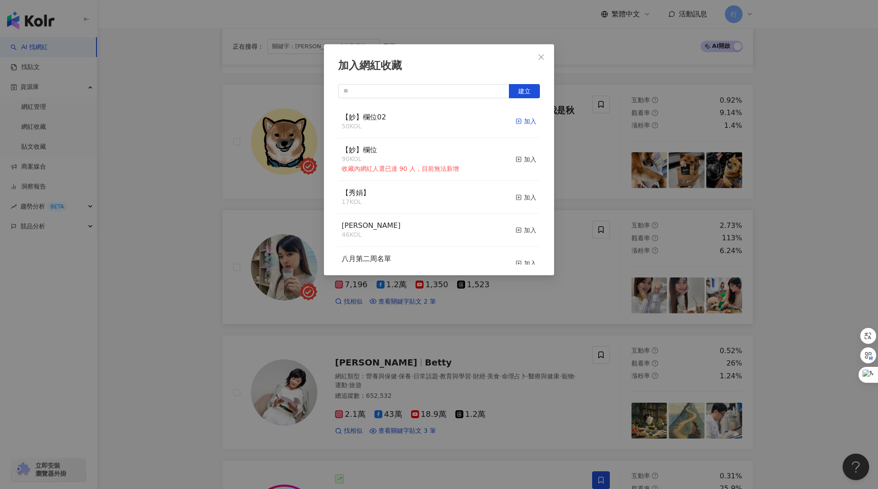
click at [528, 120] on div "加入" at bounding box center [526, 121] width 21 height 10
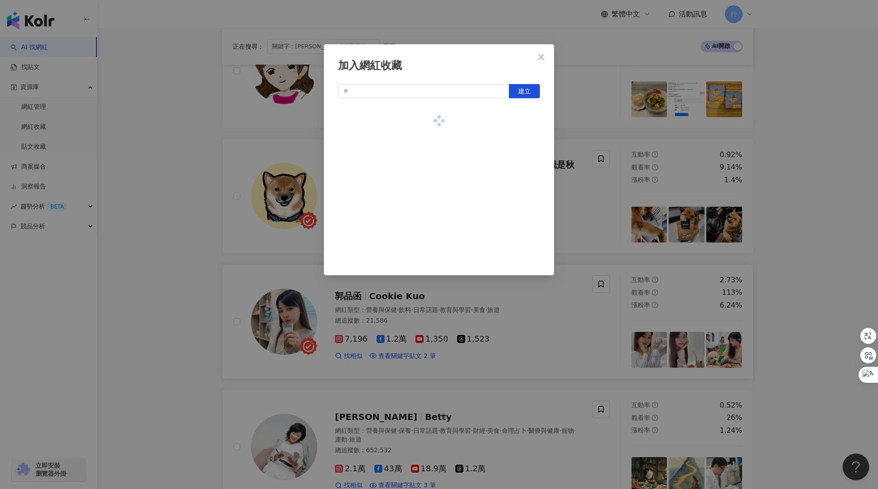
scroll to position [1226, 0]
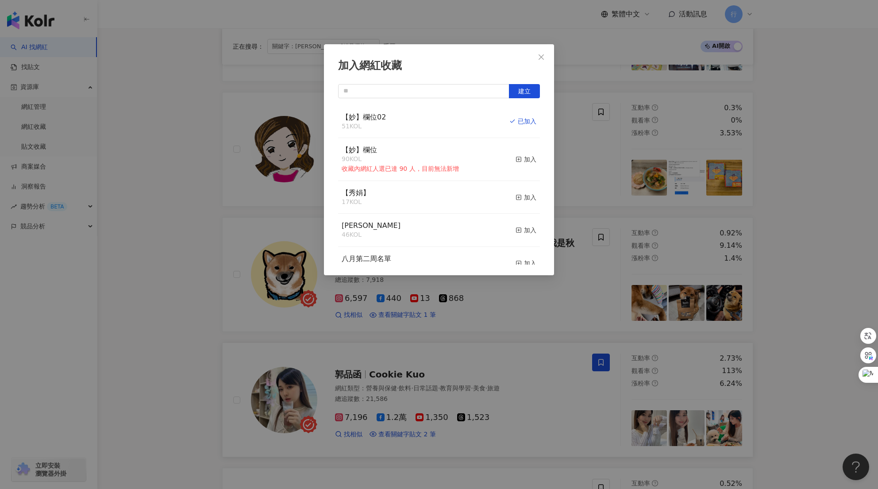
click at [812, 192] on div "加入網紅收藏 建立 【妙】欄位02 51 KOL 已加入 【妙】欄位 90 KOL 收藏內網紅人選已達 90 人，目前無法新增 加入 【秀娟】 17 KOL …" at bounding box center [439, 244] width 878 height 489
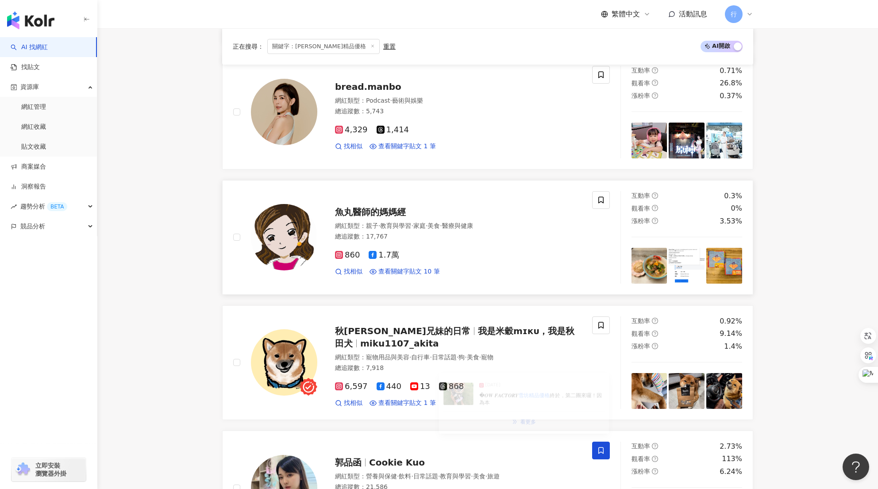
scroll to position [1138, 0]
click at [593, 198] on span at bounding box center [601, 201] width 18 height 18
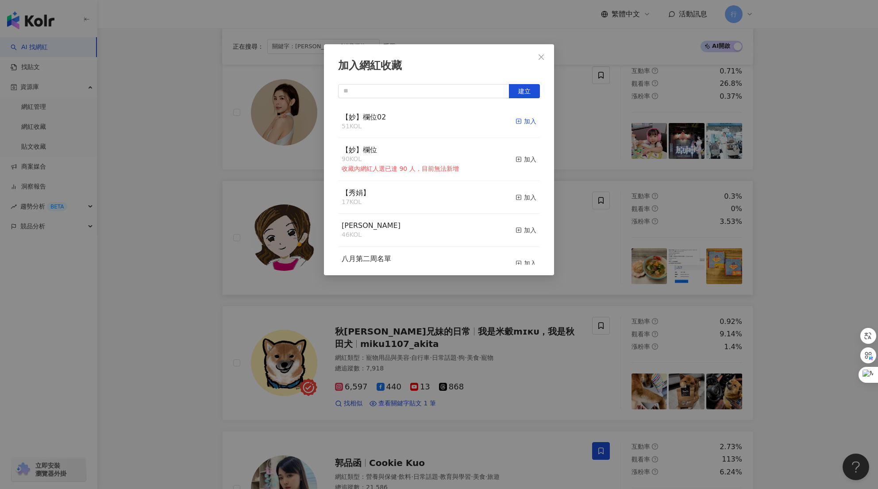
click at [520, 123] on div "加入" at bounding box center [526, 121] width 21 height 10
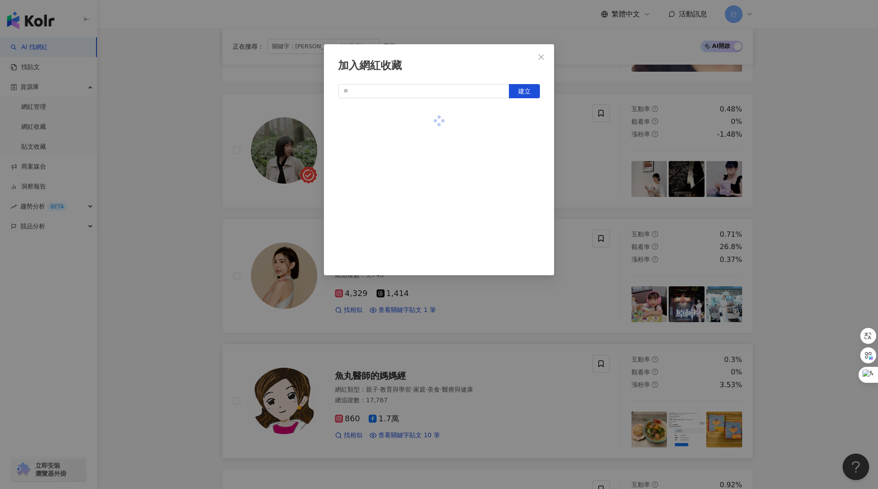
scroll to position [872, 0]
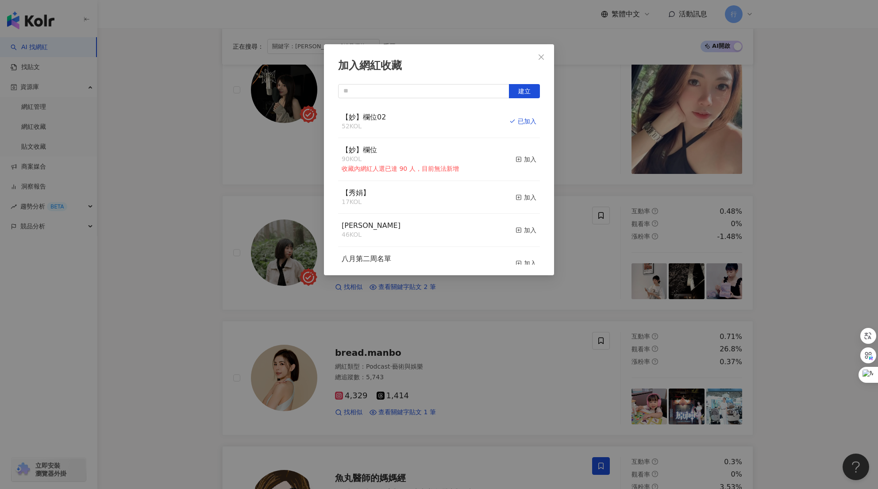
click at [823, 209] on div "加入網紅收藏 建立 【妙】欄位02 52 KOL 已加入 【妙】欄位 90 KOL 收藏內網紅人選已達 90 人，目前無法新增 加入 【秀娟】 17 KOL …" at bounding box center [439, 244] width 878 height 489
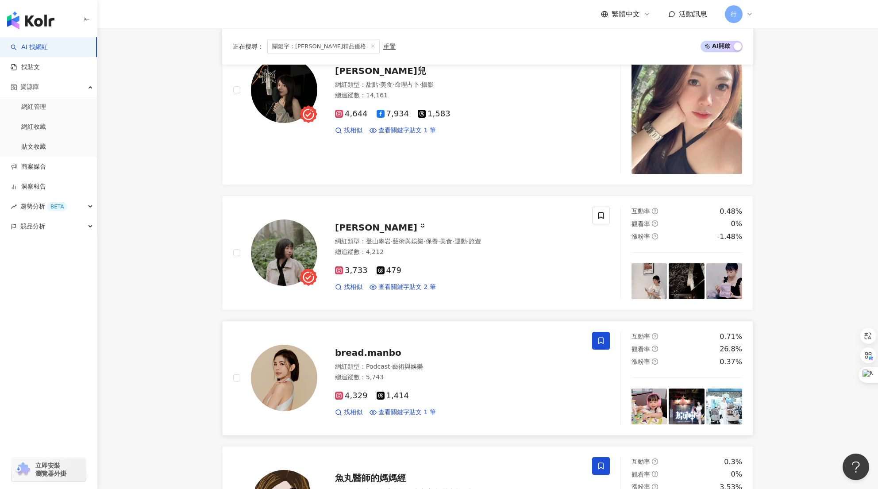
click at [603, 344] on icon at bounding box center [601, 341] width 8 height 8
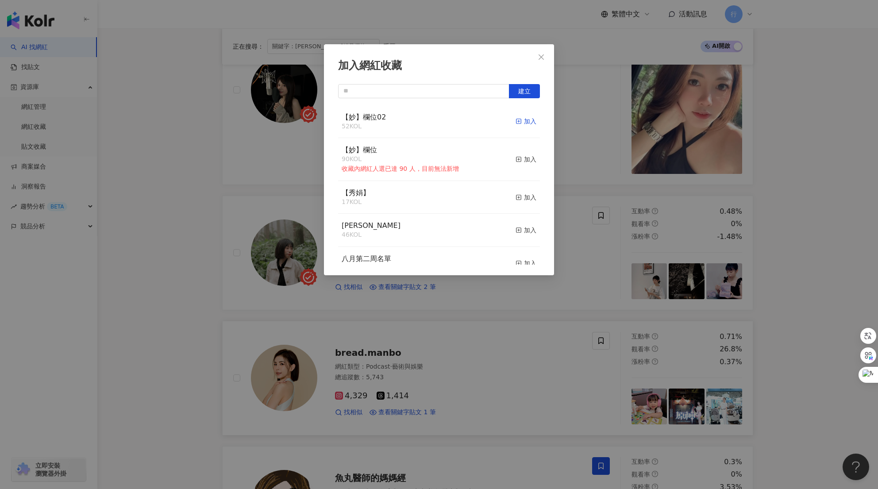
click at [520, 120] on div "加入" at bounding box center [526, 121] width 21 height 10
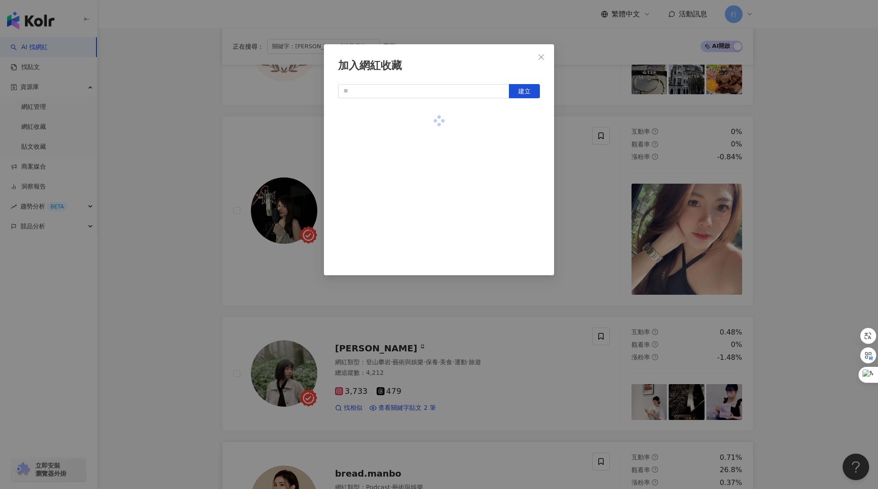
scroll to position [739, 0]
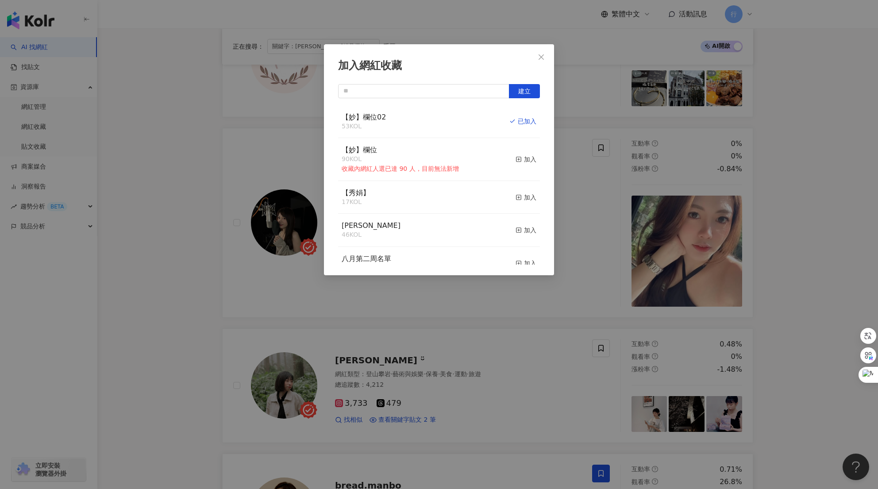
click at [813, 289] on div "加入網紅收藏 建立 【妙】欄位02 53 KOL 已加入 【妙】欄位 90 KOL 收藏內網紅人選已達 90 人，目前無法新增 加入 【秀娟】 17 KOL …" at bounding box center [439, 244] width 878 height 489
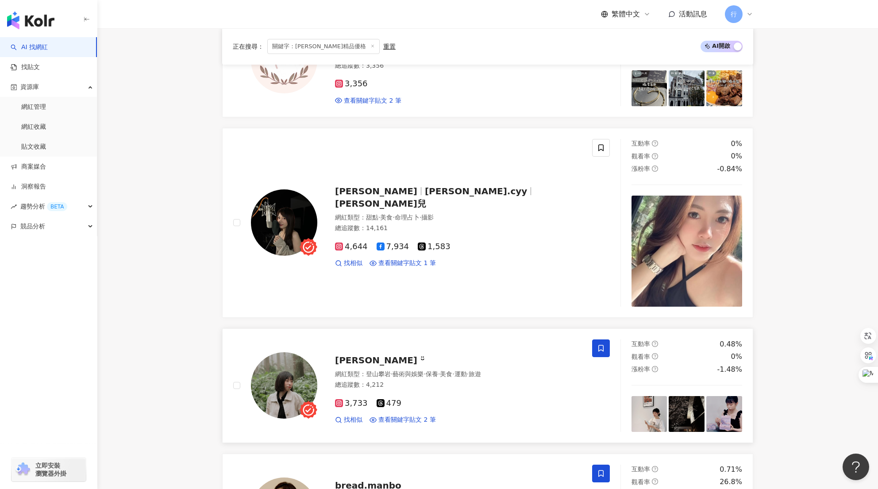
click at [602, 352] on span at bounding box center [601, 348] width 18 height 18
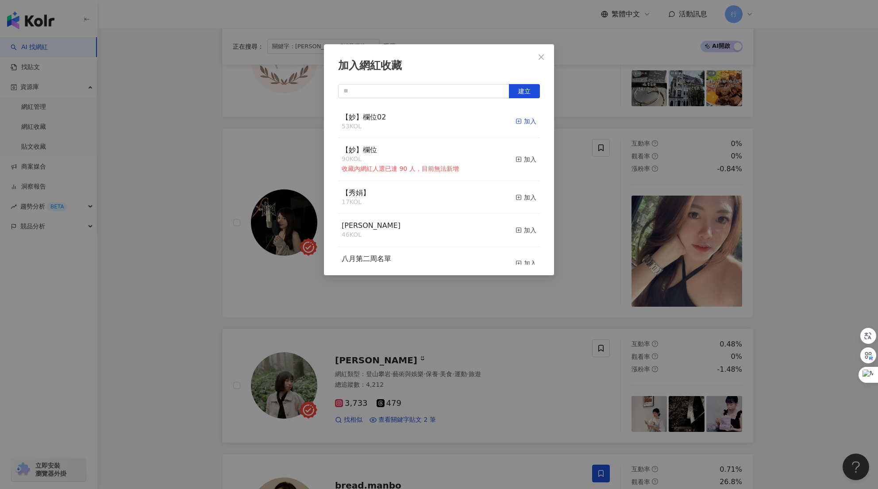
click at [521, 120] on div "加入" at bounding box center [526, 121] width 21 height 10
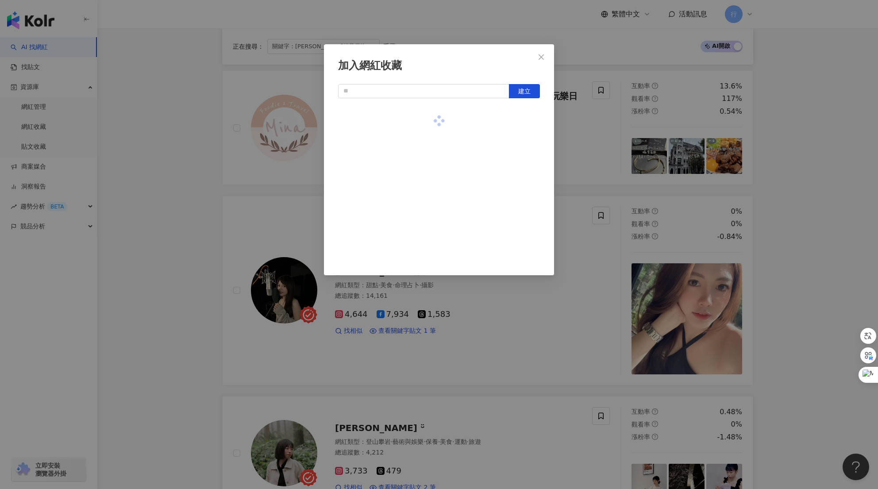
scroll to position [606, 0]
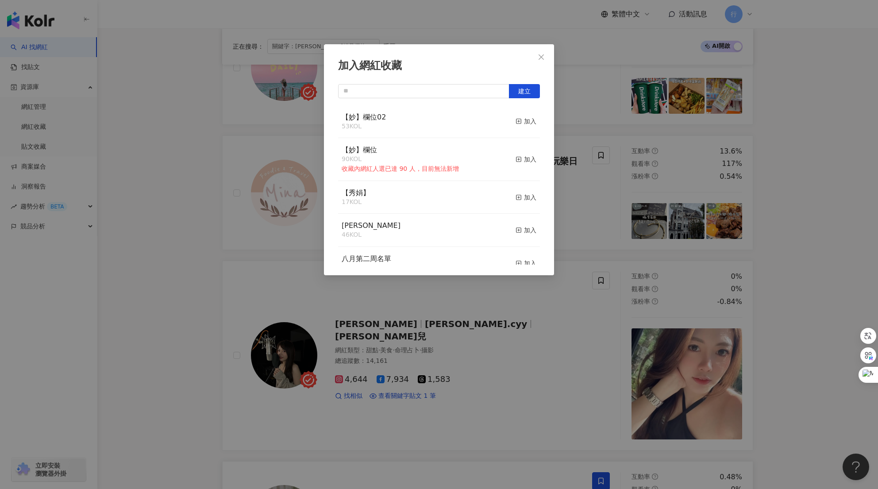
click at [801, 267] on div "加入網紅收藏 建立 【妙】欄位02 53 KOL 加入 【妙】欄位 90 KOL 收藏內網紅人選已達 90 人，目前無法新增 加入 【秀娟】 17 KOL 加…" at bounding box center [439, 244] width 878 height 489
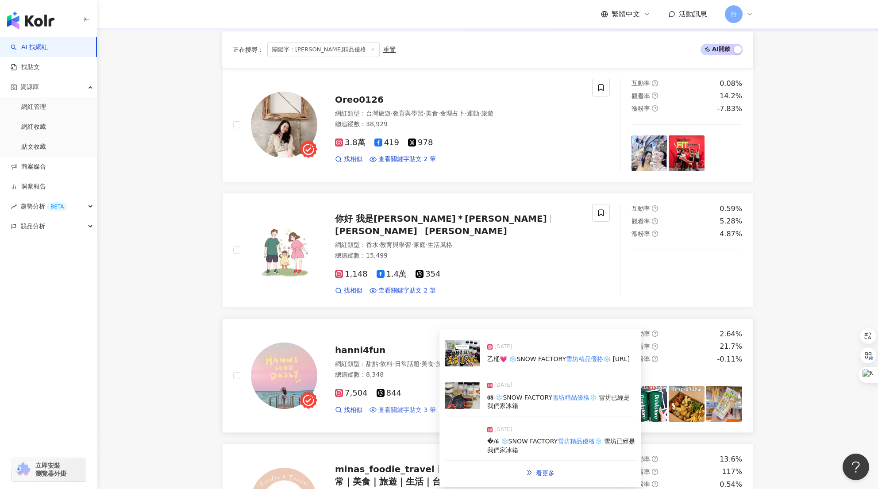
scroll to position [252, 0]
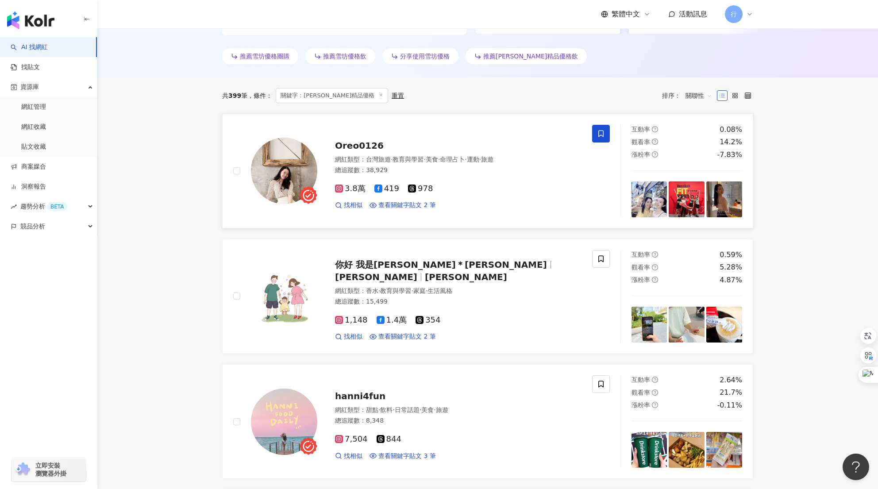
click at [598, 133] on icon at bounding box center [601, 134] width 8 height 8
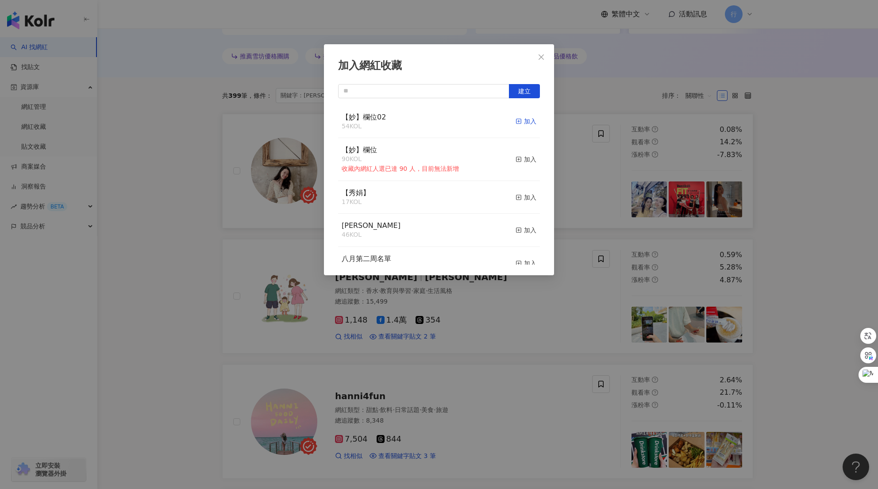
click at [517, 121] on div "加入" at bounding box center [526, 121] width 21 height 10
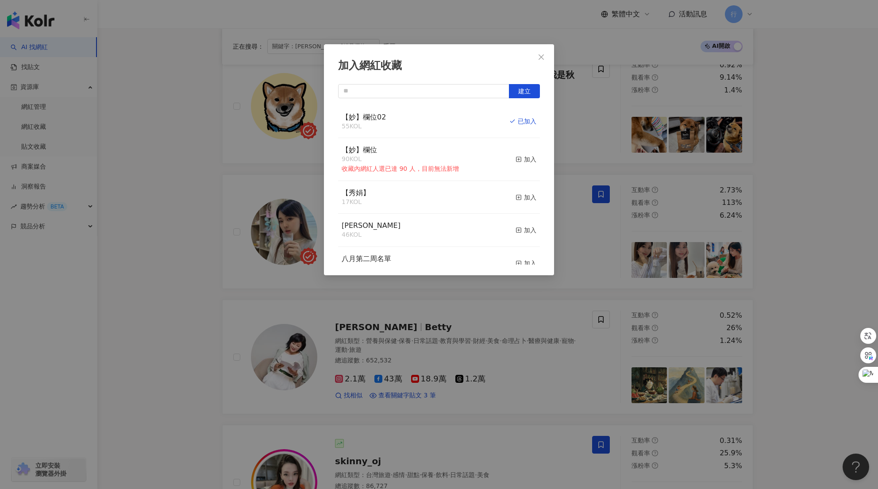
scroll to position [1492, 0]
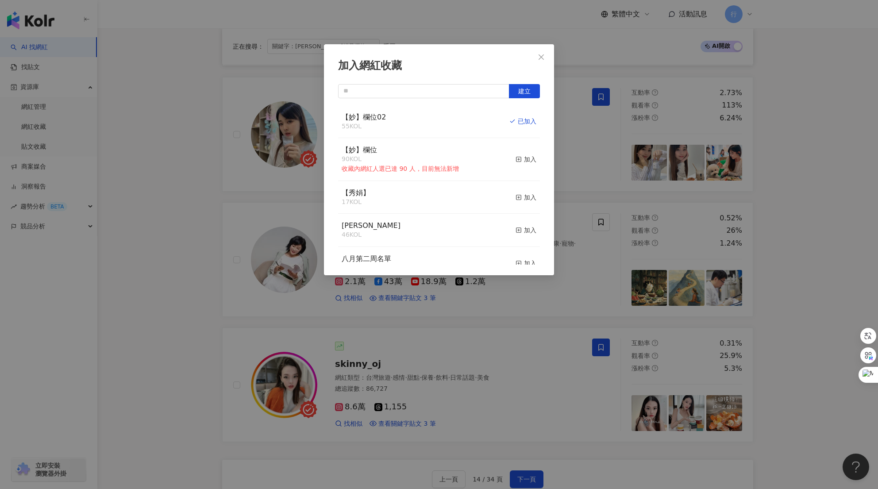
click at [793, 240] on div "加入網紅收藏 建立 【妙】欄位02 55 KOL 已加入 【妙】欄位 90 KOL 收藏內網紅人選已達 90 人，目前無法新增 加入 【秀娟】 17 KOL …" at bounding box center [439, 244] width 878 height 489
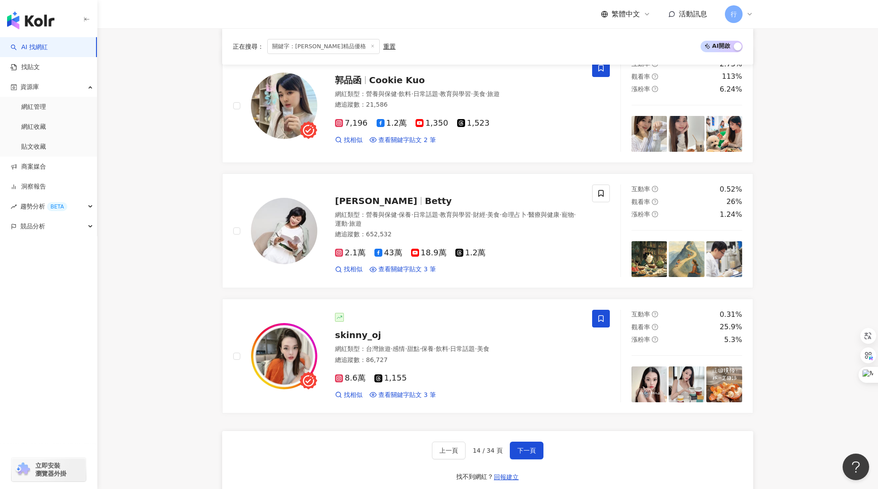
scroll to position [1669, 0]
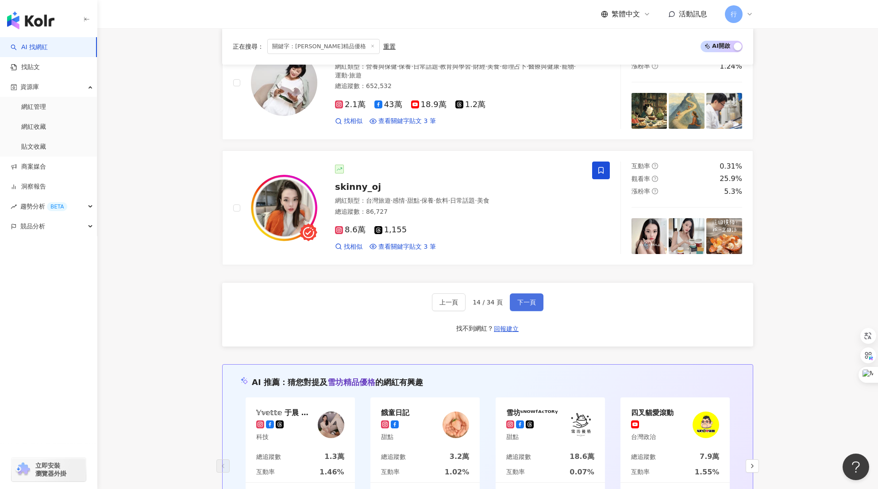
click at [534, 306] on span "下一頁" at bounding box center [526, 302] width 19 height 7
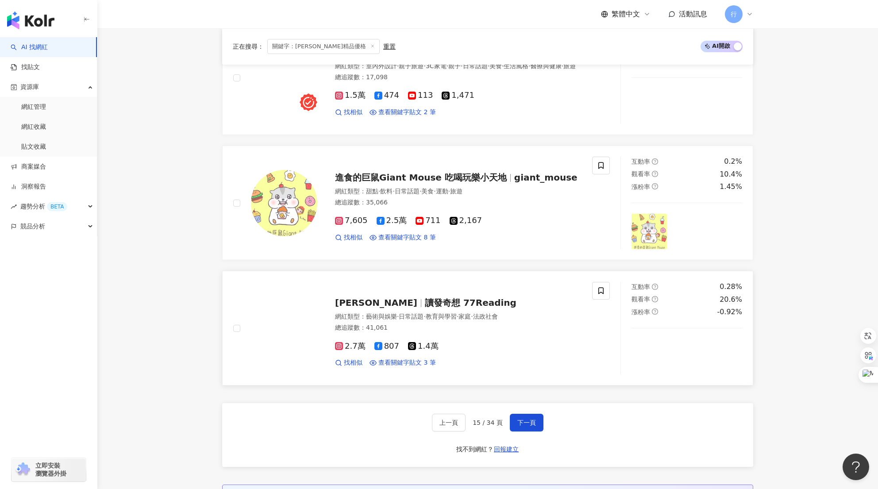
scroll to position [1461, 0]
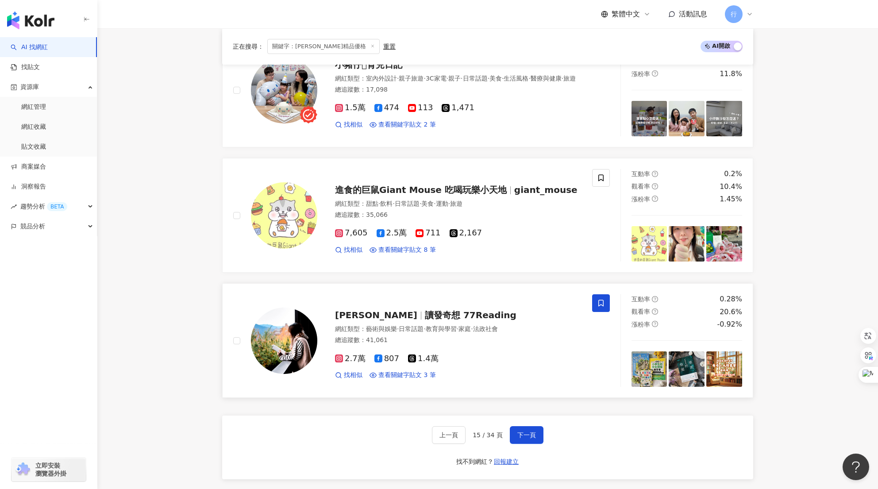
click at [598, 298] on span at bounding box center [601, 303] width 18 height 18
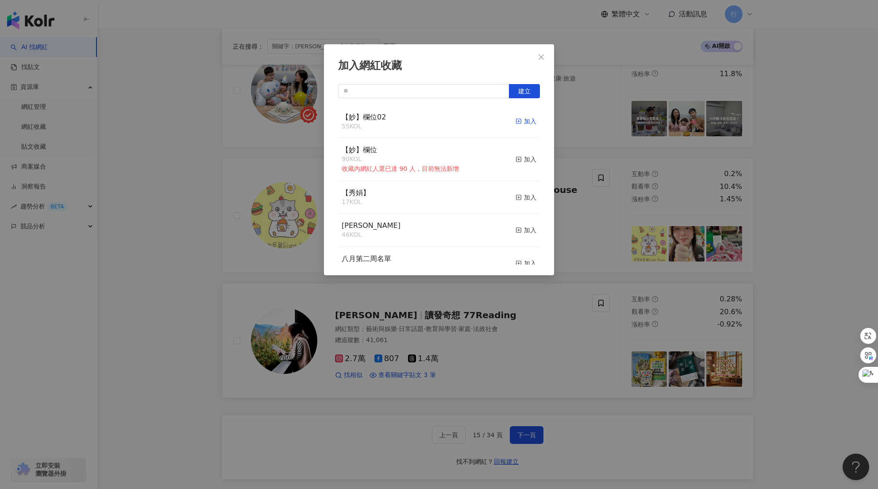
click at [516, 124] on icon "button" at bounding box center [519, 121] width 6 height 6
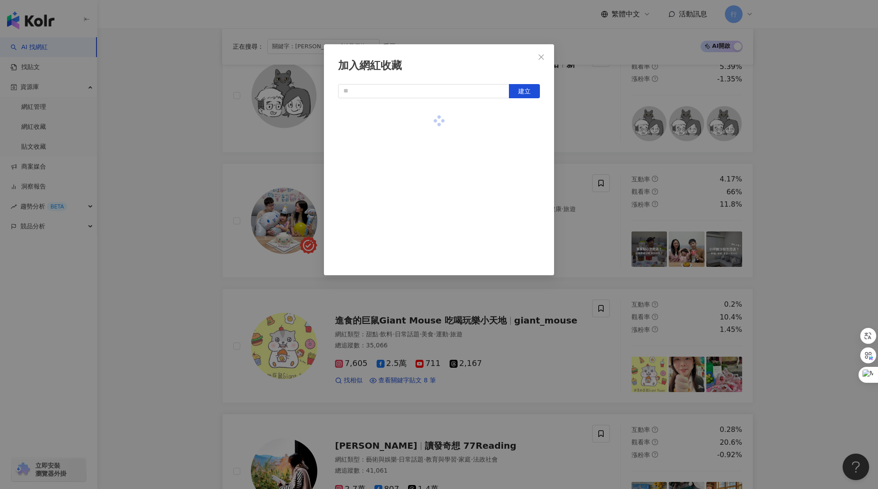
scroll to position [1328, 0]
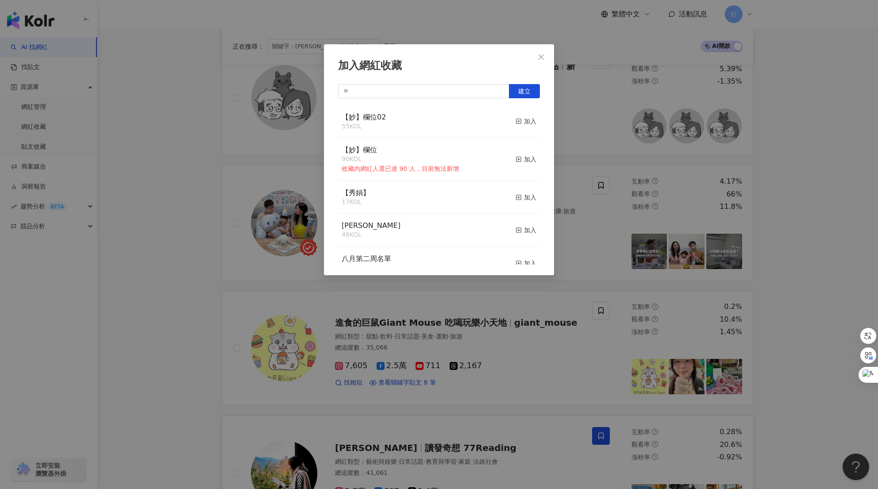
click at [181, 325] on div "加入網紅收藏 建立 【妙】欄位02 55 KOL 加入 【妙】欄位 90 KOL 收藏內網紅人選已達 90 人，目前無法新增 加入 【秀娟】 17 KOL 加…" at bounding box center [439, 244] width 878 height 489
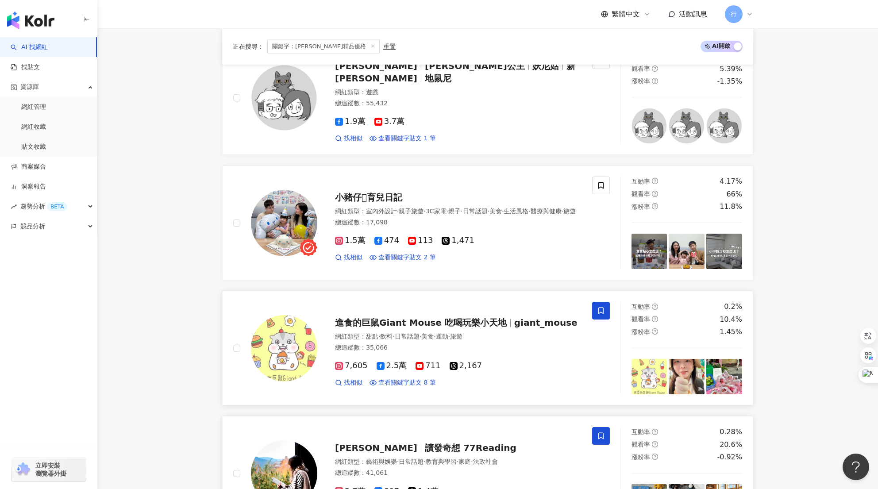
click at [601, 308] on icon at bounding box center [600, 311] width 5 height 7
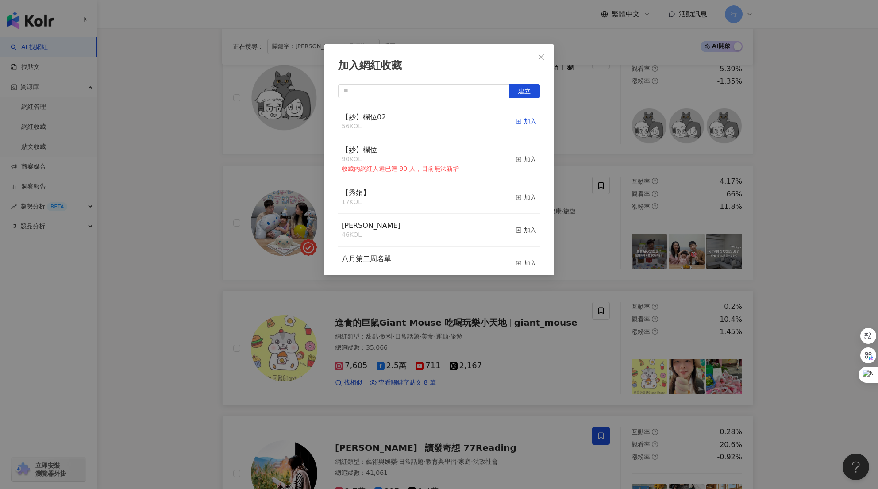
click at [517, 120] on div "加入" at bounding box center [526, 121] width 21 height 10
click at [170, 231] on div "加入網紅收藏 建立" at bounding box center [439, 244] width 878 height 489
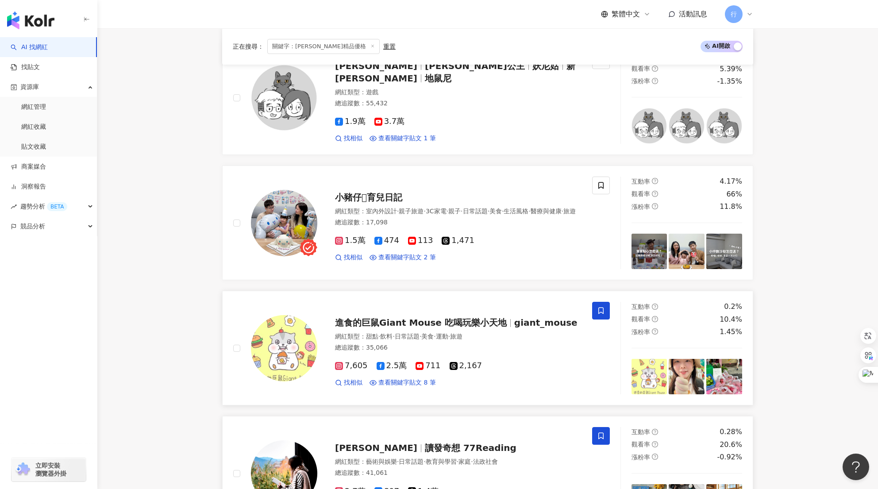
click at [600, 313] on icon at bounding box center [600, 311] width 5 height 7
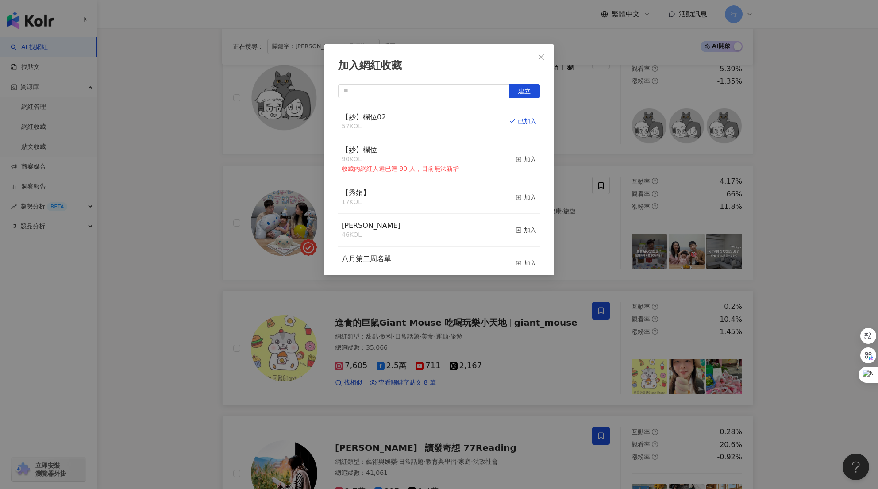
click at [187, 155] on div "加入網紅收藏 建立 【妙】欄位02 57 KOL 已加入 【妙】欄位 90 KOL 收藏內網紅人選已達 90 人，目前無法新增 加入 【秀娟】 17 KOL …" at bounding box center [439, 244] width 878 height 489
click at [131, 247] on div "加入網紅收藏 建立 【妙】欄位02 57 KOL 已加入 【妙】欄位 90 KOL 收藏內網紅人選已達 90 人，目前無法新增 加入 【秀娟】 17 KOL …" at bounding box center [439, 244] width 878 height 489
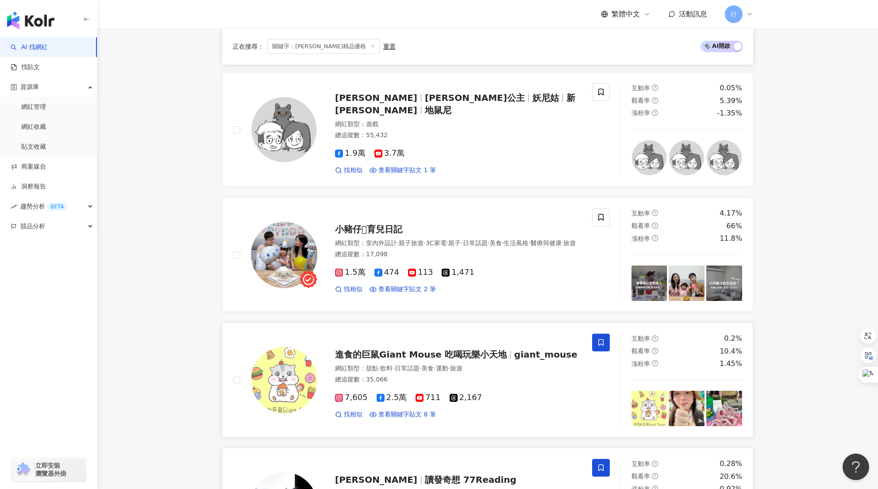
scroll to position [1284, 0]
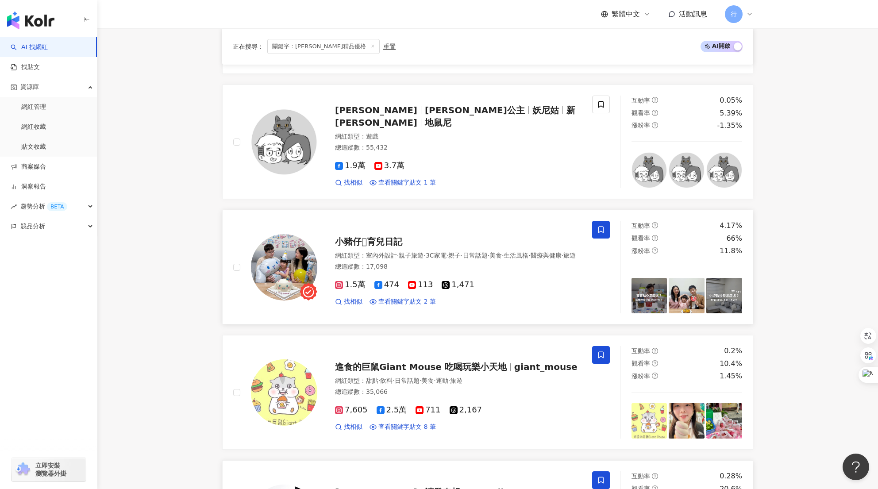
click at [602, 229] on icon at bounding box center [601, 230] width 8 height 8
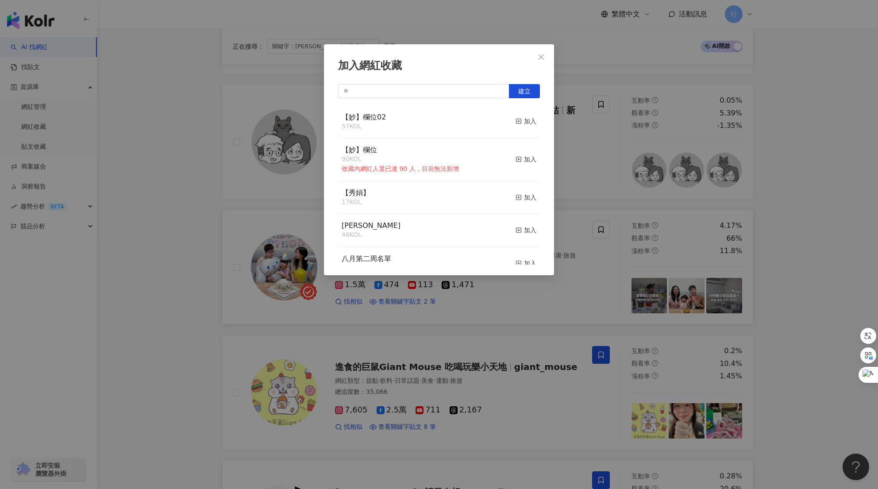
click at [516, 116] on button "加入" at bounding box center [526, 121] width 21 height 19
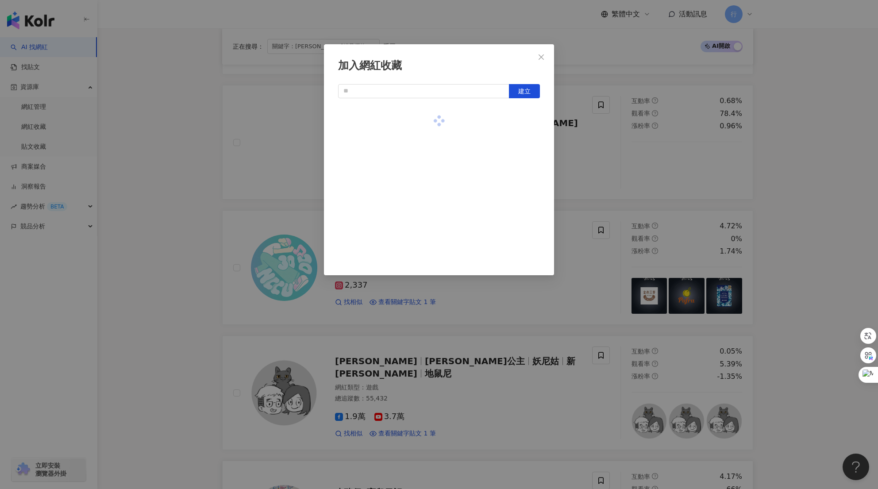
scroll to position [1018, 0]
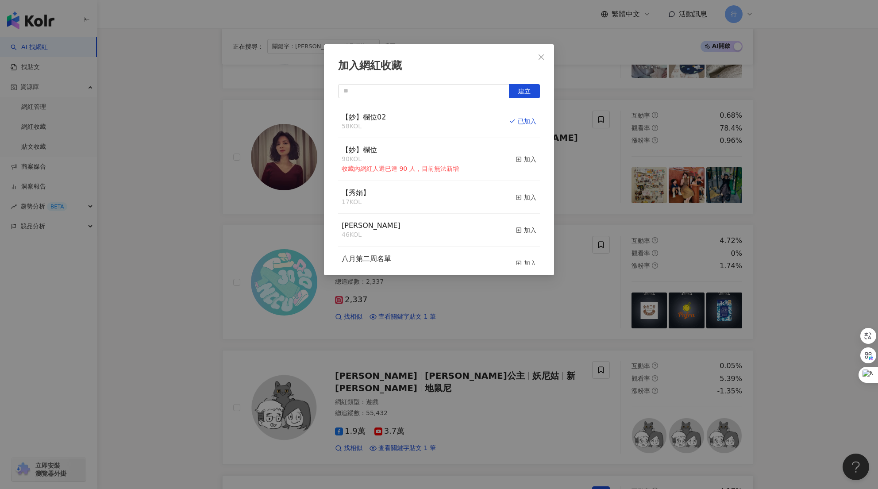
click at [822, 289] on div "加入網紅收藏 建立 【妙】欄位02 58 KOL 已加入 【妙】欄位 90 KOL 收藏內網紅人選已達 90 人，目前無法新增 加入 【秀娟】 17 KOL …" at bounding box center [439, 244] width 878 height 489
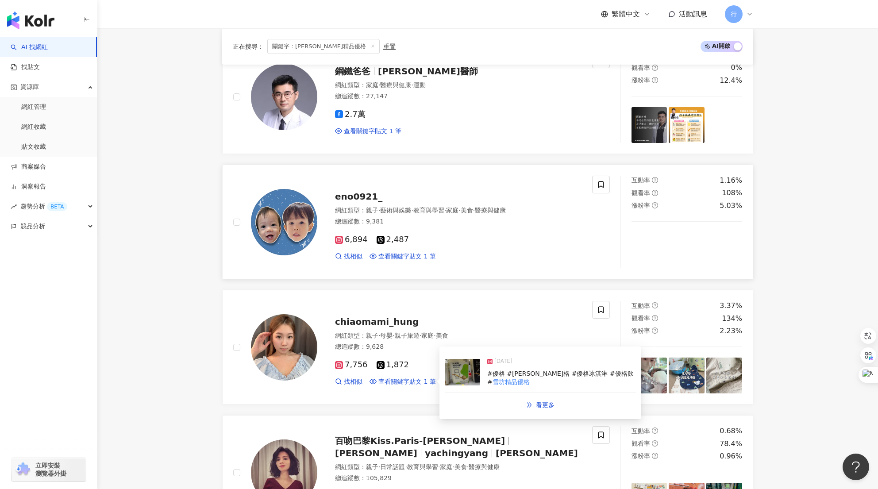
scroll to position [664, 0]
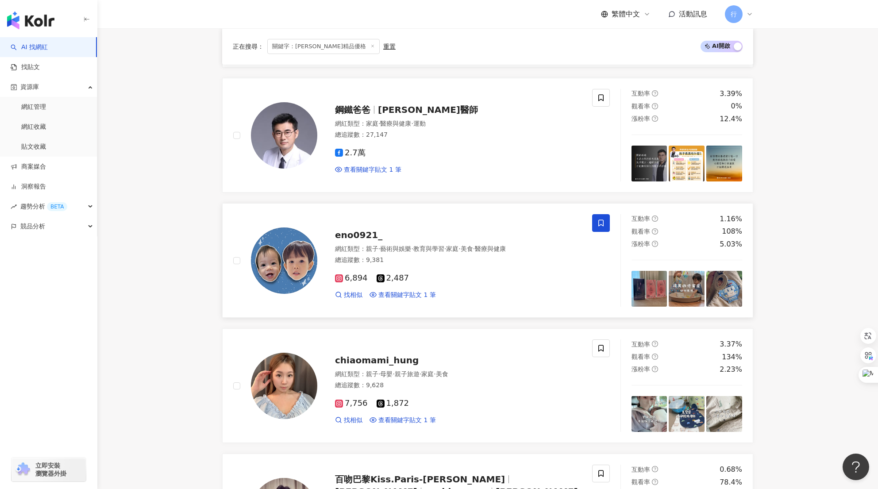
click at [605, 223] on span at bounding box center [601, 223] width 18 height 18
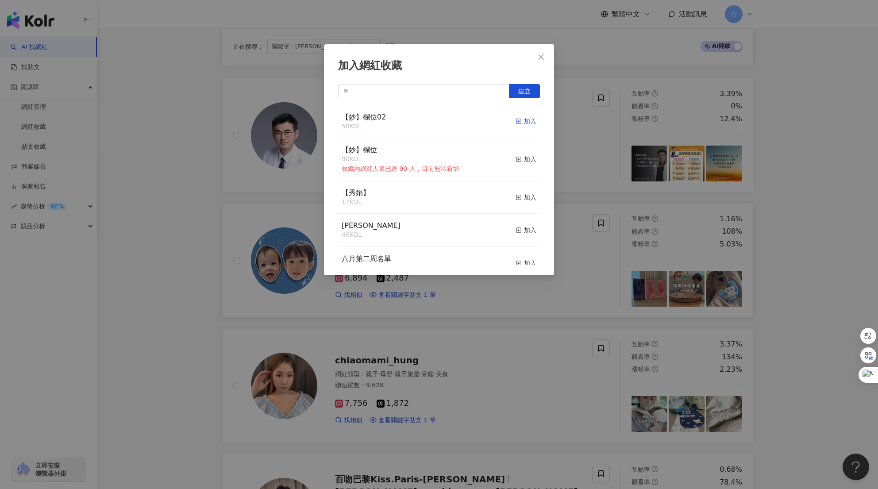
click at [519, 124] on div "加入" at bounding box center [526, 121] width 21 height 10
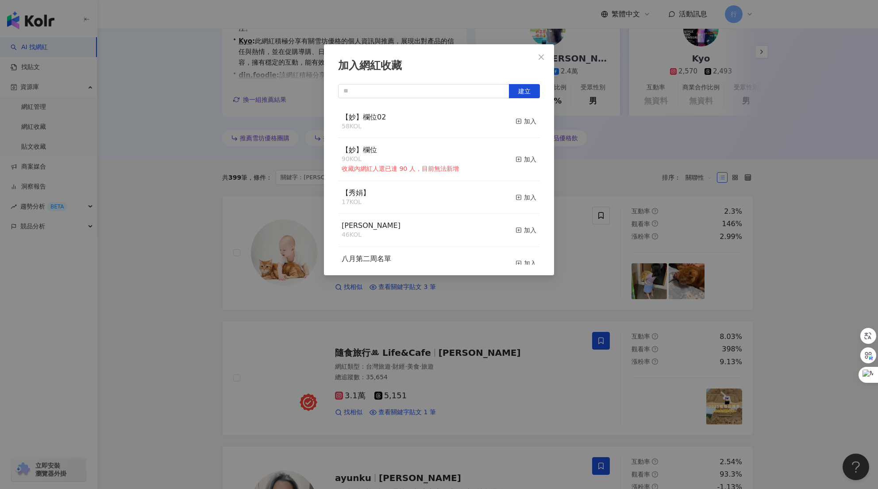
scroll to position [44, 0]
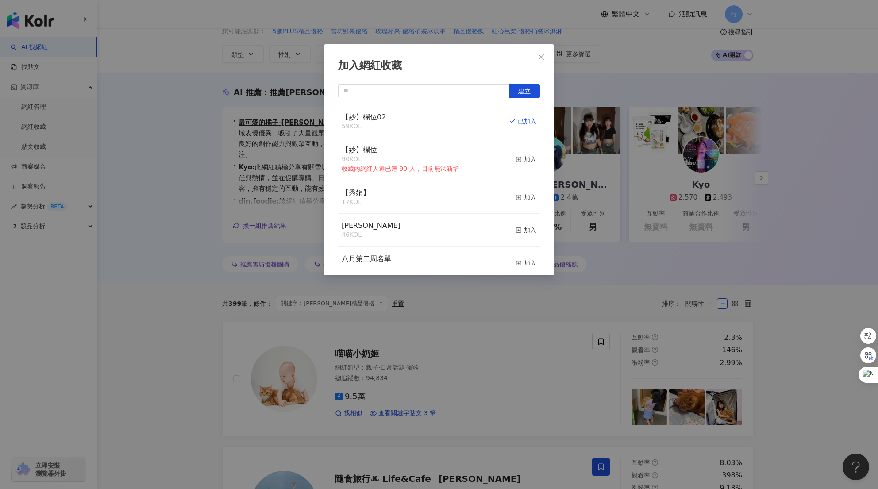
click at [778, 308] on div "加入網紅收藏 建立 【妙】欄位02 59 KOL 已加入 【妙】欄位 90 KOL 收藏內網紅人選已達 90 人，目前無法新增 加入 【秀娟】 17 KOL …" at bounding box center [439, 244] width 878 height 489
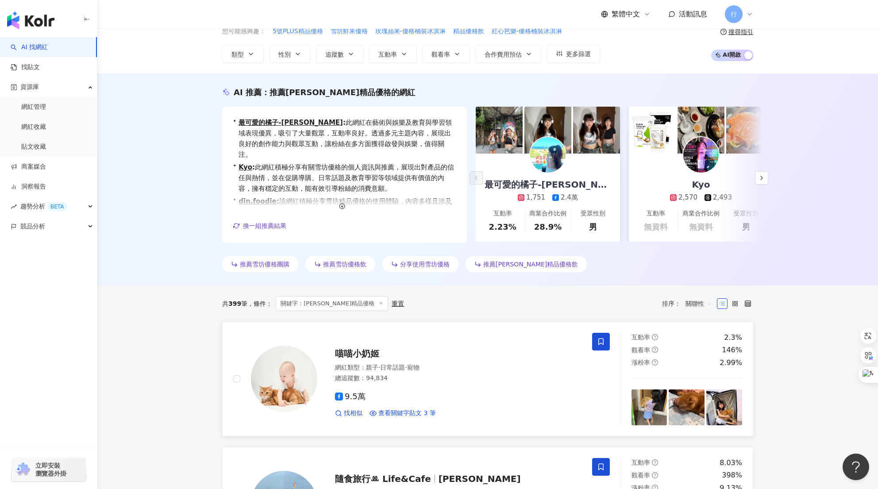
click at [602, 341] on icon at bounding box center [601, 342] width 8 height 8
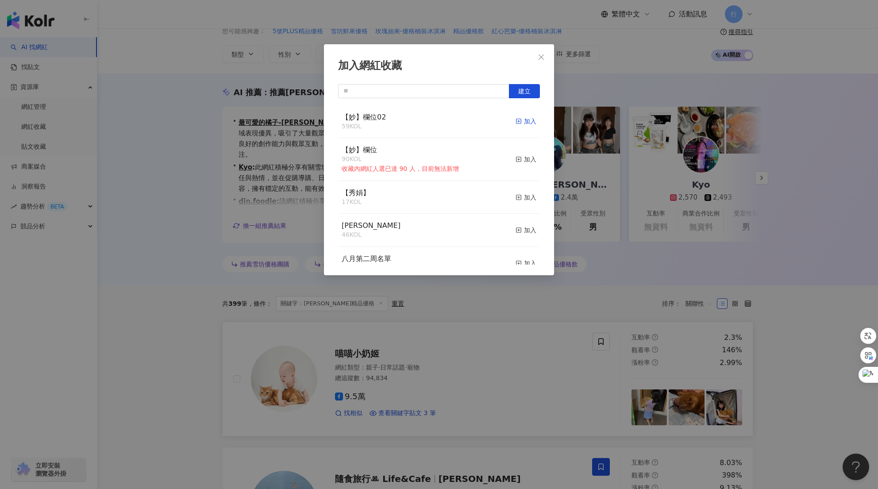
click at [523, 121] on div "加入" at bounding box center [526, 121] width 21 height 10
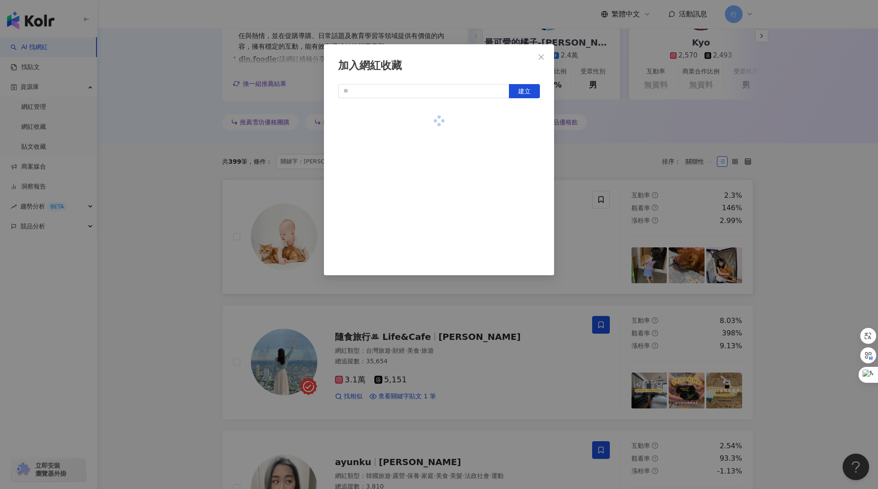
scroll to position [266, 0]
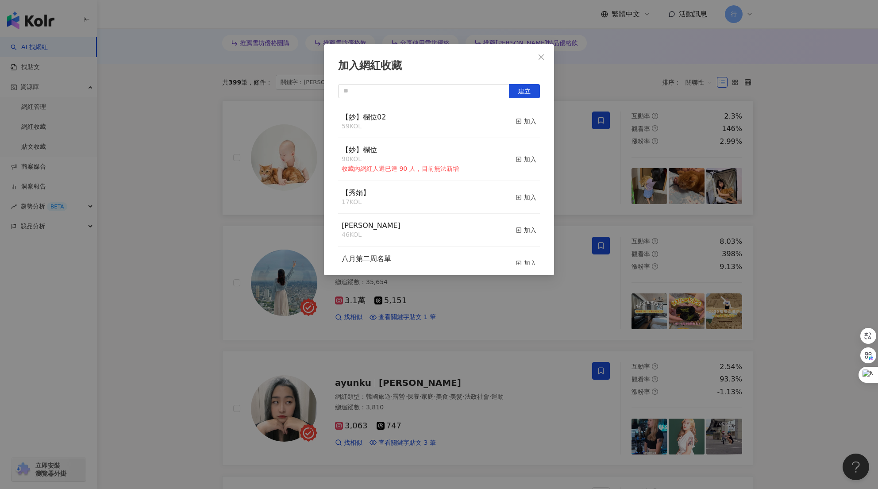
click at [793, 251] on div "加入網紅收藏 建立 【妙】欄位02 59 KOL 加入 【妙】欄位 90 KOL 收藏內網紅人選已達 90 人，目前無法新增 加入 【秀娟】 17 KOL 加…" at bounding box center [439, 244] width 878 height 489
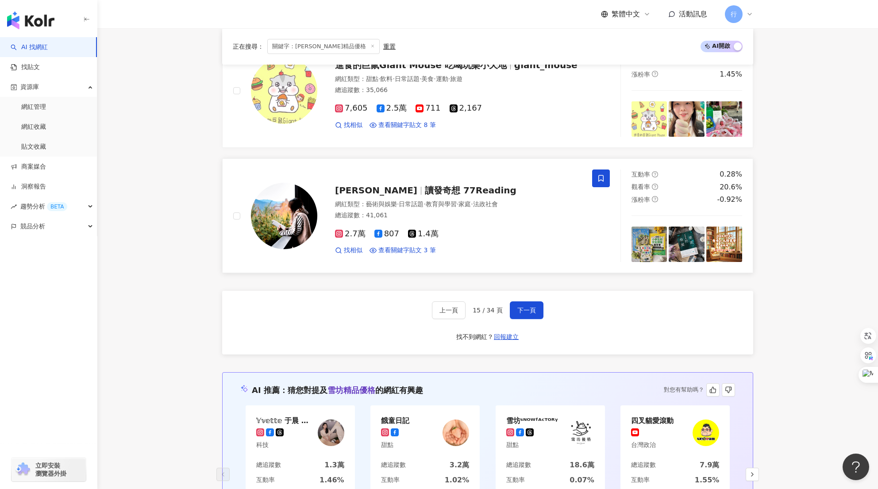
scroll to position [1770, 0]
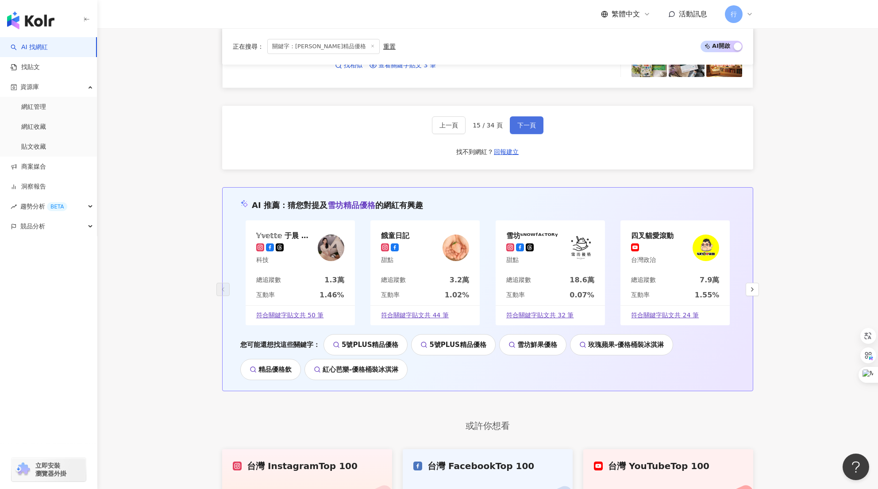
click at [531, 127] on span "下一頁" at bounding box center [526, 125] width 19 height 7
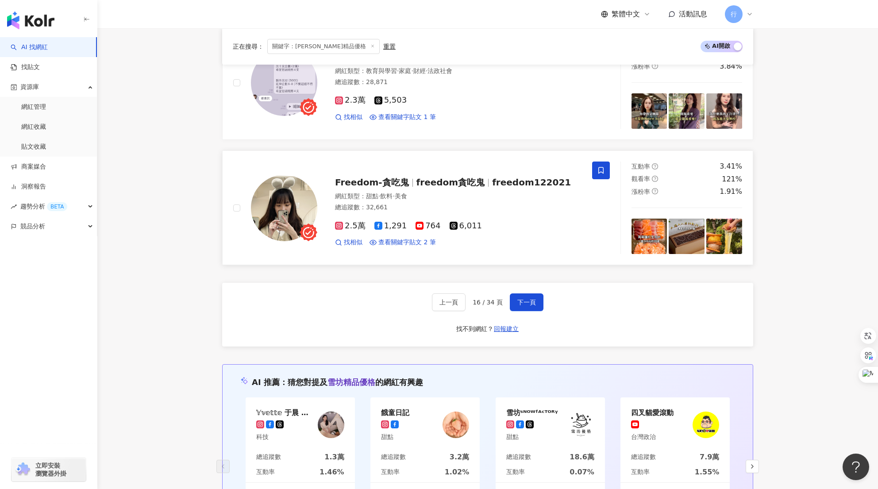
click at [604, 171] on icon at bounding box center [601, 170] width 8 height 8
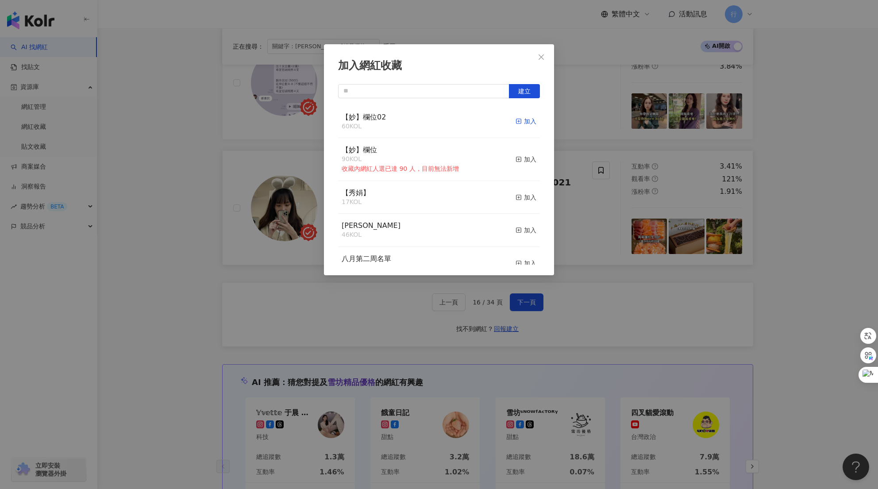
click at [525, 121] on div "加入" at bounding box center [526, 121] width 21 height 10
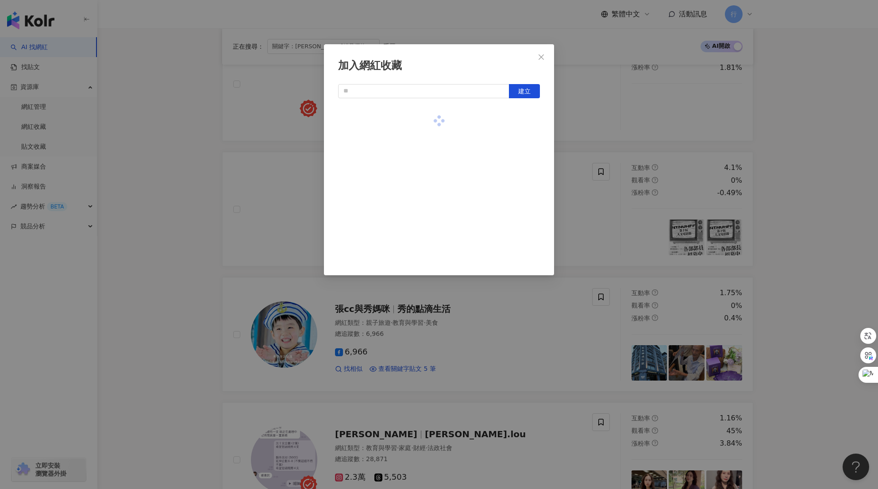
scroll to position [1195, 0]
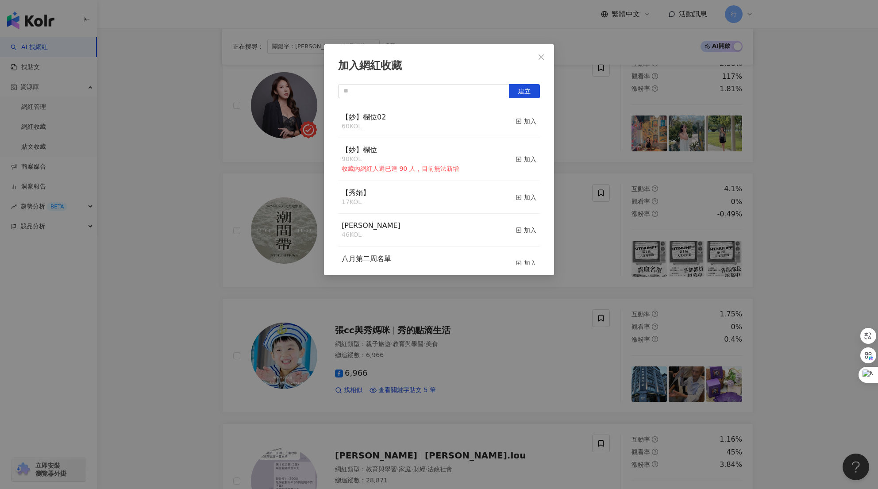
click at [825, 236] on div "加入網紅收藏 建立 【妙】欄位02 60 KOL 加入 【妙】欄位 90 KOL 收藏內網紅人選已達 90 人，目前無法新增 加入 【秀娟】 17 KOL 加…" at bounding box center [439, 244] width 878 height 489
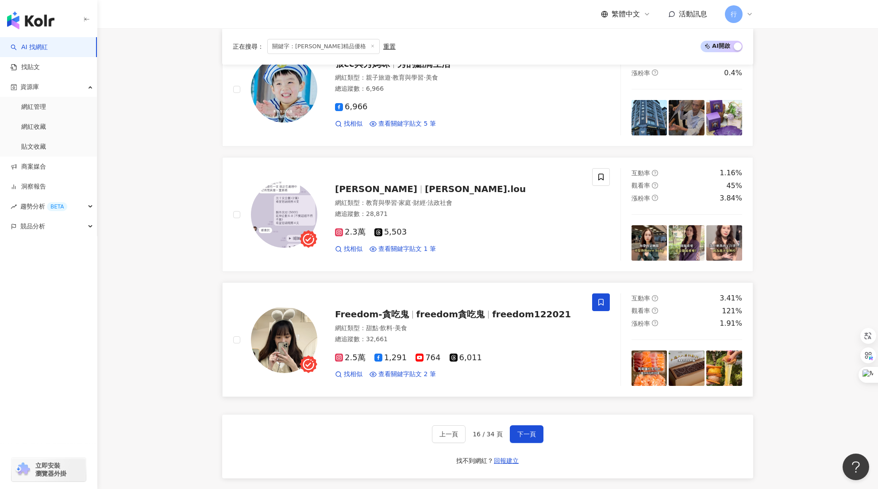
scroll to position [1549, 0]
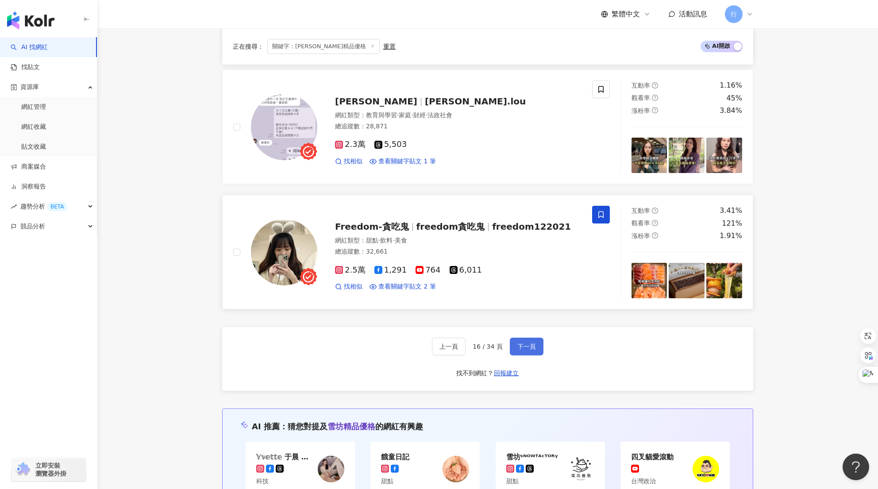
click at [525, 341] on button "下一頁" at bounding box center [527, 347] width 34 height 18
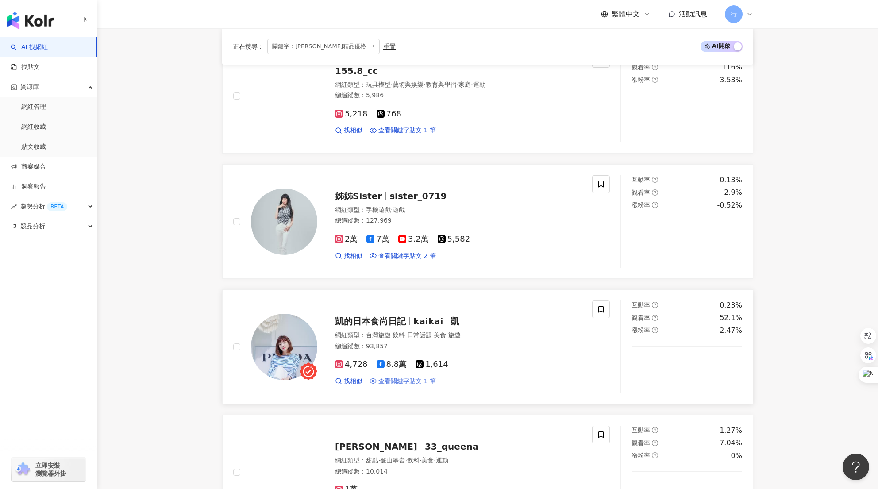
scroll to position [443, 0]
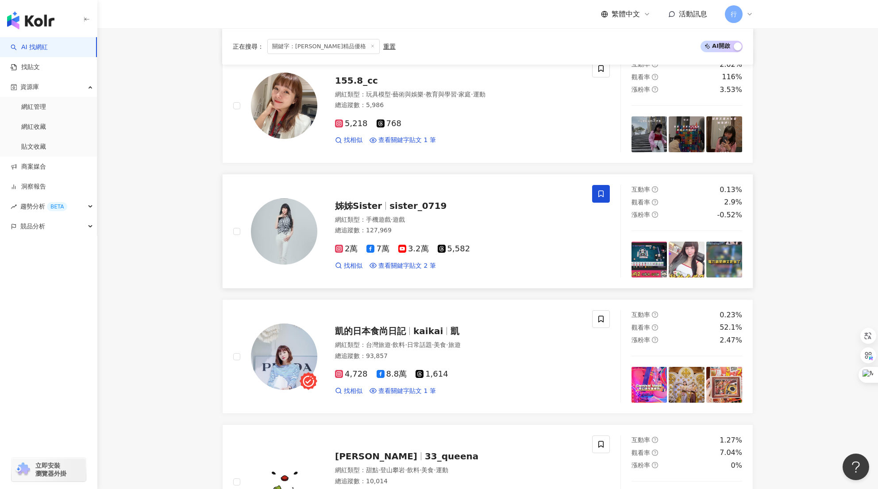
click at [604, 194] on icon at bounding box center [601, 194] width 8 height 8
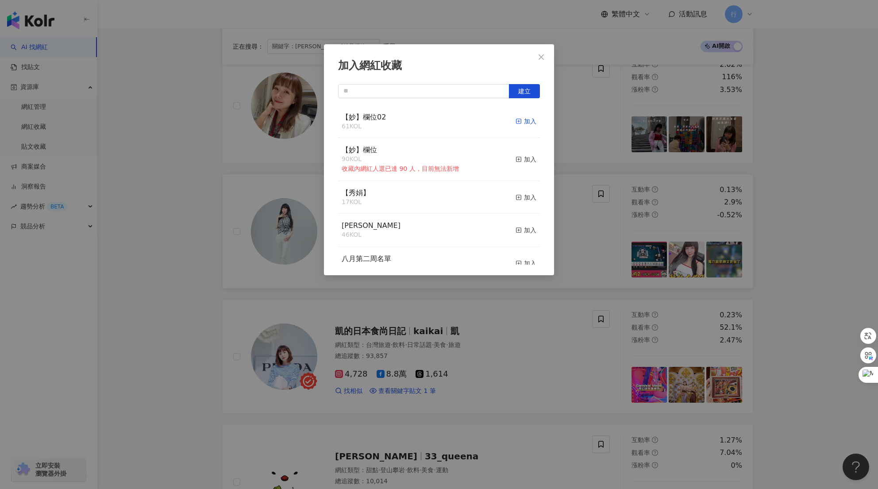
click at [519, 120] on div "加入" at bounding box center [526, 121] width 21 height 10
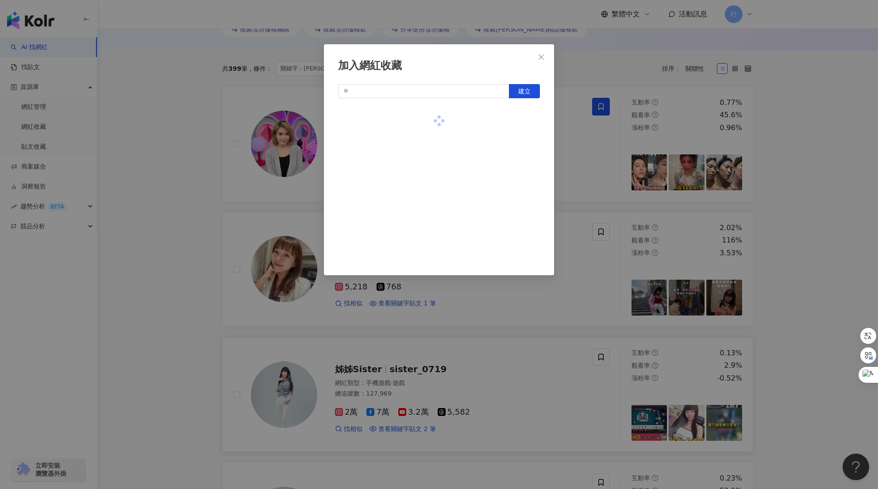
scroll to position [266, 0]
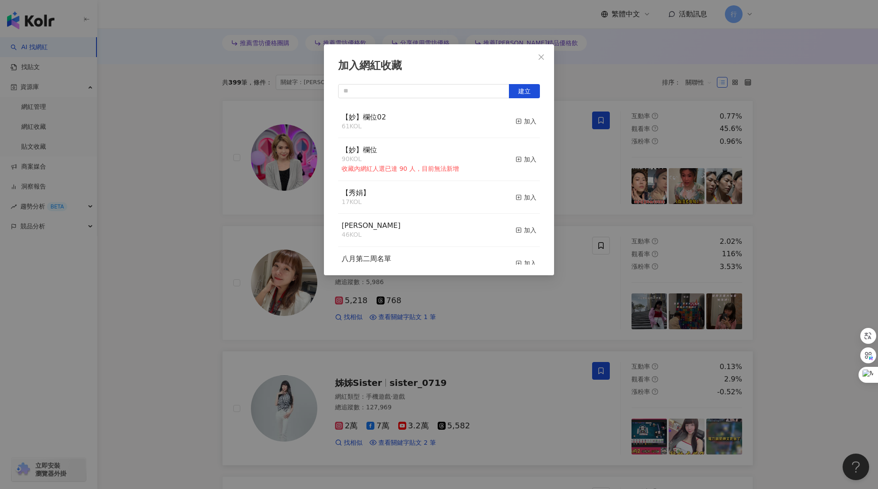
click at [797, 204] on div "加入網紅收藏 建立 【妙】欄位02 61 KOL 加入 【妙】欄位 90 KOL 收藏內網紅人選已達 90 人，目前無法新增 加入 【秀娟】 17 KOL 加…" at bounding box center [439, 244] width 878 height 489
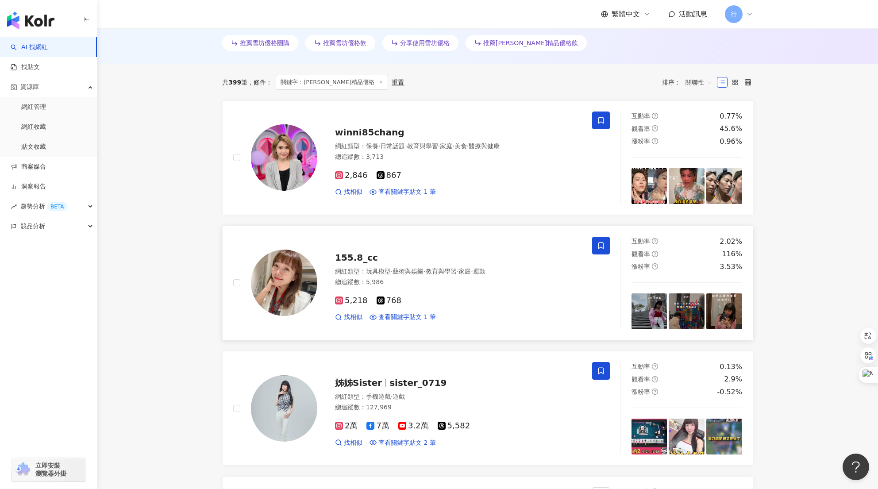
click at [605, 251] on span at bounding box center [601, 246] width 18 height 18
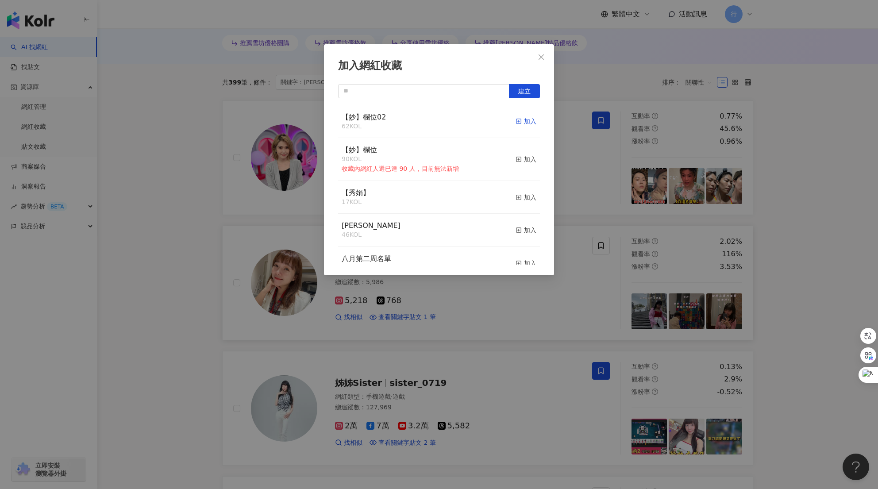
click at [516, 118] on div "加入" at bounding box center [526, 121] width 21 height 10
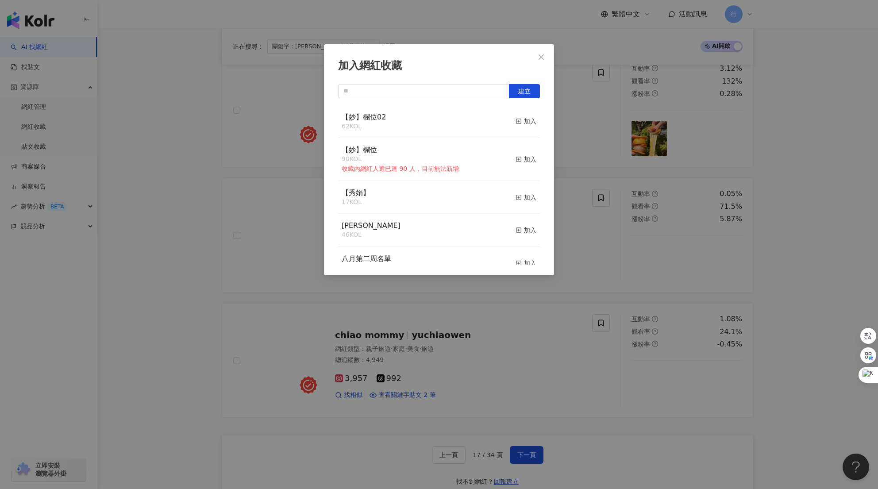
scroll to position [1549, 0]
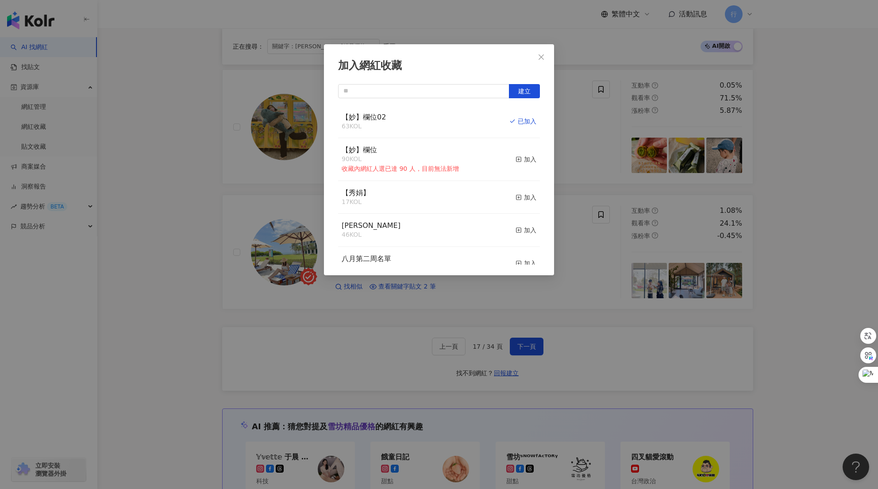
click at [794, 278] on div "加入網紅收藏 建立 【妙】欄位02 63 KOL 已加入 【妙】欄位 90 KOL 收藏內網紅人選已達 90 人，目前無法新增 加入 【秀娟】 17 KOL …" at bounding box center [439, 244] width 878 height 489
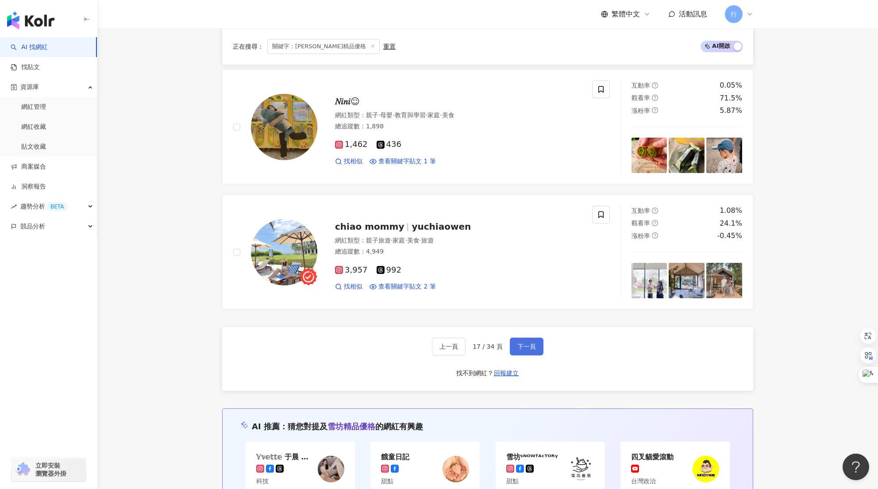
click at [521, 339] on button "下一頁" at bounding box center [527, 347] width 34 height 18
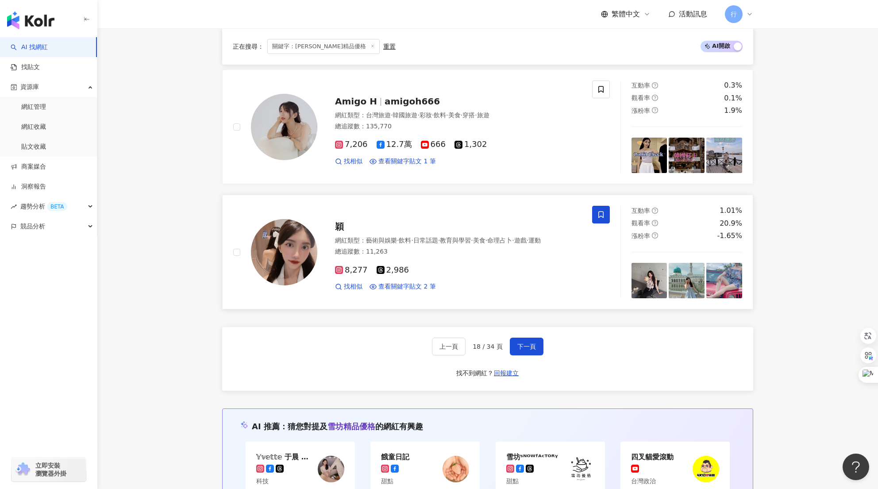
click at [598, 217] on icon at bounding box center [600, 215] width 5 height 7
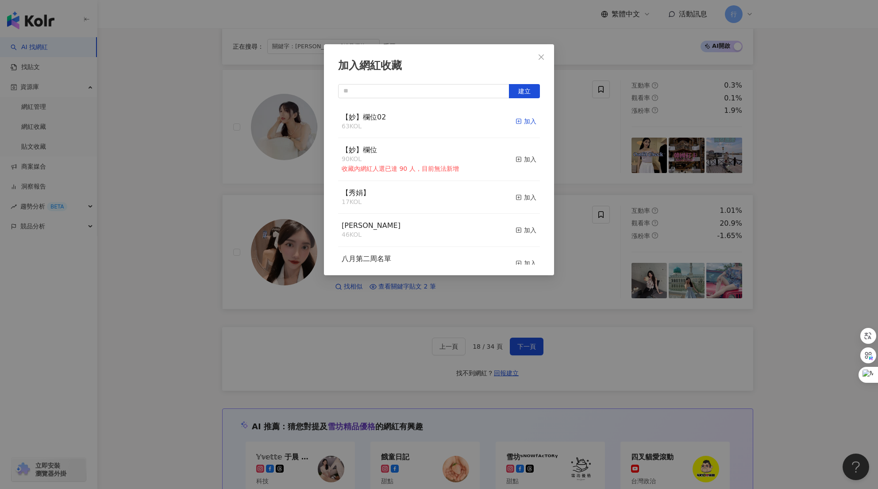
click at [523, 125] on div "加入" at bounding box center [526, 121] width 21 height 10
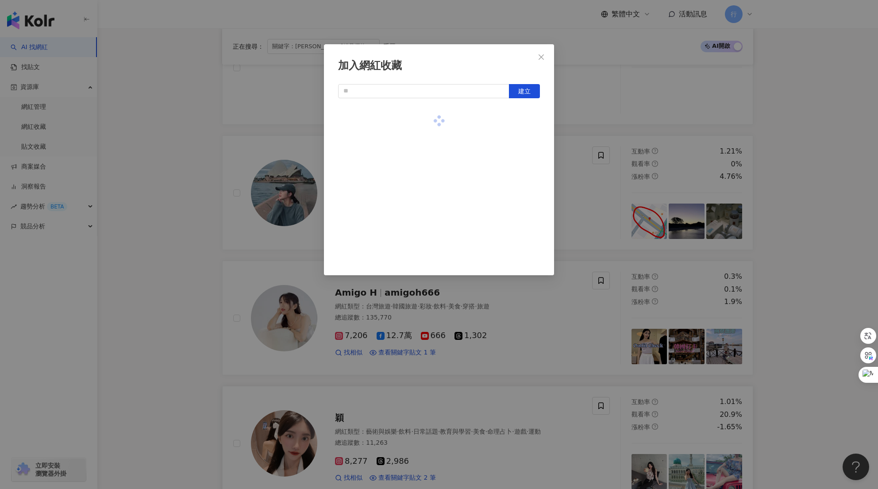
scroll to position [1328, 0]
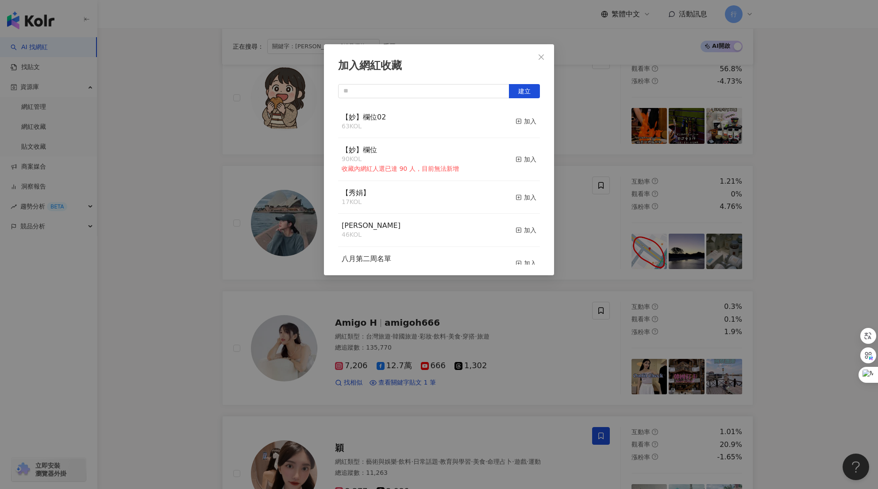
click at [831, 241] on div "加入網紅收藏 建立 【妙】欄位02 63 KOL 加入 【妙】欄位 90 KOL 收藏內網紅人選已達 90 人，目前無法新增 加入 【秀娟】 17 KOL 加…" at bounding box center [439, 244] width 878 height 489
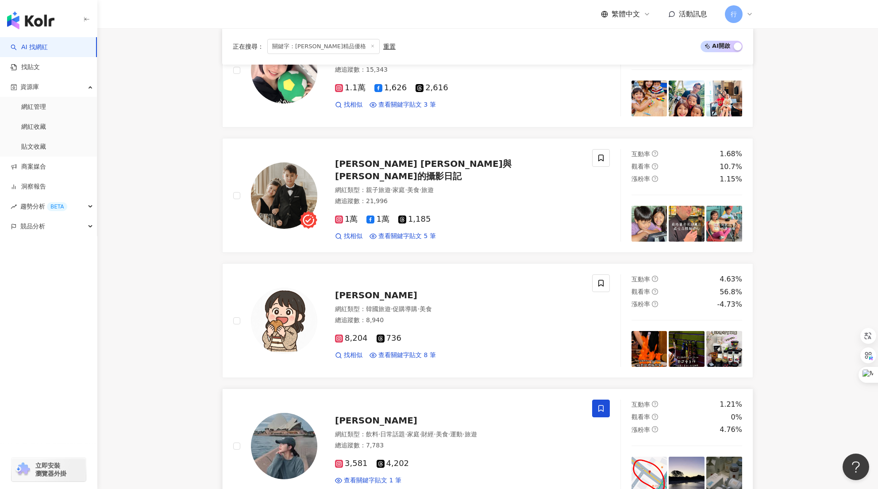
scroll to position [1062, 0]
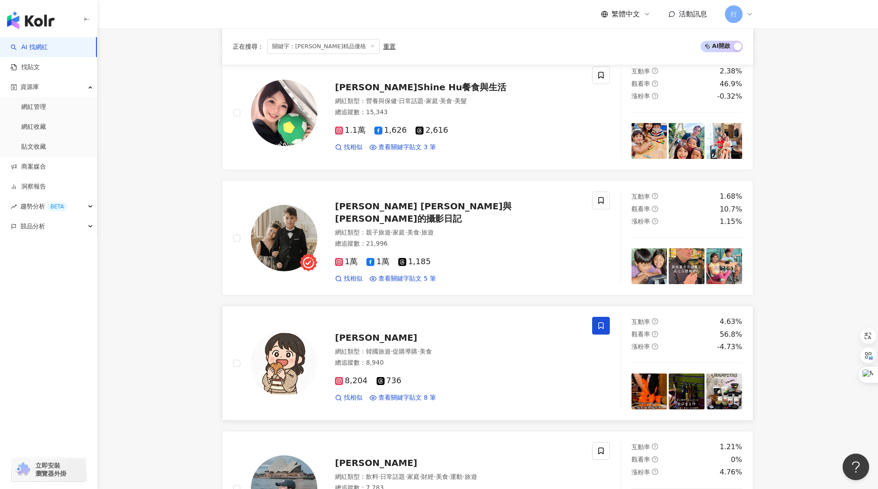
click at [598, 326] on icon at bounding box center [600, 326] width 5 height 7
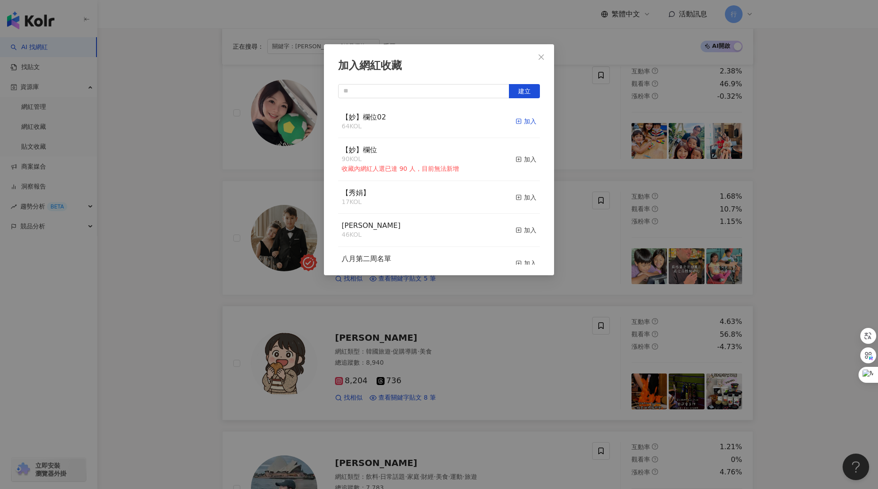
click at [521, 123] on div "加入" at bounding box center [526, 121] width 21 height 10
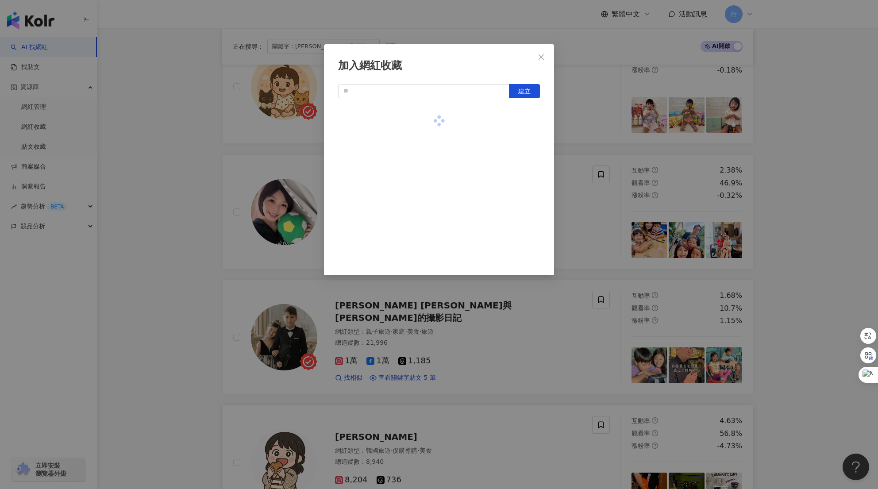
scroll to position [885, 0]
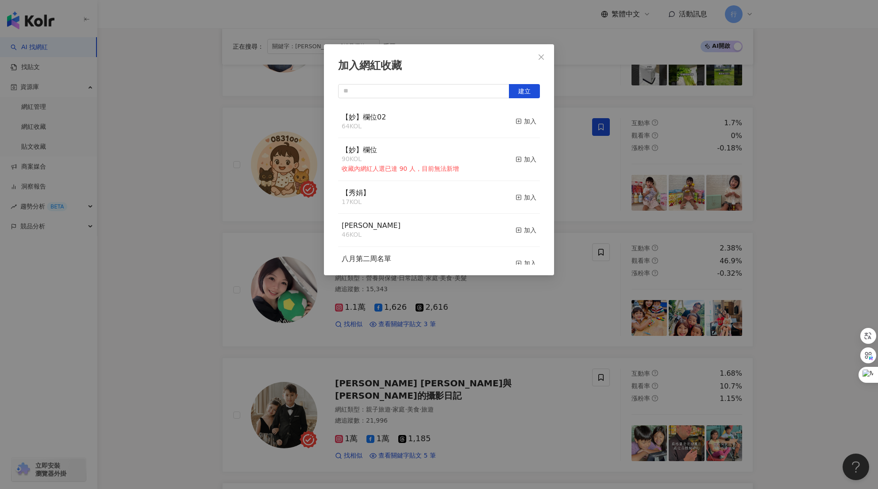
click at [803, 191] on div "加入網紅收藏 建立 【妙】欄位02 64 KOL 加入 【妙】欄位 90 KOL 收藏內網紅人選已達 90 人，目前無法新增 加入 【秀娟】 17 KOL 加…" at bounding box center [439, 244] width 878 height 489
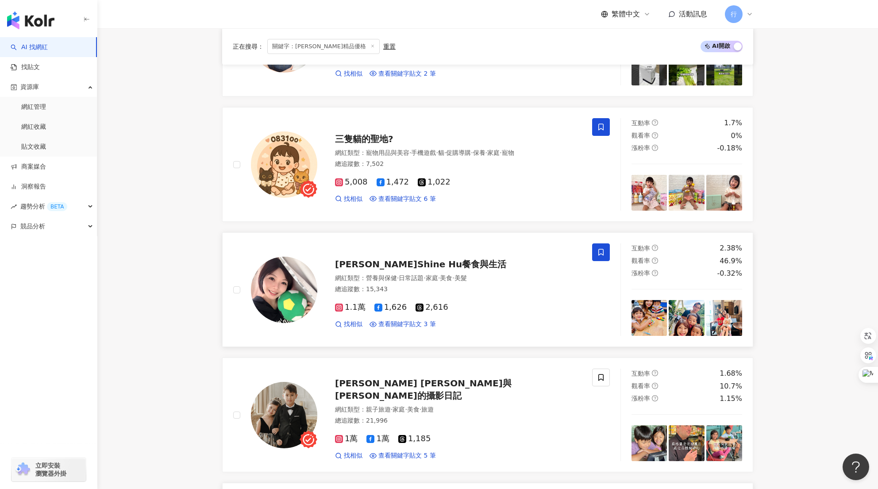
click at [598, 253] on icon at bounding box center [601, 252] width 8 height 8
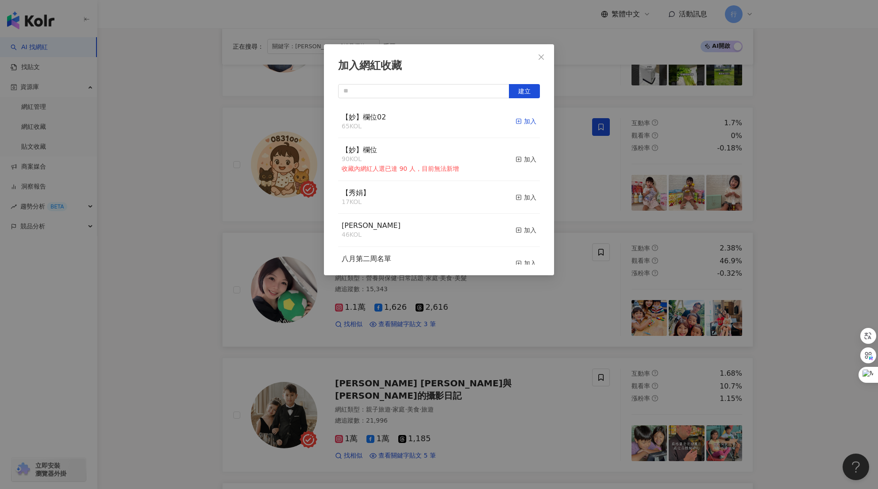
click at [517, 124] on div "加入" at bounding box center [526, 121] width 21 height 10
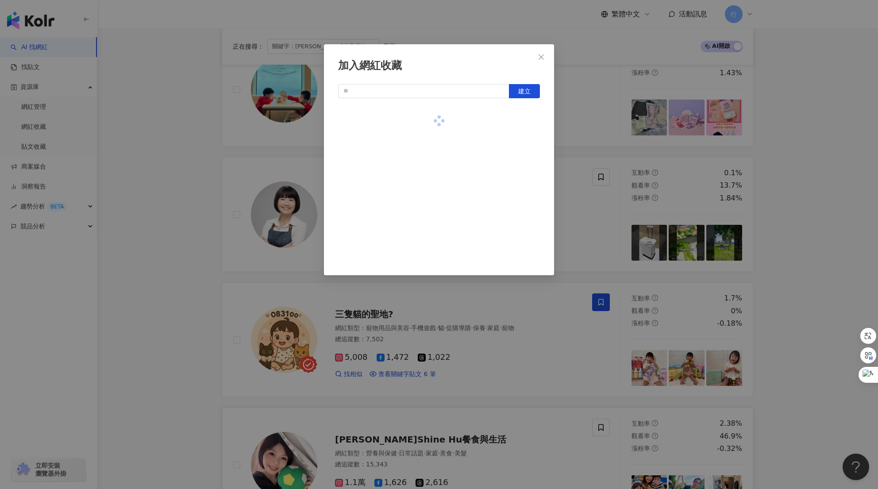
scroll to position [708, 0]
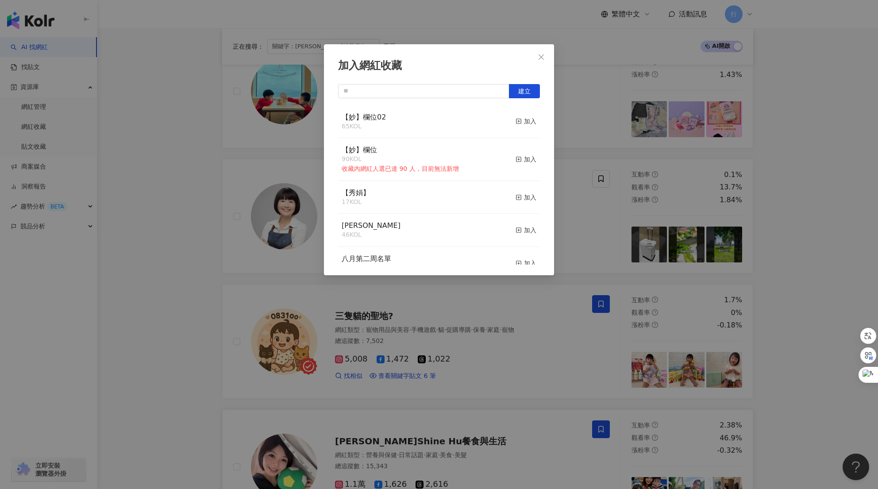
click at [807, 256] on div "加入網紅收藏 建立 【妙】欄位02 65 KOL 加入 【妙】欄位 90 KOL 收藏內網紅人選已達 90 人，目前無法新增 加入 【秀娟】 17 KOL 加…" at bounding box center [439, 244] width 878 height 489
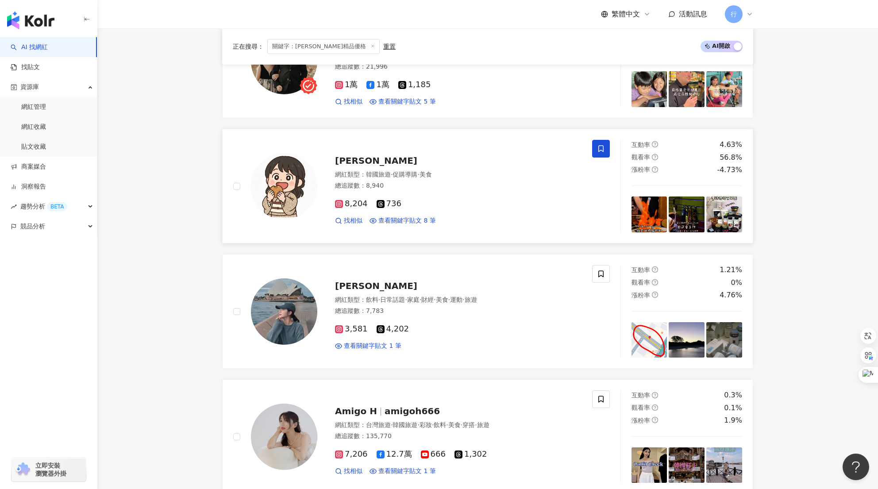
scroll to position [1549, 0]
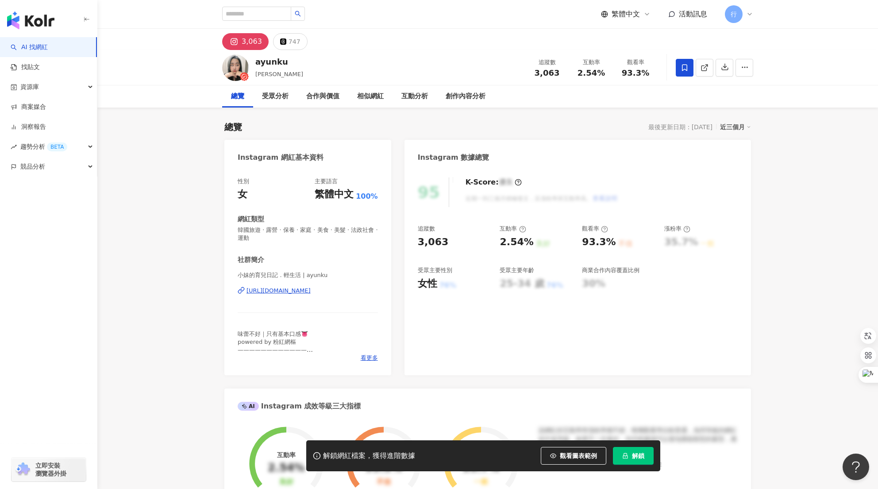
click at [686, 71] on icon at bounding box center [685, 68] width 8 height 8
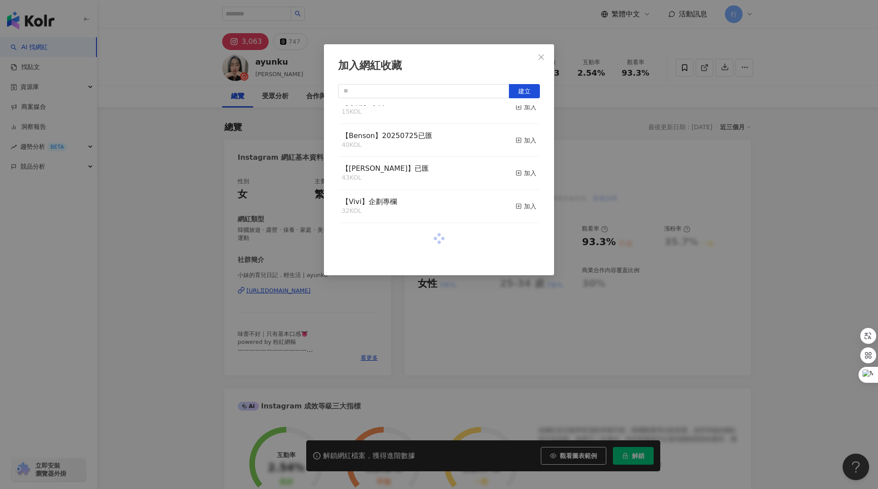
scroll to position [89, 0]
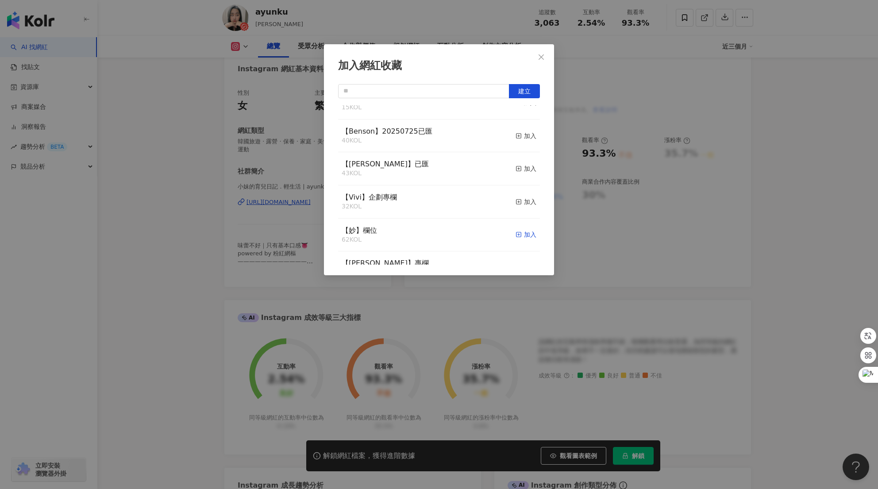
click at [518, 237] on div "加入" at bounding box center [526, 235] width 21 height 10
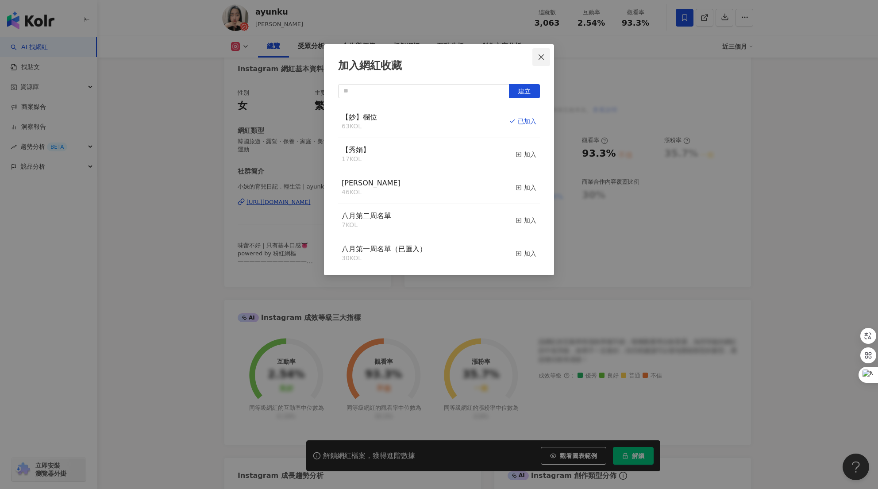
click at [539, 54] on icon "close" at bounding box center [541, 57] width 7 height 7
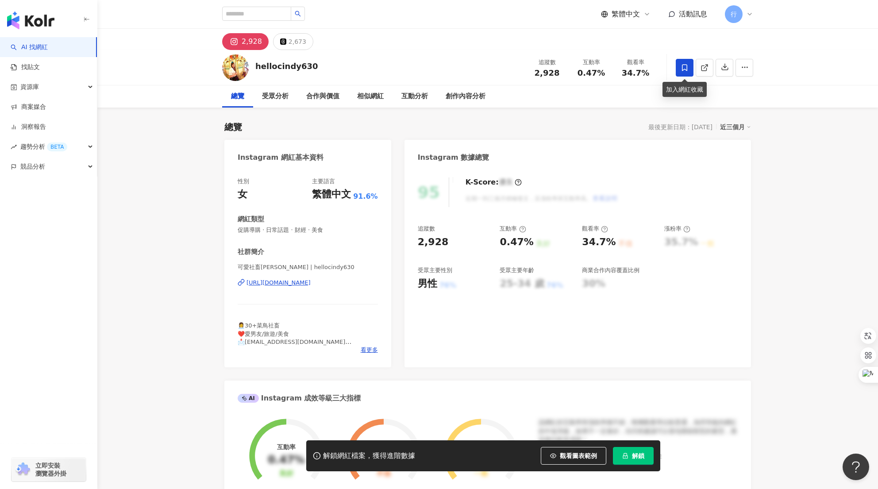
click at [686, 69] on icon at bounding box center [685, 68] width 8 height 8
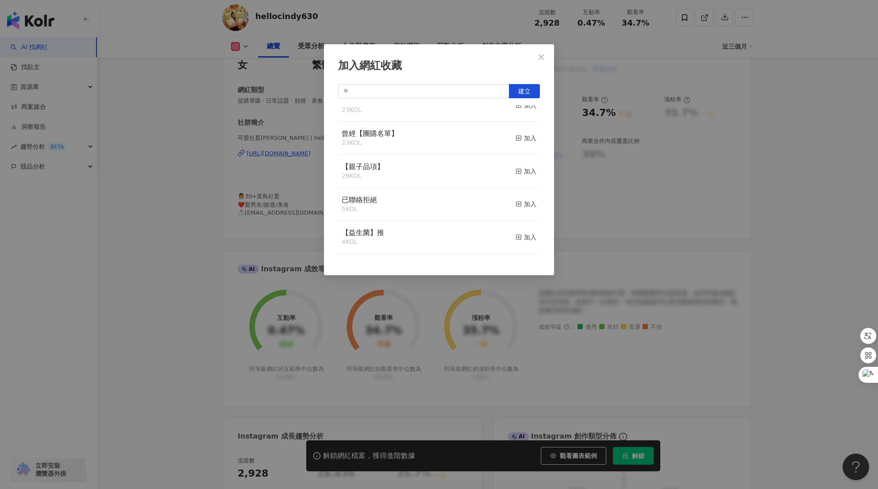
scroll to position [133, 0]
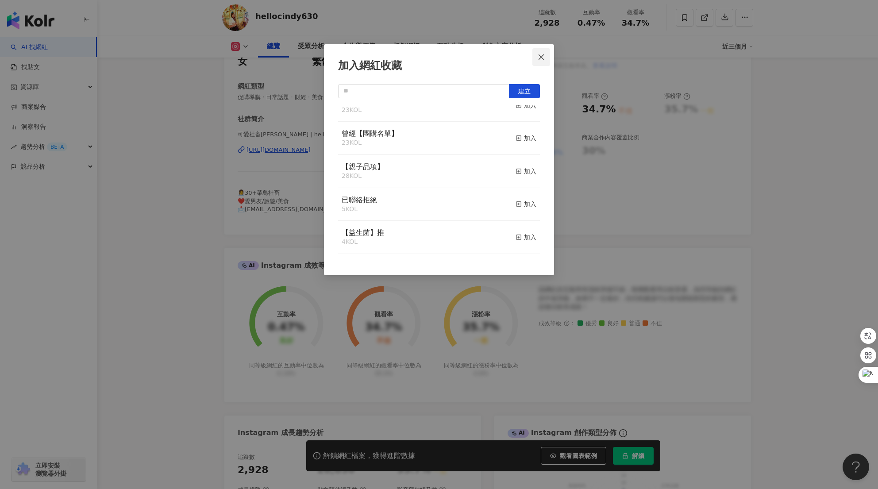
click at [536, 59] on span "Close" at bounding box center [541, 57] width 18 height 7
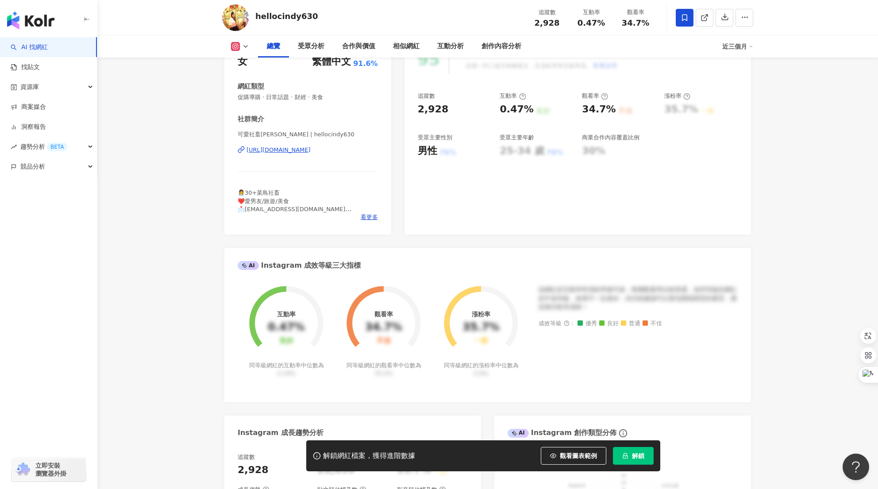
click at [686, 22] on span at bounding box center [685, 18] width 18 height 18
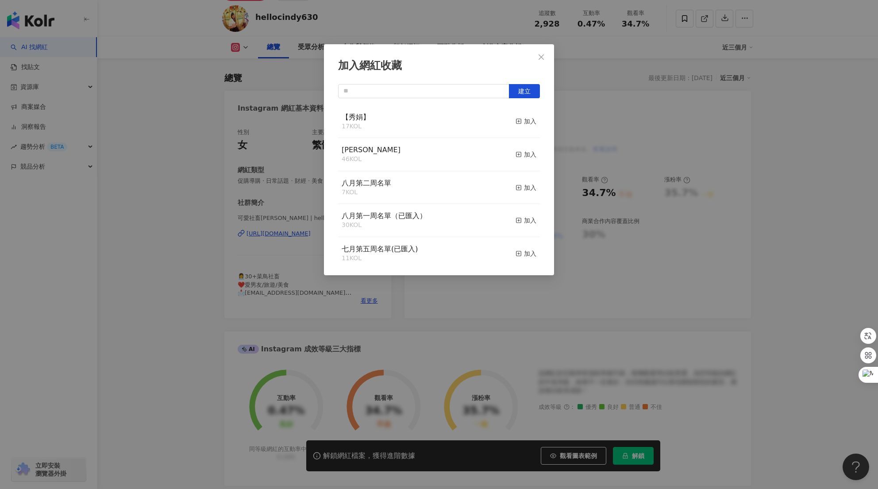
scroll to position [0, 0]
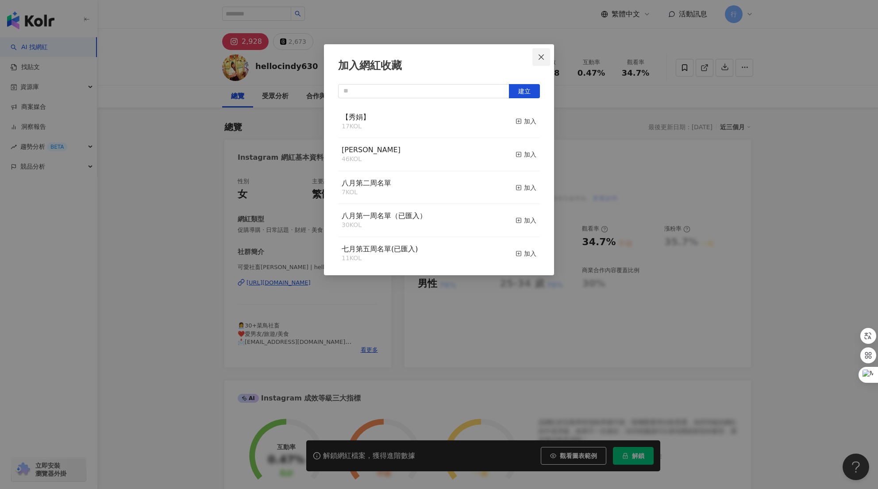
click at [545, 55] on icon "close" at bounding box center [541, 57] width 7 height 7
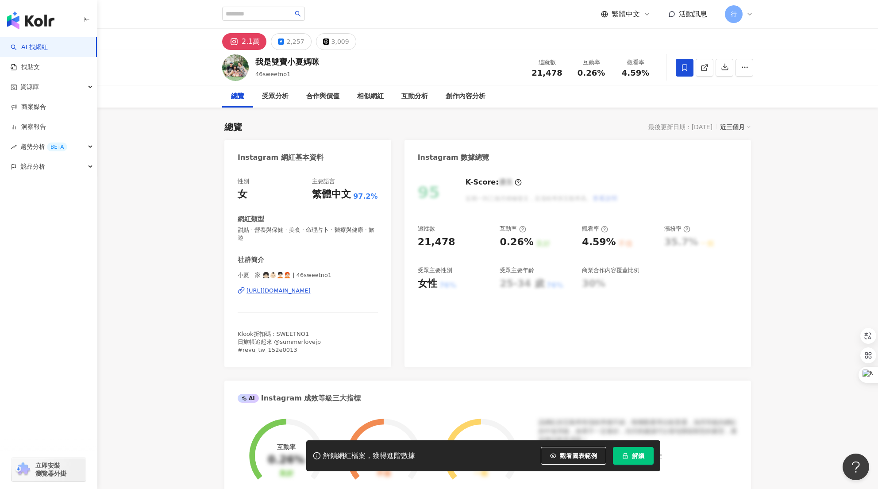
click at [685, 63] on span at bounding box center [685, 68] width 18 height 18
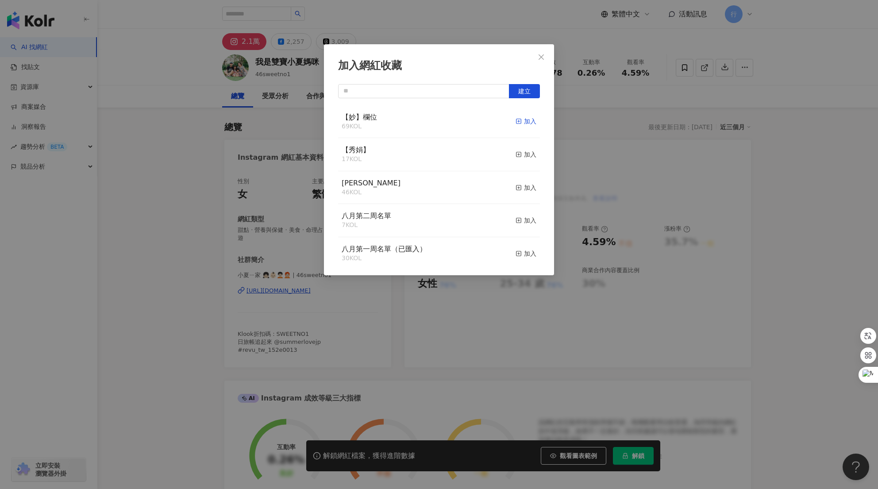
click at [518, 118] on div "加入" at bounding box center [526, 121] width 21 height 10
click at [540, 57] on icon "close" at bounding box center [541, 57] width 7 height 7
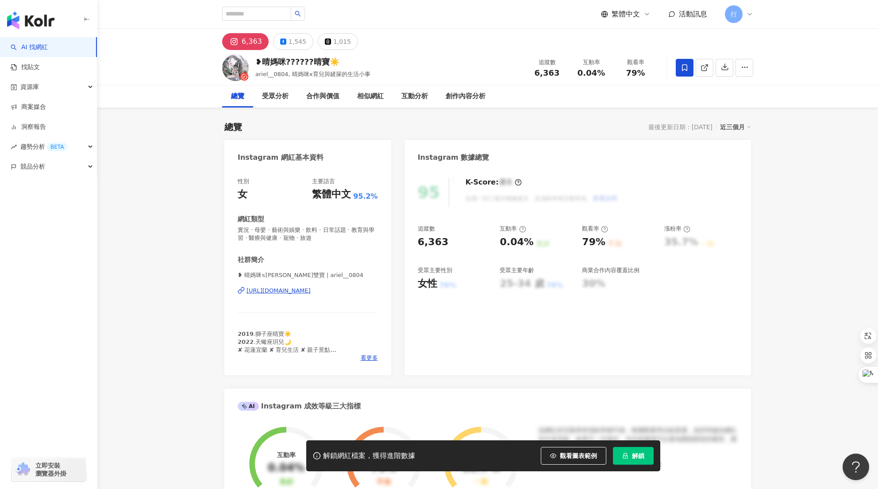
click at [683, 69] on icon at bounding box center [684, 67] width 5 height 7
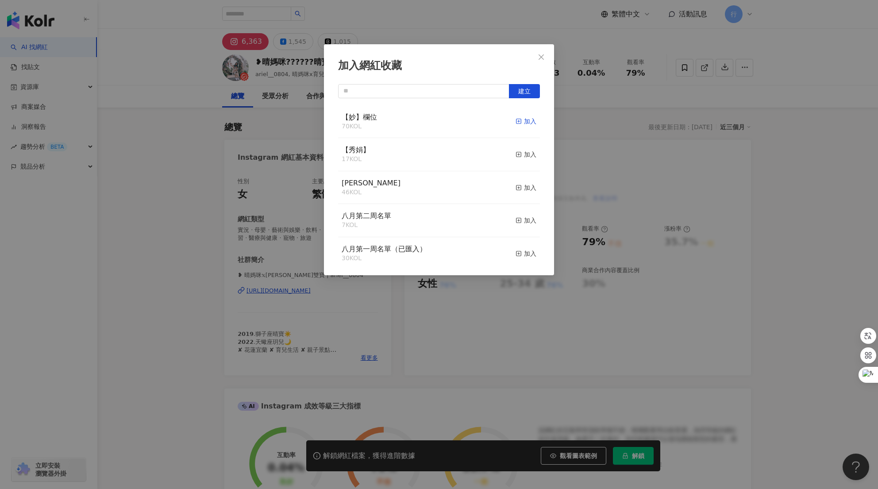
click at [519, 119] on div "加入" at bounding box center [526, 121] width 21 height 10
click at [544, 58] on icon "close" at bounding box center [541, 57] width 7 height 7
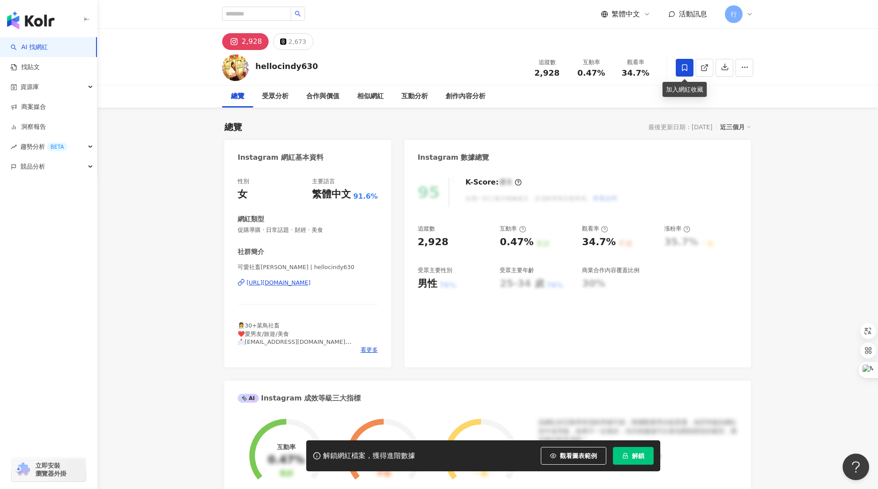
click at [682, 69] on icon at bounding box center [685, 68] width 8 height 8
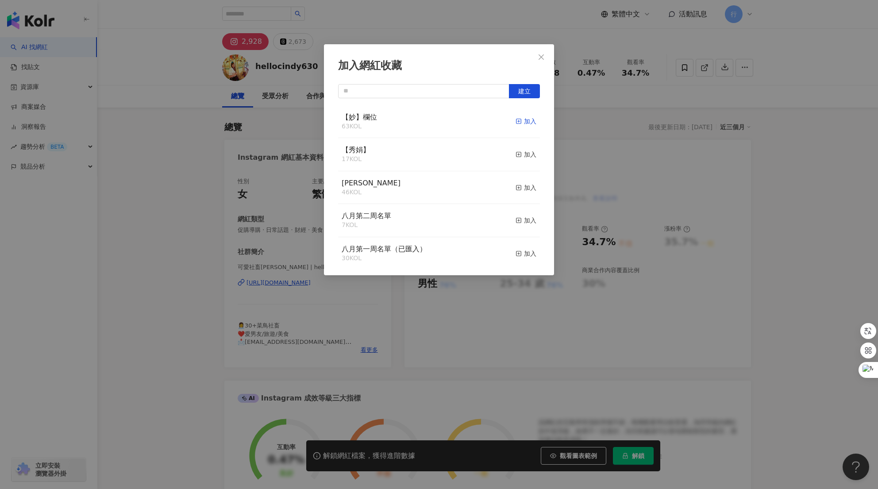
click at [520, 121] on div "加入" at bounding box center [526, 121] width 21 height 10
click at [542, 58] on icon "close" at bounding box center [541, 57] width 7 height 7
